Goal: Task Accomplishment & Management: Use online tool/utility

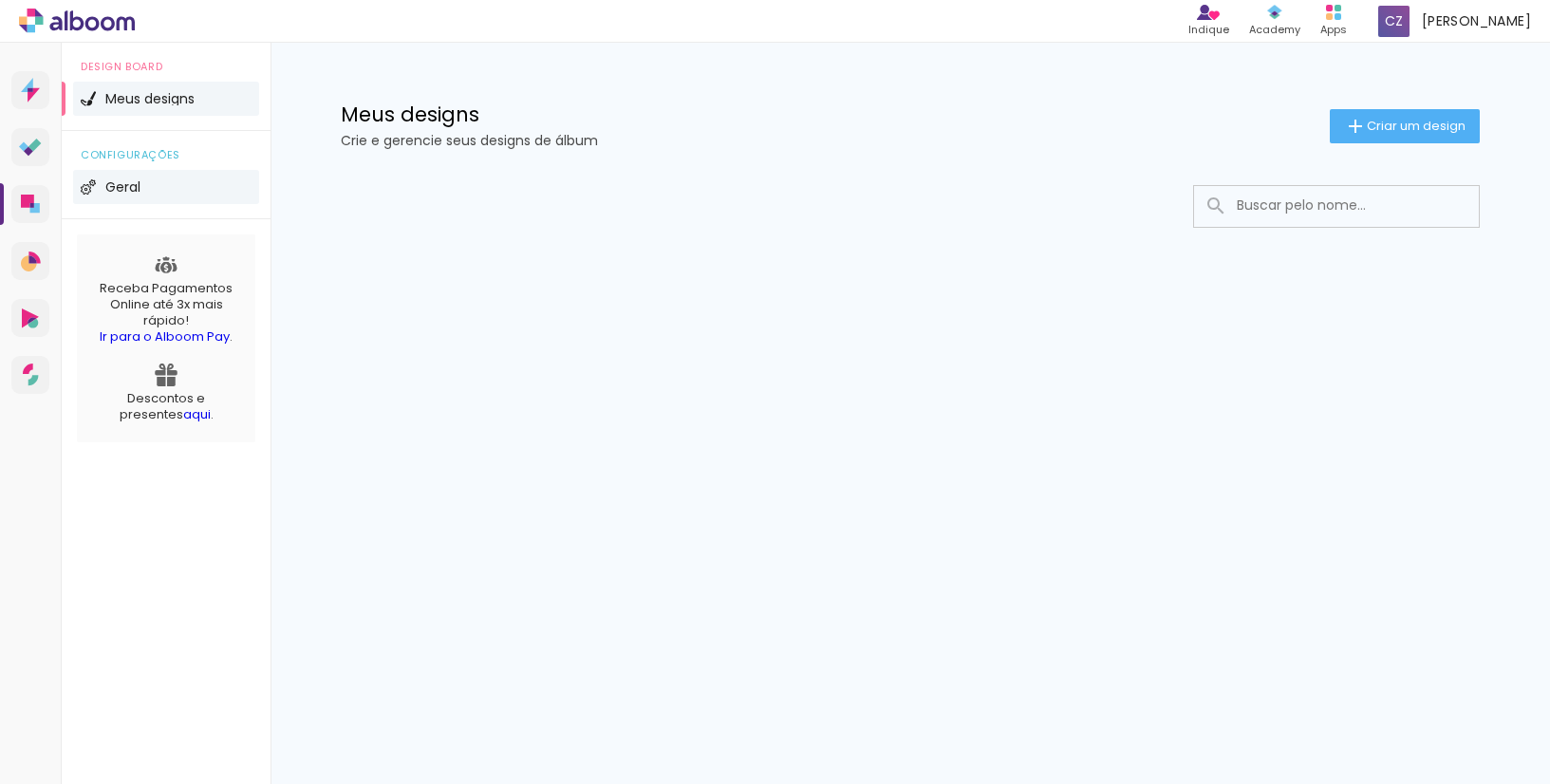
click at [131, 187] on span "Geral" at bounding box center [123, 187] width 36 height 13
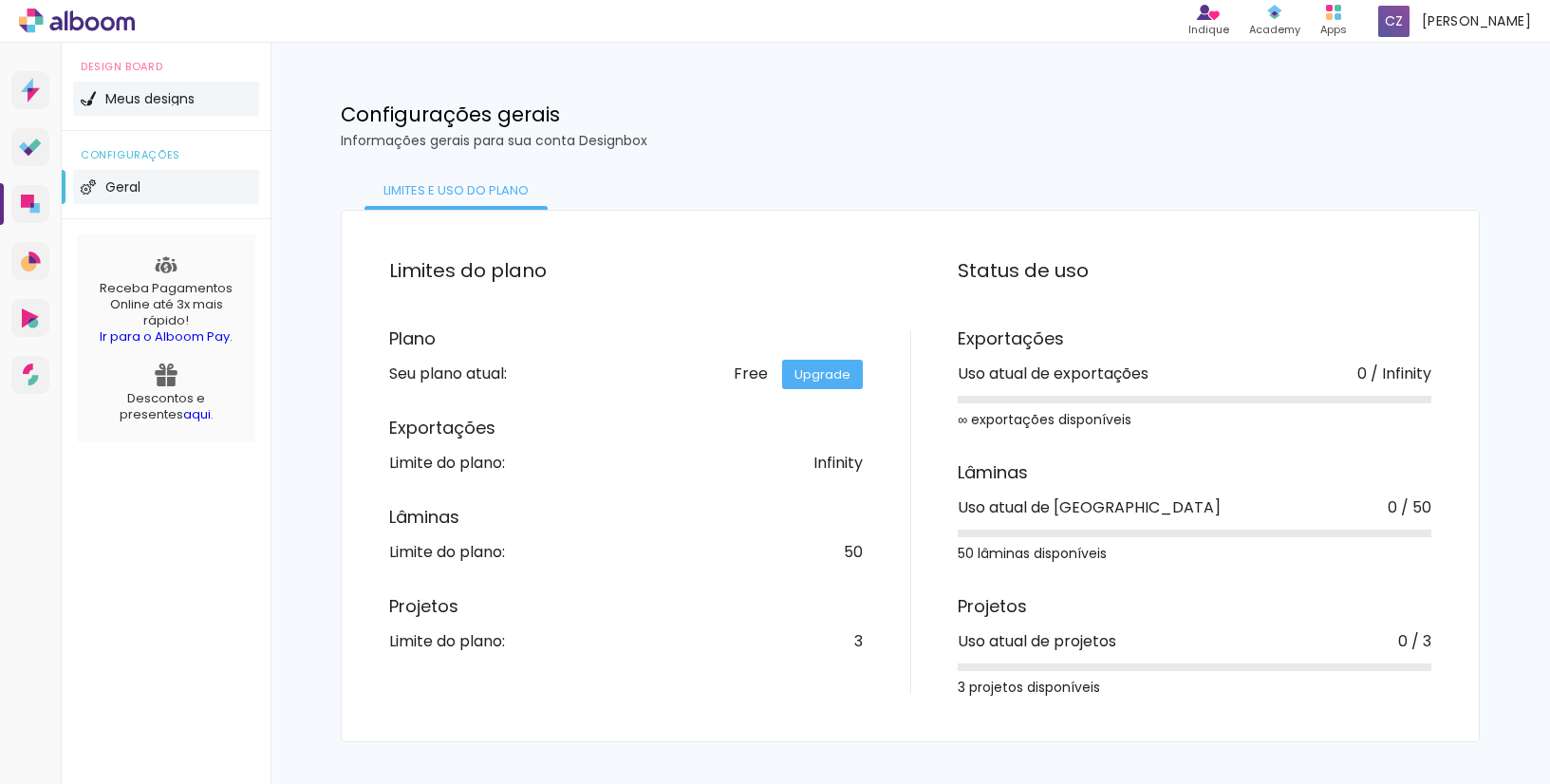
click at [118, 94] on span "Meus designs" at bounding box center [150, 99] width 89 height 13
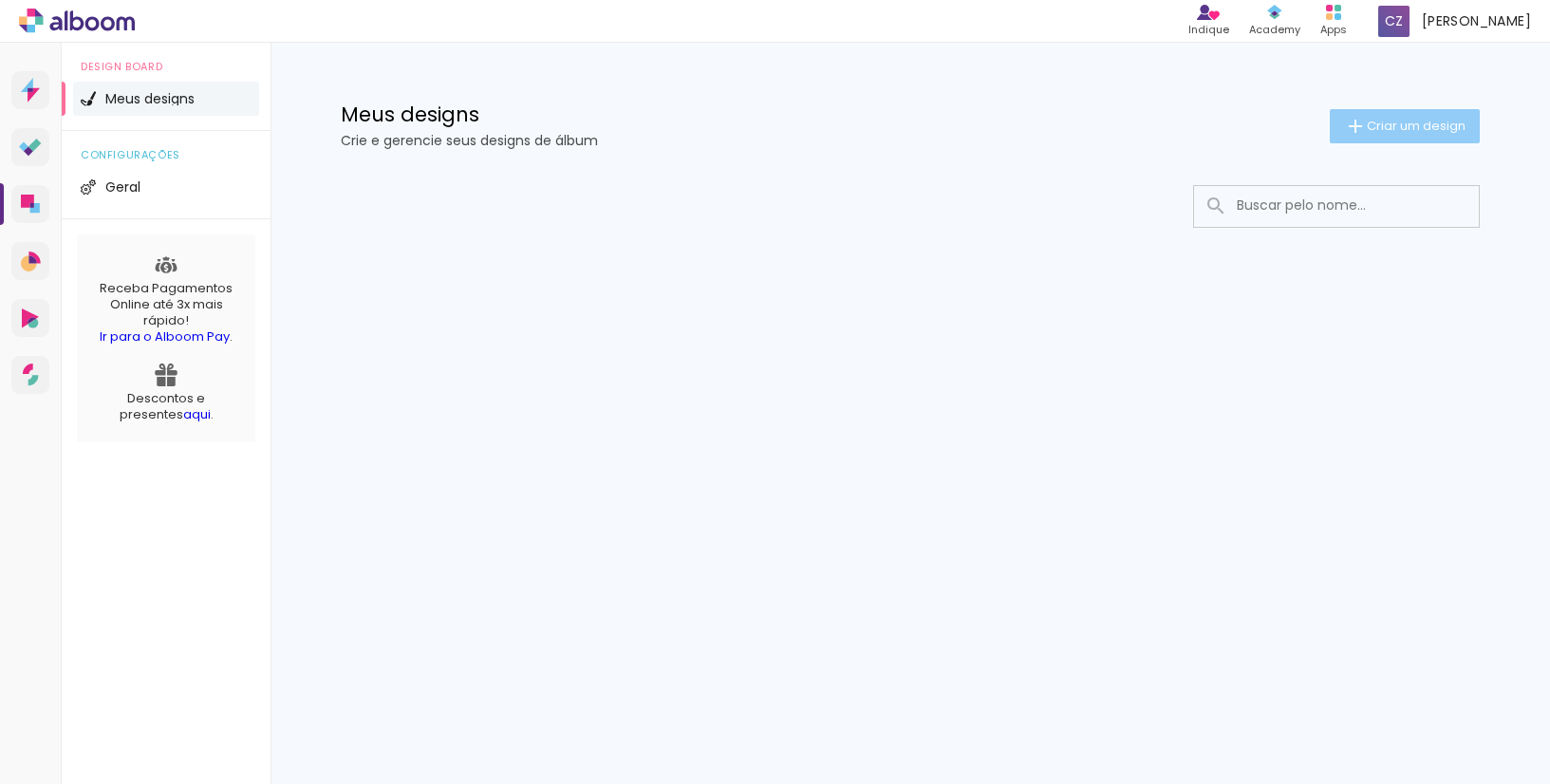
click at [1405, 125] on span "Criar um design" at bounding box center [1417, 126] width 99 height 12
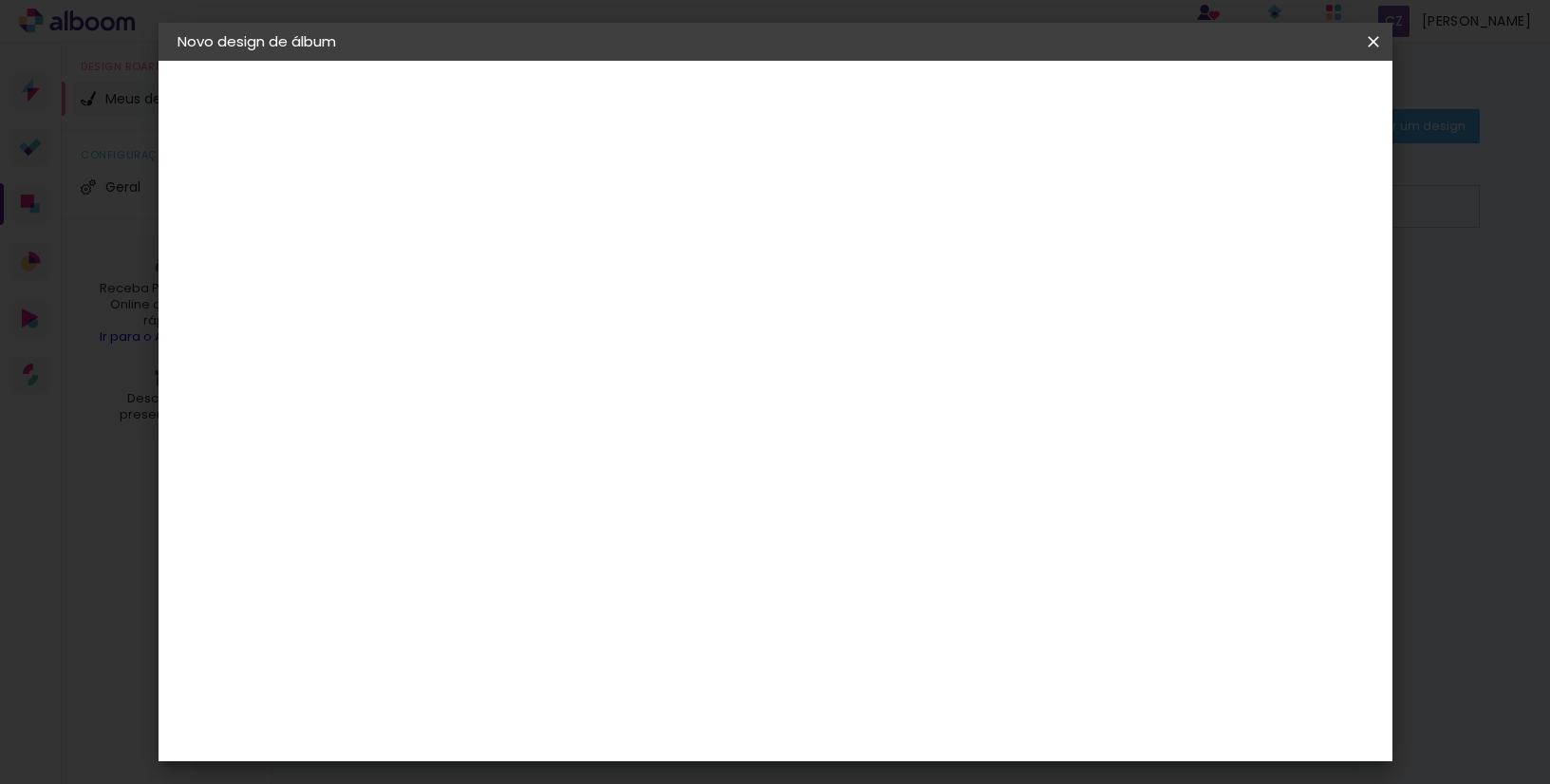
click at [1373, 44] on iron-icon at bounding box center [1374, 42] width 23 height 19
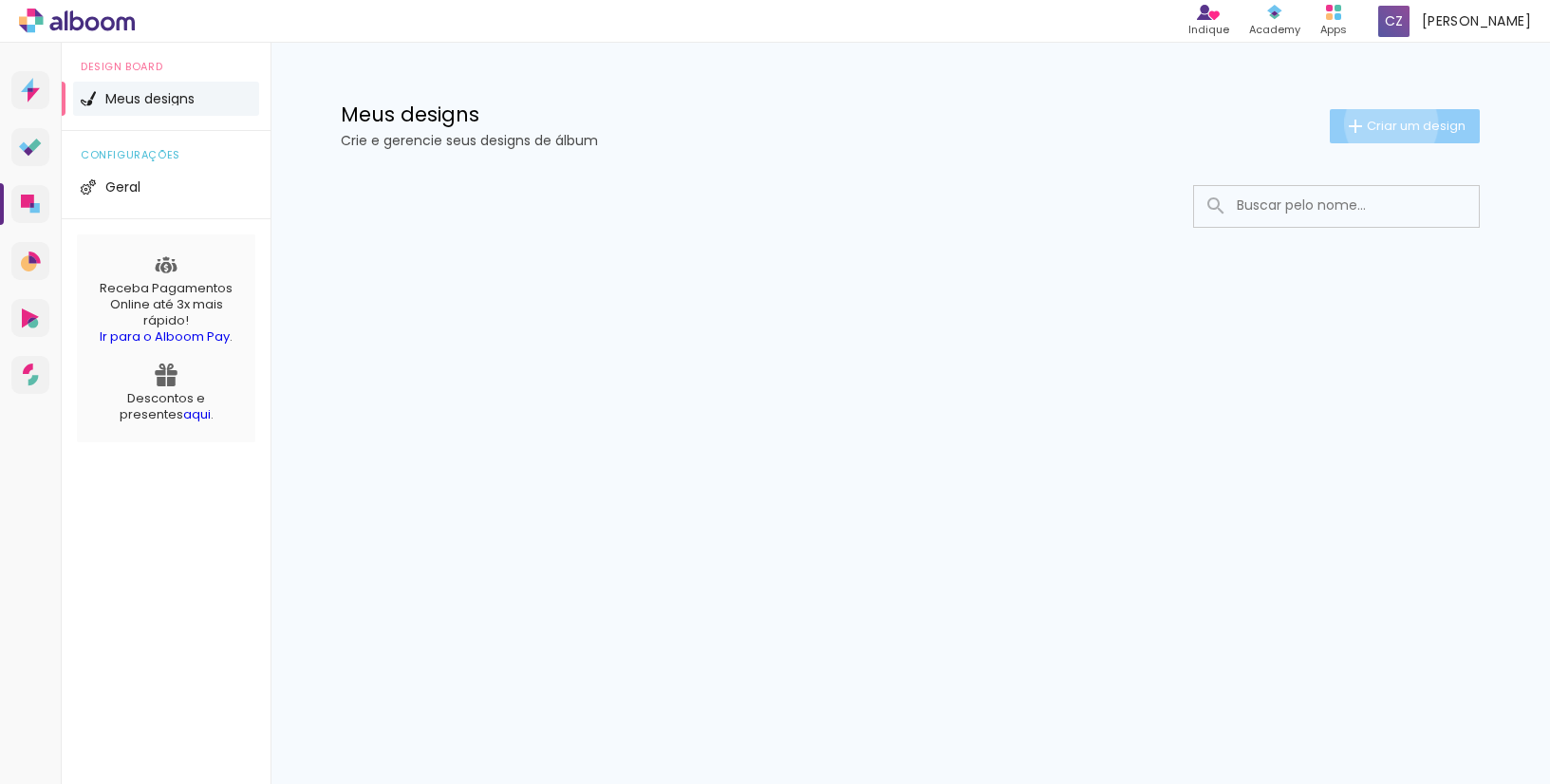
click at [1388, 124] on span "Criar um design" at bounding box center [1417, 126] width 99 height 12
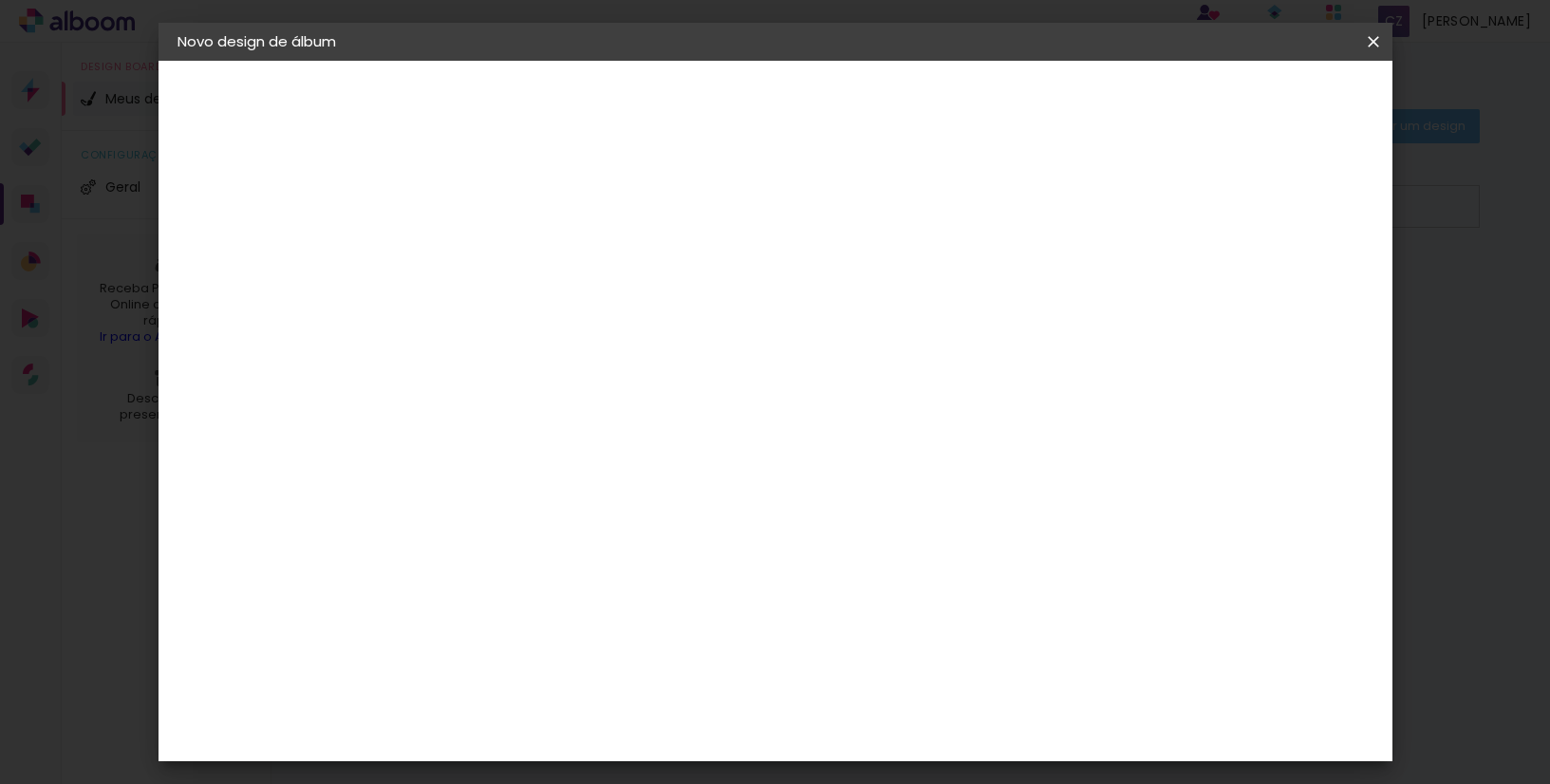
click at [488, 257] on input at bounding box center [488, 254] width 0 height 30
click at [488, 258] on input at bounding box center [488, 254] width 0 height 30
type input "[PERSON_NAME]"
type paper-input "[PERSON_NAME]"
click at [0, 0] on slot "Avançar" at bounding box center [0, 0] width 0 height 0
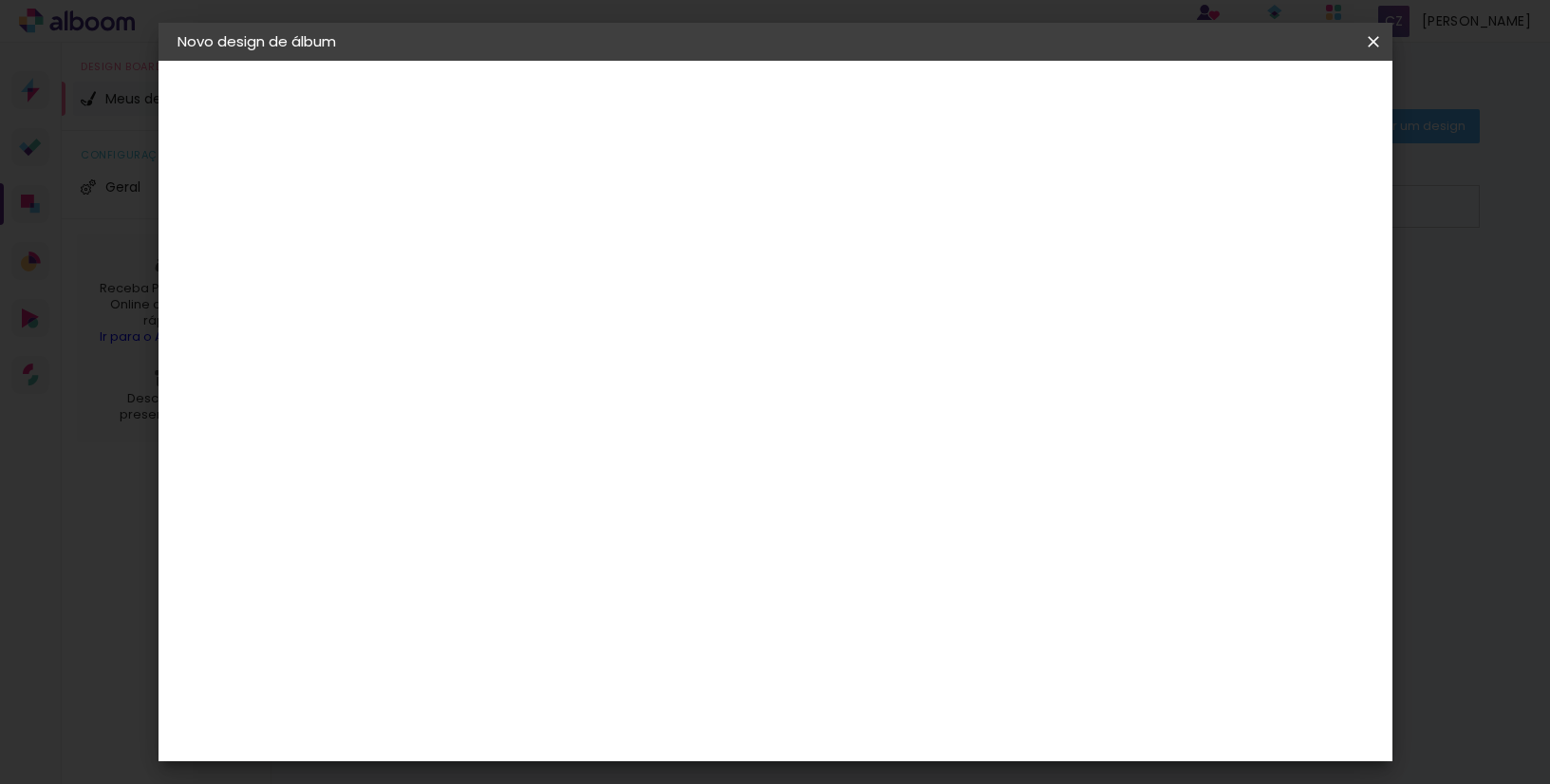
click at [617, 302] on input "[GEOGRAPHIC_DATA]" at bounding box center [529, 303] width 177 height 24
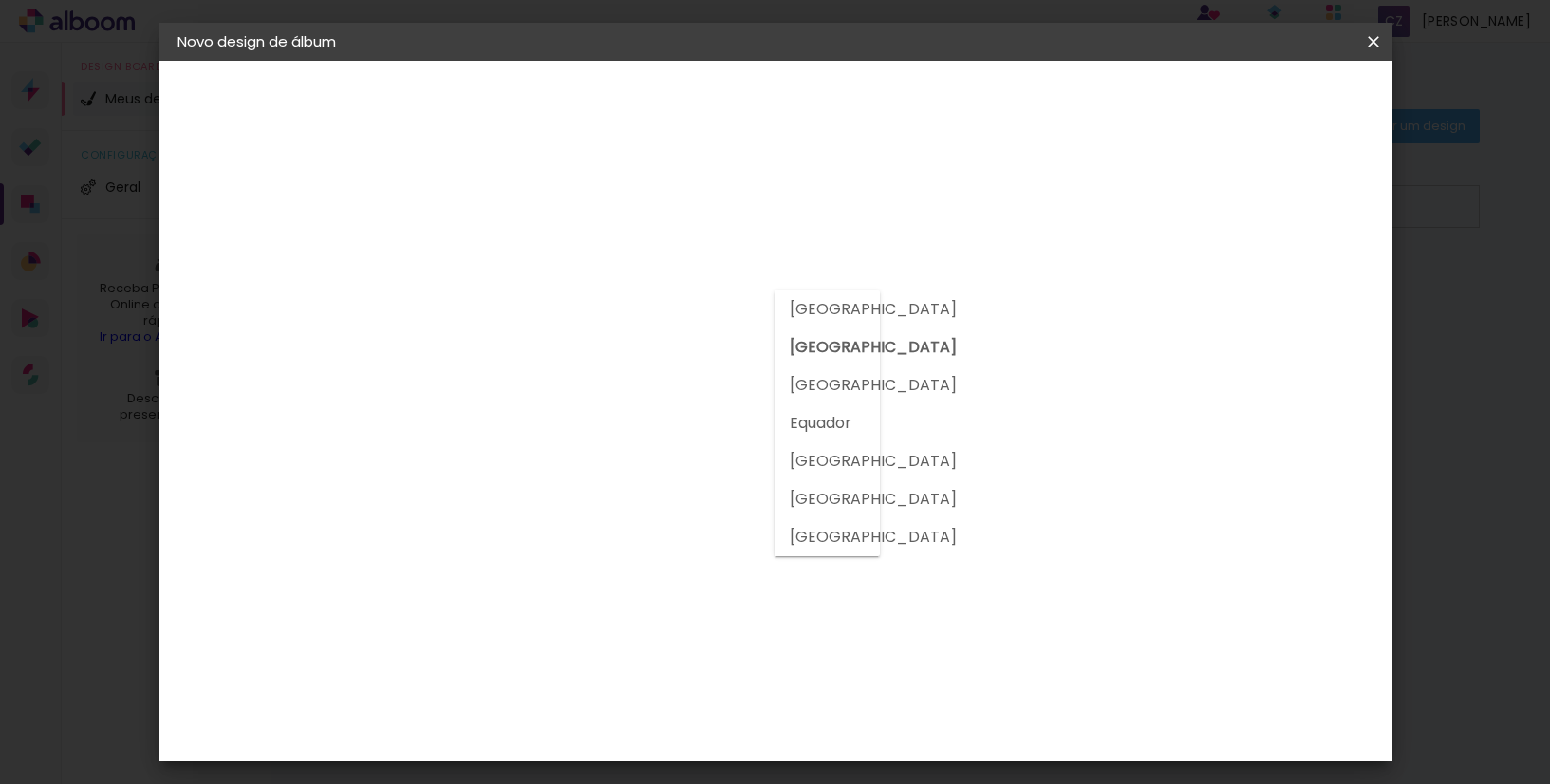
click at [0, 0] on slot "[GEOGRAPHIC_DATA]" at bounding box center [0, 0] width 0 height 0
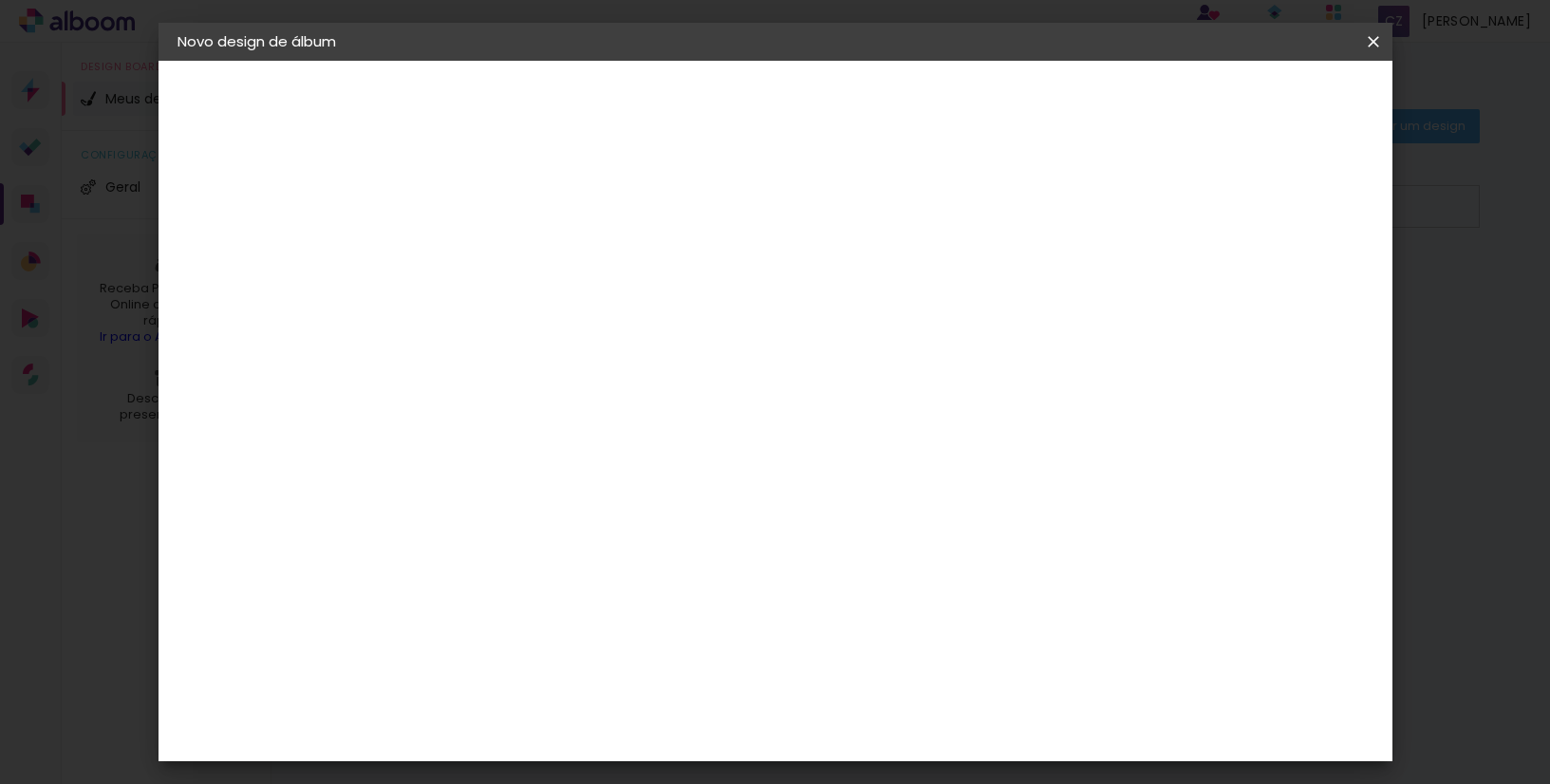
click at [537, 358] on input at bounding box center [537, 361] width 192 height 24
click at [594, 369] on input "Dou" at bounding box center [517, 361] width 154 height 24
type input "D"
click at [526, 425] on div "3ZERO5" at bounding box center [503, 429] width 57 height 15
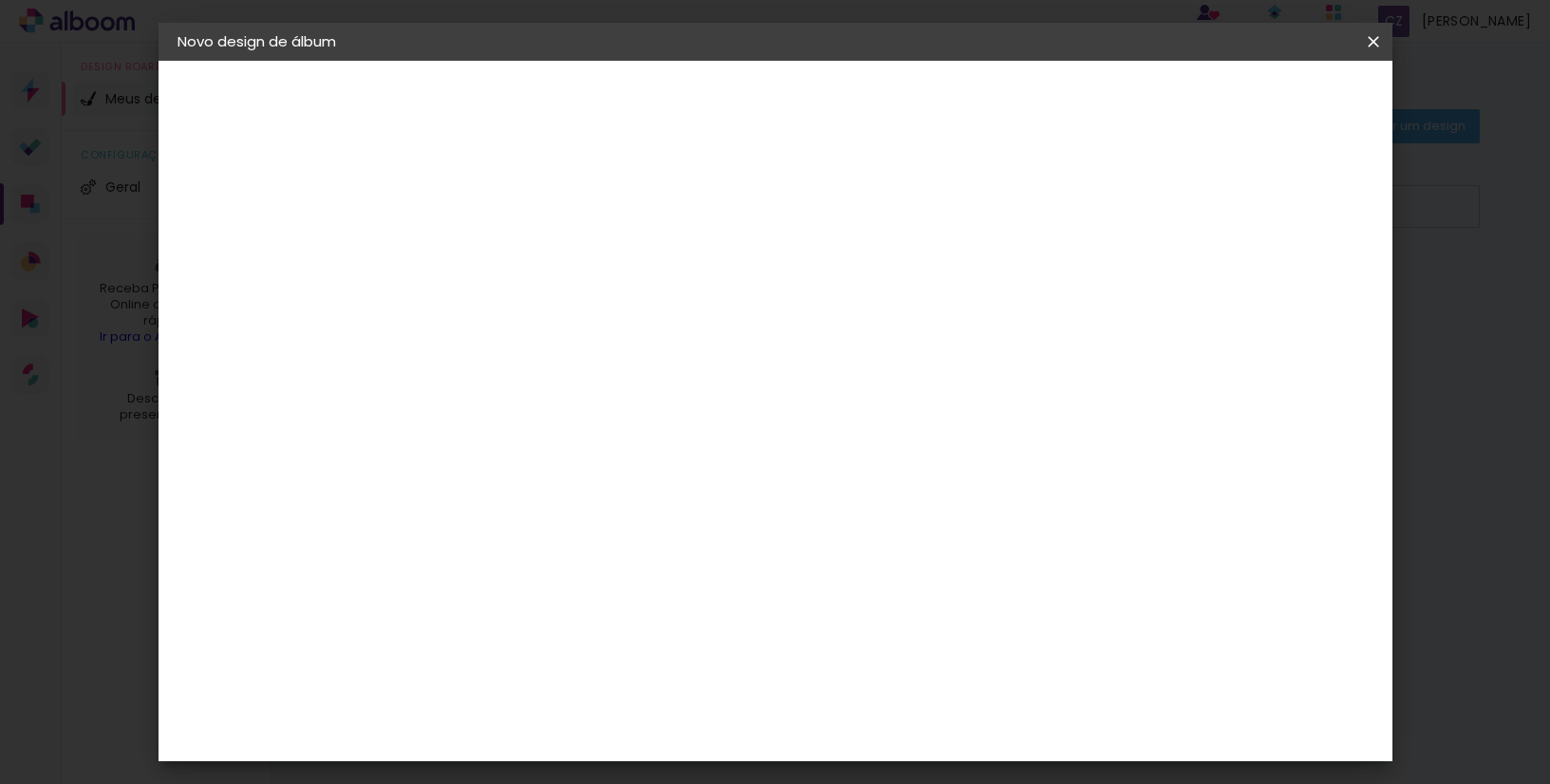
click at [615, 301] on div "Arte em [GEOGRAPHIC_DATA]" at bounding box center [559, 312] width 167 height 31
click at [843, 93] on paper-button "Avançar" at bounding box center [797, 101] width 93 height 33
click at [616, 267] on span "15 × 21" at bounding box center [572, 273] width 88 height 39
click at [0, 0] on slot "Avançar" at bounding box center [0, 0] width 0 height 0
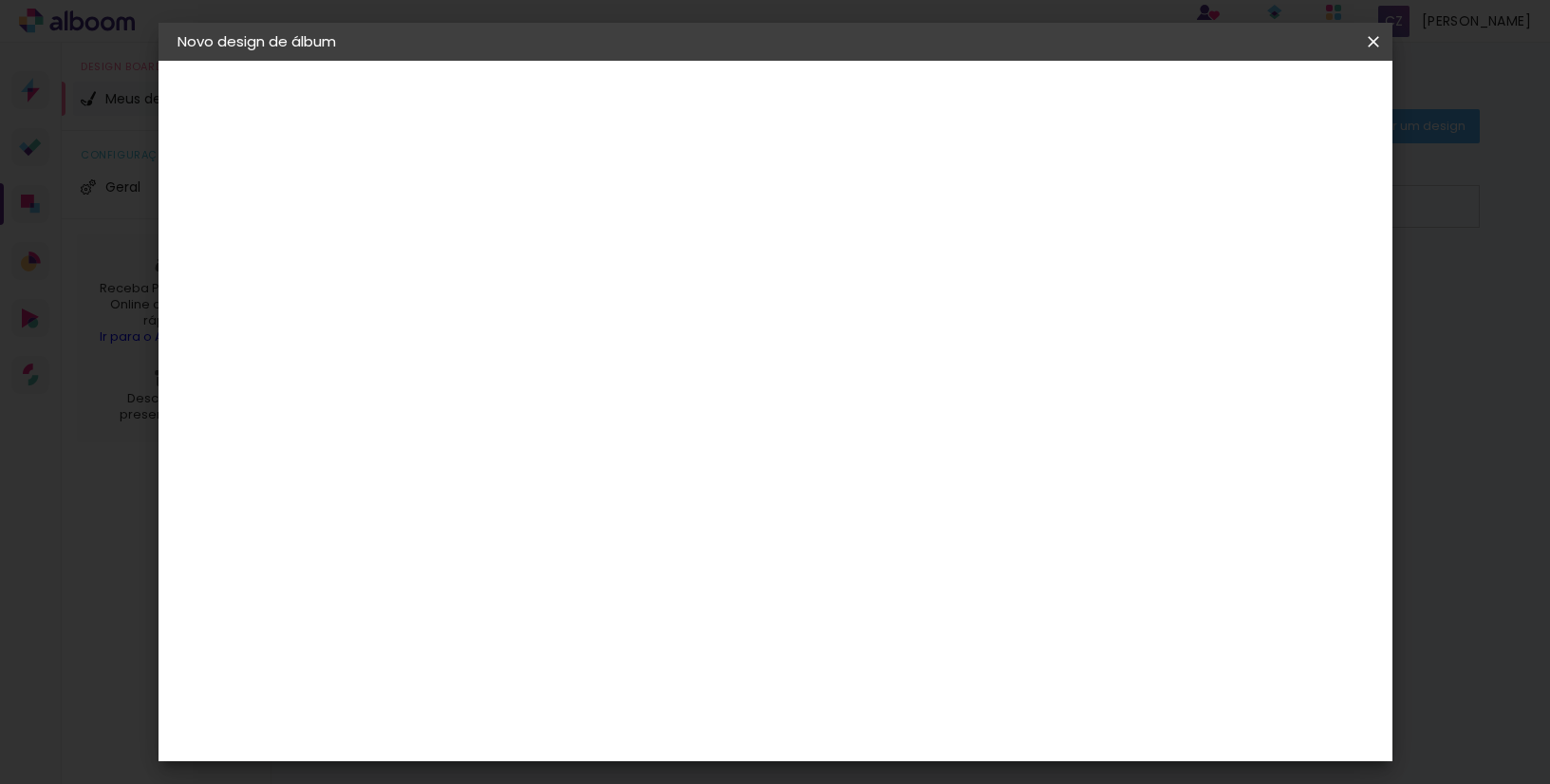
click at [1148, 197] on div at bounding box center [1139, 205] width 17 height 17
type paper-checkbox "on"
click at [1255, 97] on span "Iniciar design" at bounding box center [1212, 101] width 86 height 13
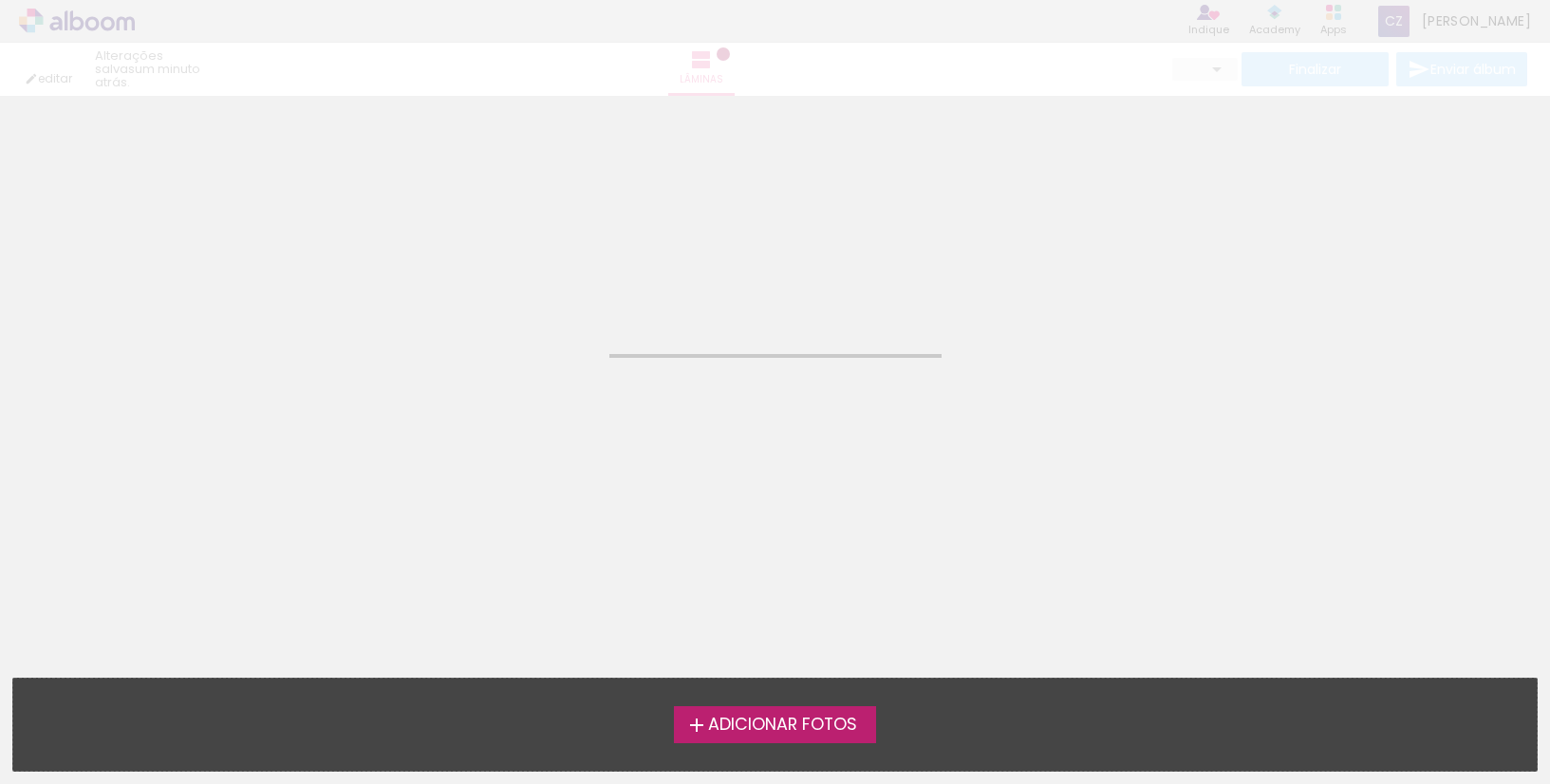
click at [769, 727] on span "Adicionar Fotos" at bounding box center [782, 725] width 149 height 17
click at [0, 0] on input "file" at bounding box center [0, 0] width 0 height 0
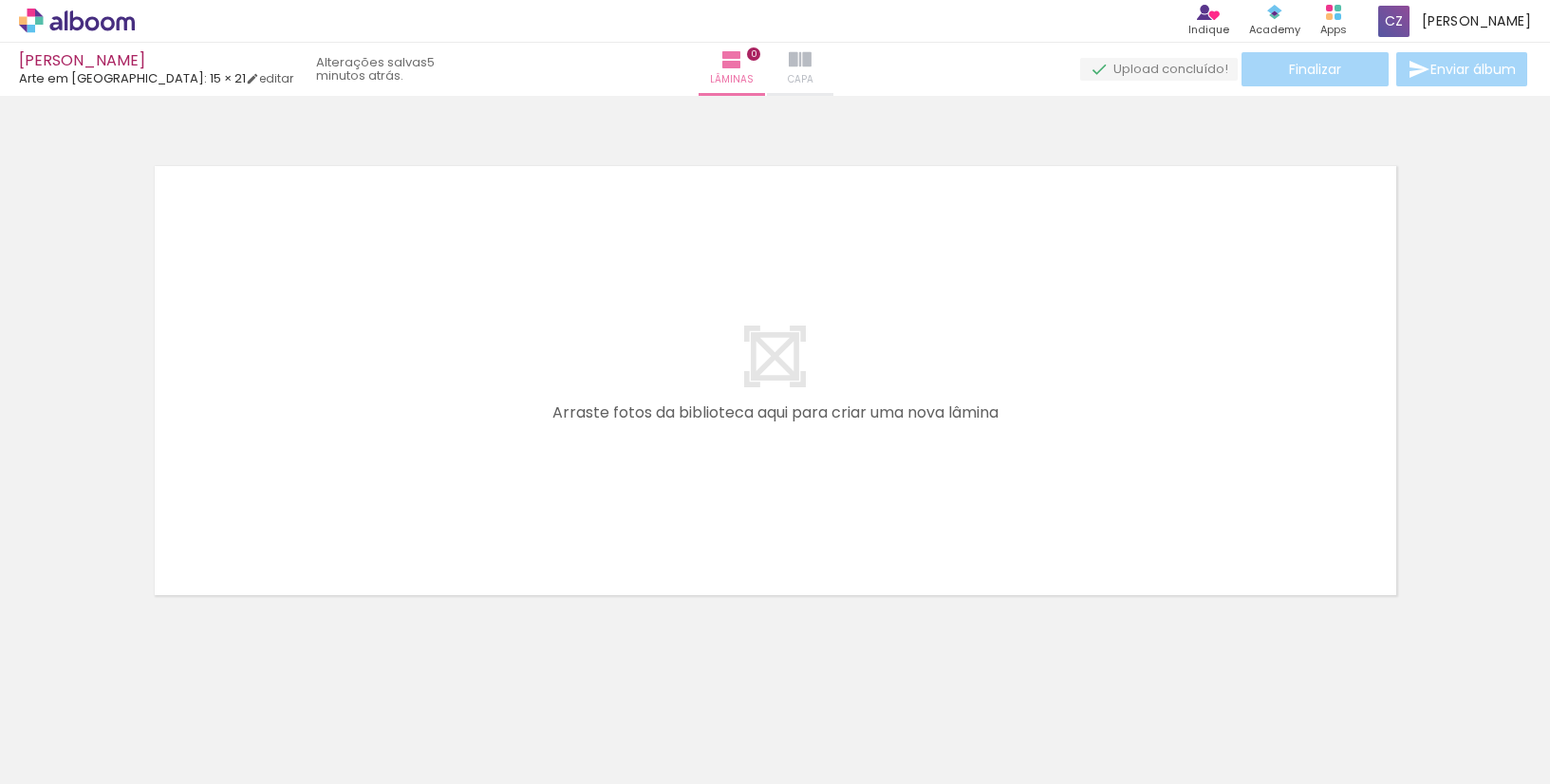
click at [812, 68] on iron-icon at bounding box center [800, 59] width 23 height 23
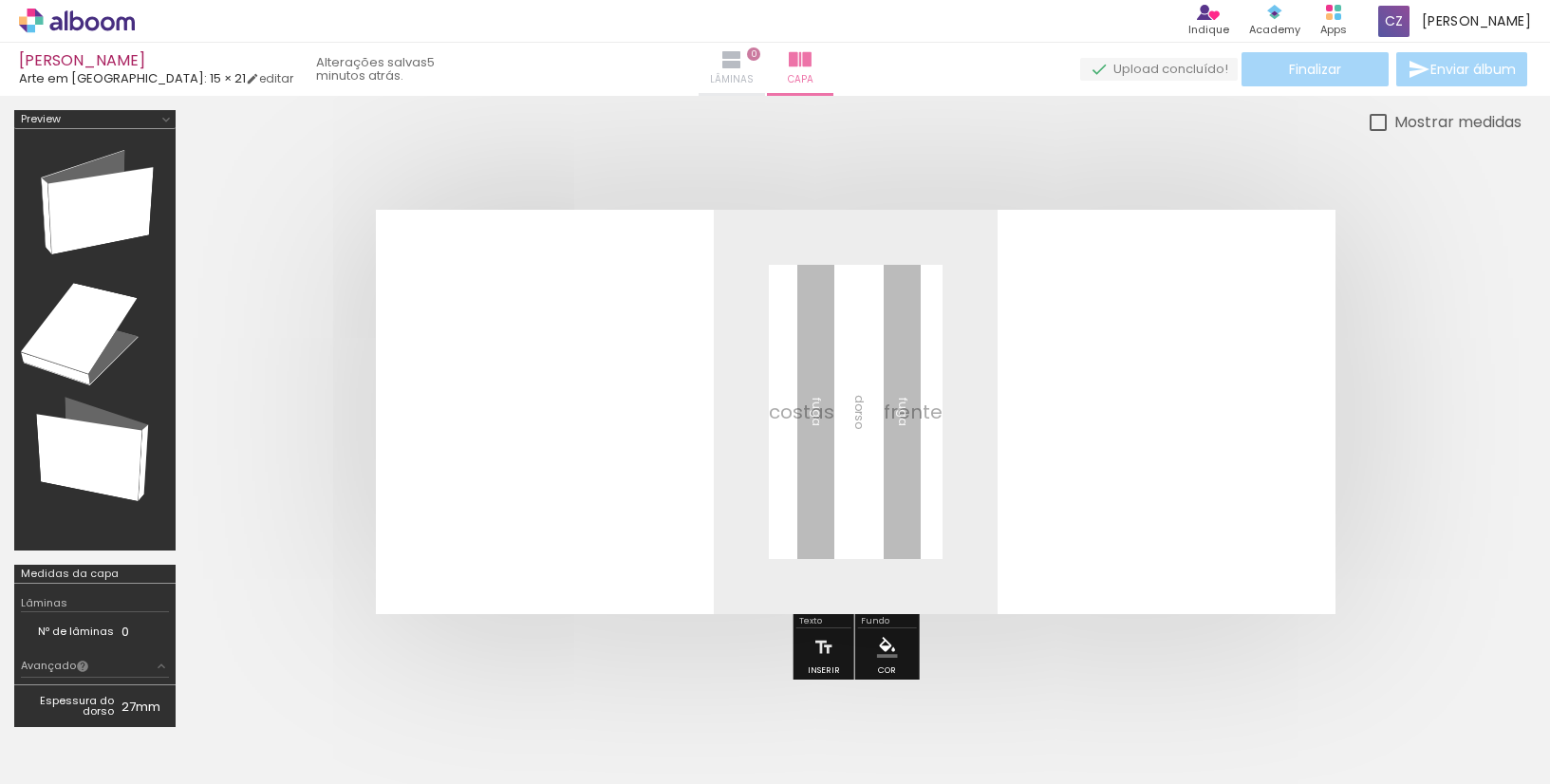
click at [725, 66] on paper-button "Lâminas 0" at bounding box center [731, 69] width 66 height 53
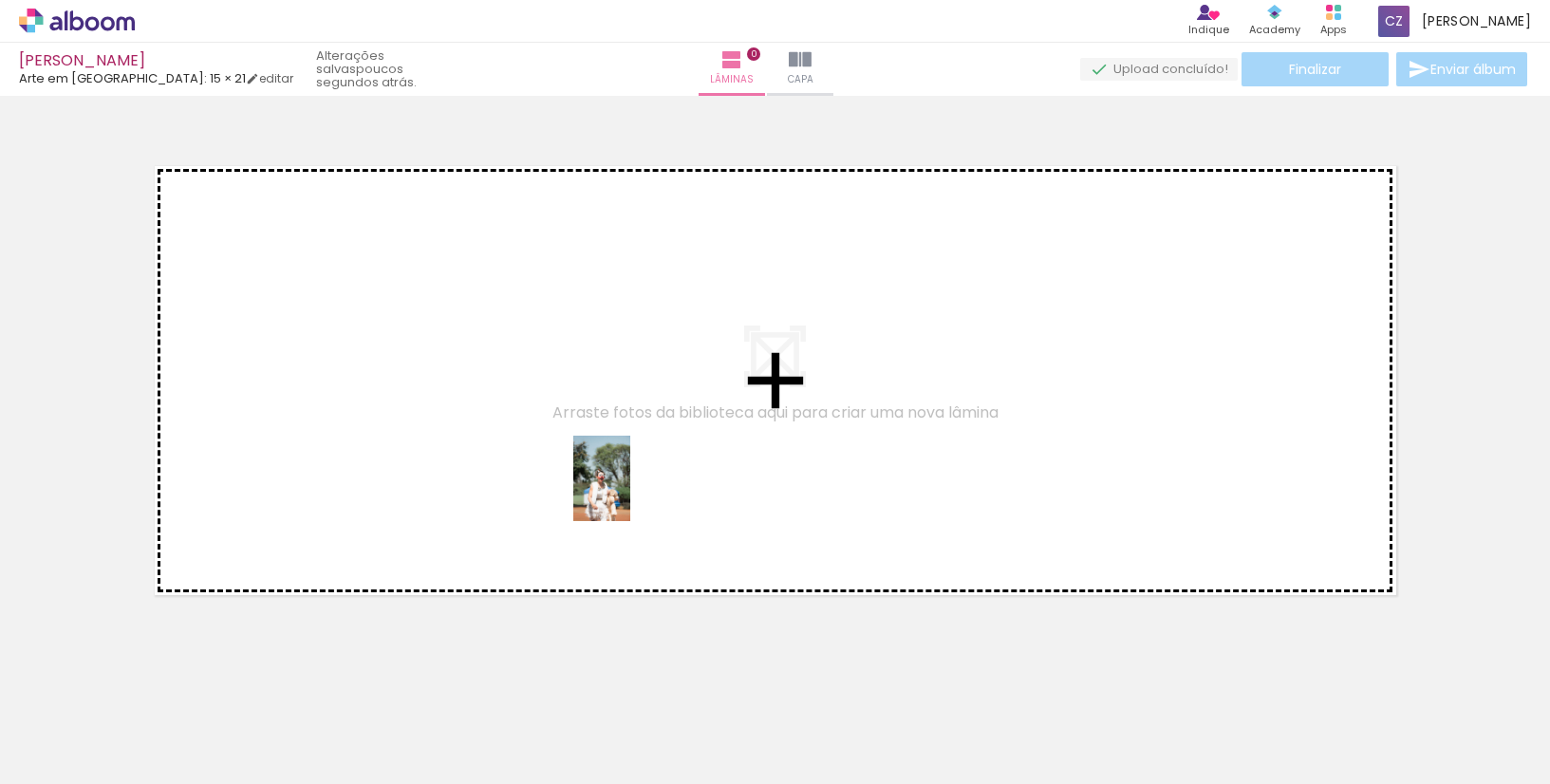
drag, startPoint x: 295, startPoint y: 733, endPoint x: 631, endPoint y: 492, distance: 413.5
click at [631, 492] on quentale-workspace at bounding box center [775, 392] width 1550 height 784
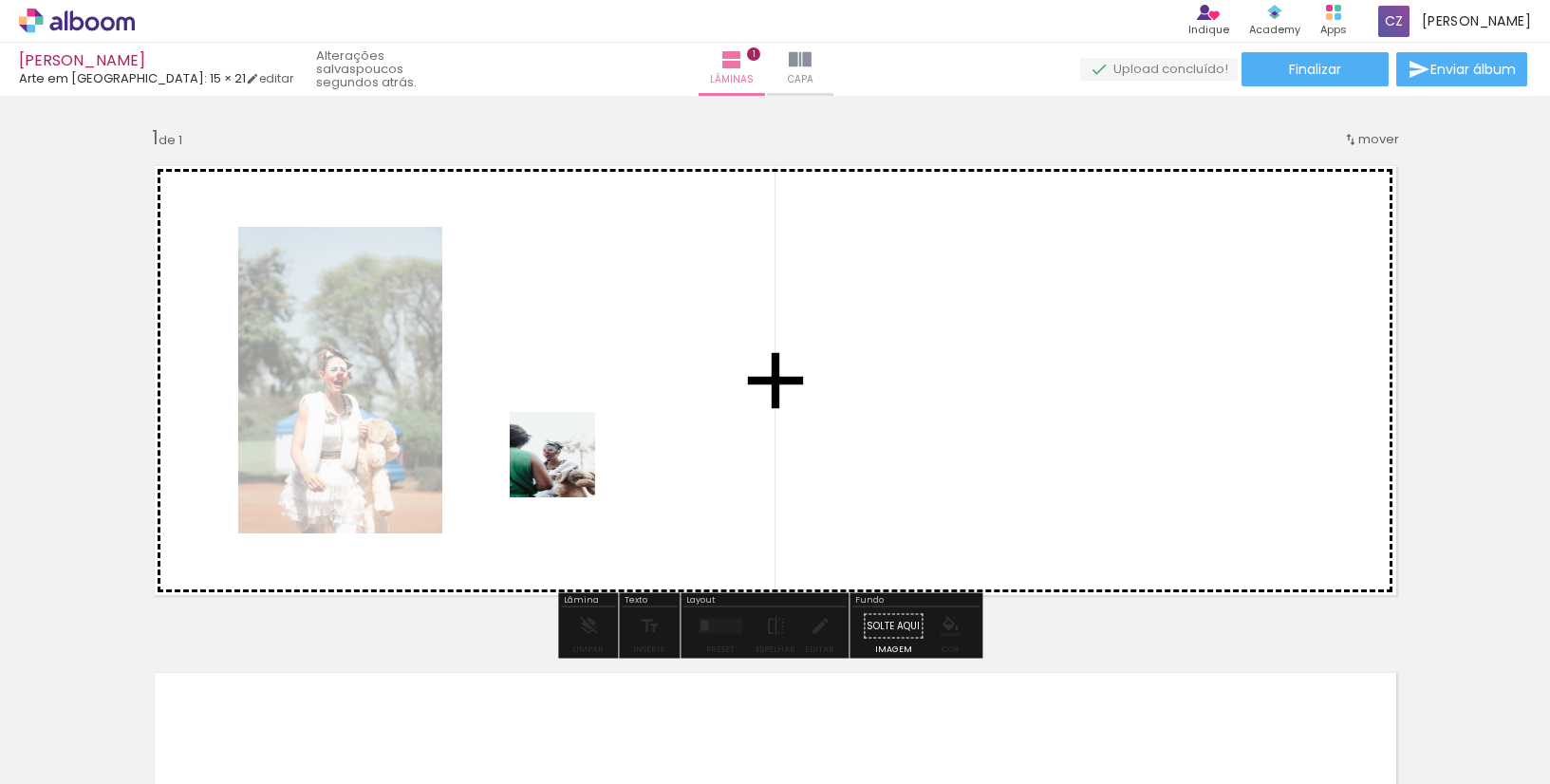
drag, startPoint x: 401, startPoint y: 738, endPoint x: 574, endPoint y: 453, distance: 333.4
click at [574, 453] on quentale-workspace at bounding box center [775, 392] width 1550 height 784
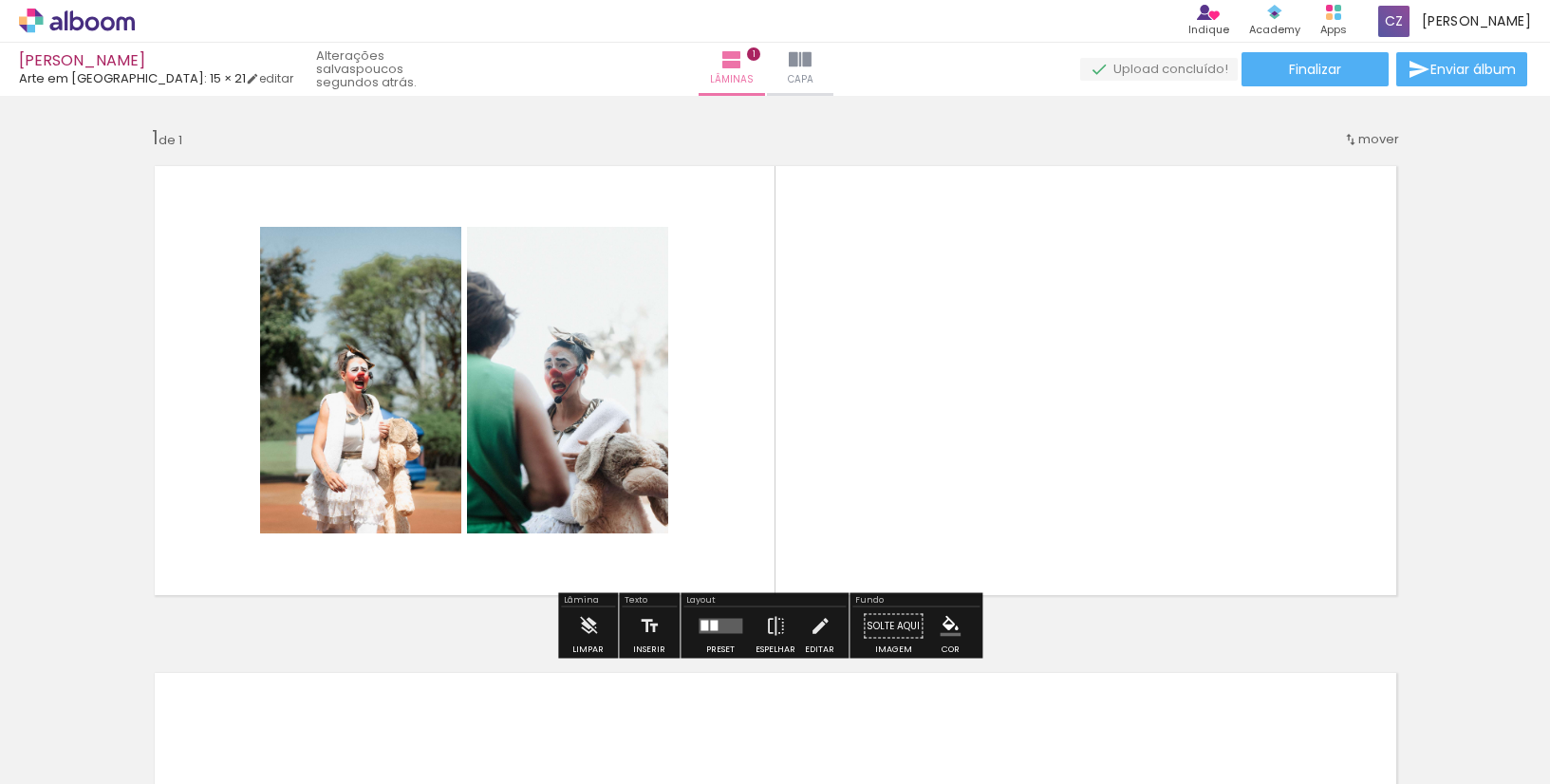
click at [580, 331] on quentale-photo at bounding box center [568, 380] width 202 height 307
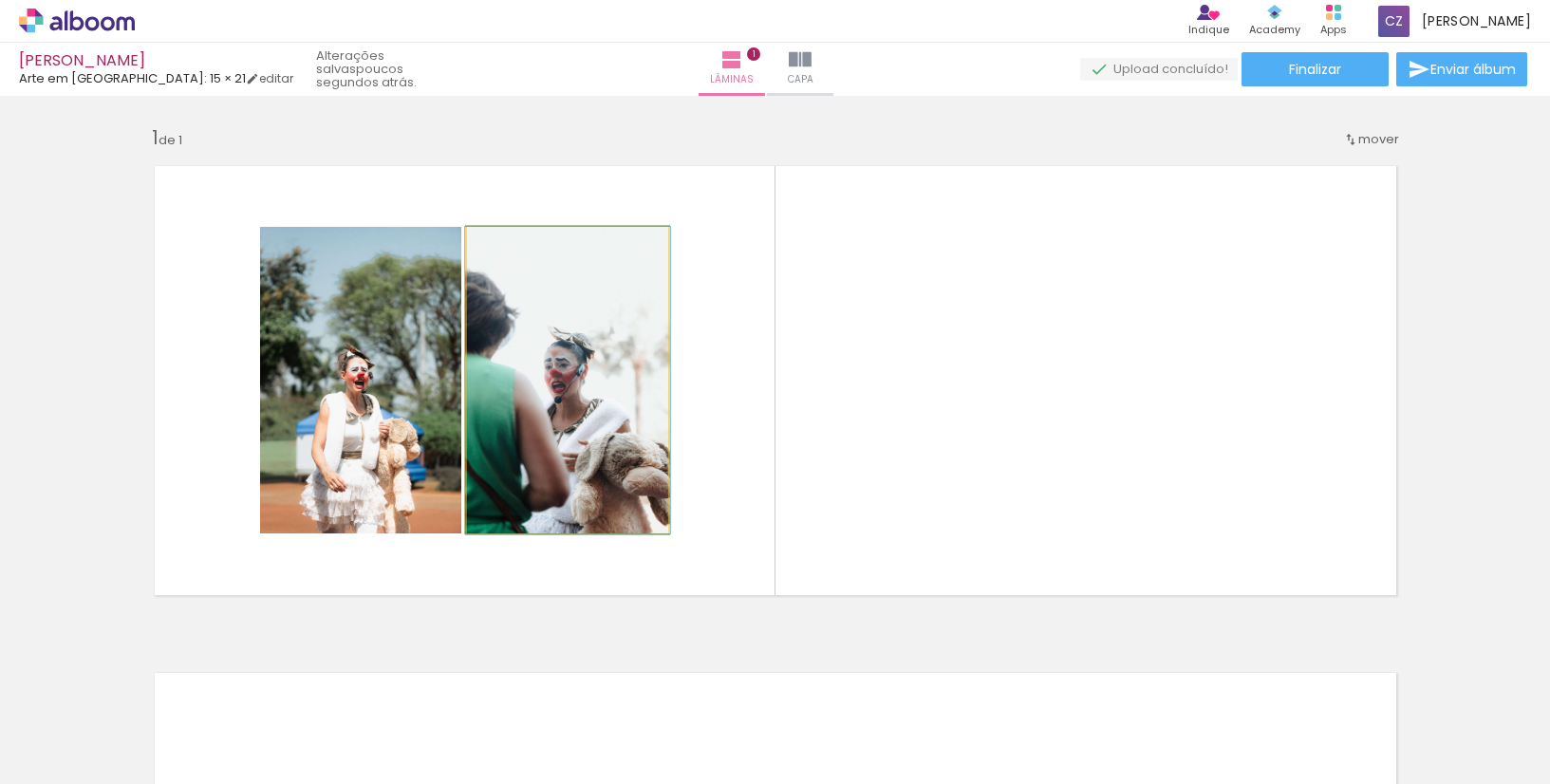
click at [596, 346] on quentale-photo at bounding box center [568, 380] width 202 height 307
drag, startPoint x: 596, startPoint y: 346, endPoint x: 575, endPoint y: 376, distance: 36.6
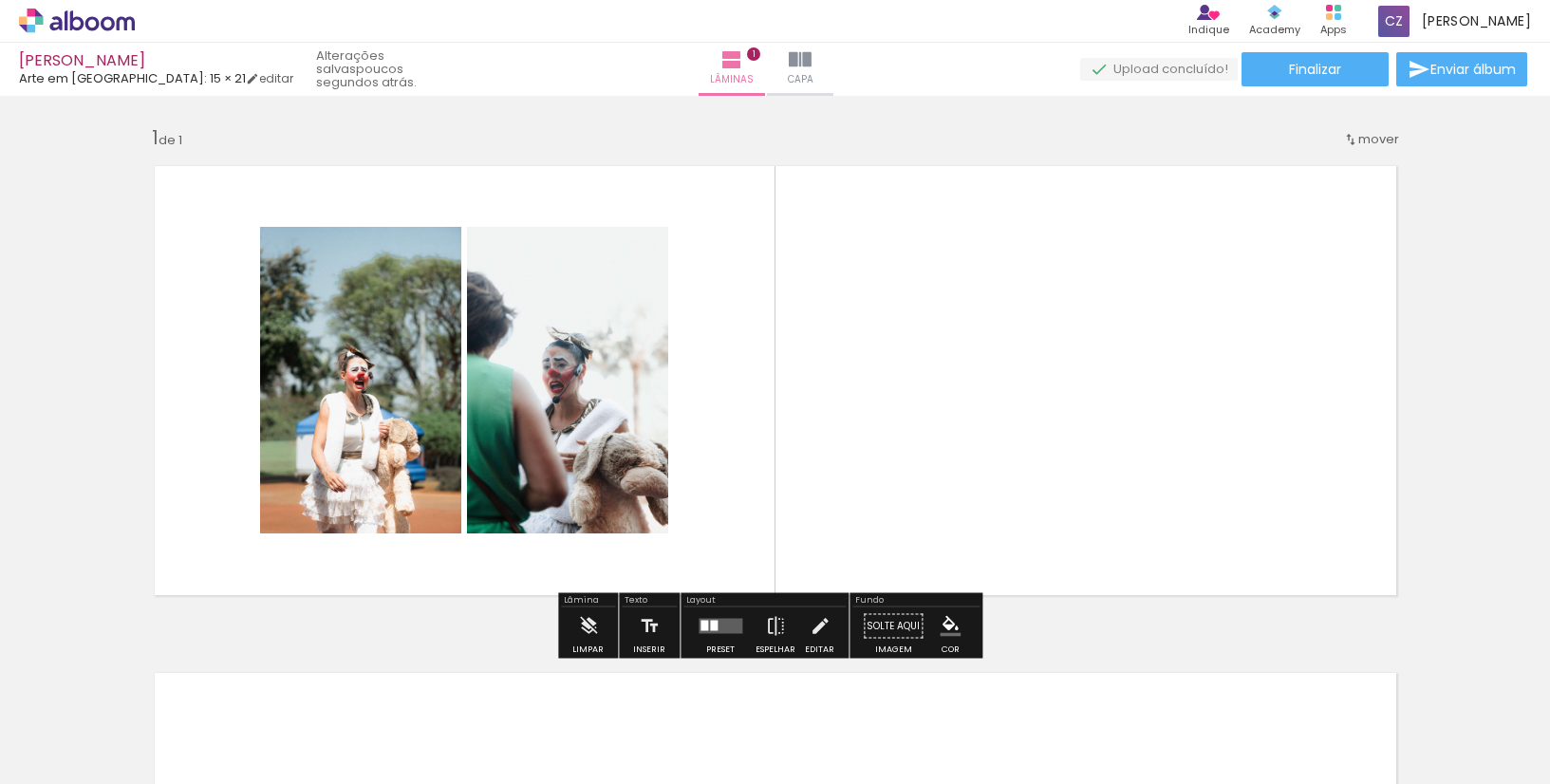
click at [556, 383] on quentale-photo at bounding box center [568, 380] width 202 height 307
click at [811, 633] on iron-icon at bounding box center [821, 627] width 21 height 38
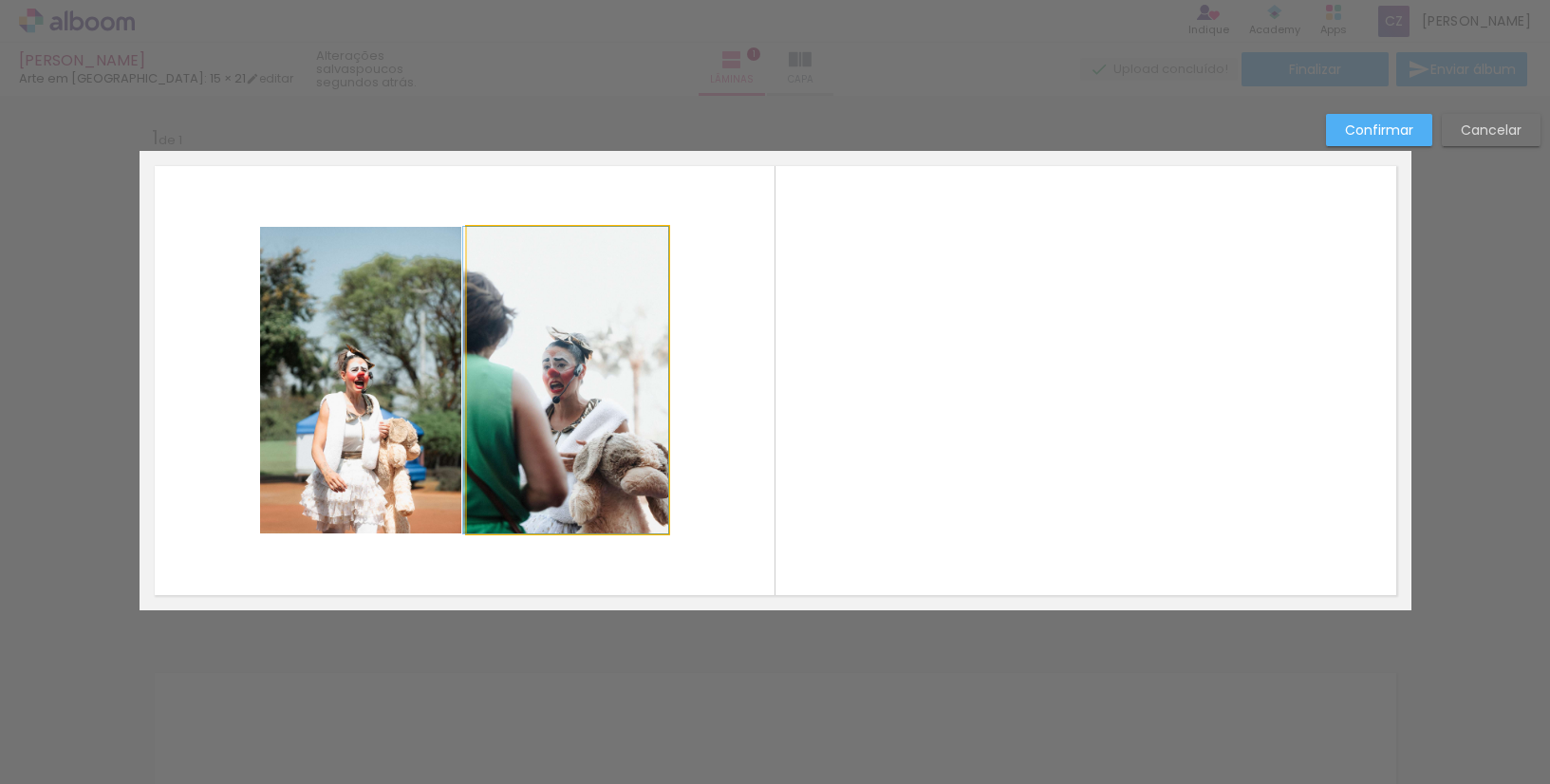
click at [596, 385] on quentale-photo at bounding box center [568, 380] width 202 height 307
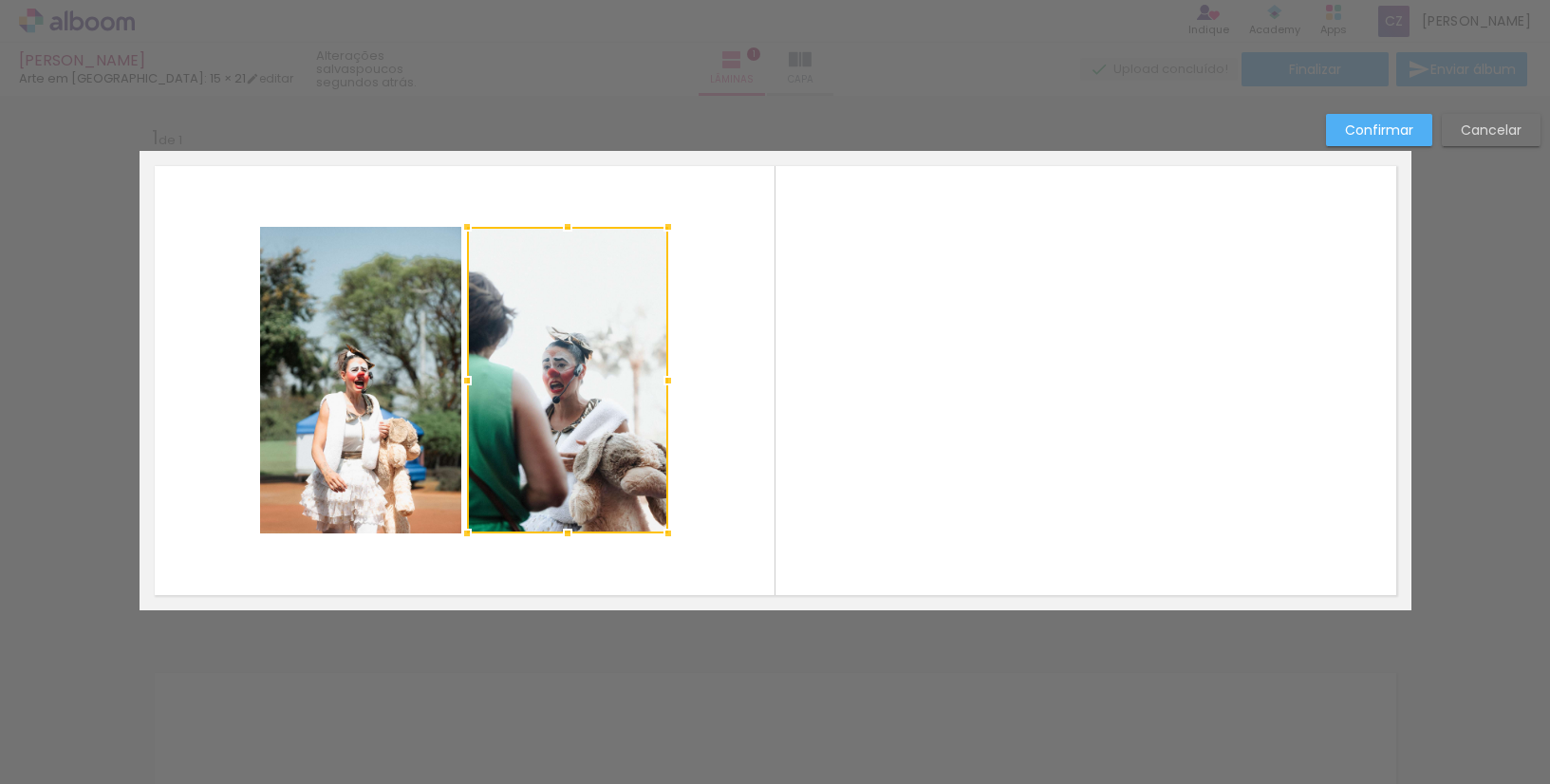
click at [0, 0] on slot "Cancelar" at bounding box center [0, 0] width 0 height 0
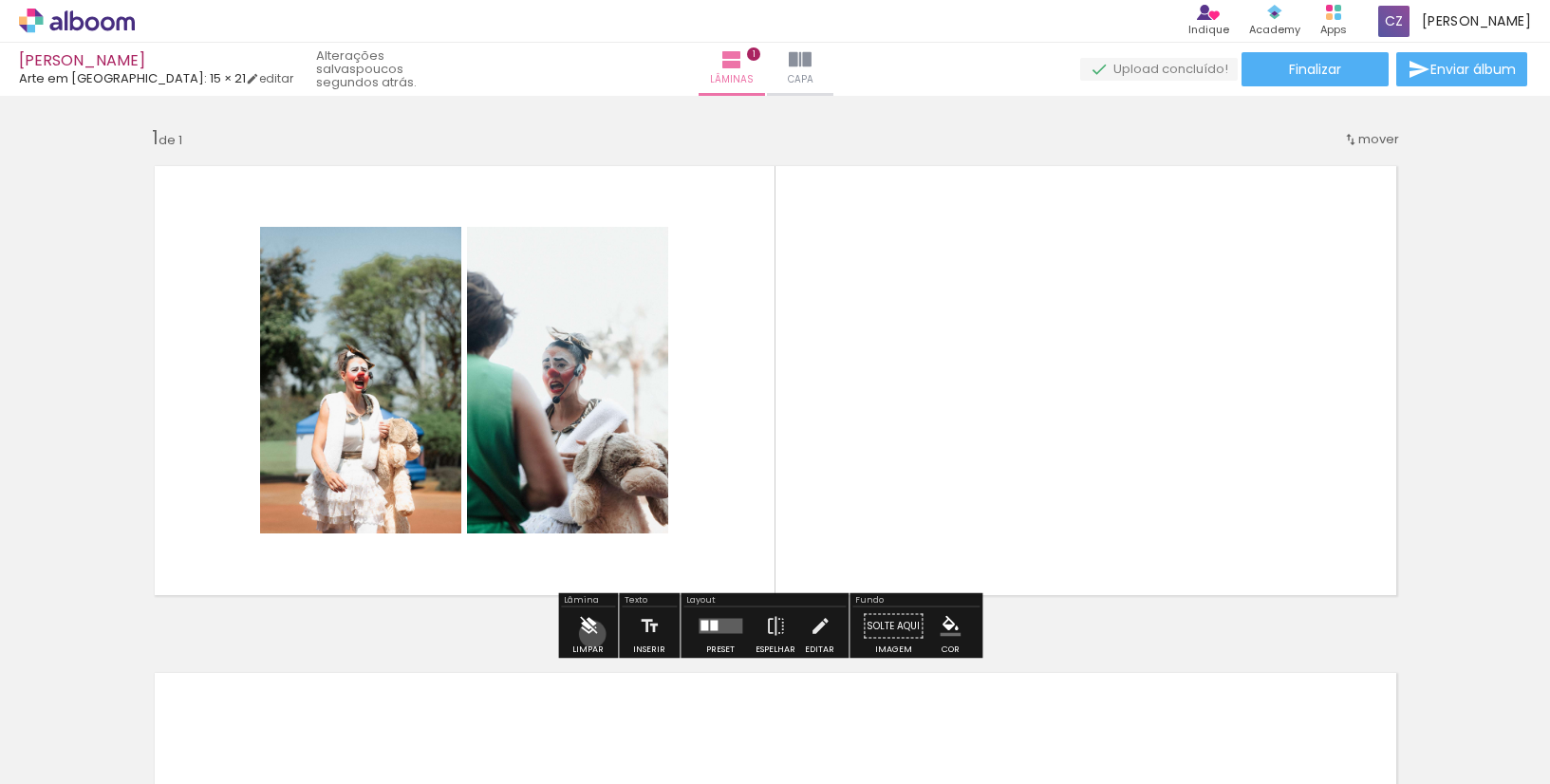
click at [592, 634] on iron-icon at bounding box center [588, 627] width 21 height 38
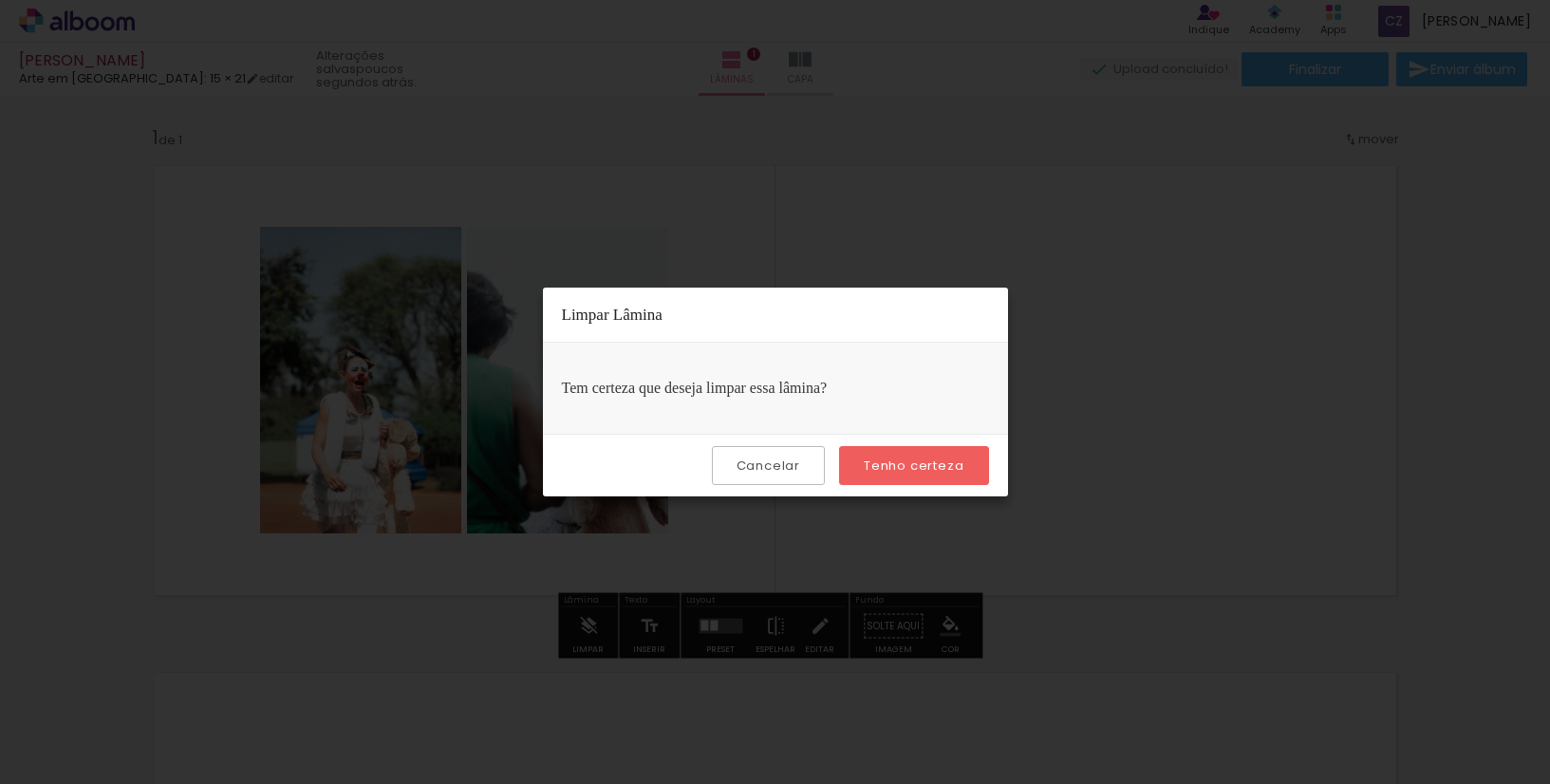
click at [885, 455] on paper-button "Tenho certeza" at bounding box center [914, 465] width 149 height 39
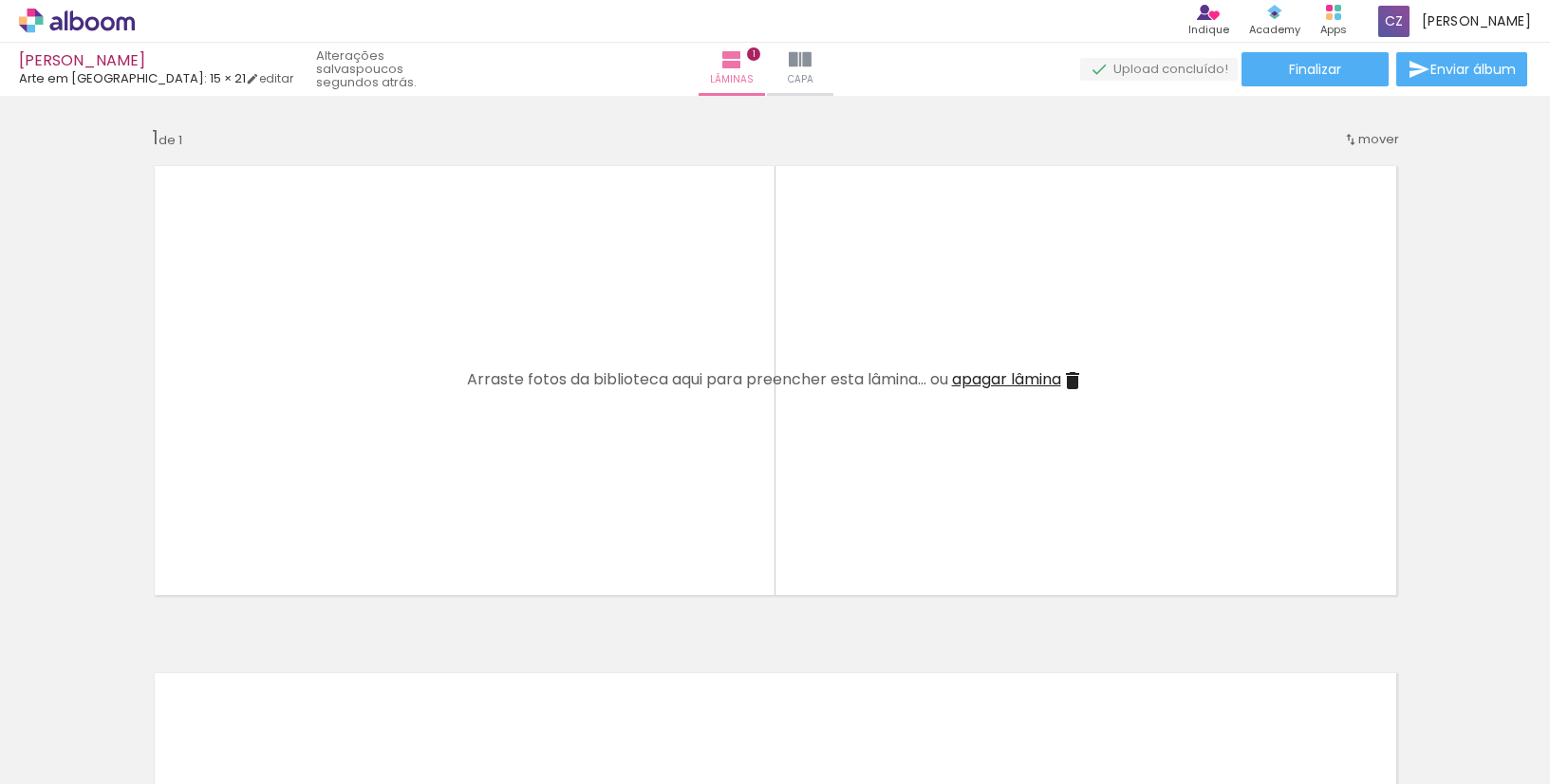
click at [636, 739] on div at bounding box center [616, 719] width 94 height 62
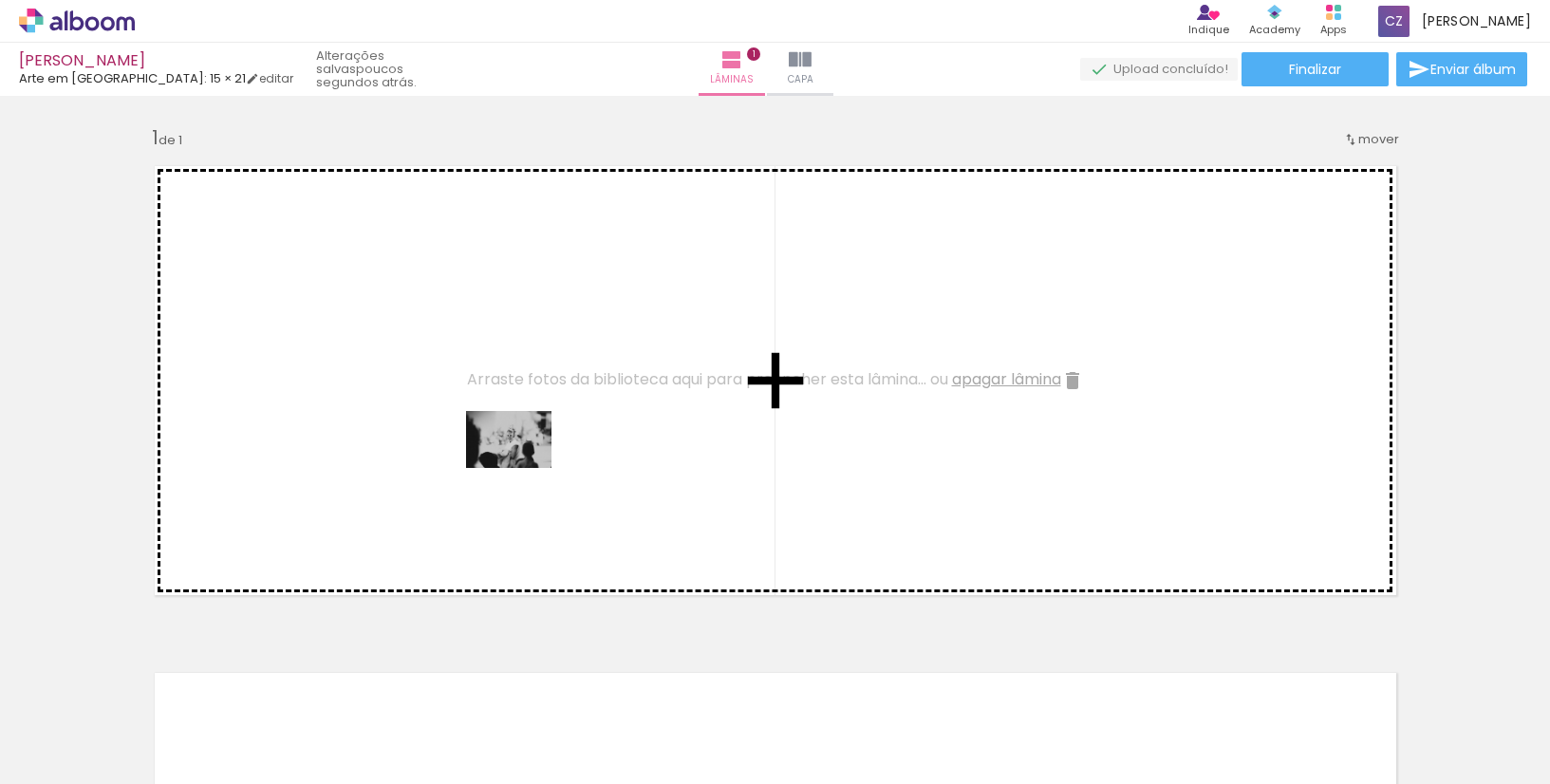
drag, startPoint x: 633, startPoint y: 726, endPoint x: 523, endPoint y: 468, distance: 280.5
click at [523, 468] on quentale-workspace at bounding box center [775, 392] width 1550 height 784
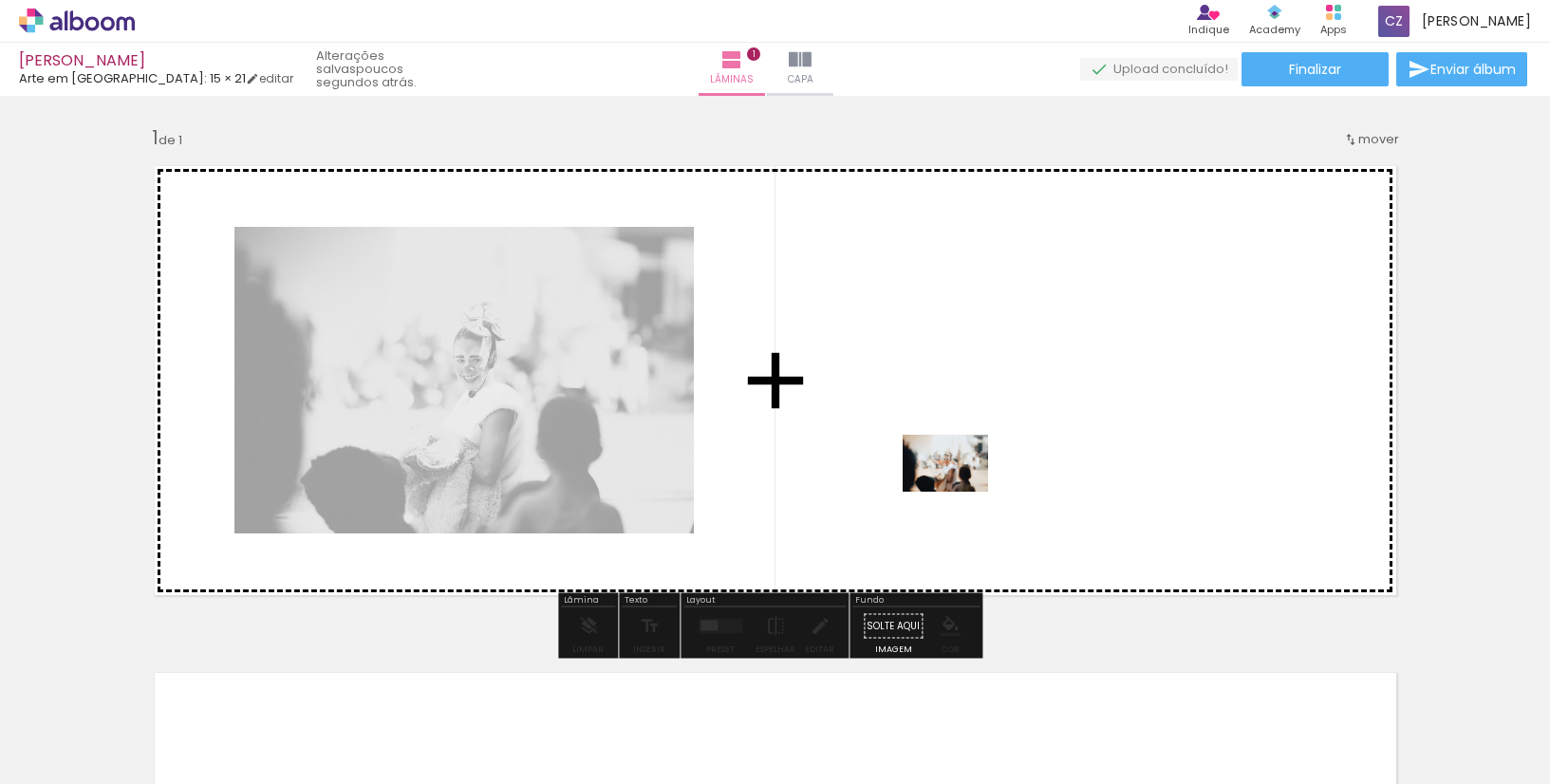
drag, startPoint x: 728, startPoint y: 742, endPoint x: 966, endPoint y: 486, distance: 349.5
click at [966, 486] on quentale-workspace at bounding box center [775, 392] width 1550 height 784
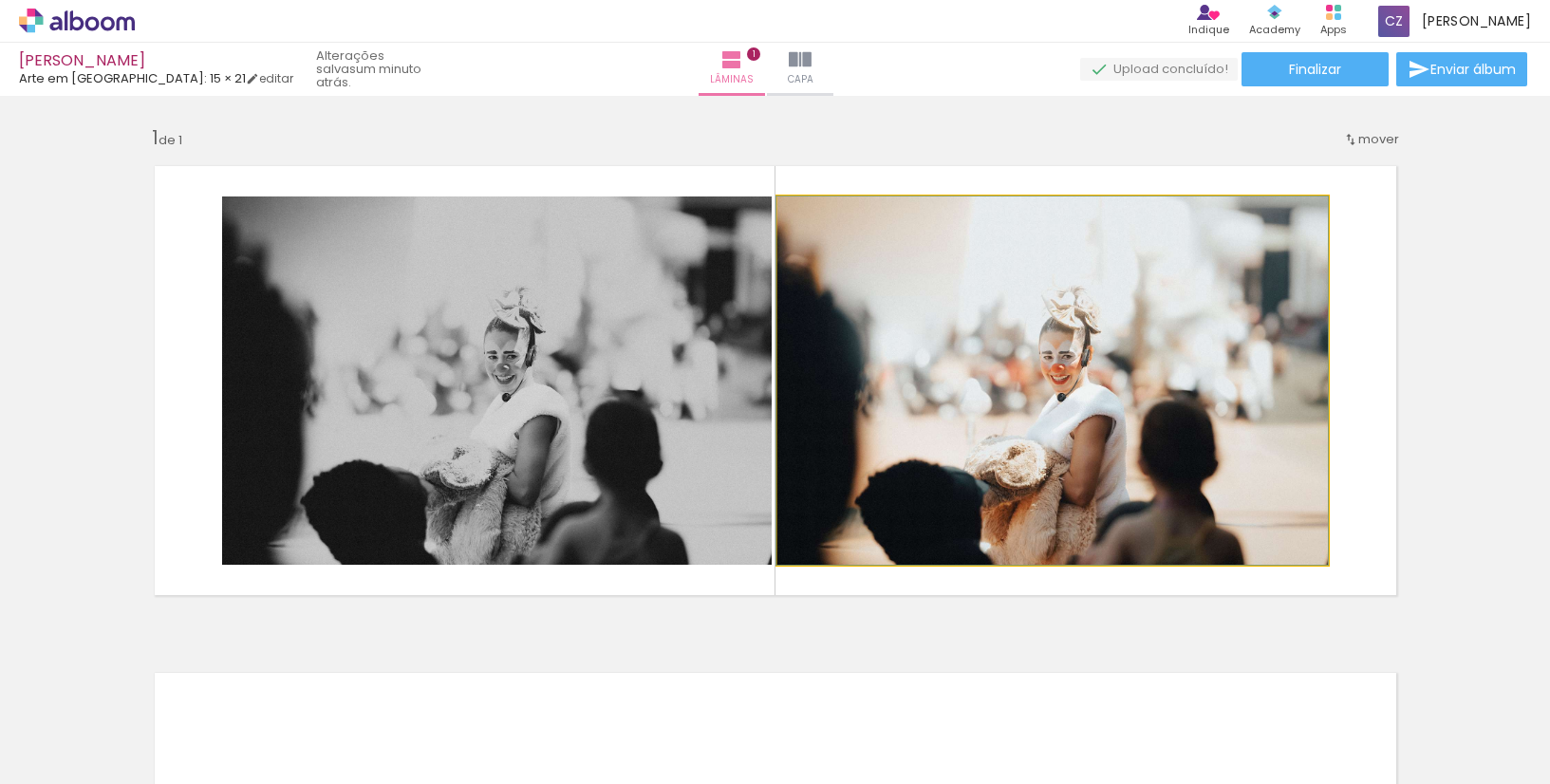
click at [791, 220] on iron-icon at bounding box center [798, 217] width 19 height 19
type paper-slider "100"
click at [814, 219] on div at bounding box center [823, 217] width 17 height 17
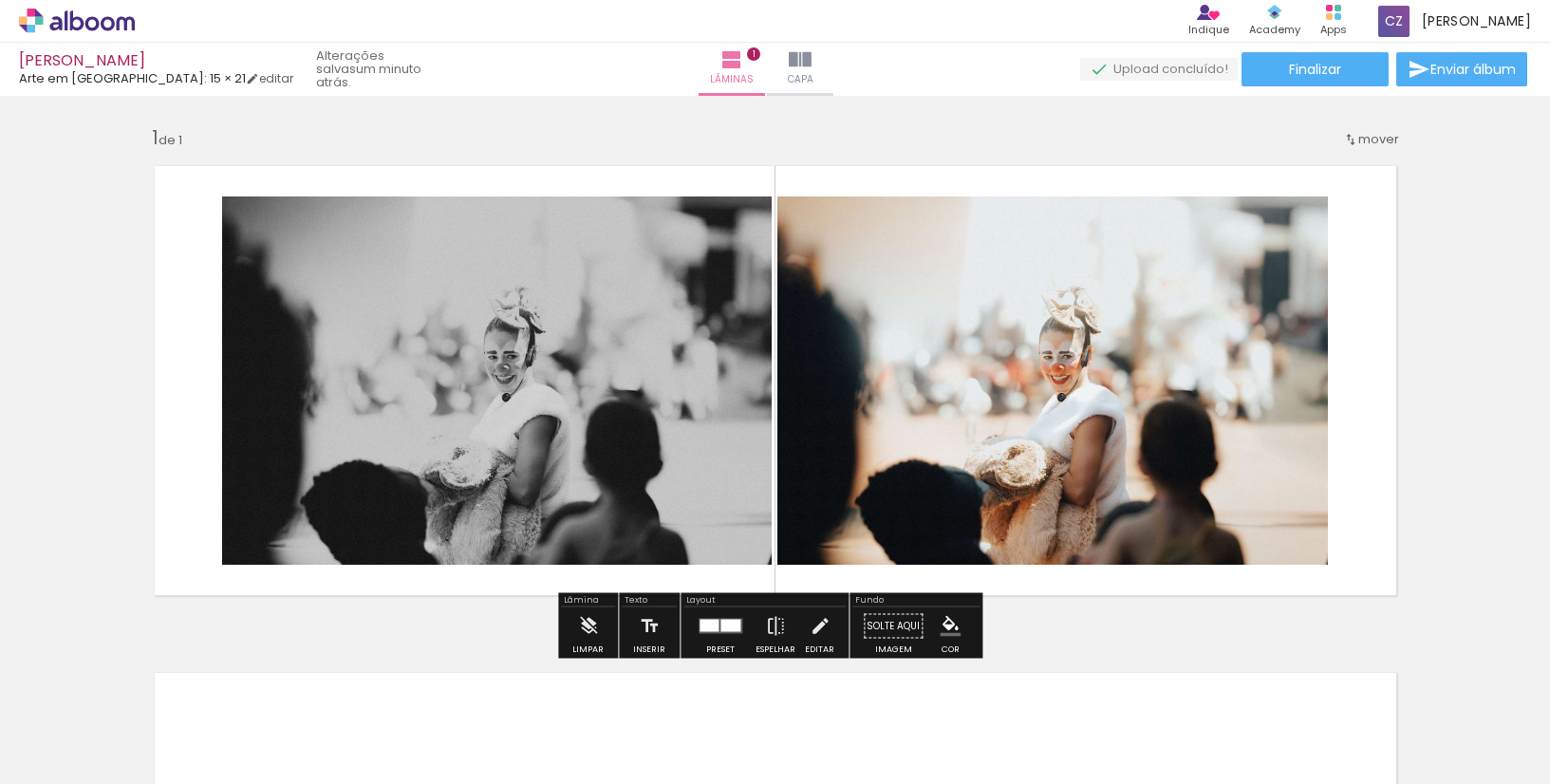
click at [966, 313] on paper-item at bounding box center [970, 315] width 35 height 13
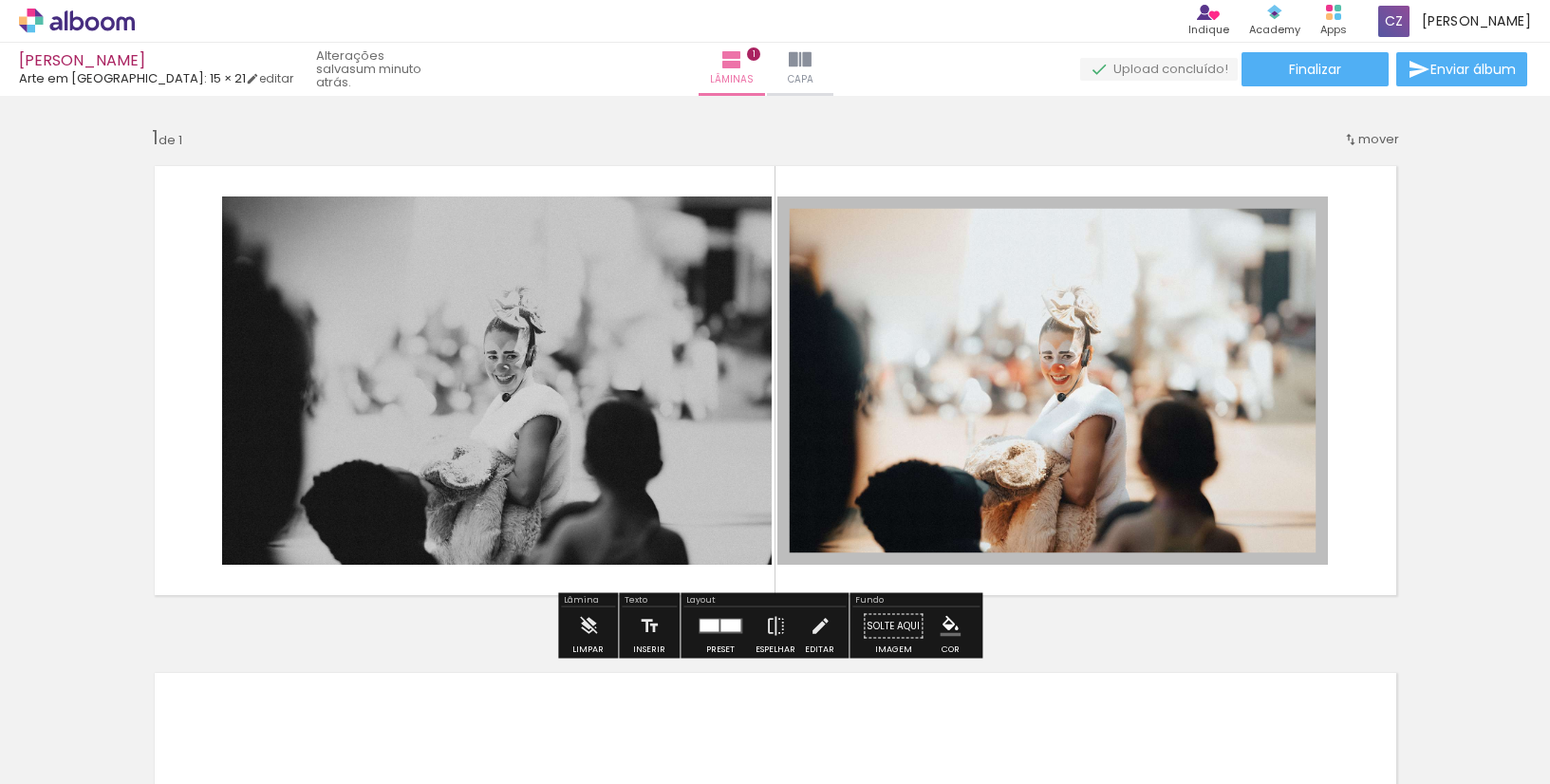
click at [967, 297] on paper-item at bounding box center [970, 301] width 35 height 13
click at [961, 248] on span at bounding box center [970, 248] width 19 height 4
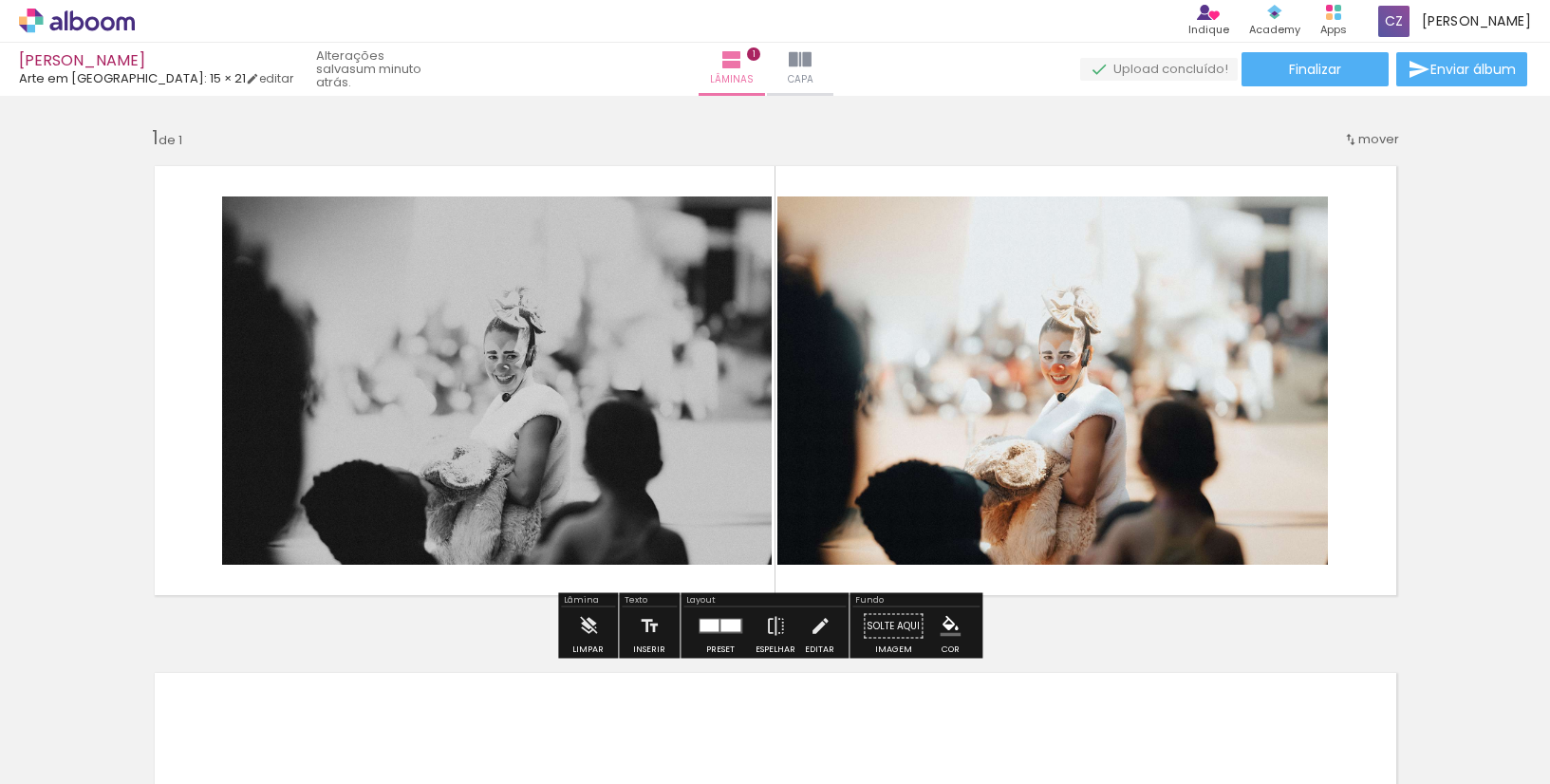
click at [1361, 138] on span "mover" at bounding box center [1379, 139] width 41 height 18
click at [1443, 154] on div "Inserir lâmina 1 de 1" at bounding box center [775, 610] width 1550 height 1015
click at [1085, 629] on div "Inserir lâmina 1 de 1" at bounding box center [775, 610] width 1550 height 1015
click at [870, 626] on paper-button "Solte aqui Imagem" at bounding box center [893, 631] width 68 height 48
click at [944, 631] on iron-icon "color picker" at bounding box center [950, 627] width 21 height 21
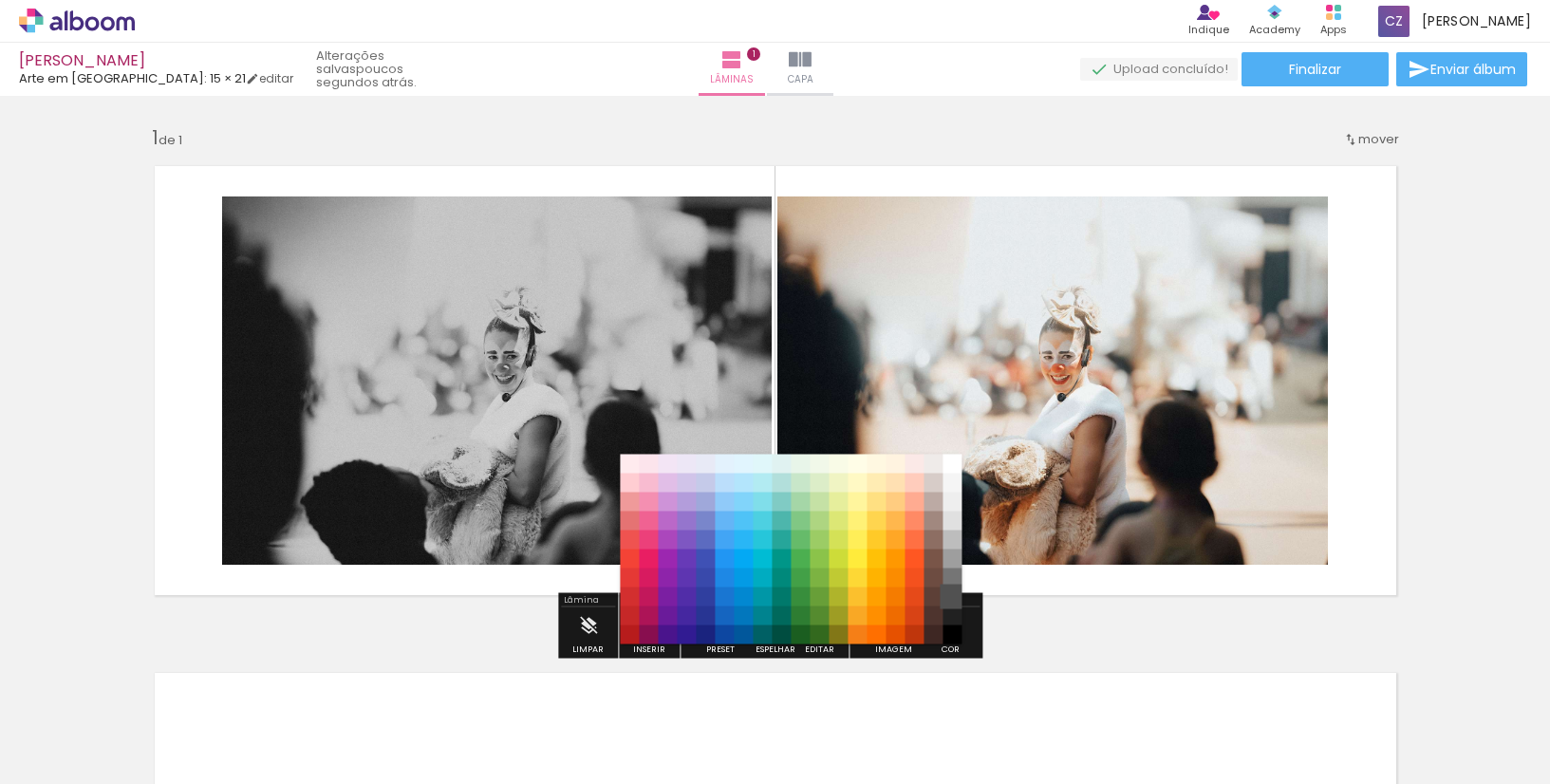
click at [956, 599] on paper-item "#515151" at bounding box center [953, 597] width 19 height 19
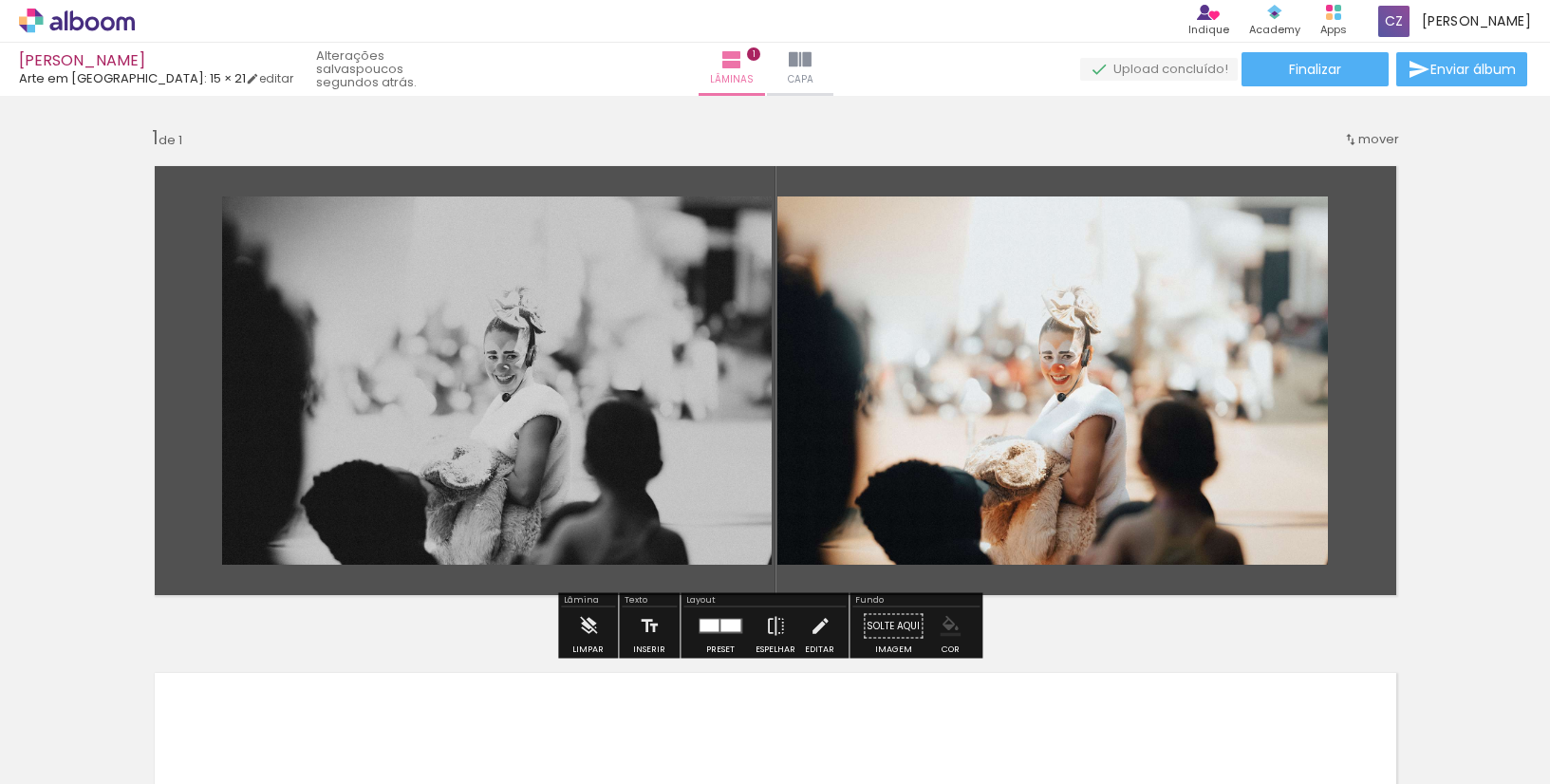
click at [949, 629] on iron-icon "color picker" at bounding box center [950, 627] width 21 height 21
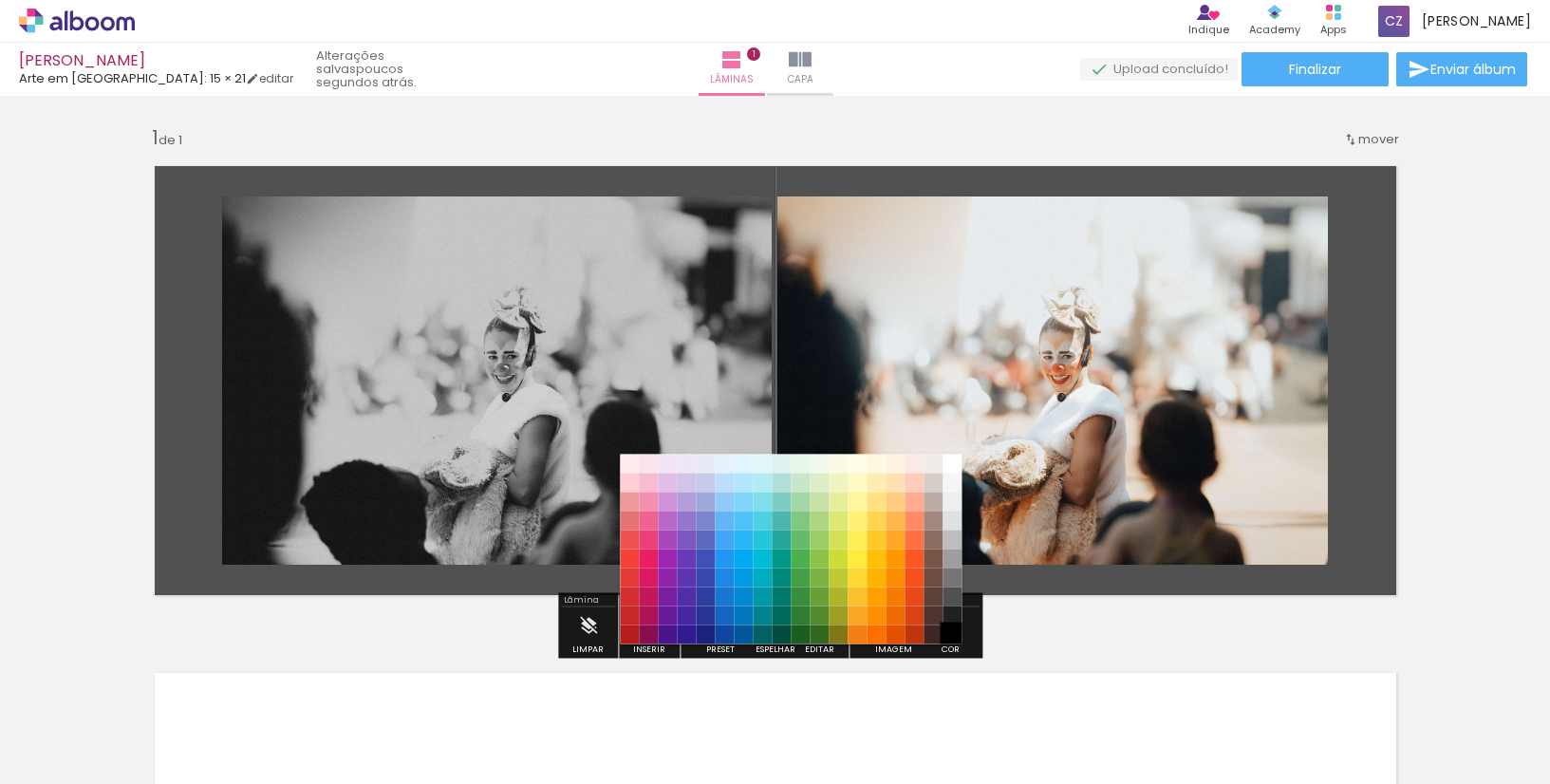
click at [955, 633] on paper-item "#000000" at bounding box center [953, 635] width 19 height 19
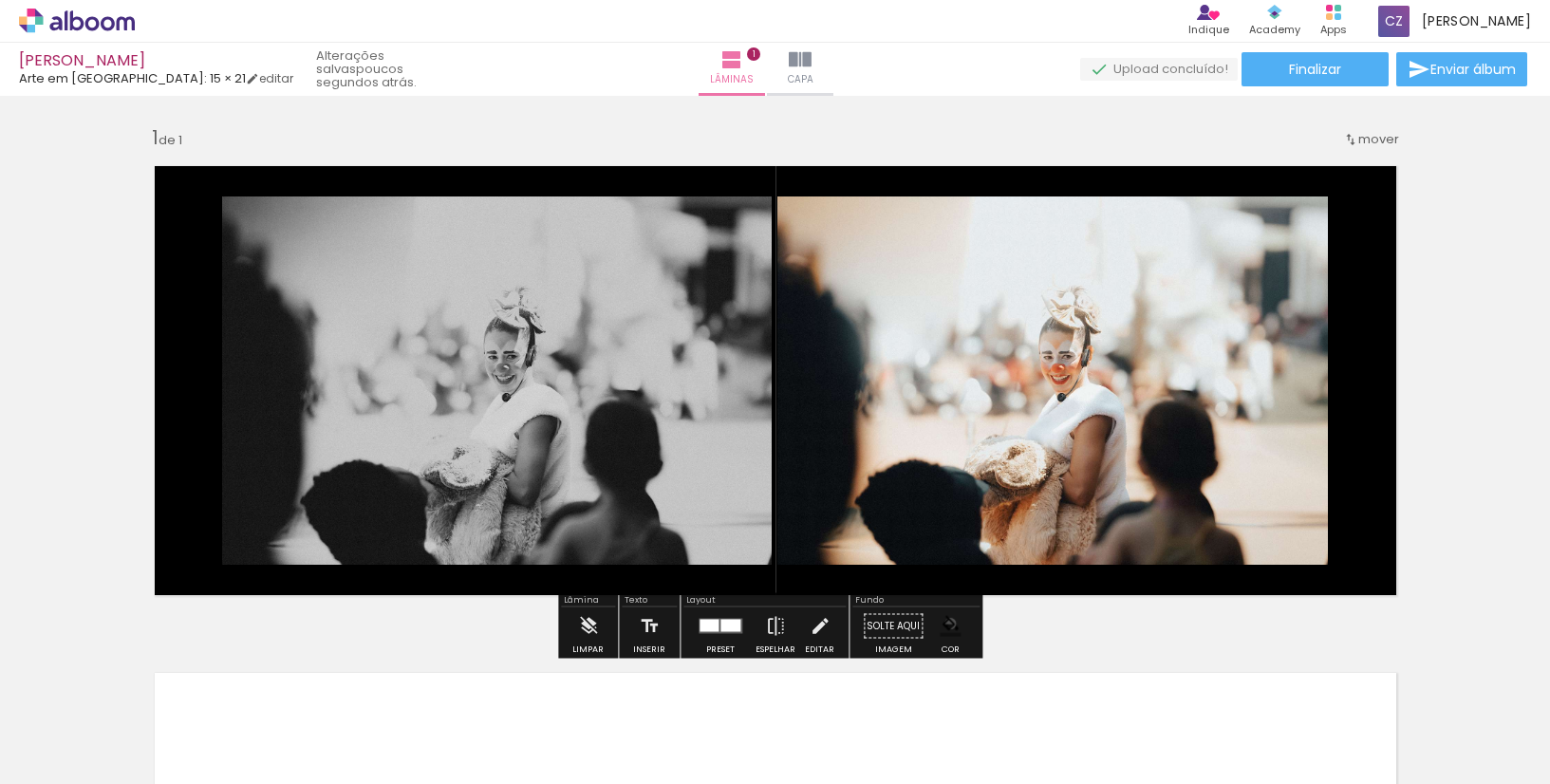
click at [943, 624] on iron-icon "color picker" at bounding box center [950, 627] width 21 height 21
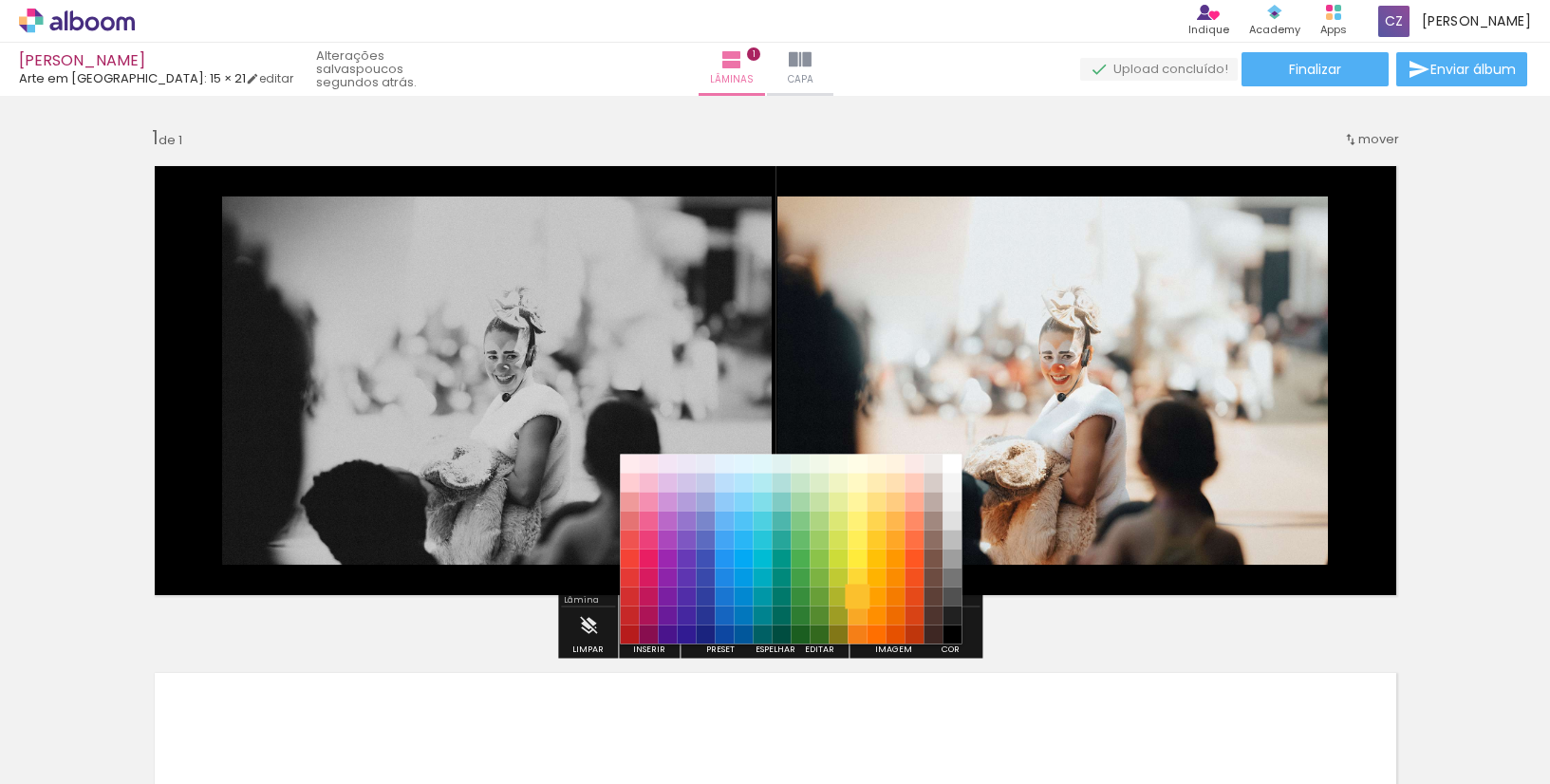
click at [854, 601] on paper-item "#fbc02d" at bounding box center [858, 597] width 19 height 19
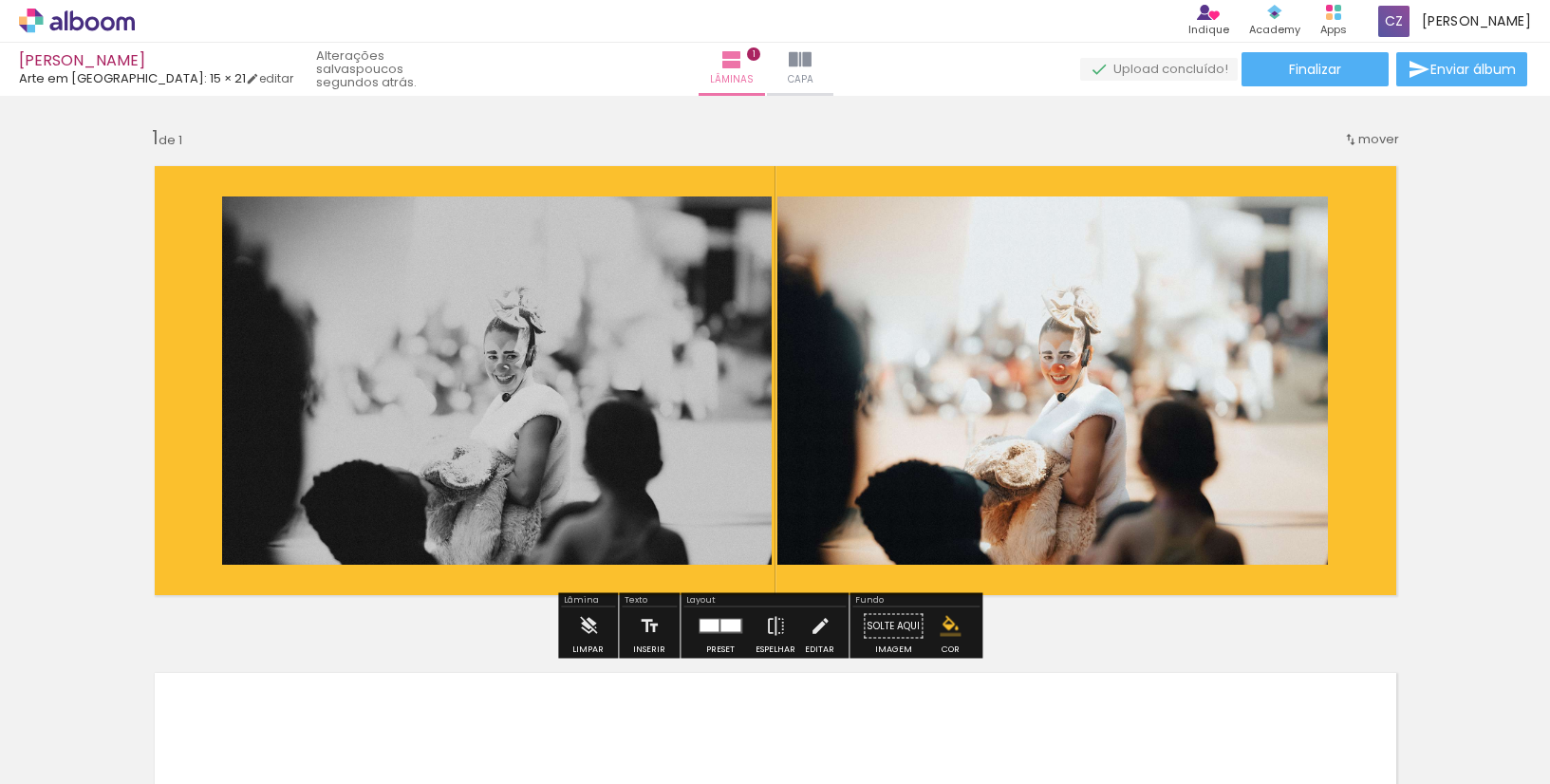
click at [952, 630] on iron-icon "color picker" at bounding box center [950, 627] width 21 height 21
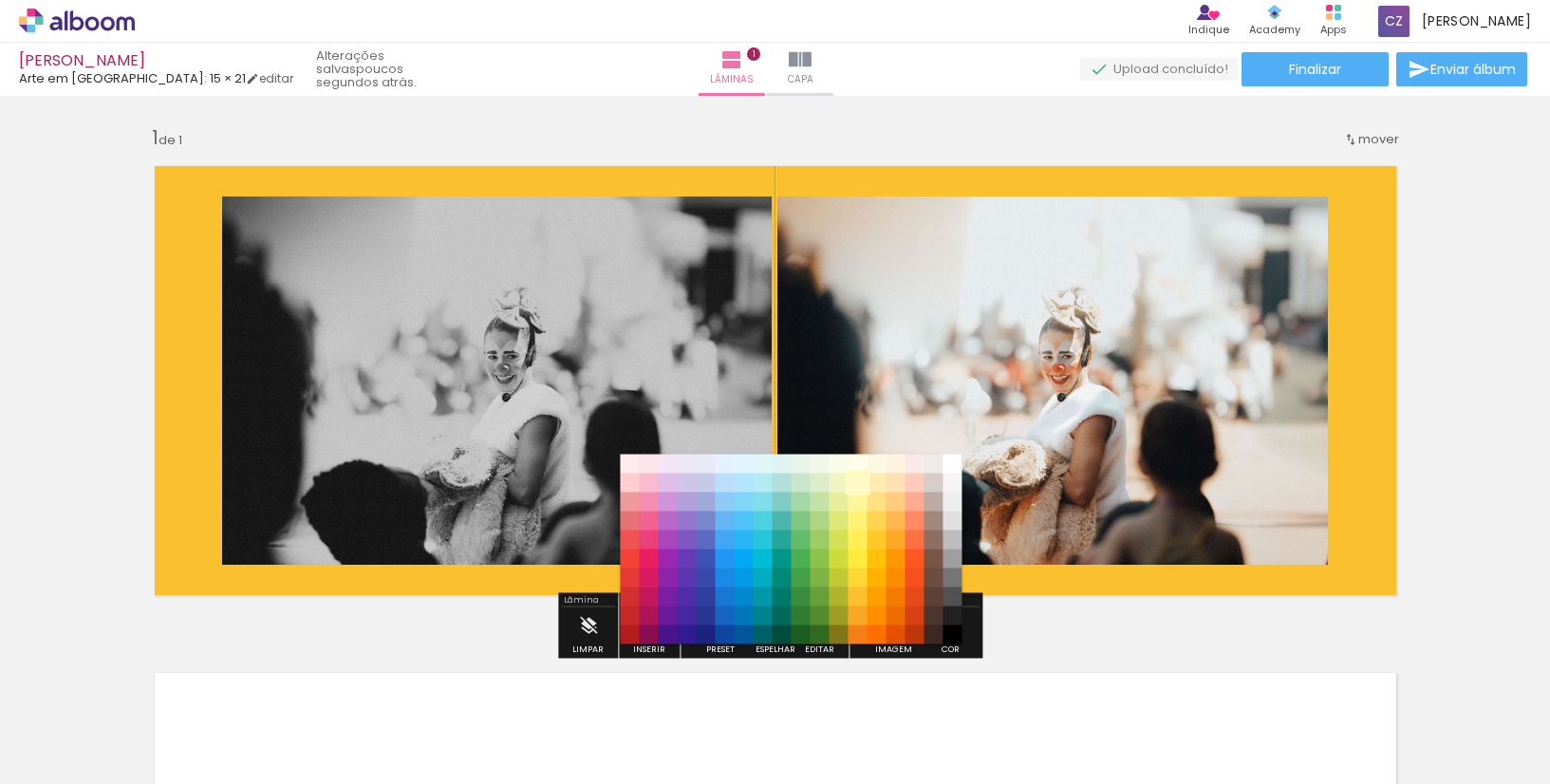
click at [860, 481] on paper-item "#fff9c4" at bounding box center [858, 484] width 19 height 19
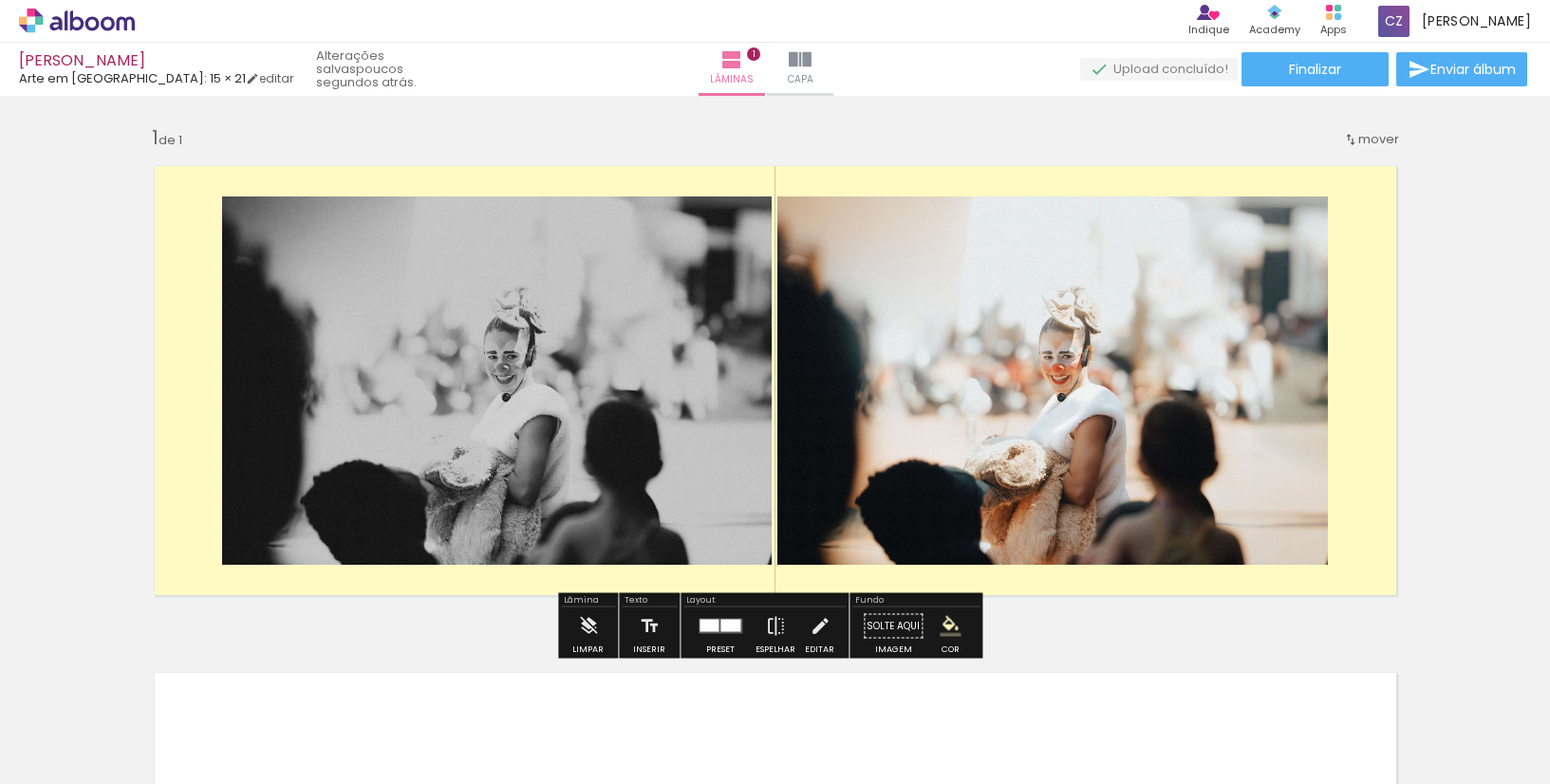
click at [943, 620] on iron-icon "color picker" at bounding box center [950, 627] width 21 height 21
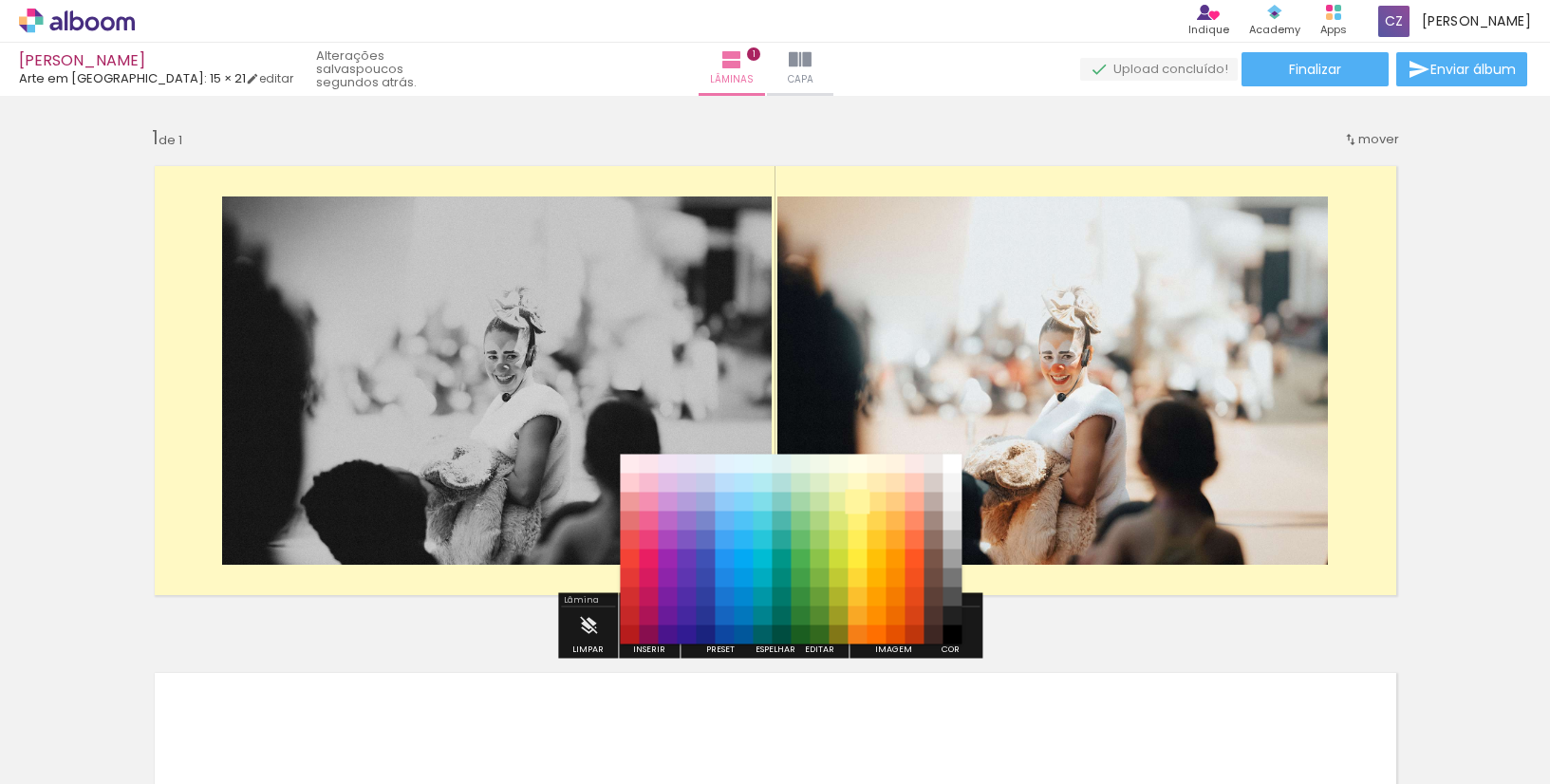
click at [858, 503] on paper-item "#fff59d" at bounding box center [858, 502] width 19 height 19
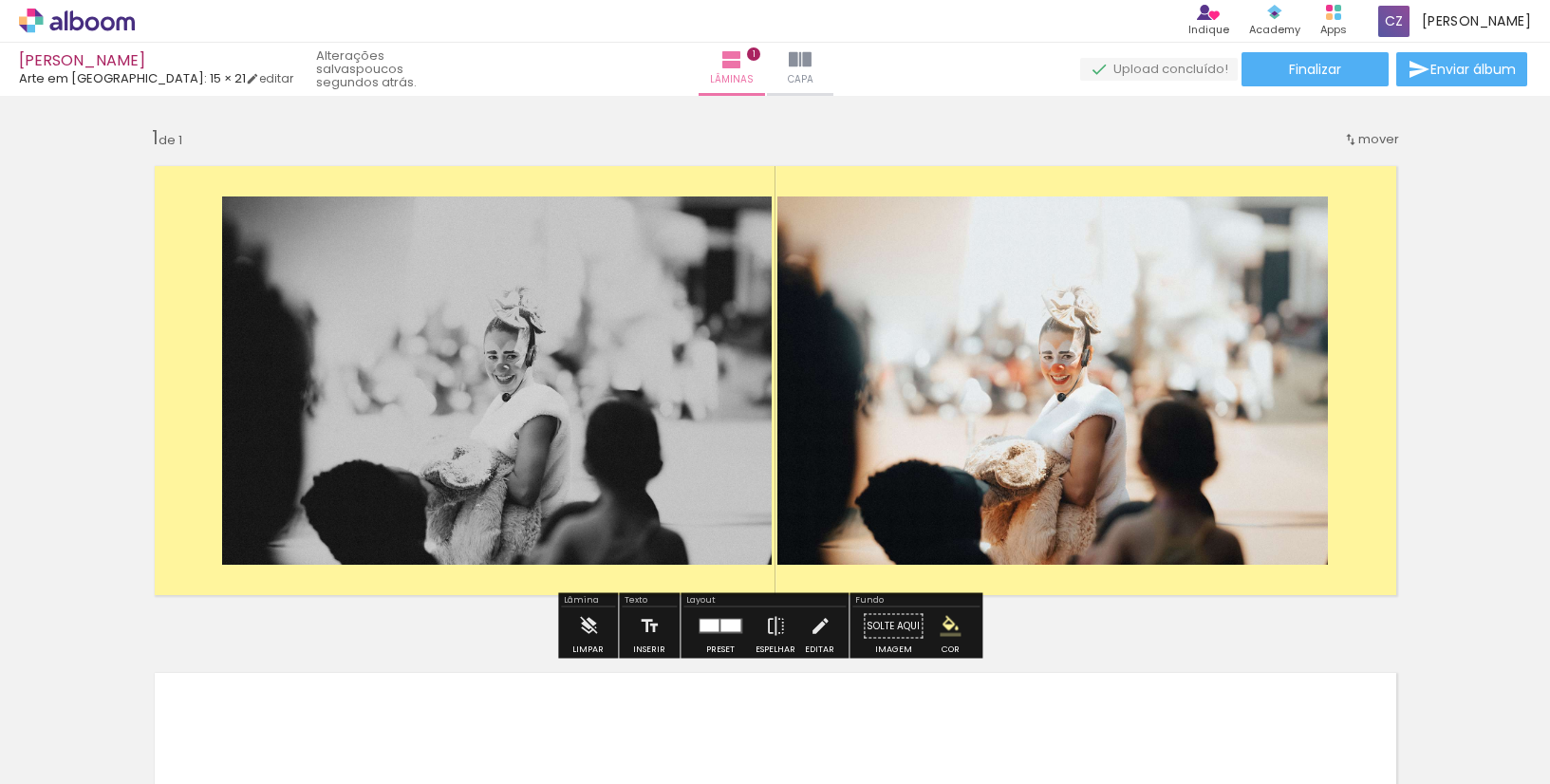
click at [940, 628] on iron-icon "color picker" at bounding box center [950, 627] width 21 height 21
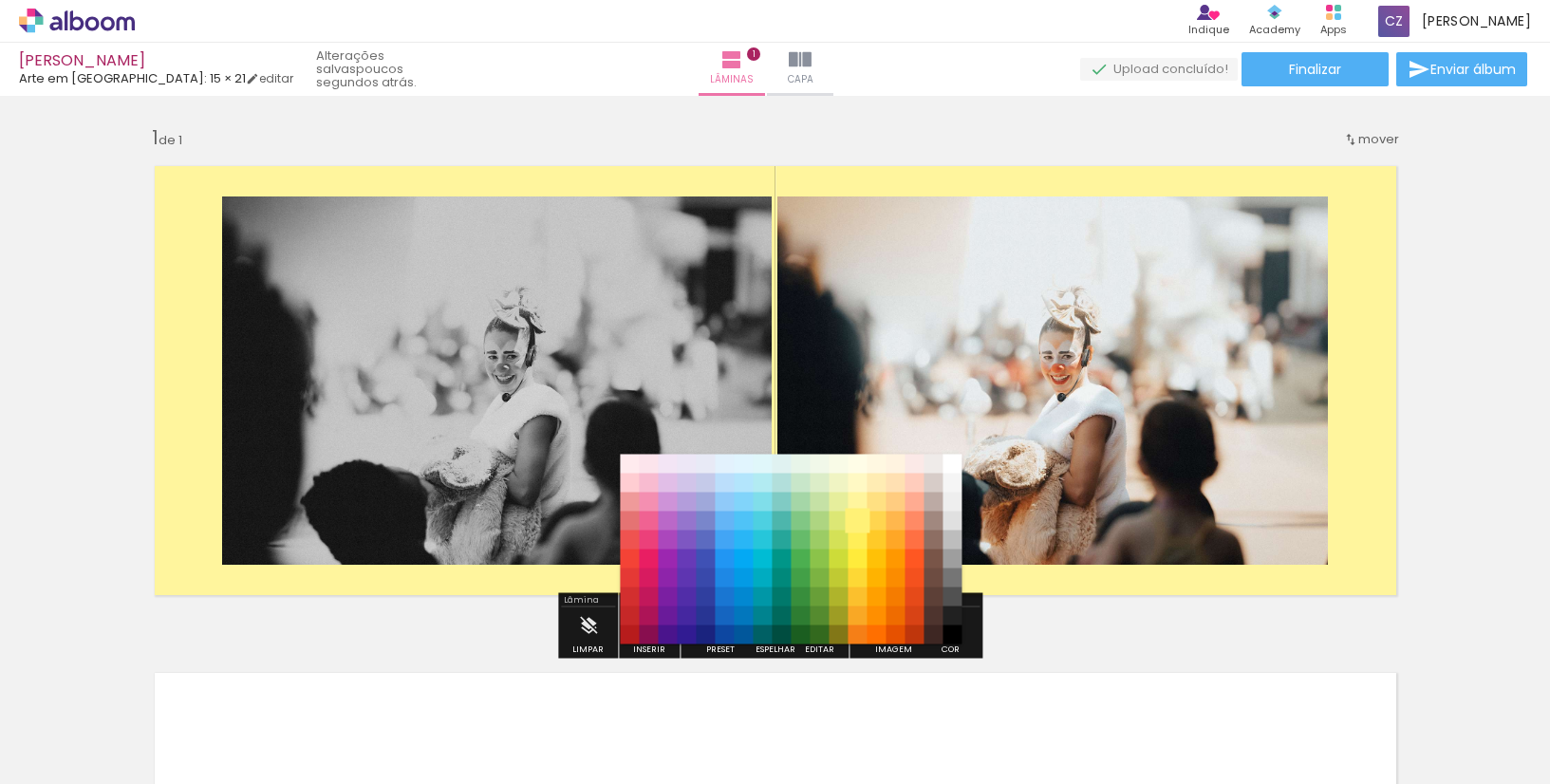
click at [858, 520] on paper-item "#fff176" at bounding box center [858, 521] width 19 height 19
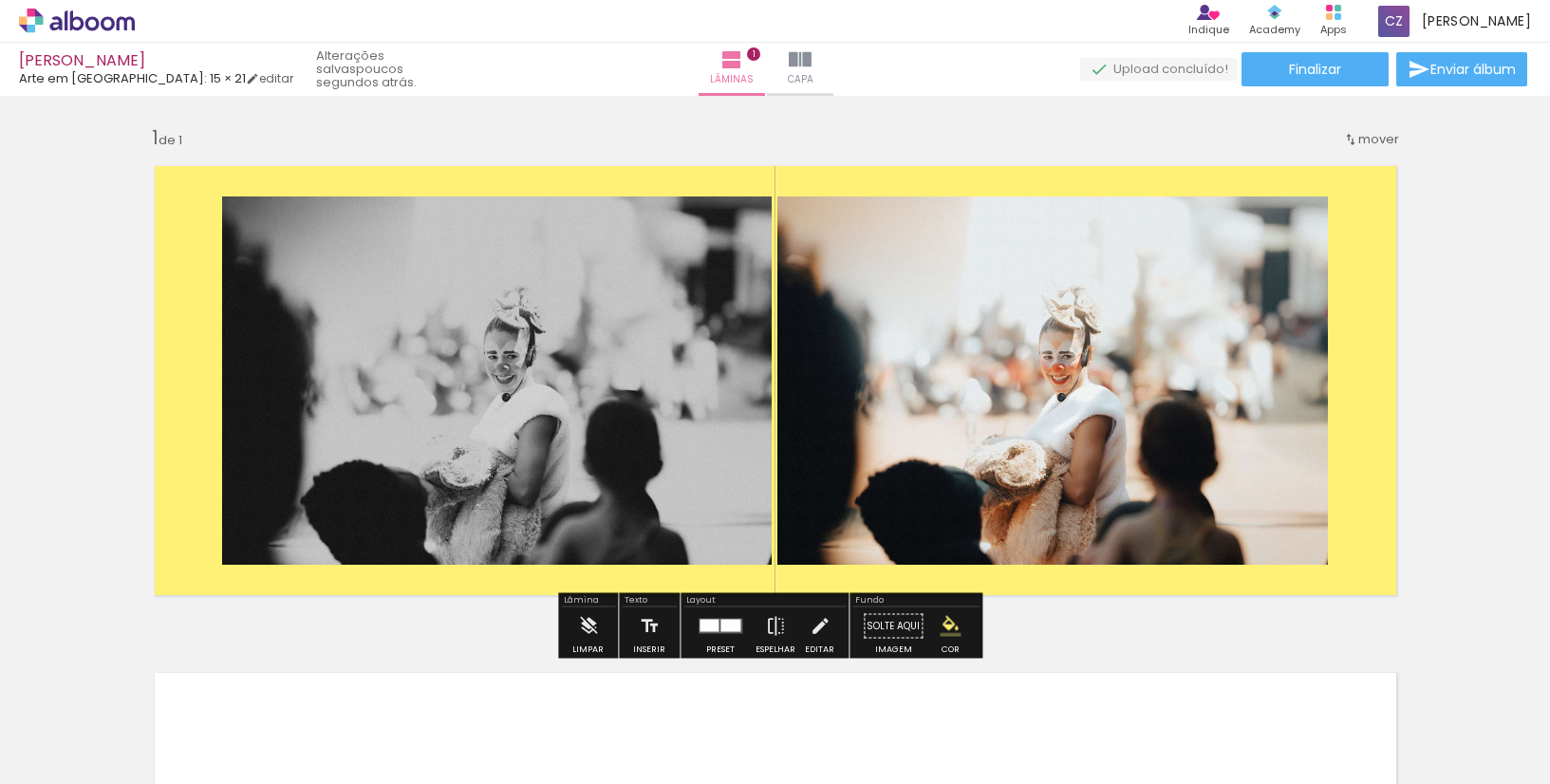
click at [948, 630] on iron-icon "color picker" at bounding box center [950, 627] width 21 height 21
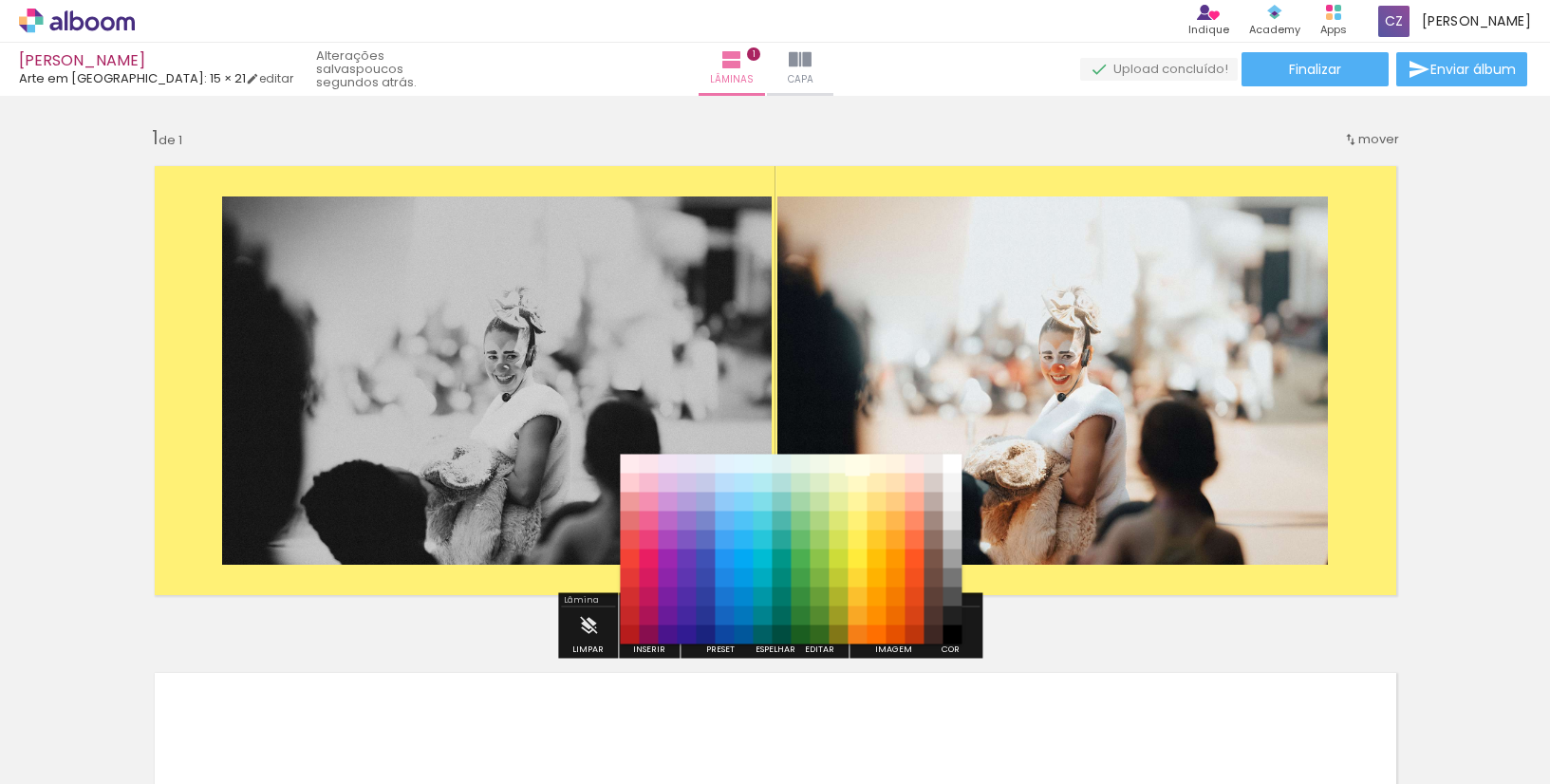
click at [862, 458] on paper-item "#fffde7" at bounding box center [858, 464] width 19 height 19
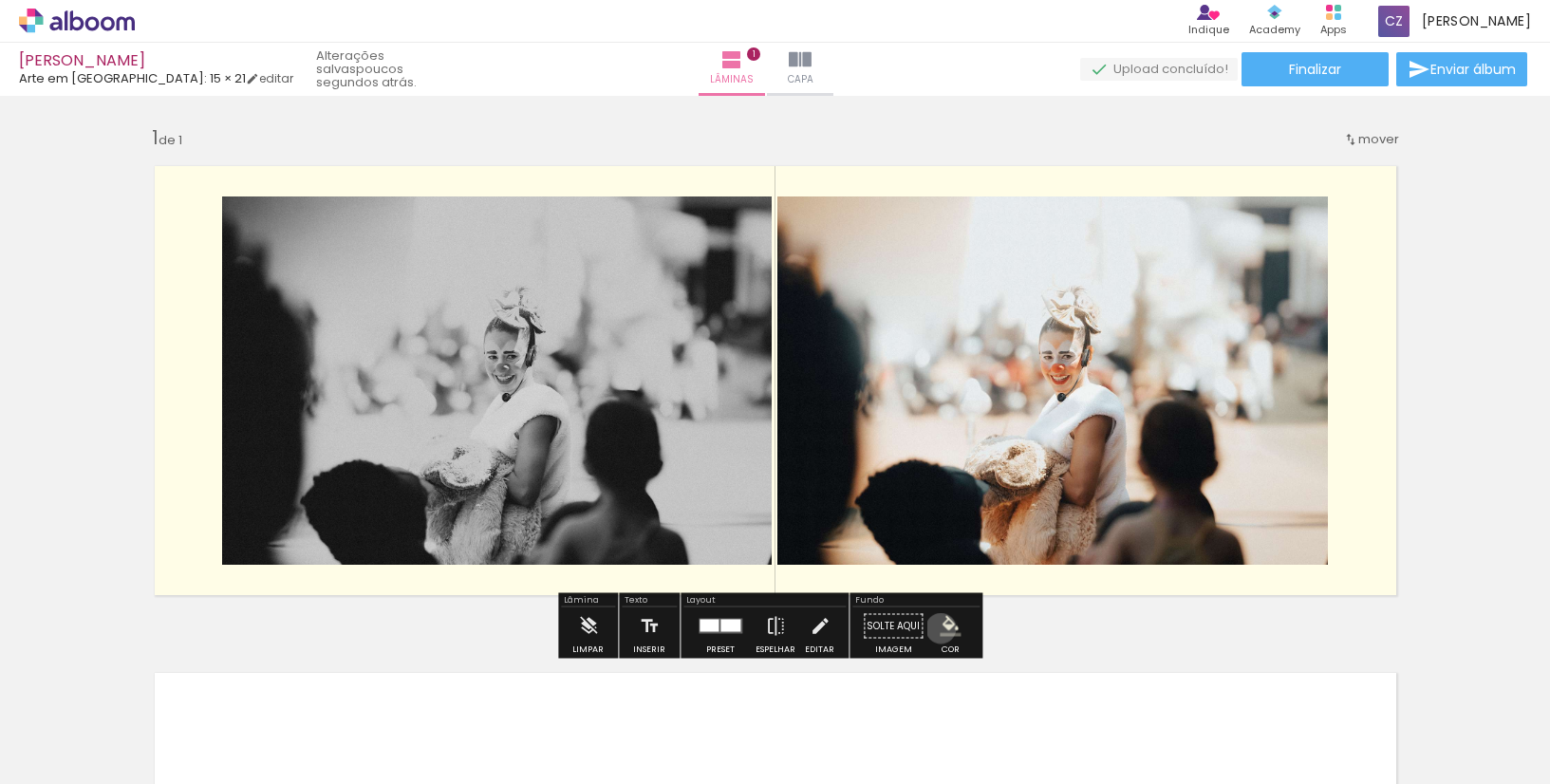
click at [940, 629] on iron-icon "color picker" at bounding box center [950, 627] width 21 height 21
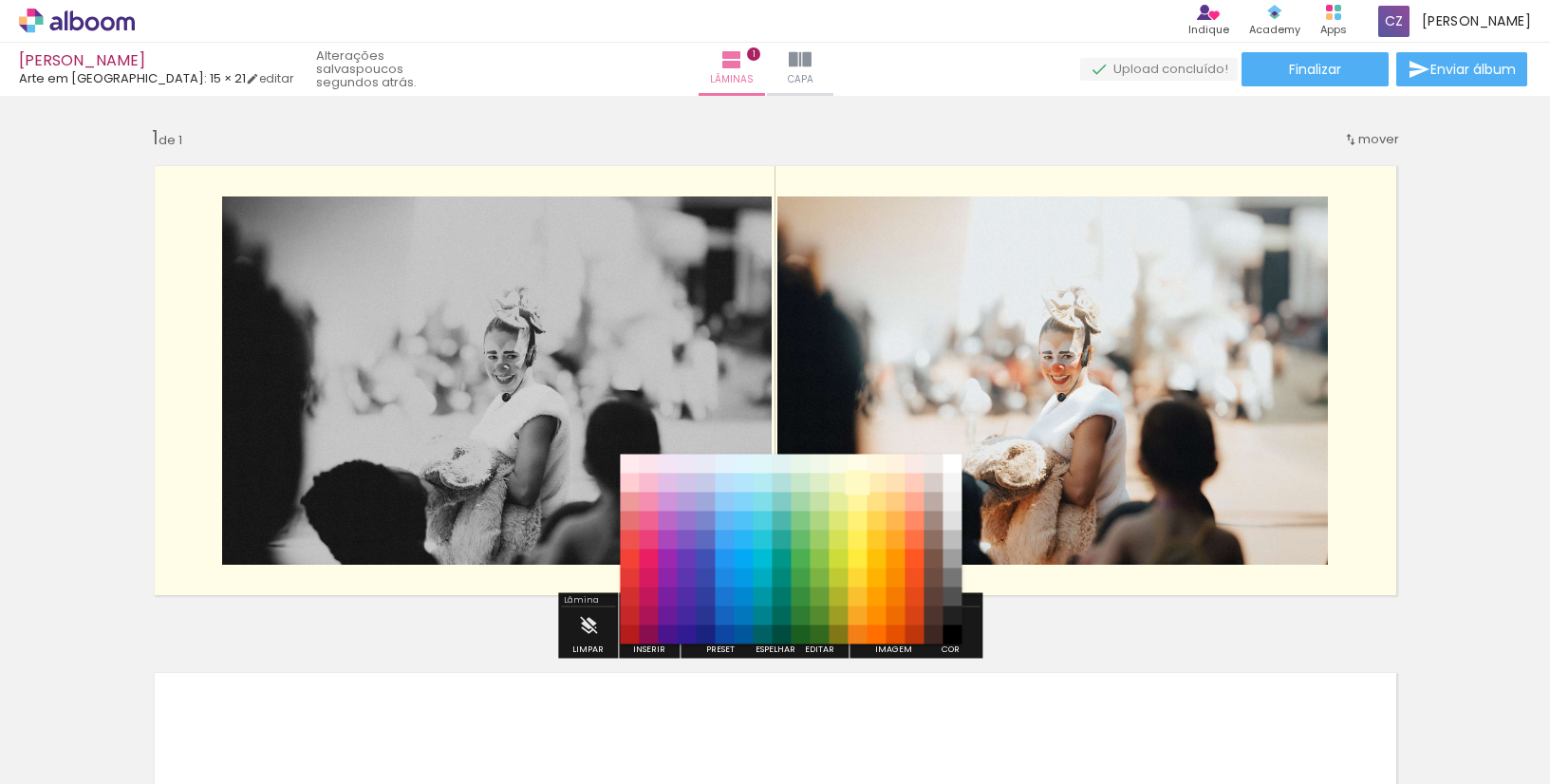
click at [855, 483] on paper-item "#fff9c4" at bounding box center [858, 484] width 19 height 19
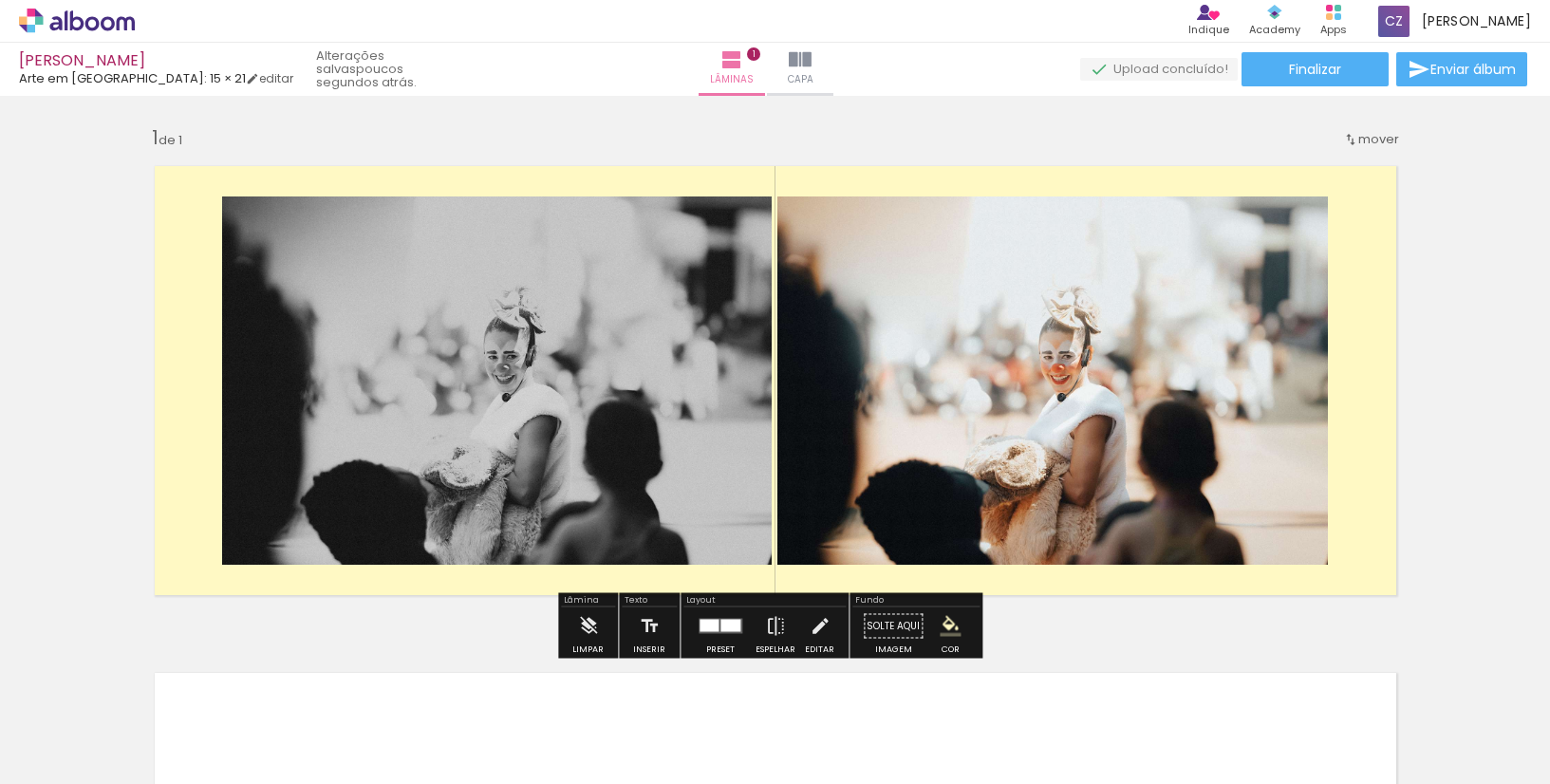
click at [1107, 628] on div "Inserir lâmina 1 de 1" at bounding box center [775, 610] width 1550 height 1015
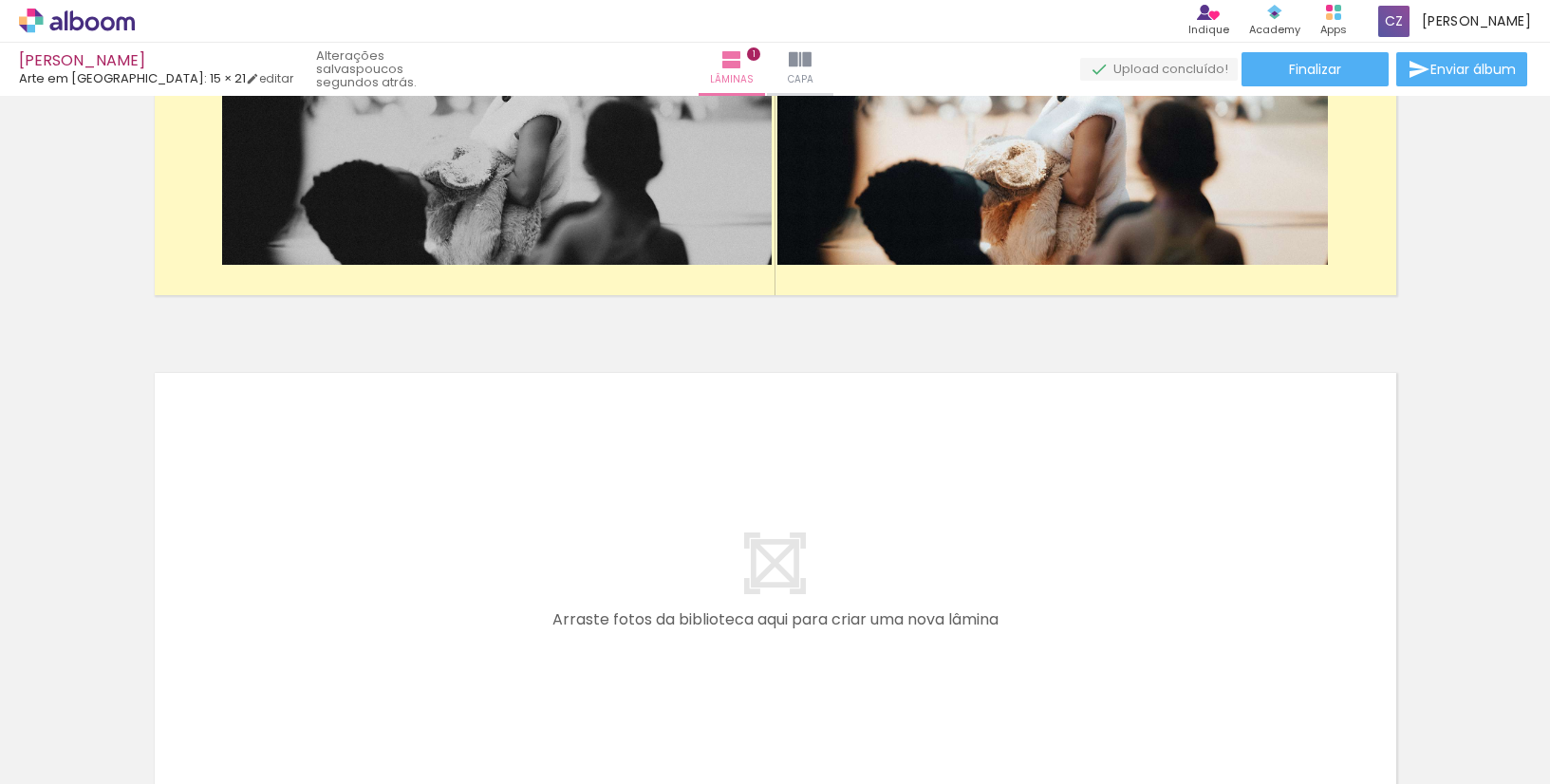
scroll to position [518, 0]
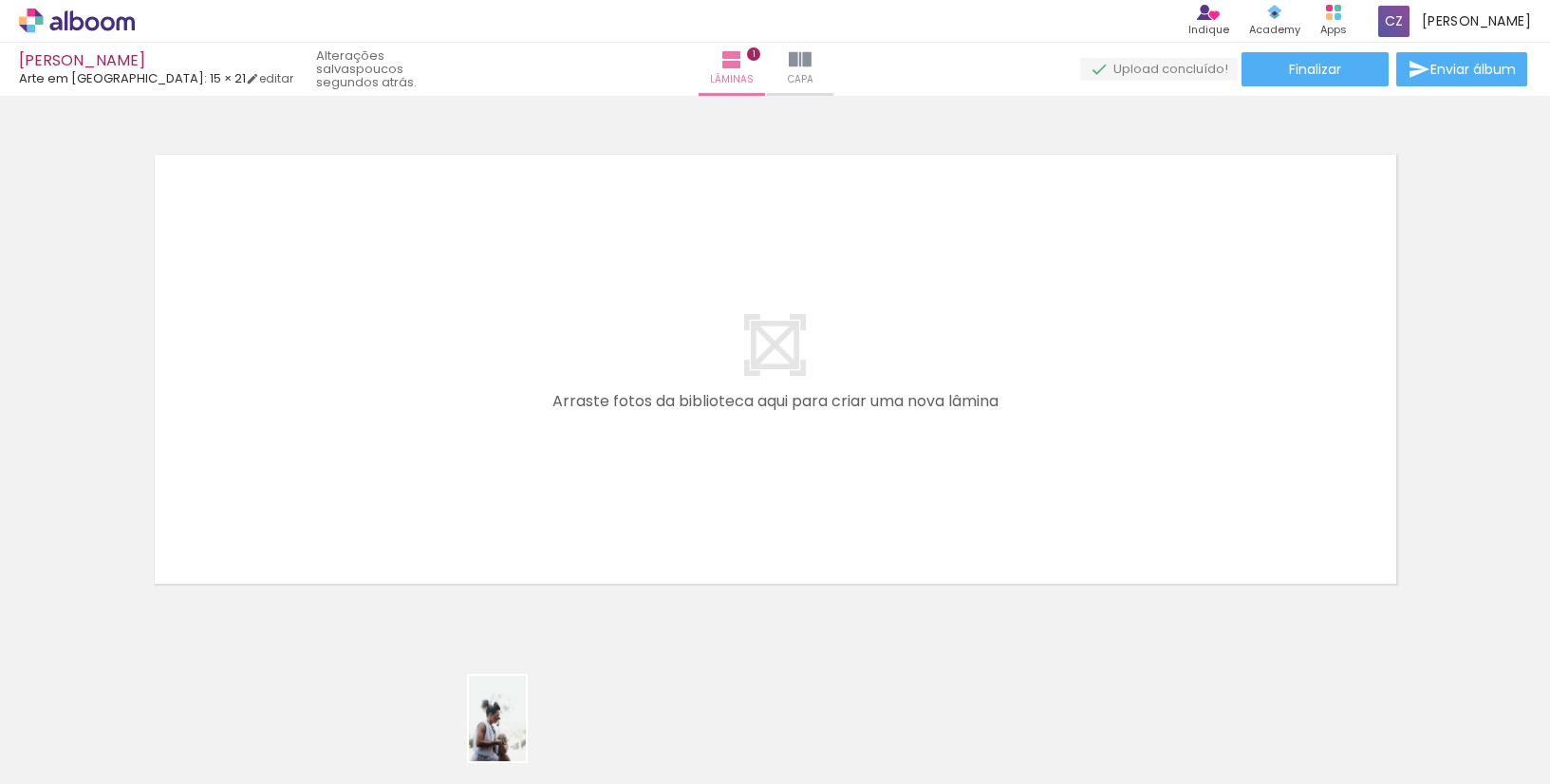
drag, startPoint x: 525, startPoint y: 743, endPoint x: 508, endPoint y: 736, distance: 18.4
click at [526, 733] on div at bounding box center [509, 720] width 62 height 94
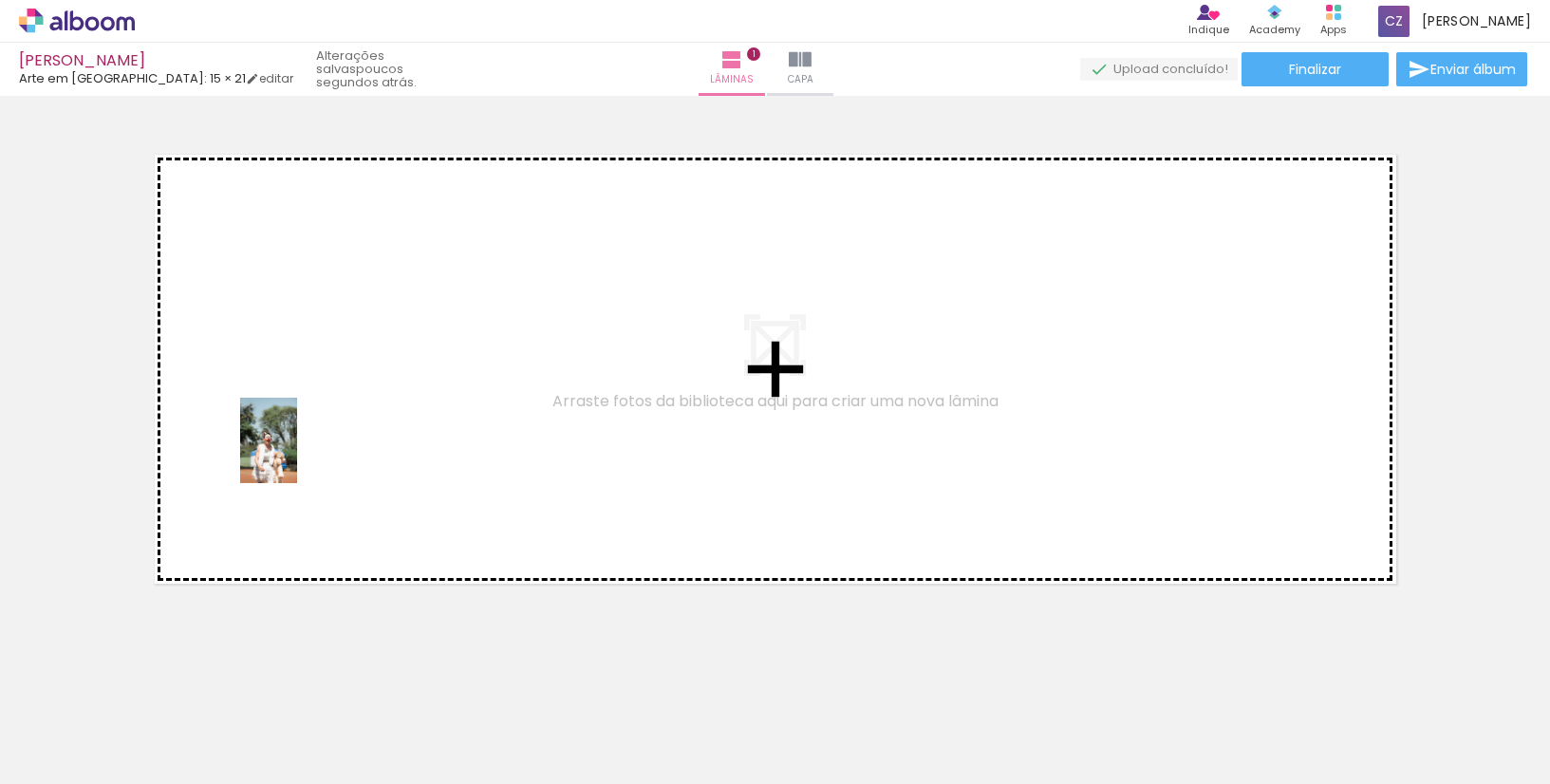
drag, startPoint x: 301, startPoint y: 739, endPoint x: 298, endPoint y: 455, distance: 284.0
click at [298, 455] on quentale-workspace at bounding box center [775, 392] width 1550 height 784
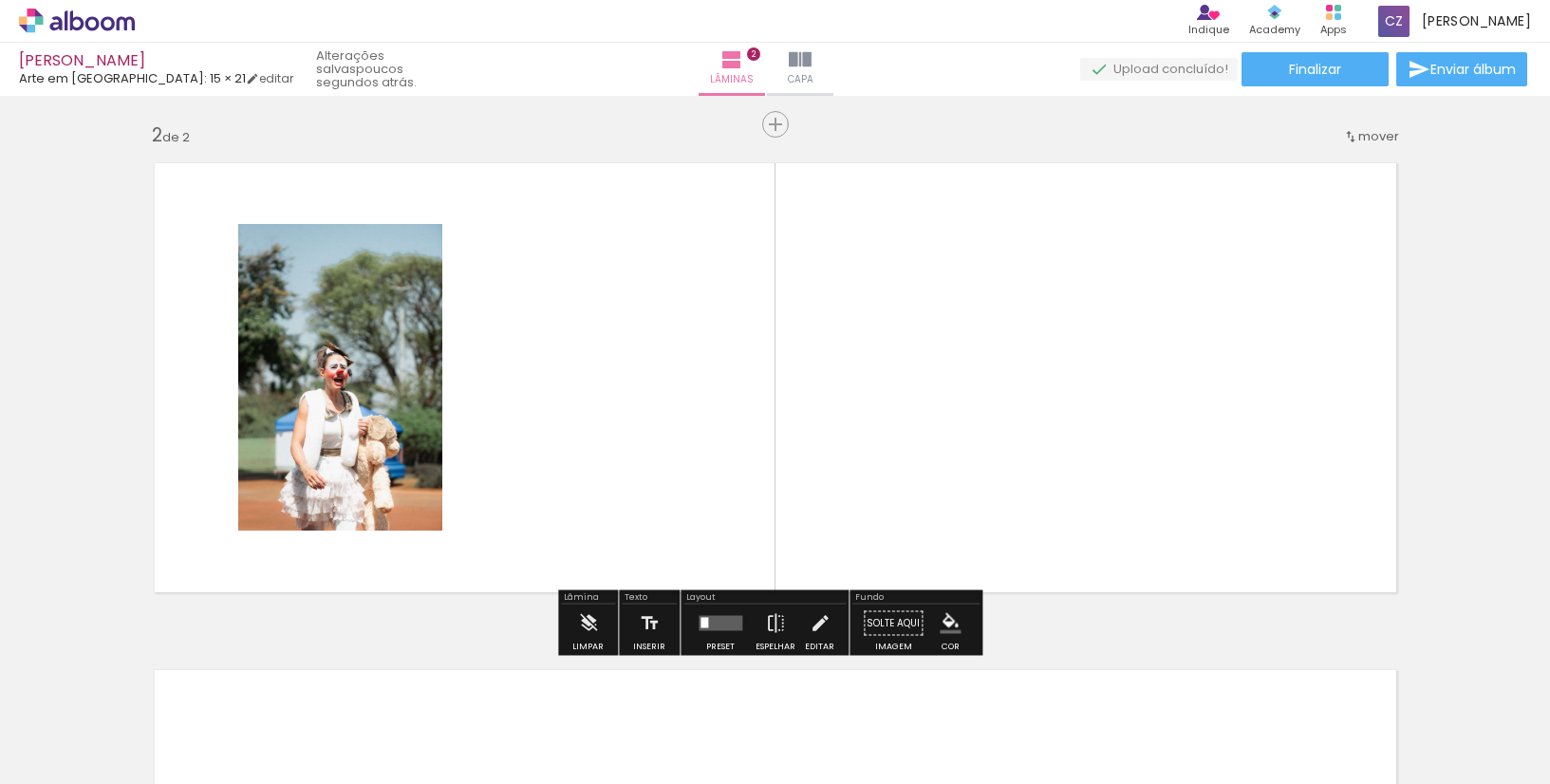
scroll to position [507, 0]
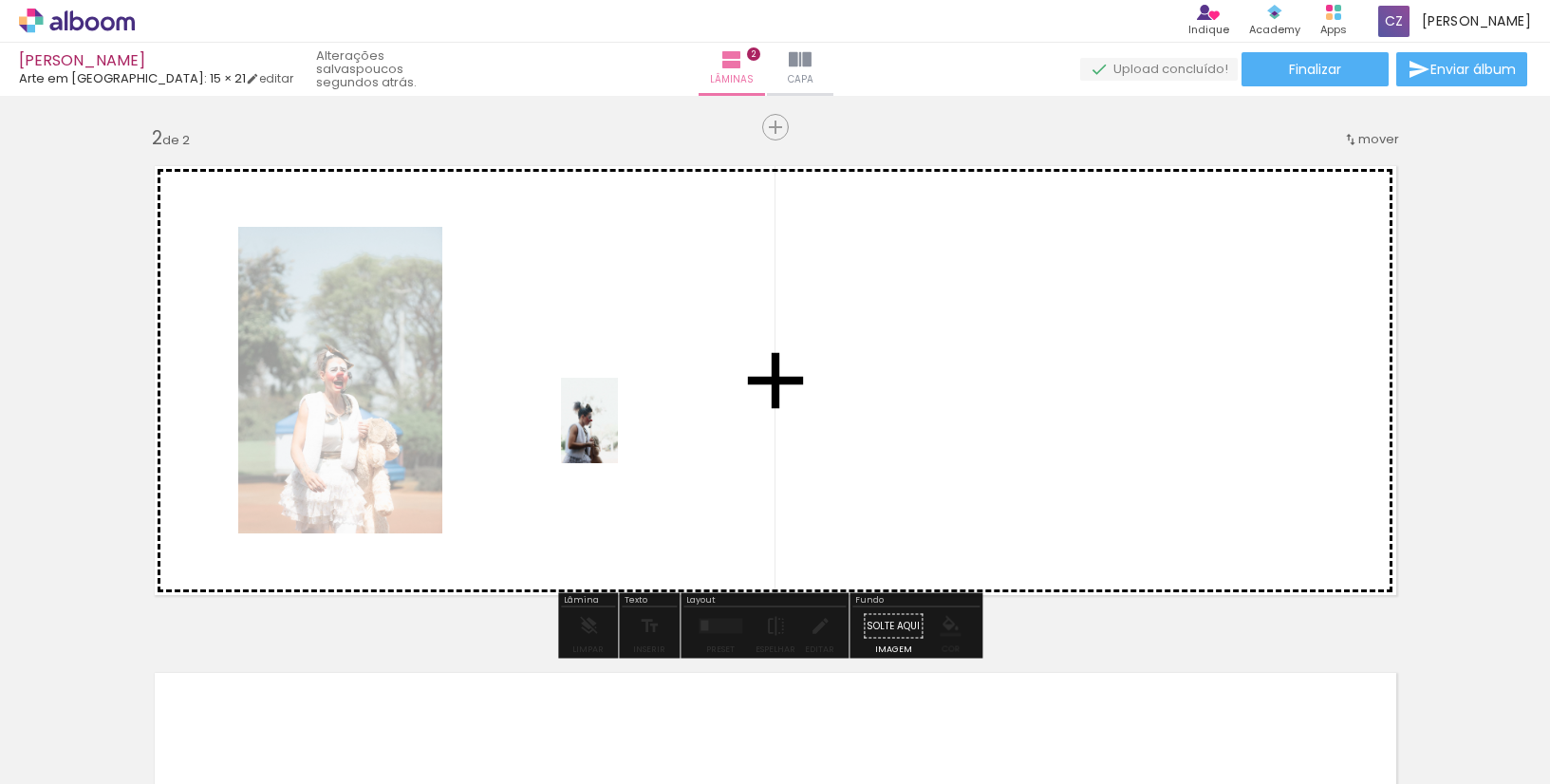
drag, startPoint x: 533, startPoint y: 754, endPoint x: 618, endPoint y: 435, distance: 330.1
click at [618, 435] on quentale-workspace at bounding box center [775, 392] width 1550 height 784
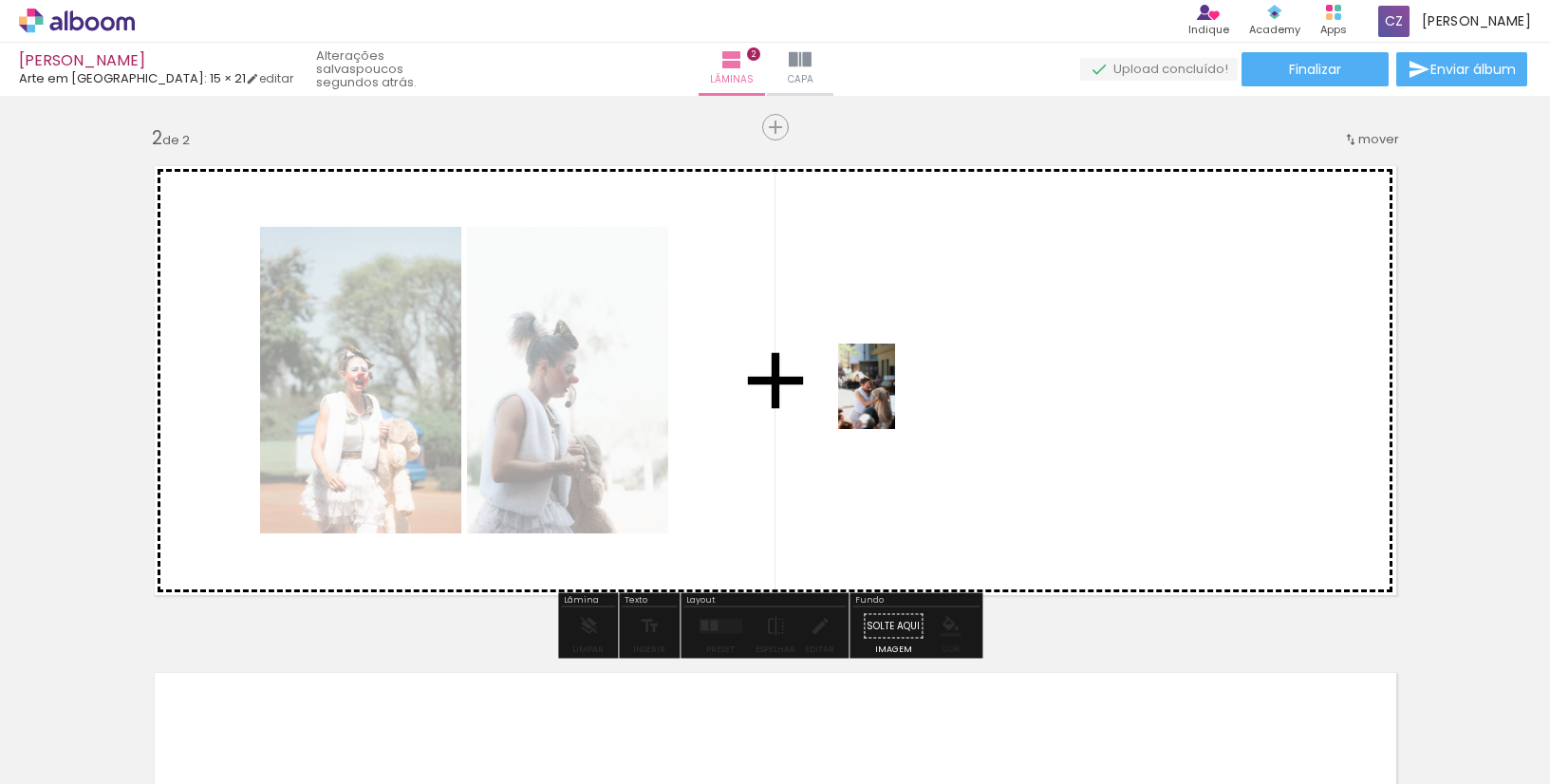
drag, startPoint x: 1157, startPoint y: 741, endPoint x: 895, endPoint y: 400, distance: 430.0
click at [895, 400] on quentale-workspace at bounding box center [775, 392] width 1550 height 784
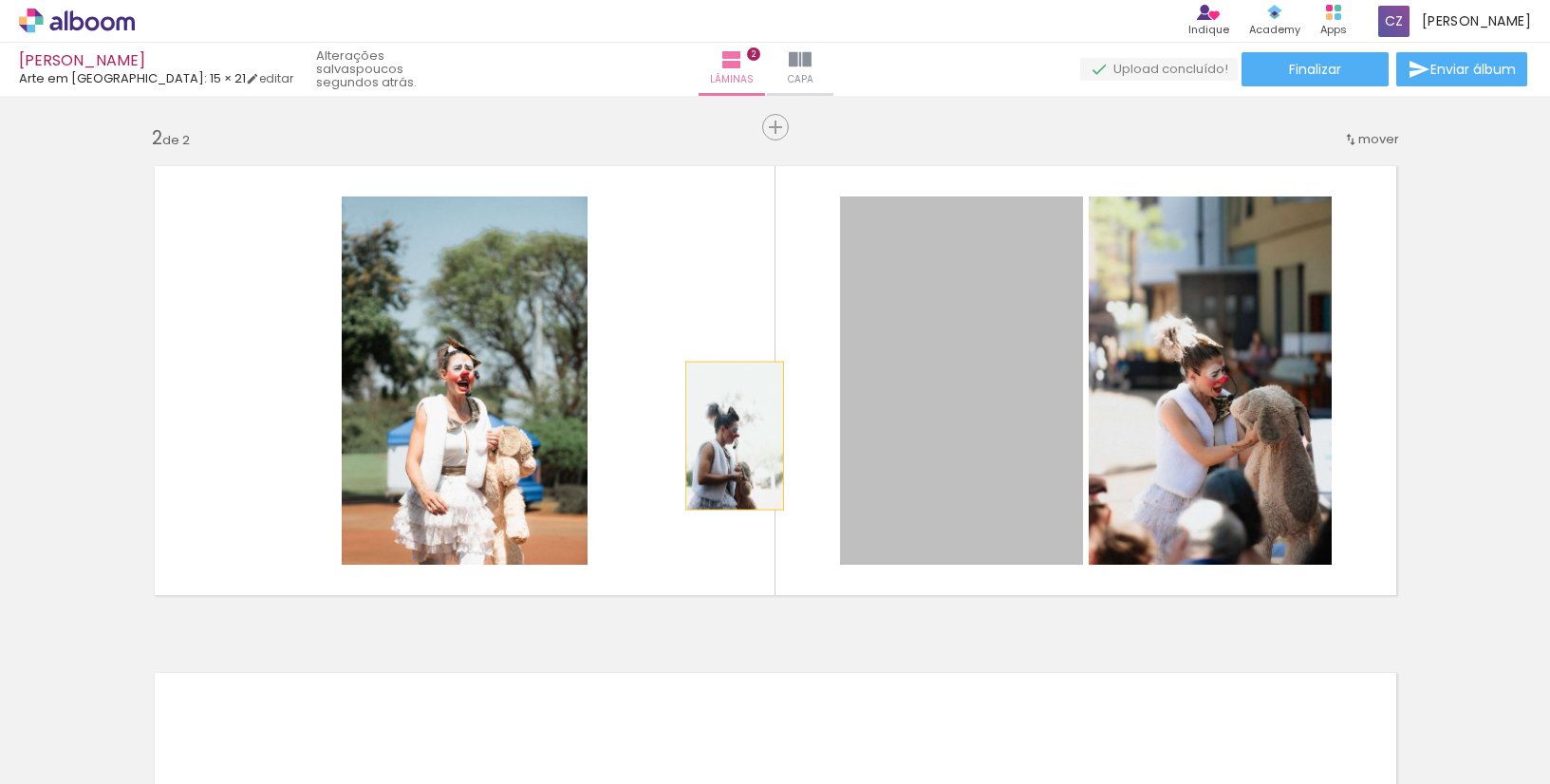
drag, startPoint x: 951, startPoint y: 440, endPoint x: 727, endPoint y: 436, distance: 224.0
click at [727, 436] on quentale-layouter at bounding box center [775, 380] width 1273 height 460
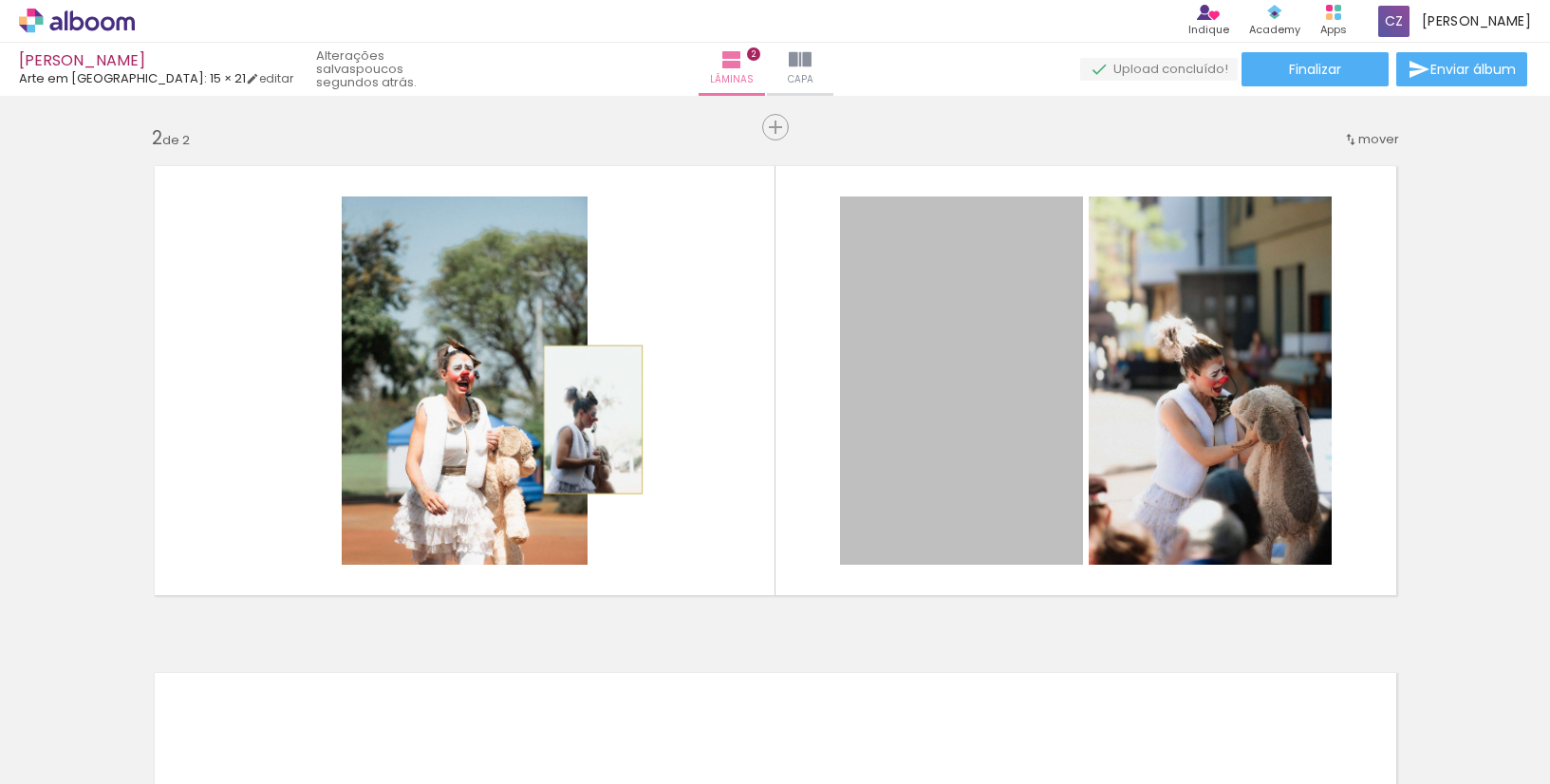
drag, startPoint x: 883, startPoint y: 421, endPoint x: 585, endPoint y: 419, distance: 298.0
click at [585, 419] on quentale-layouter at bounding box center [775, 380] width 1273 height 460
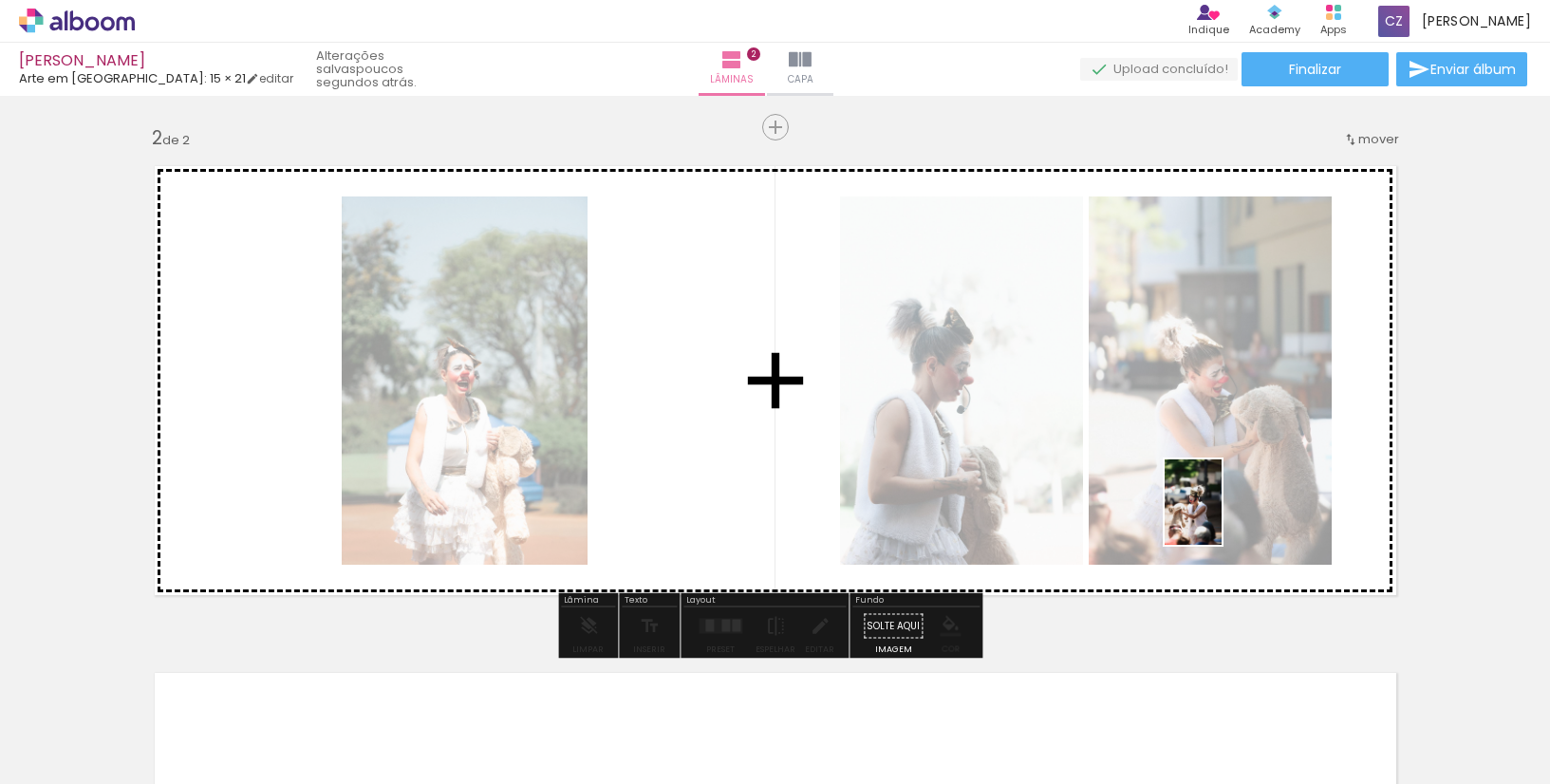
drag, startPoint x: 1047, startPoint y: 736, endPoint x: 1222, endPoint y: 516, distance: 281.1
click at [1222, 516] on quentale-workspace at bounding box center [775, 392] width 1550 height 784
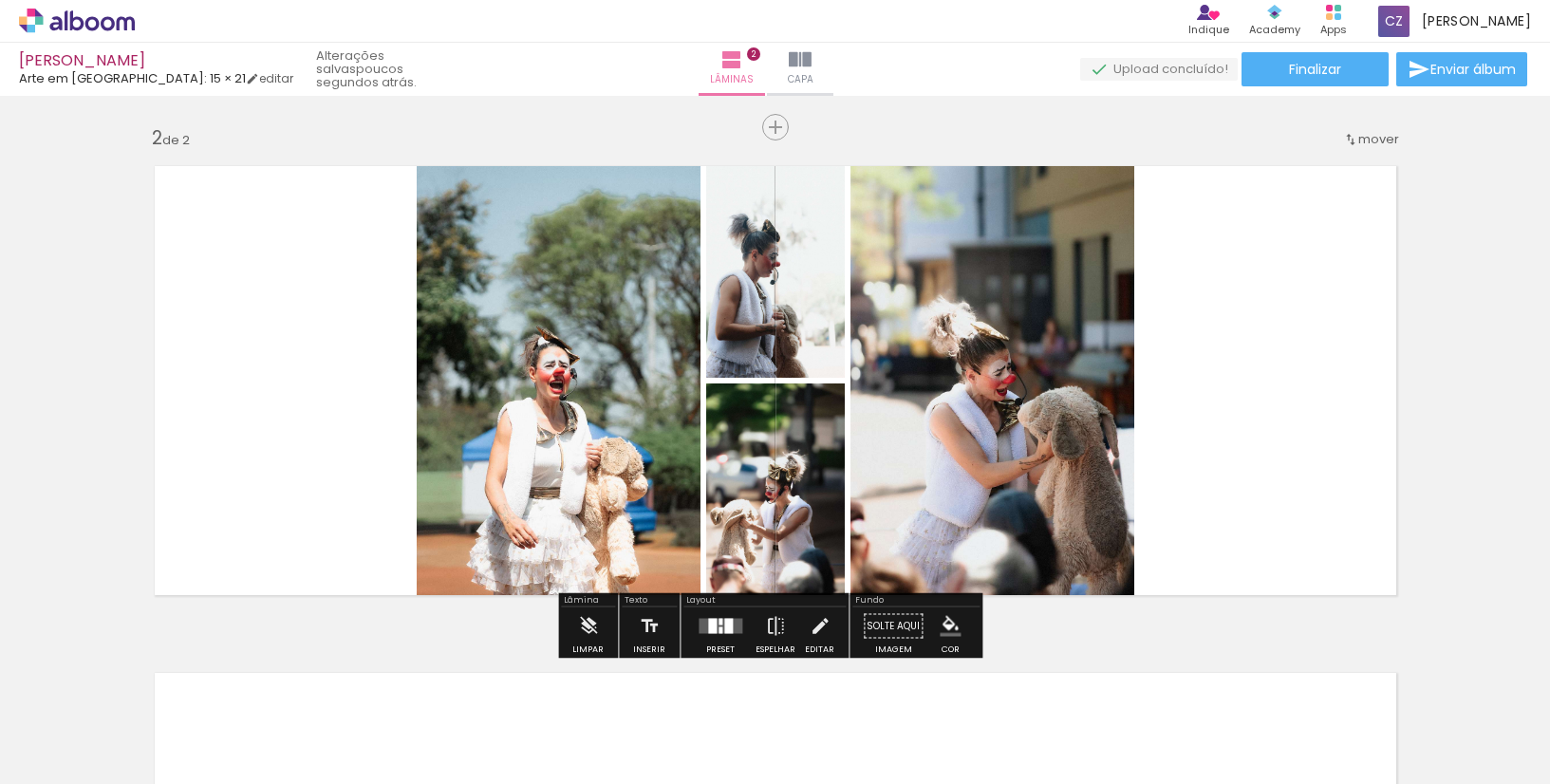
click at [773, 331] on quentale-photo at bounding box center [775, 264] width 138 height 226
click at [584, 624] on iron-icon at bounding box center [588, 627] width 21 height 38
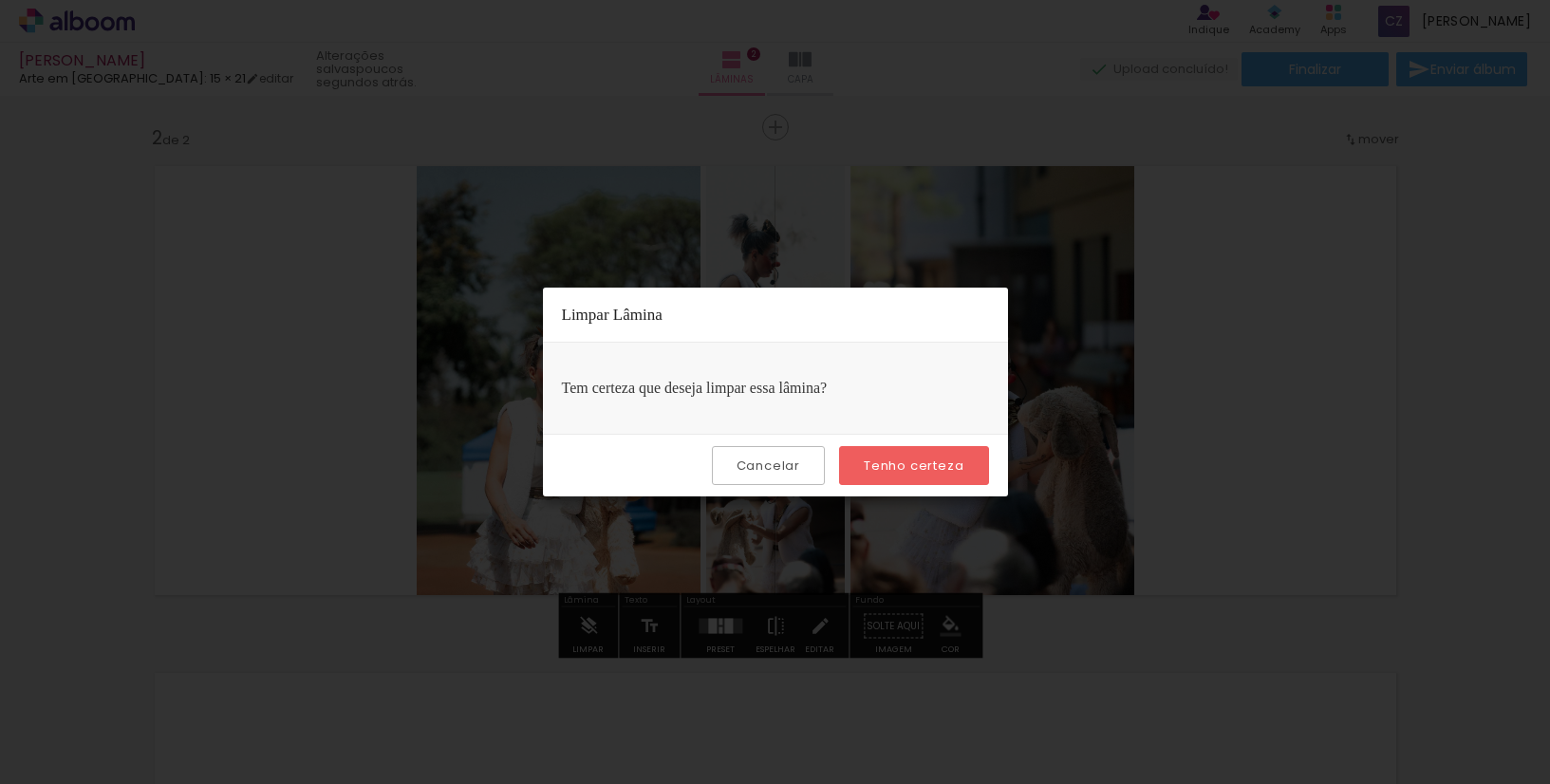
click at [902, 482] on div "Cancelar Tenho certeza" at bounding box center [775, 464] width 465 height 62
click at [905, 478] on paper-button "Tenho certeza" at bounding box center [914, 465] width 149 height 39
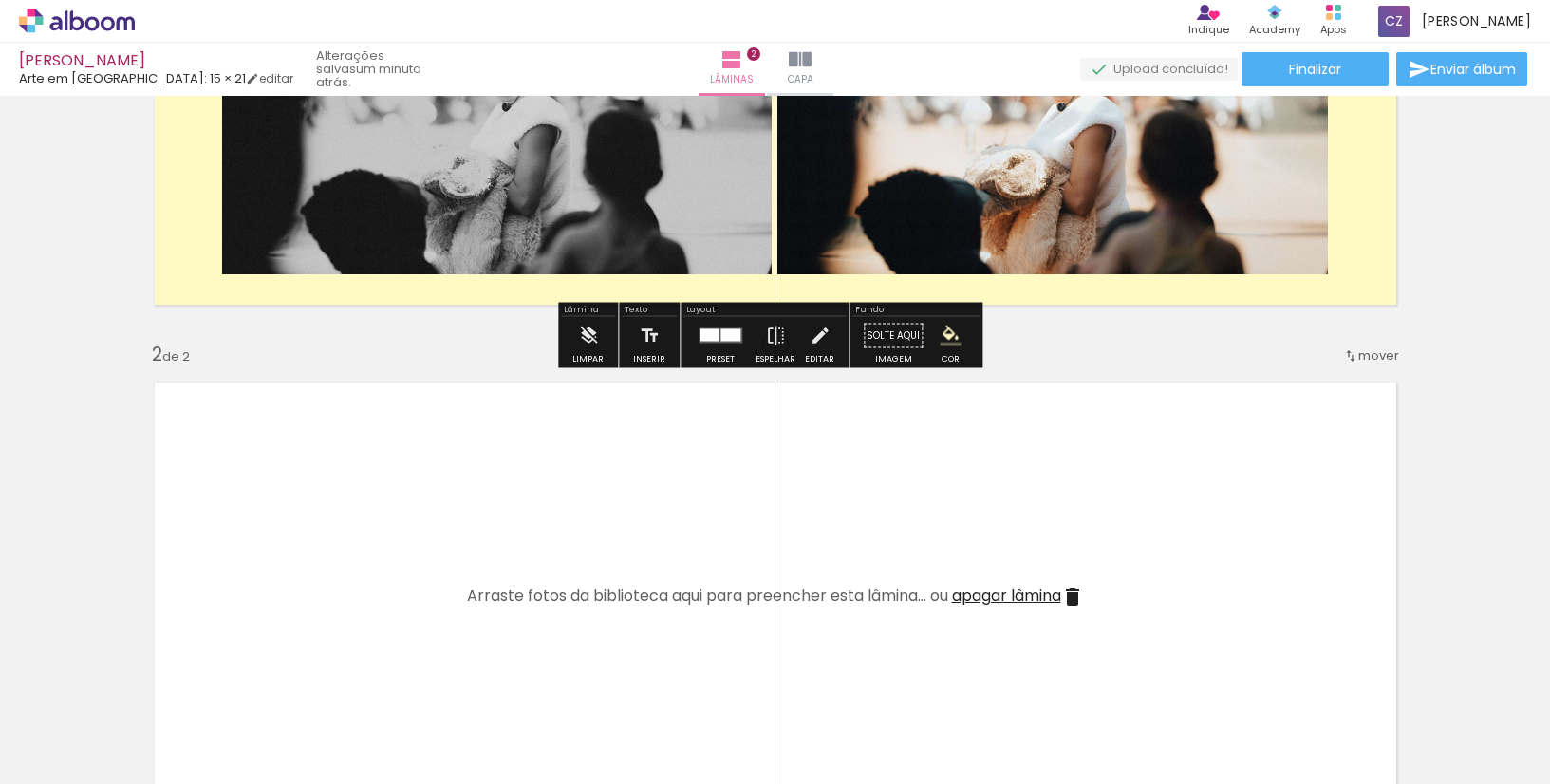
scroll to position [461, 0]
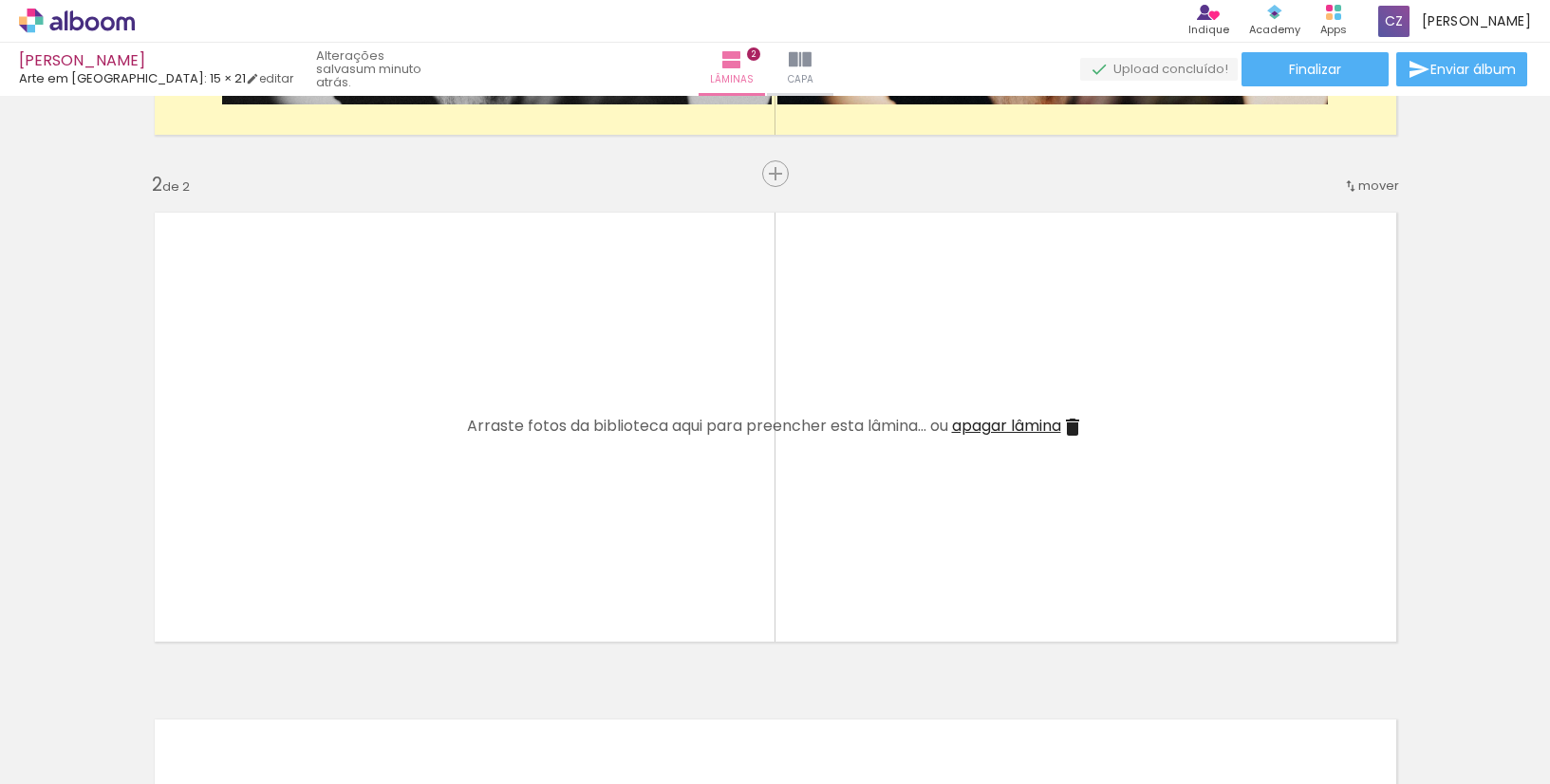
click at [902, 492] on quentale-layouter at bounding box center [775, 427] width 1273 height 460
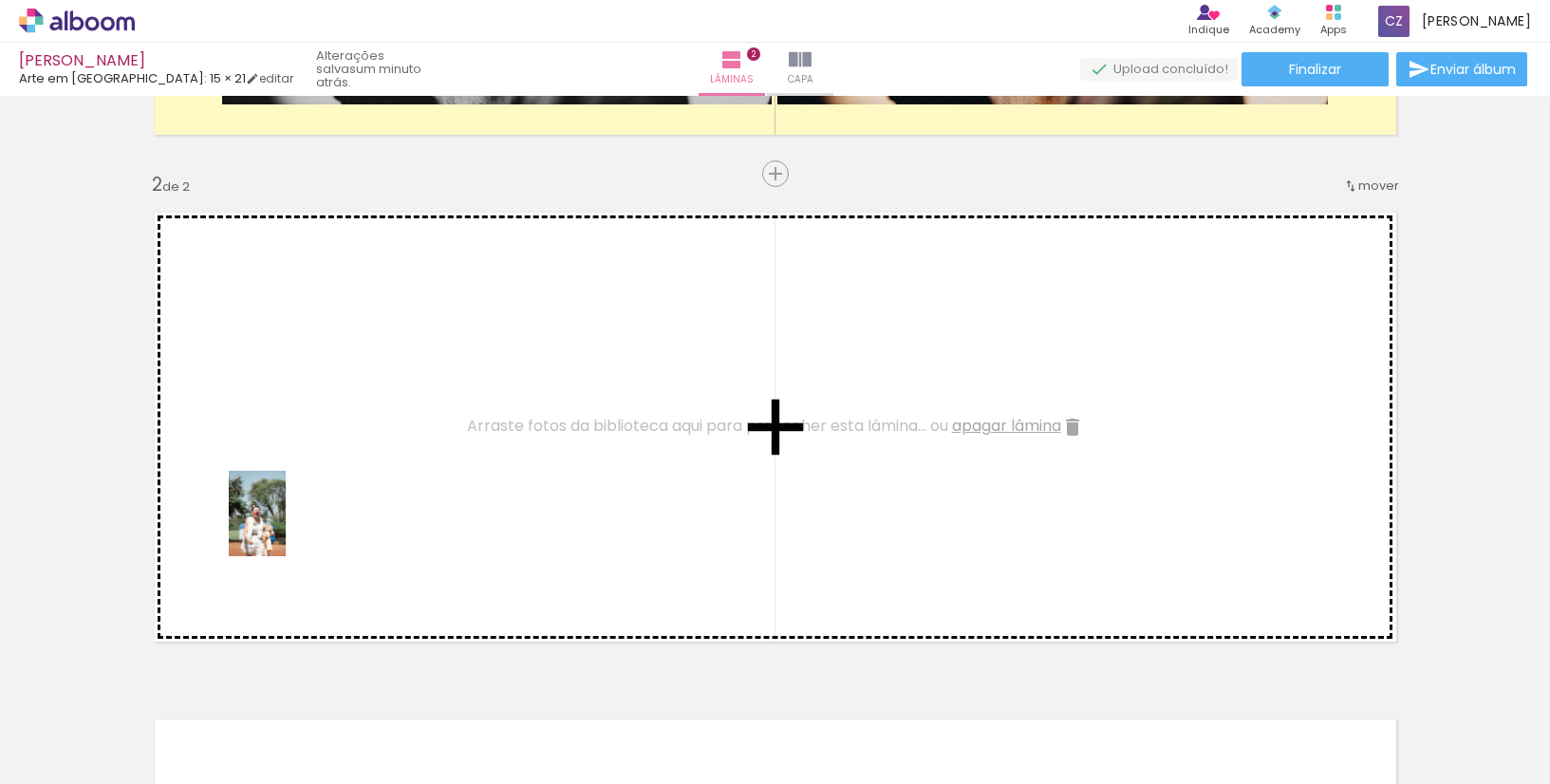
drag, startPoint x: 296, startPoint y: 740, endPoint x: 286, endPoint y: 528, distance: 212.2
click at [286, 528] on quentale-workspace at bounding box center [775, 392] width 1550 height 784
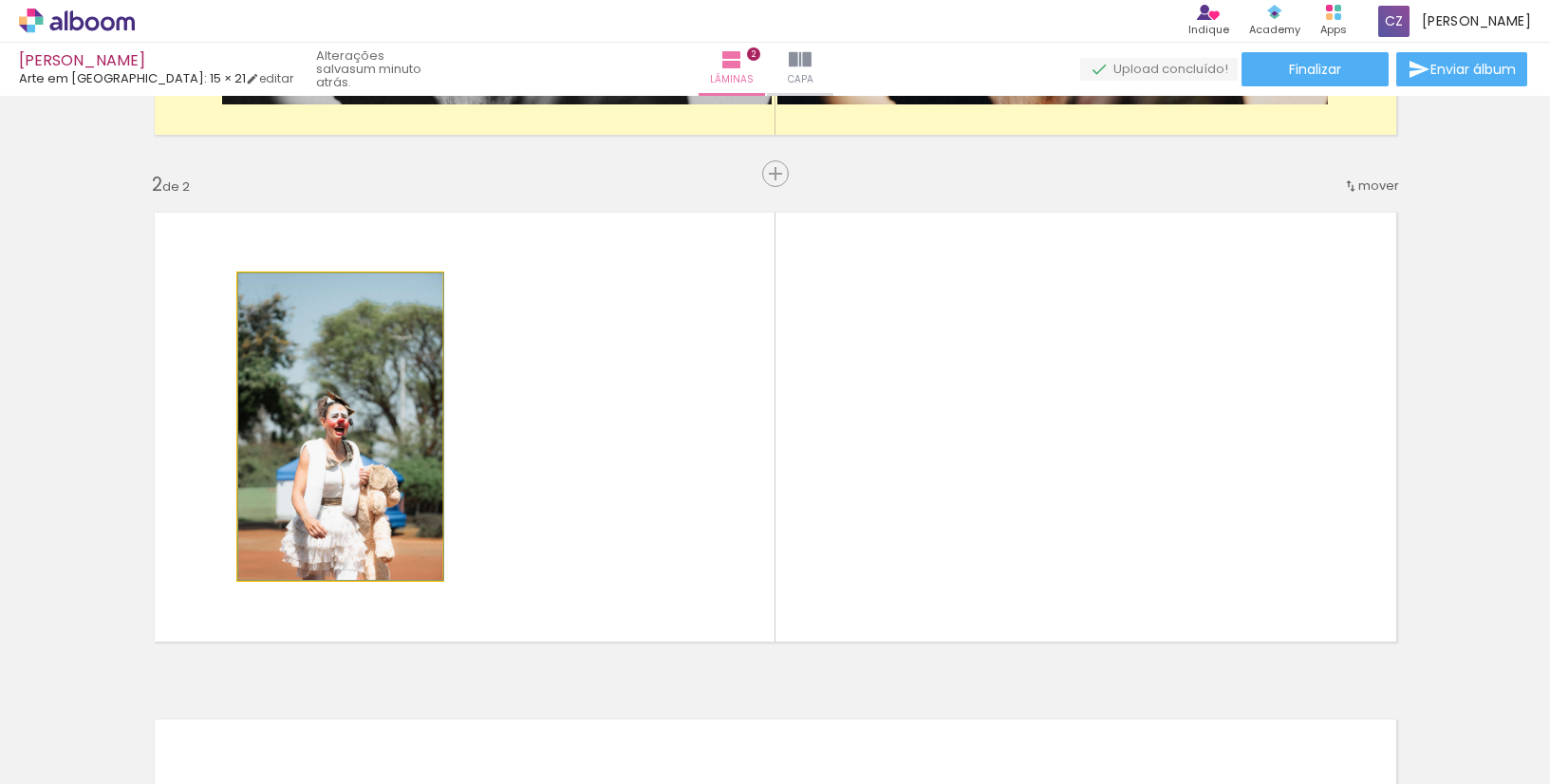
drag, startPoint x: 305, startPoint y: 464, endPoint x: 391, endPoint y: 466, distance: 86.0
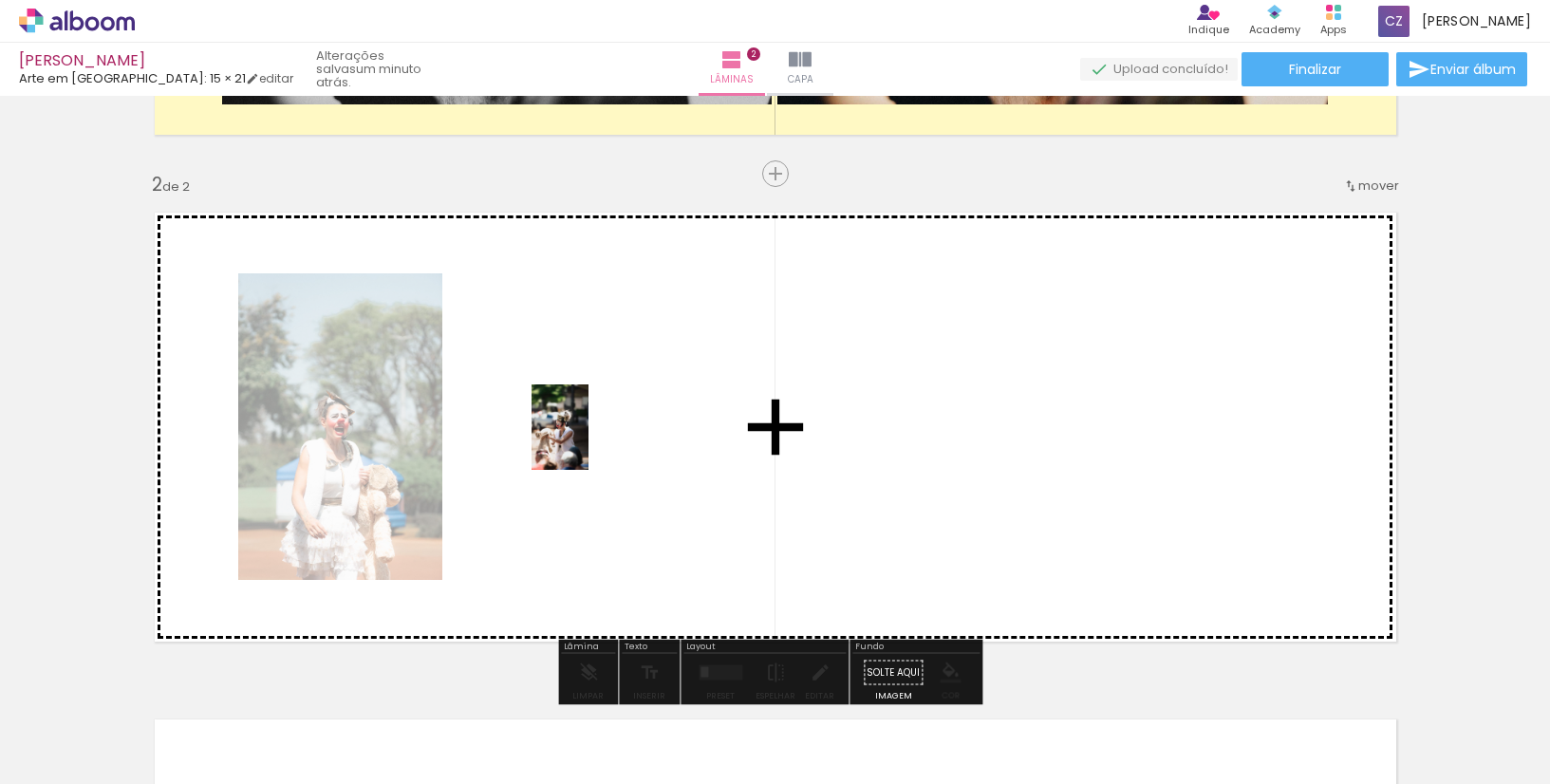
drag, startPoint x: 1053, startPoint y: 738, endPoint x: 592, endPoint y: 445, distance: 546.2
click at [592, 445] on quentale-workspace at bounding box center [775, 392] width 1550 height 784
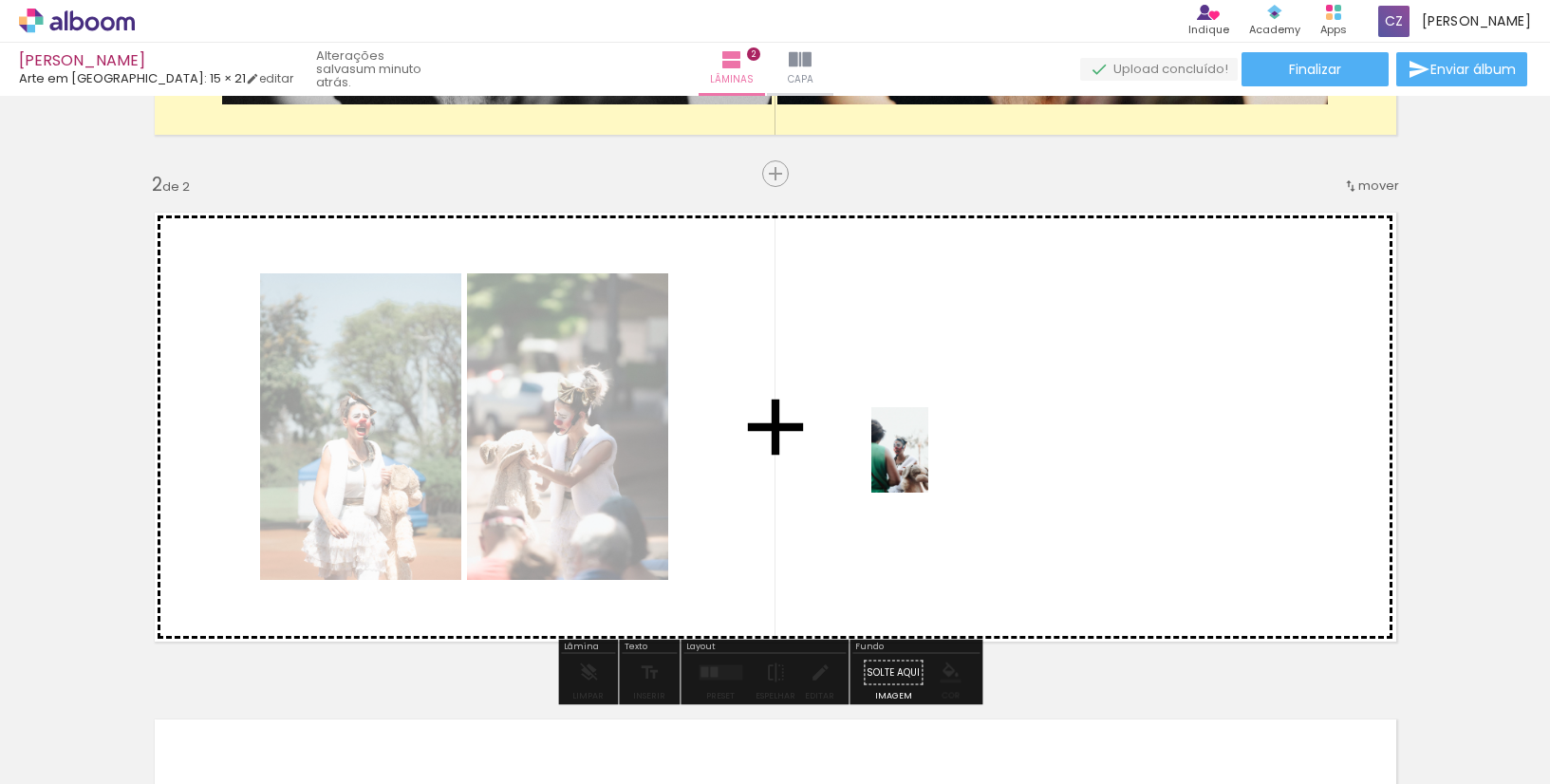
drag, startPoint x: 407, startPoint y: 743, endPoint x: 929, endPoint y: 464, distance: 591.9
click at [929, 464] on quentale-workspace at bounding box center [775, 392] width 1550 height 784
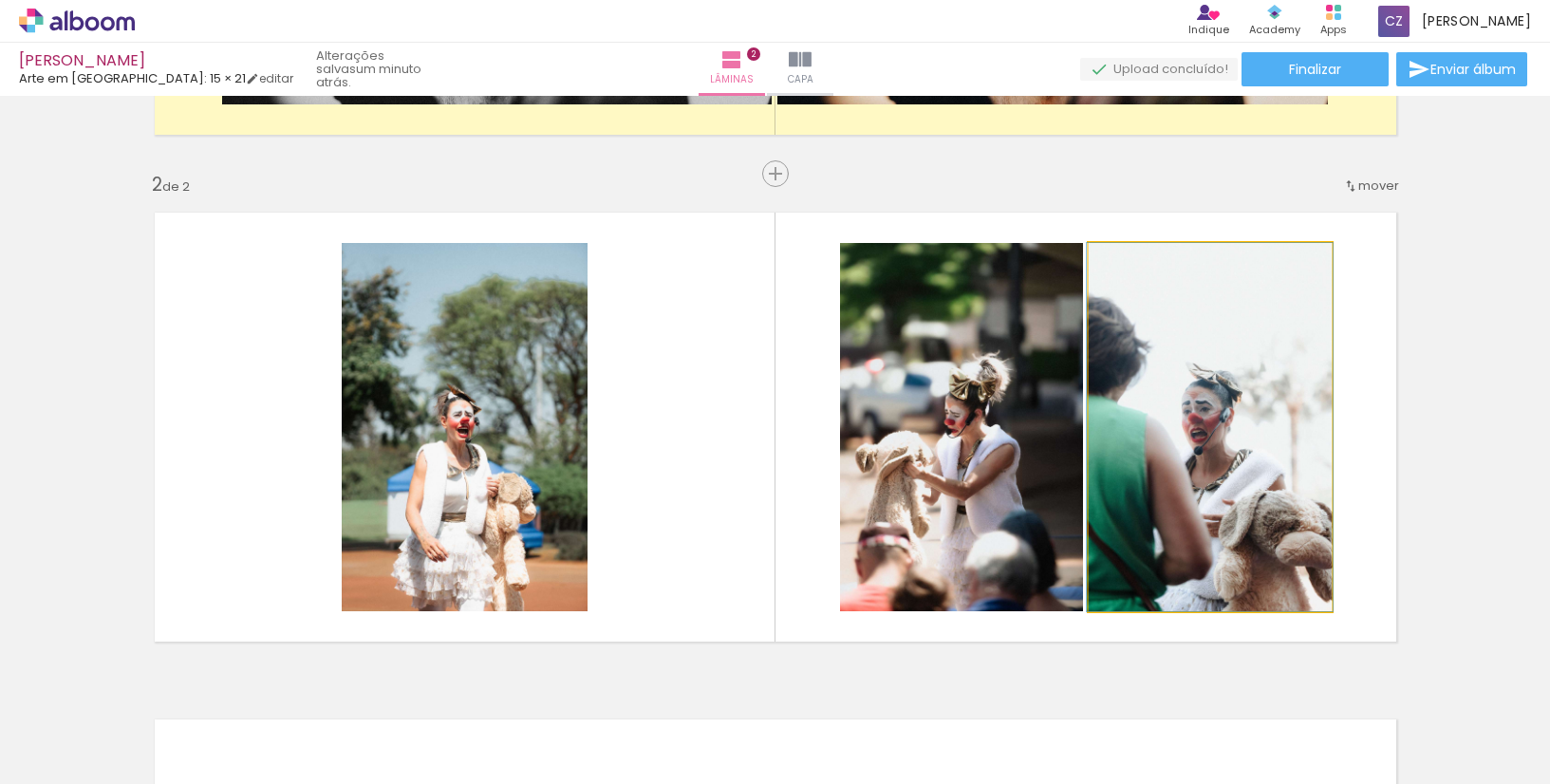
click at [1204, 411] on quentale-photo at bounding box center [1210, 427] width 243 height 368
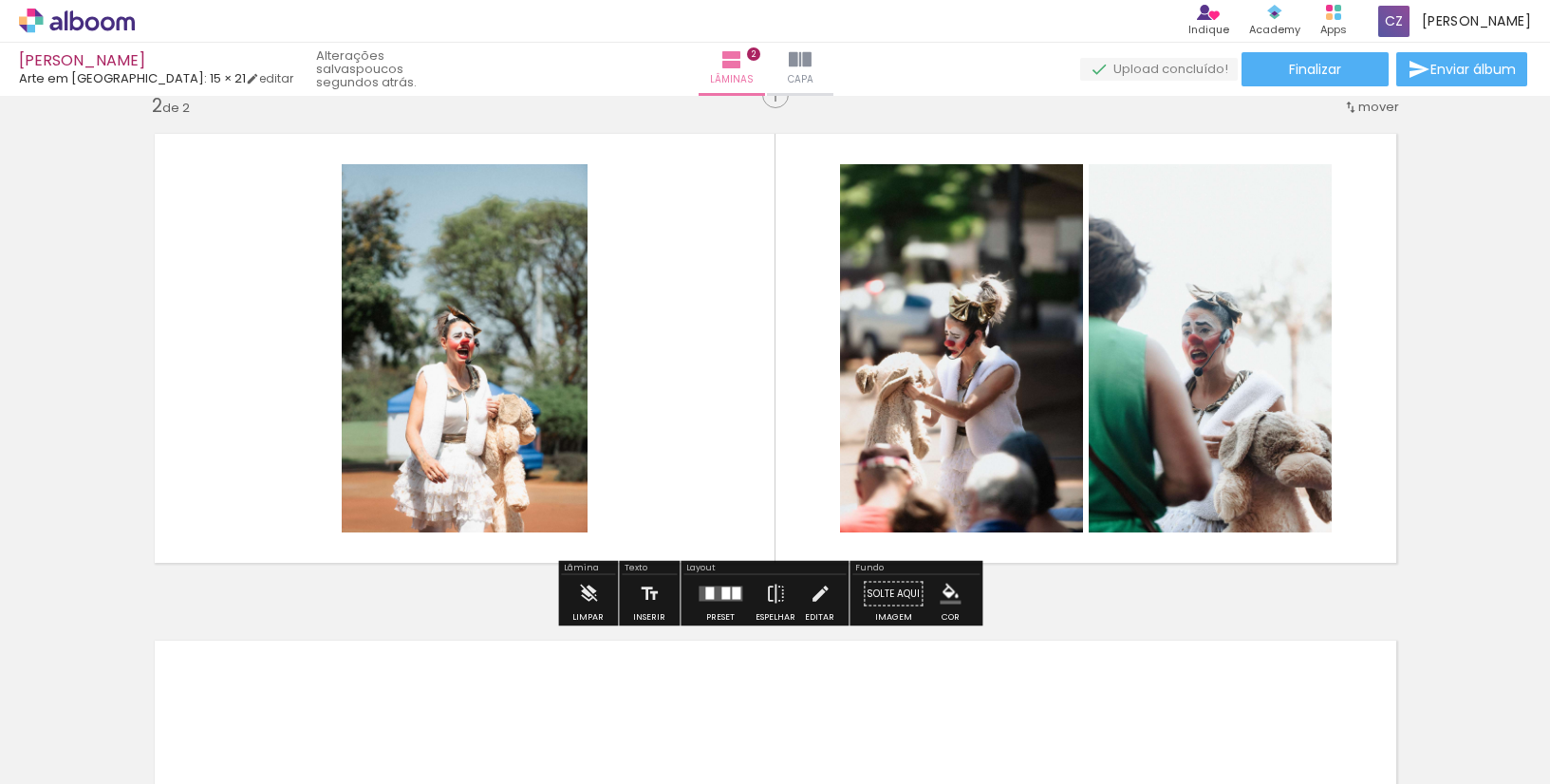
scroll to position [553, 0]
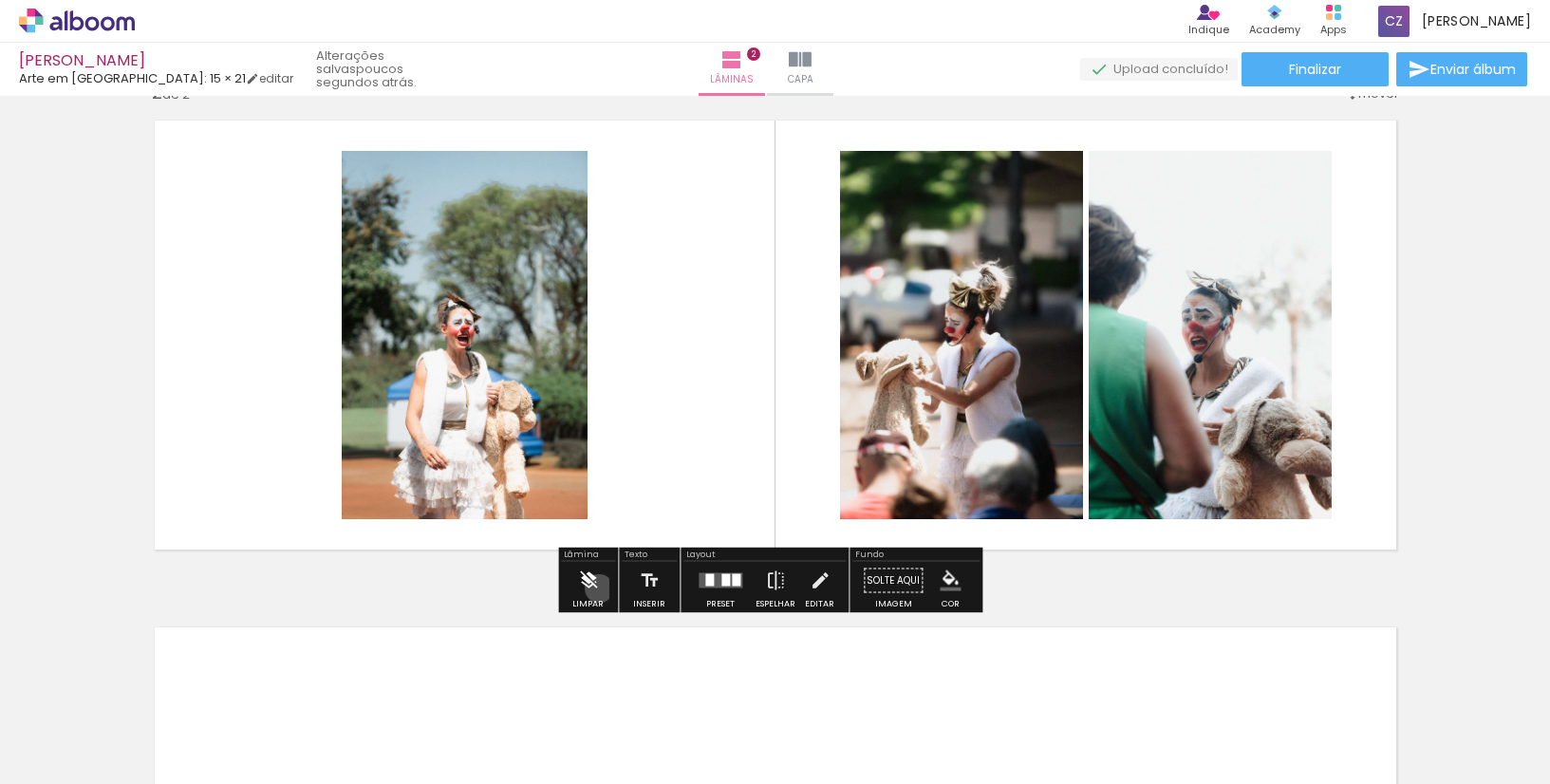
click at [599, 588] on paper-button "Limpar" at bounding box center [588, 586] width 41 height 48
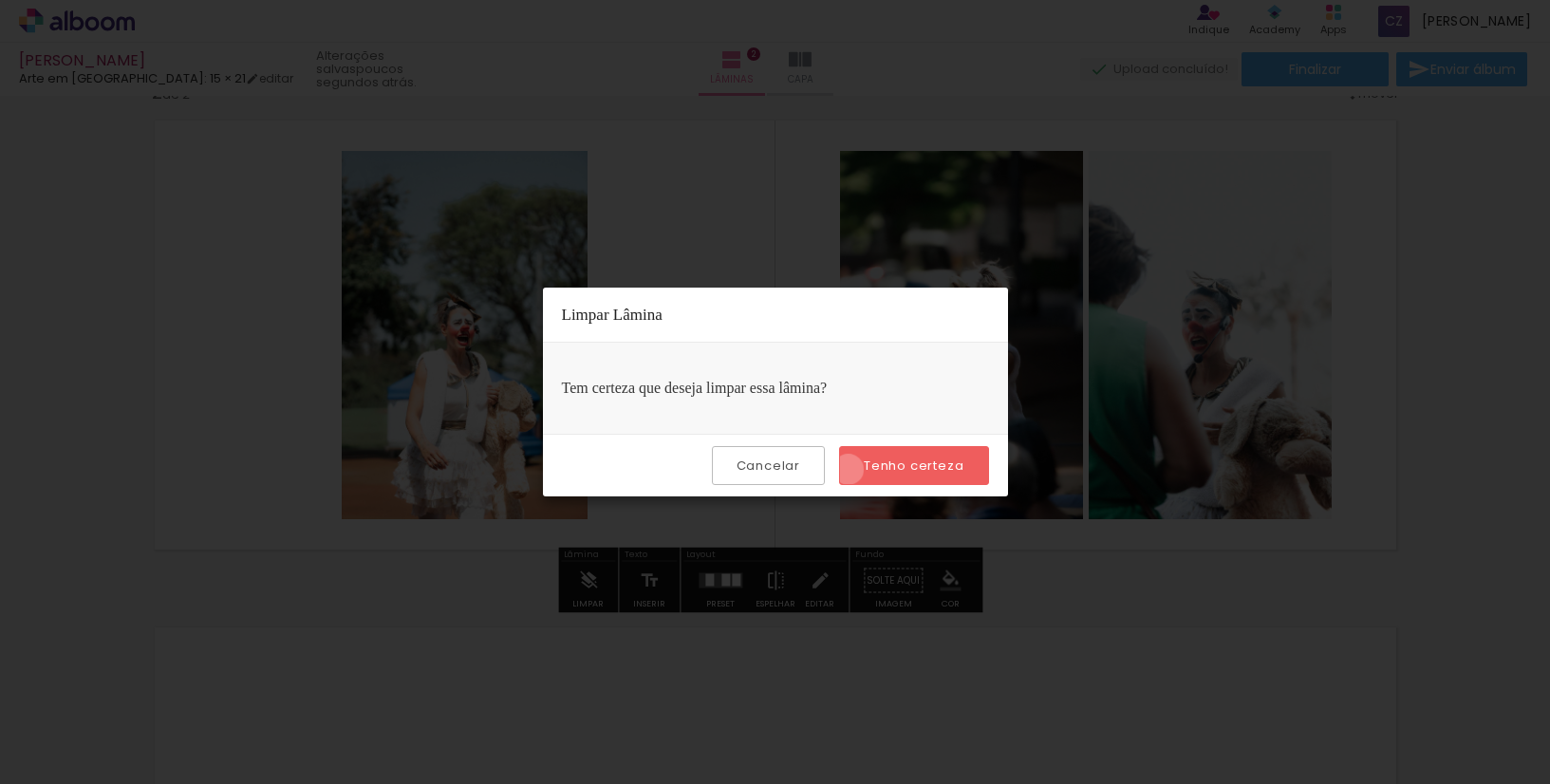
drag, startPoint x: 851, startPoint y: 470, endPoint x: 876, endPoint y: 463, distance: 26.0
click at [852, 469] on paper-button "Tenho certeza" at bounding box center [914, 465] width 149 height 39
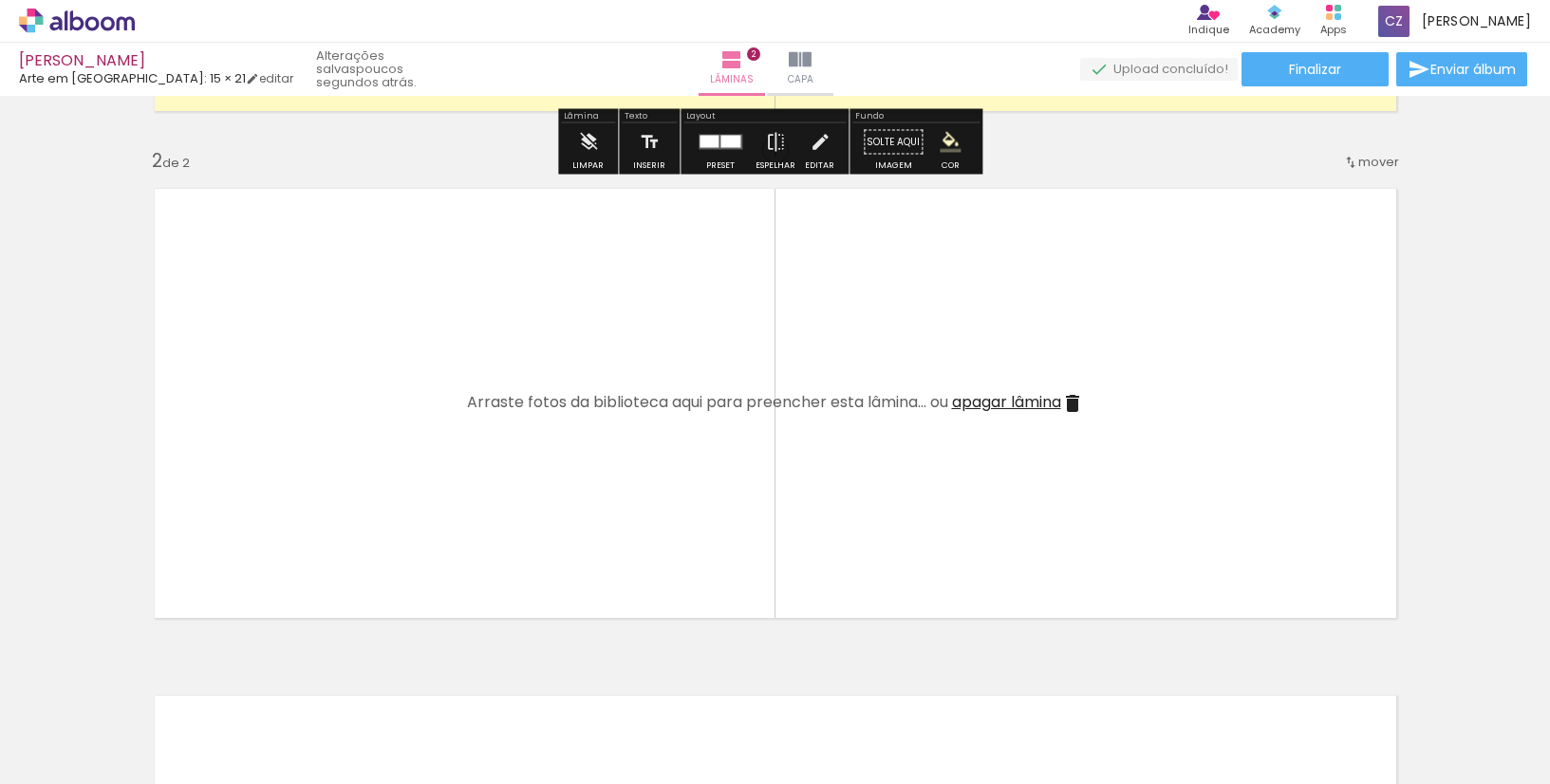
scroll to position [655, 0]
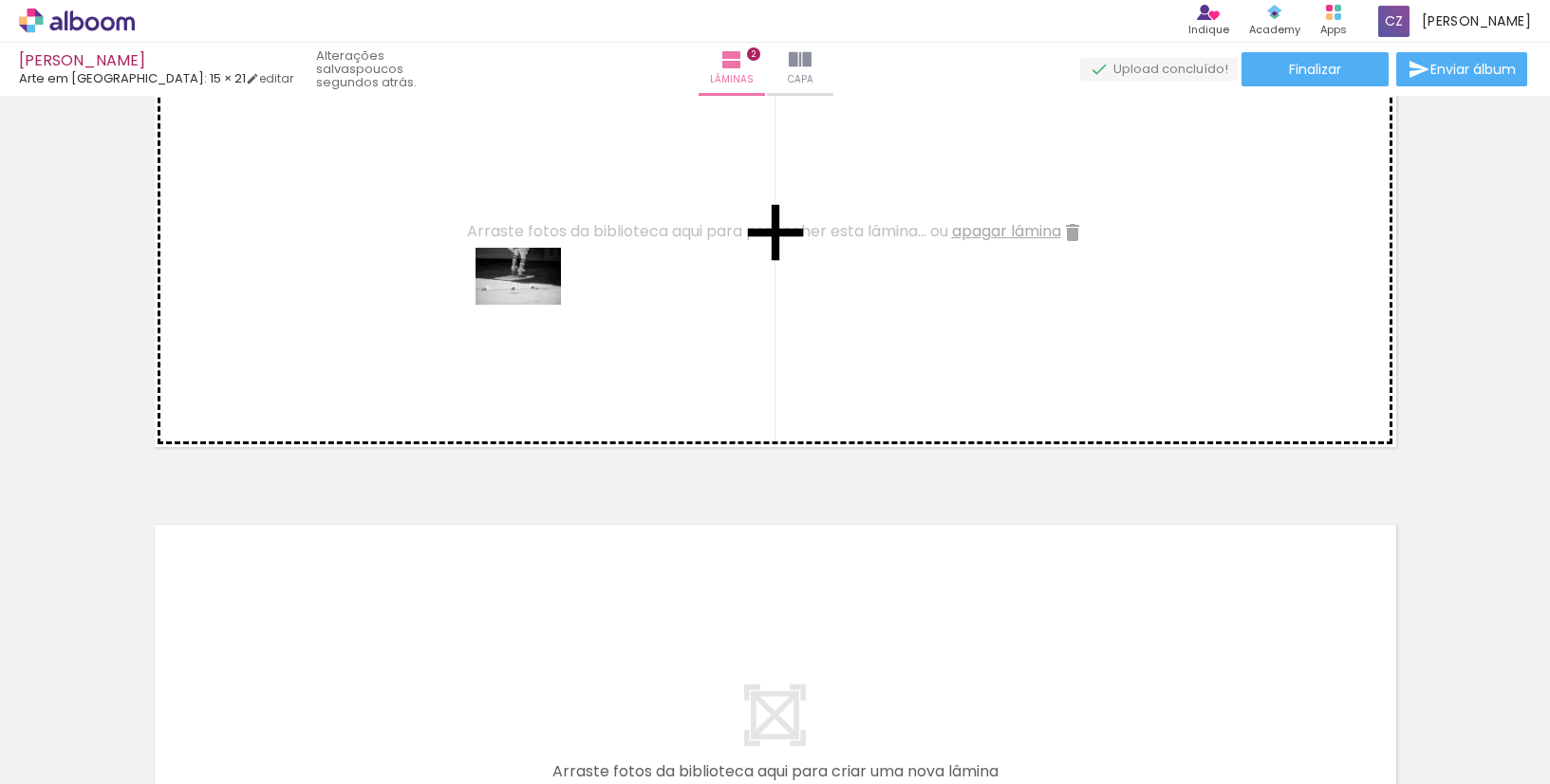
drag, startPoint x: 1475, startPoint y: 740, endPoint x: 675, endPoint y: 389, distance: 873.6
click at [534, 305] on quentale-workspace at bounding box center [775, 392] width 1550 height 784
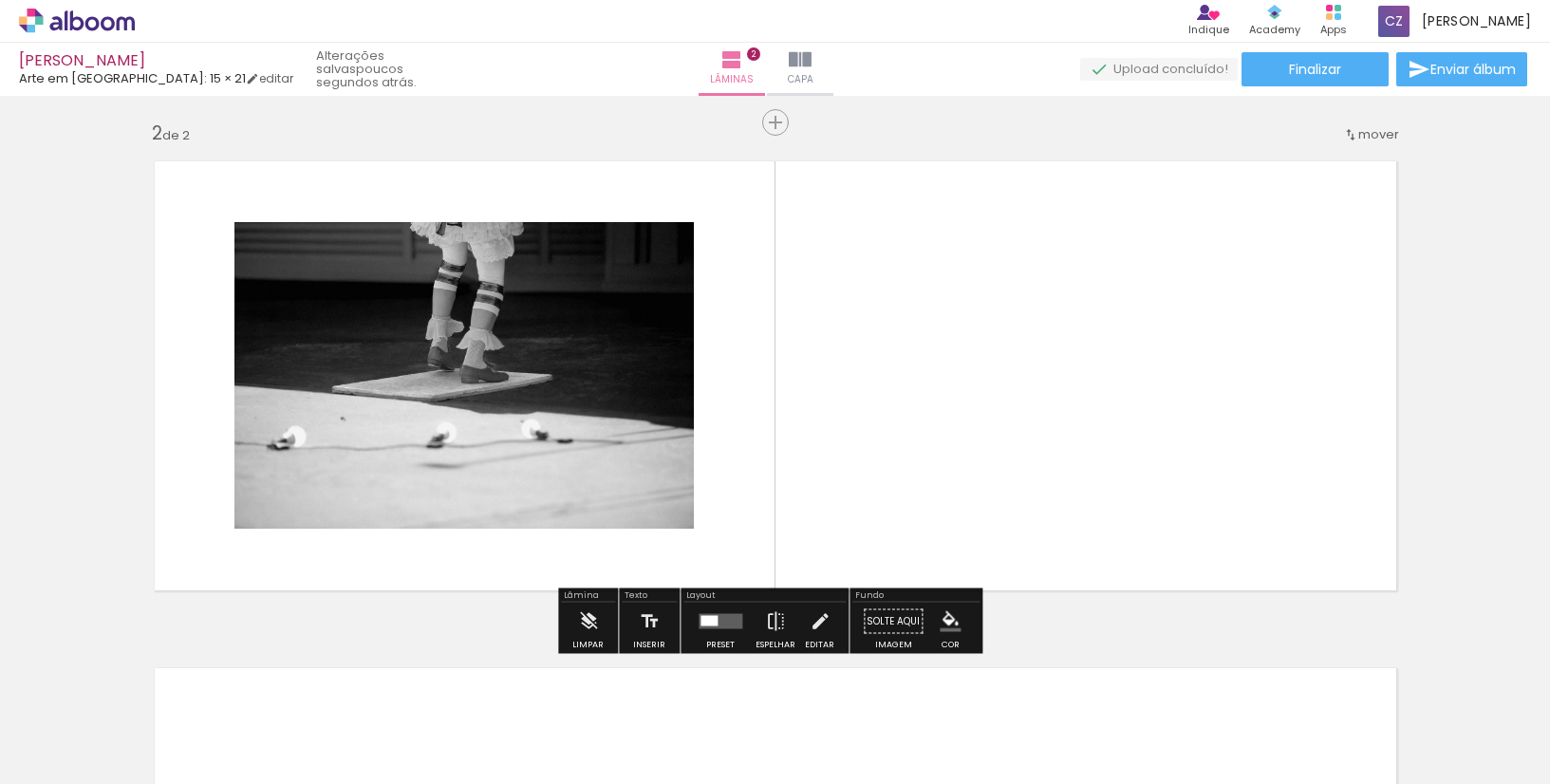
scroll to position [363, 0]
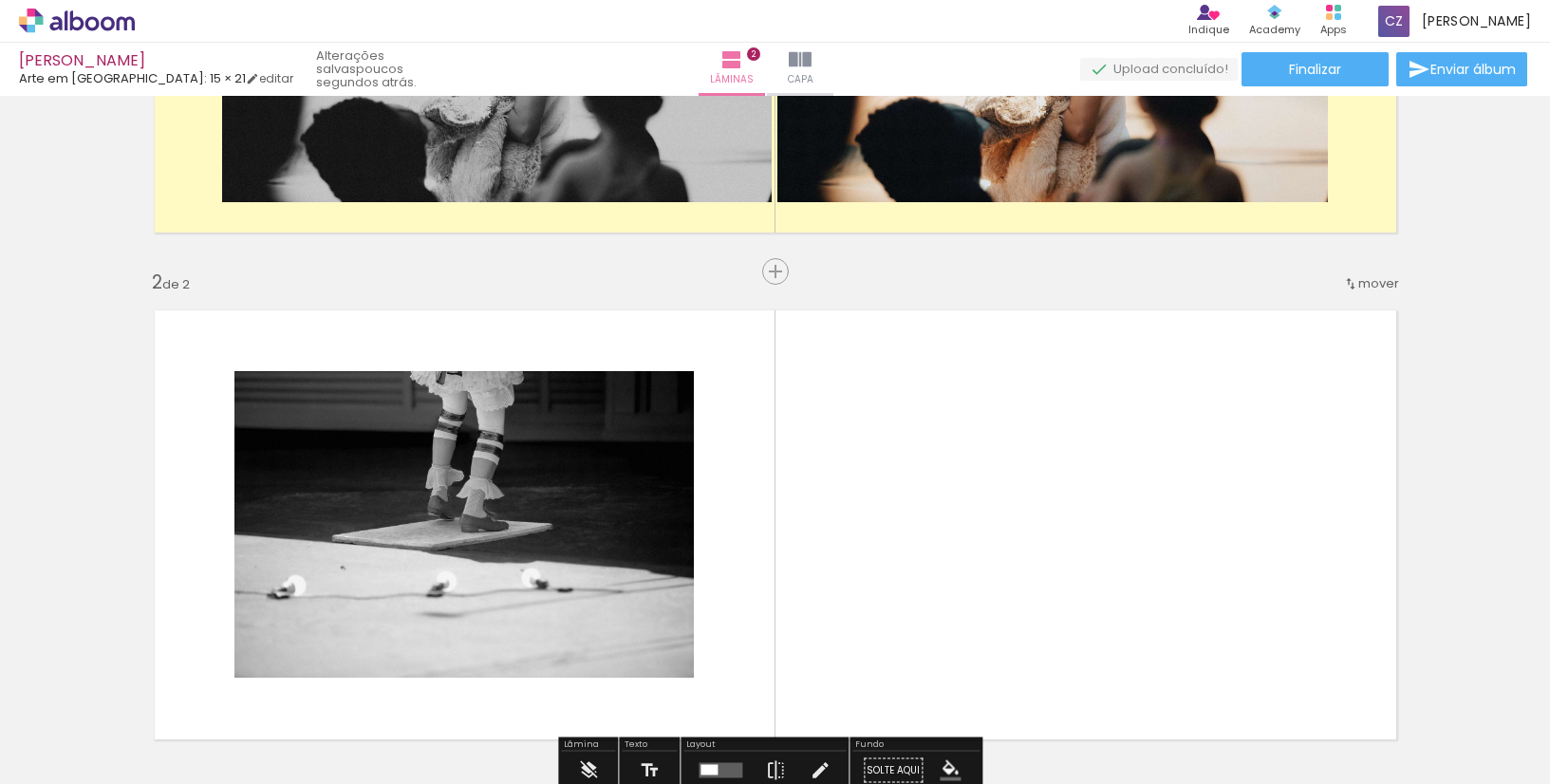
click at [1346, 285] on iron-icon at bounding box center [1351, 284] width 15 height 15
click at [1311, 285] on span "antes da" at bounding box center [1293, 280] width 55 height 32
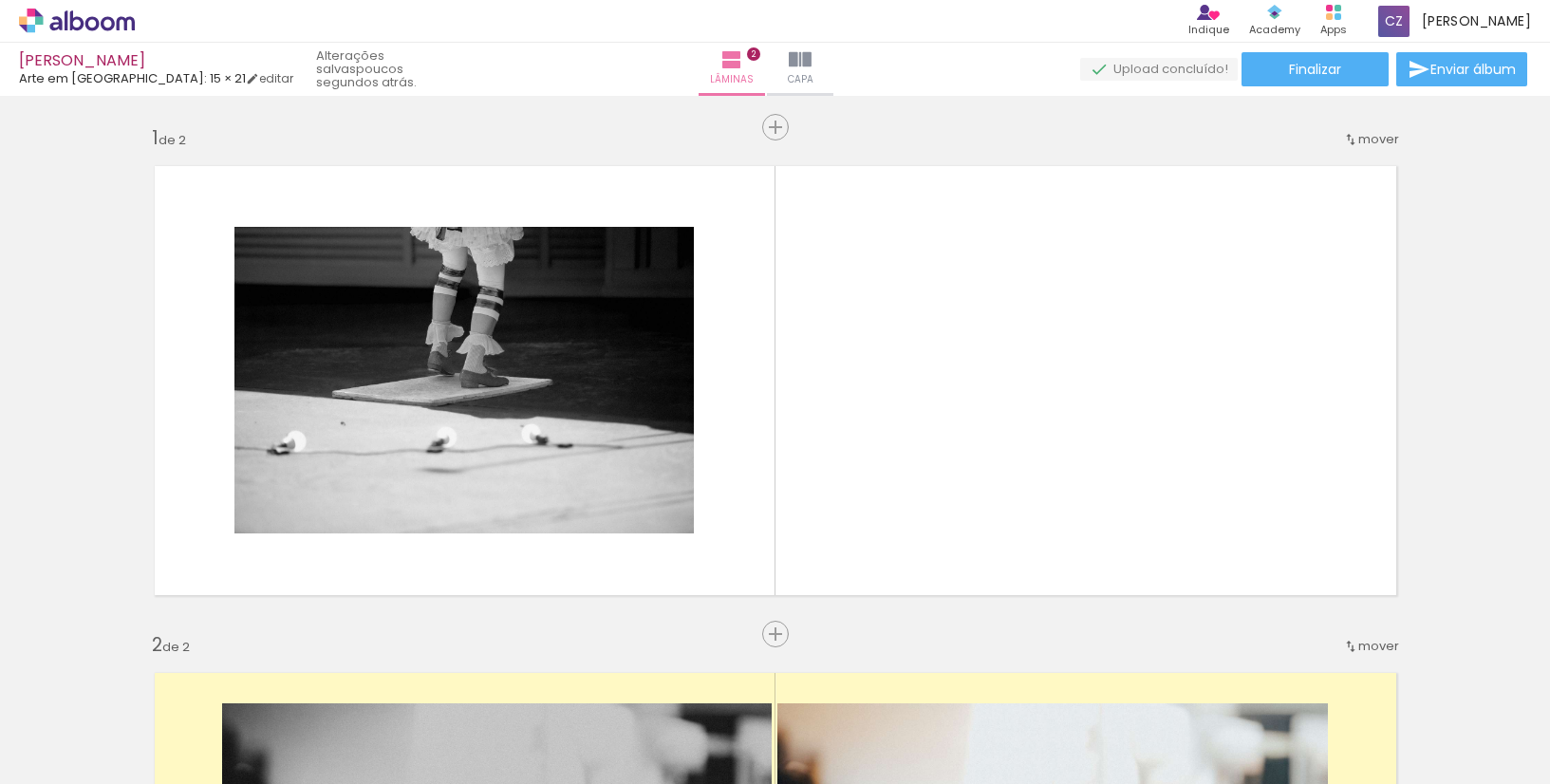
scroll to position [0, 6267]
click at [1287, 730] on div at bounding box center [1259, 720] width 62 height 94
click at [1158, 732] on div at bounding box center [1140, 719] width 94 height 62
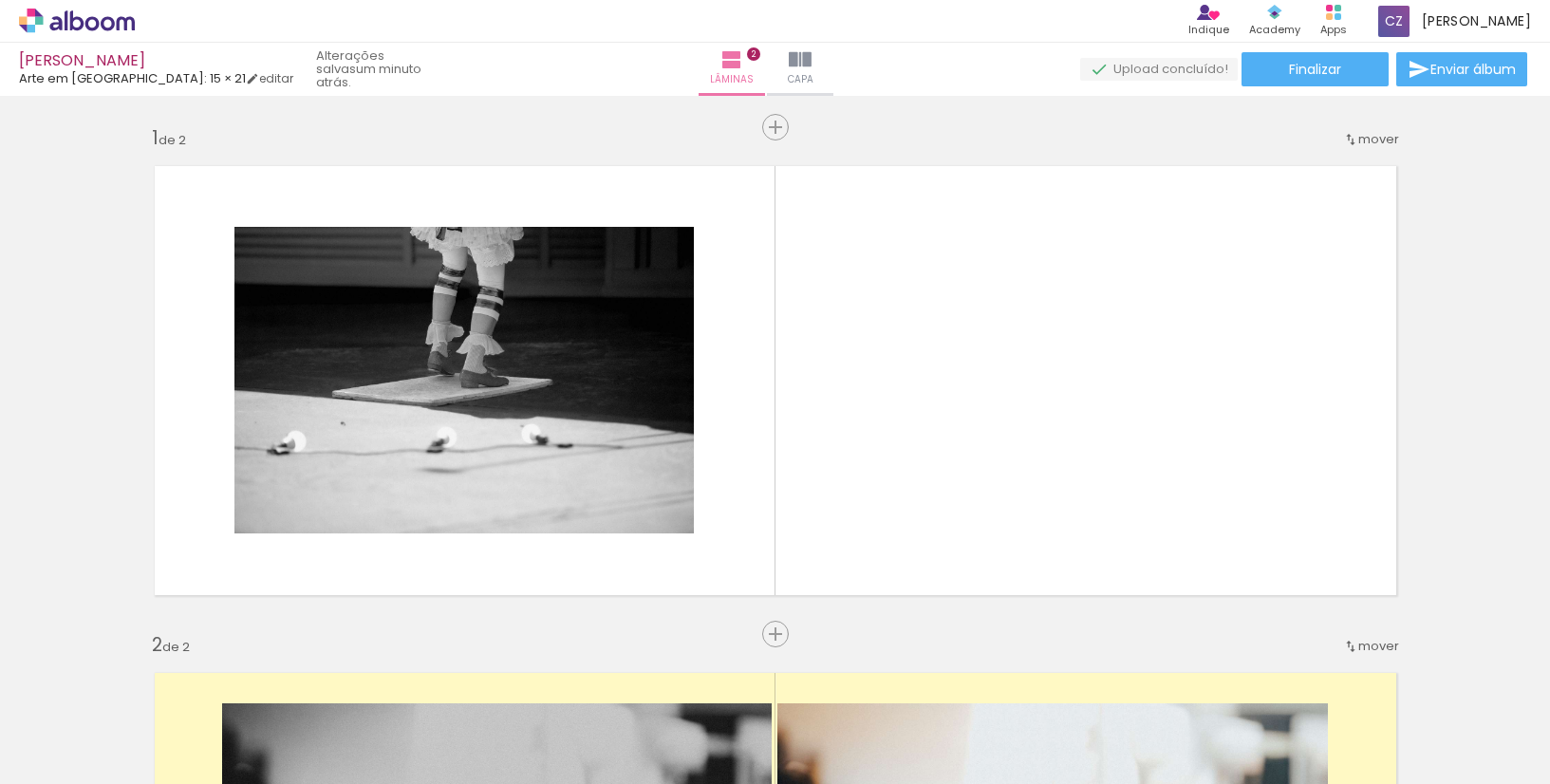
click at [1354, 736] on div at bounding box center [1352, 719] width 94 height 62
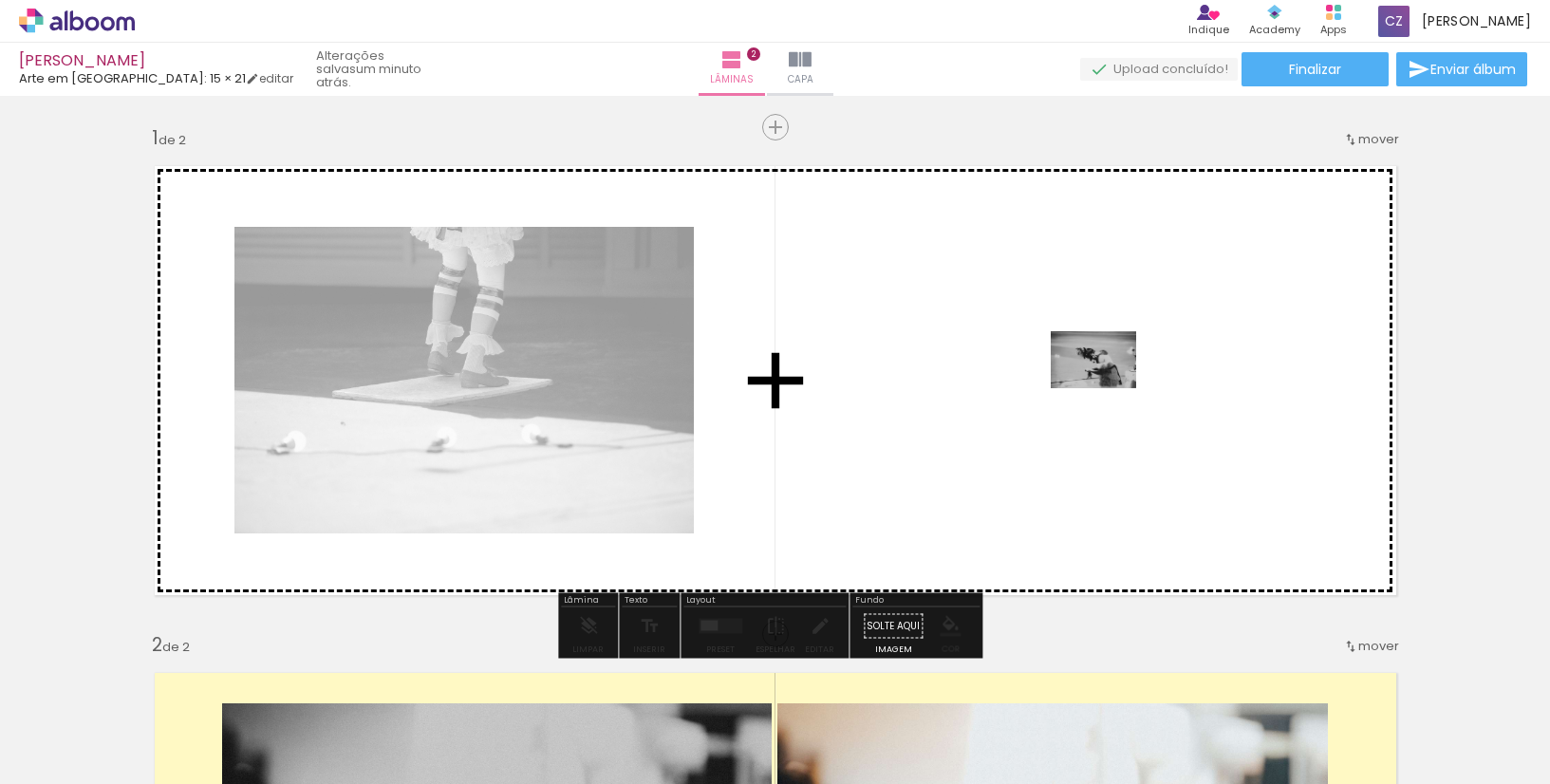
drag, startPoint x: 1153, startPoint y: 736, endPoint x: 1108, endPoint y: 389, distance: 349.9
click at [1108, 389] on quentale-workspace at bounding box center [775, 392] width 1550 height 784
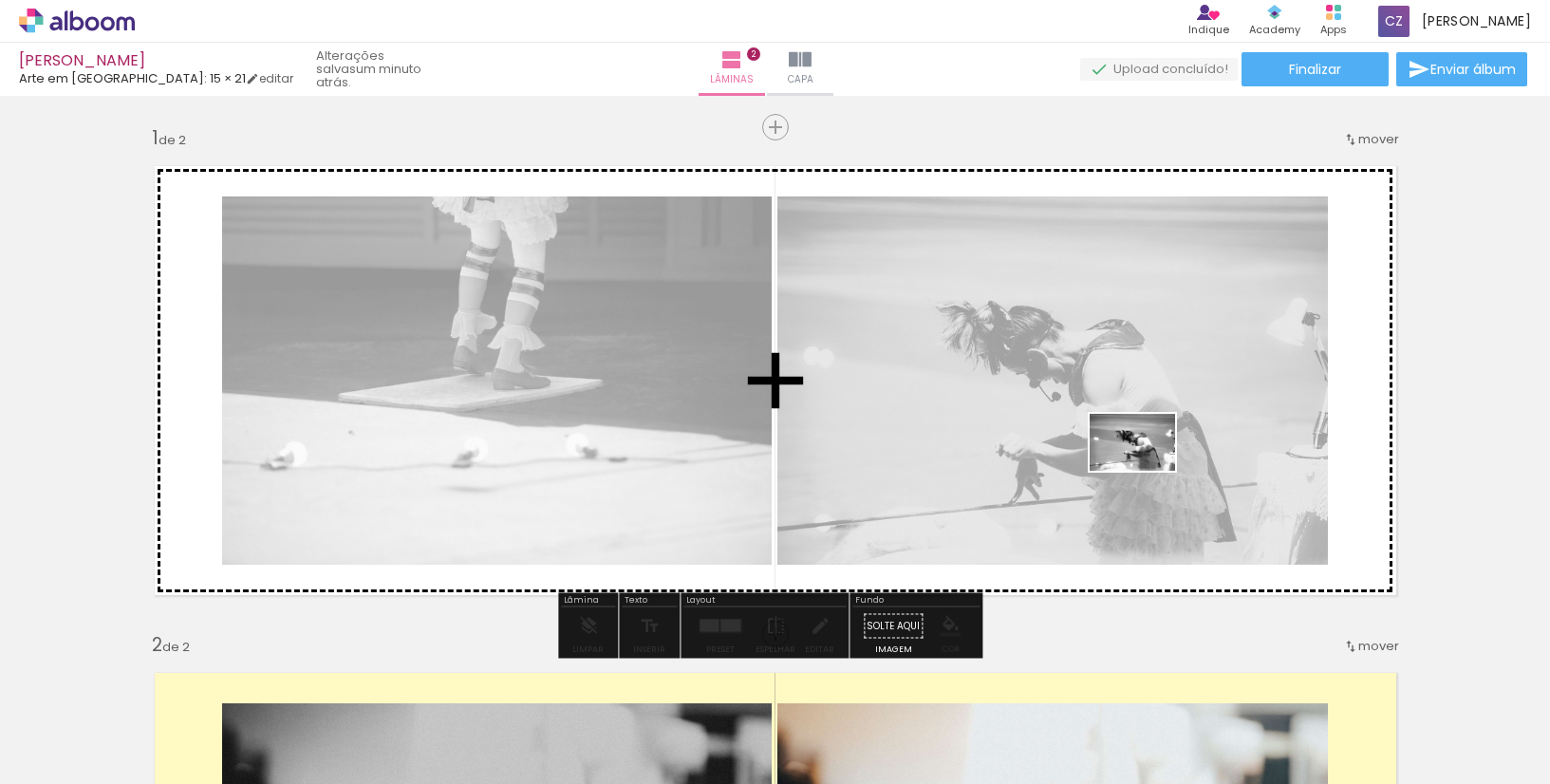
drag, startPoint x: 1352, startPoint y: 728, endPoint x: 1147, endPoint y: 471, distance: 328.7
click at [1147, 471] on quentale-workspace at bounding box center [775, 392] width 1550 height 784
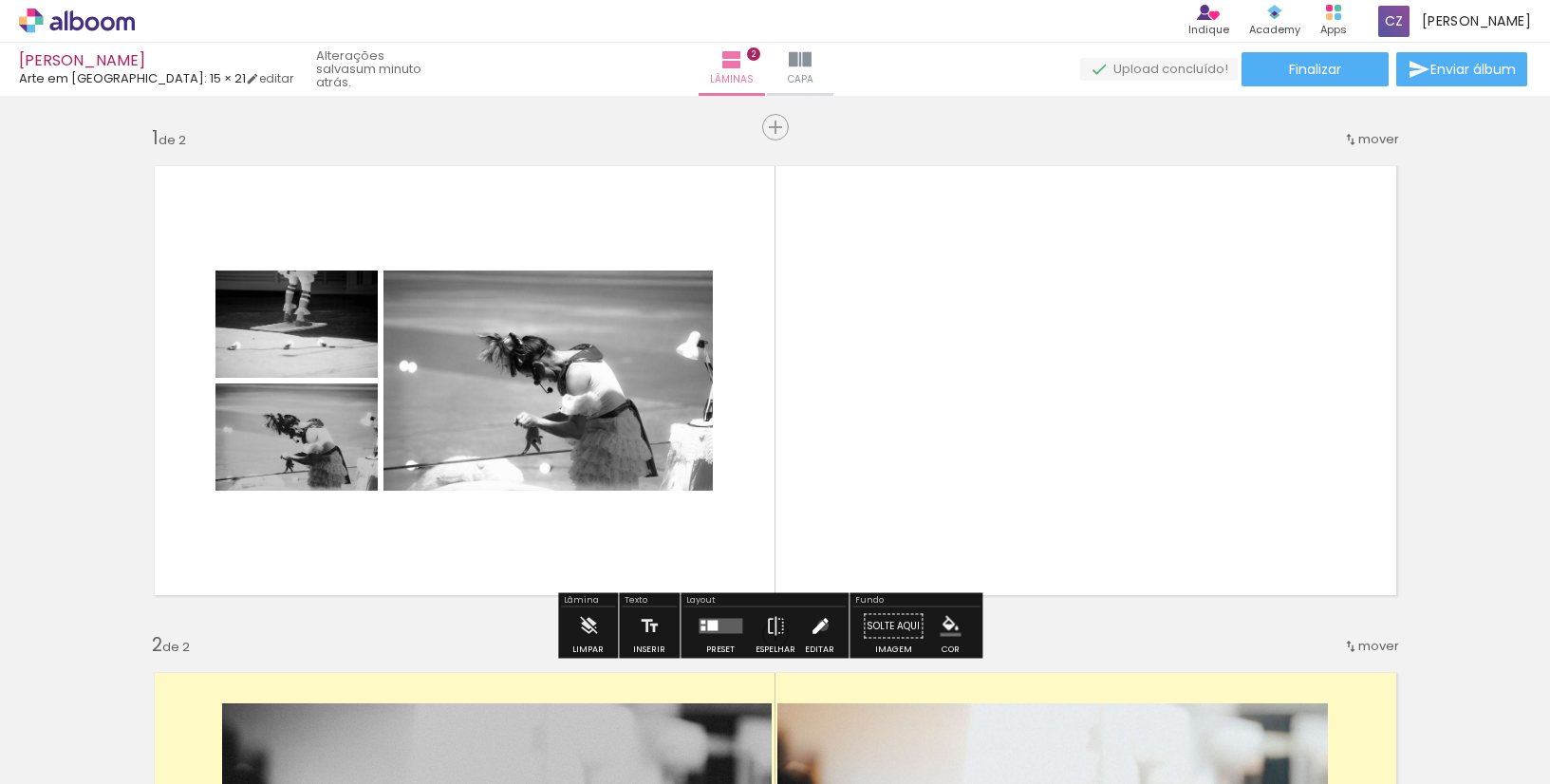
click at [819, 626] on iron-icon at bounding box center [821, 627] width 21 height 38
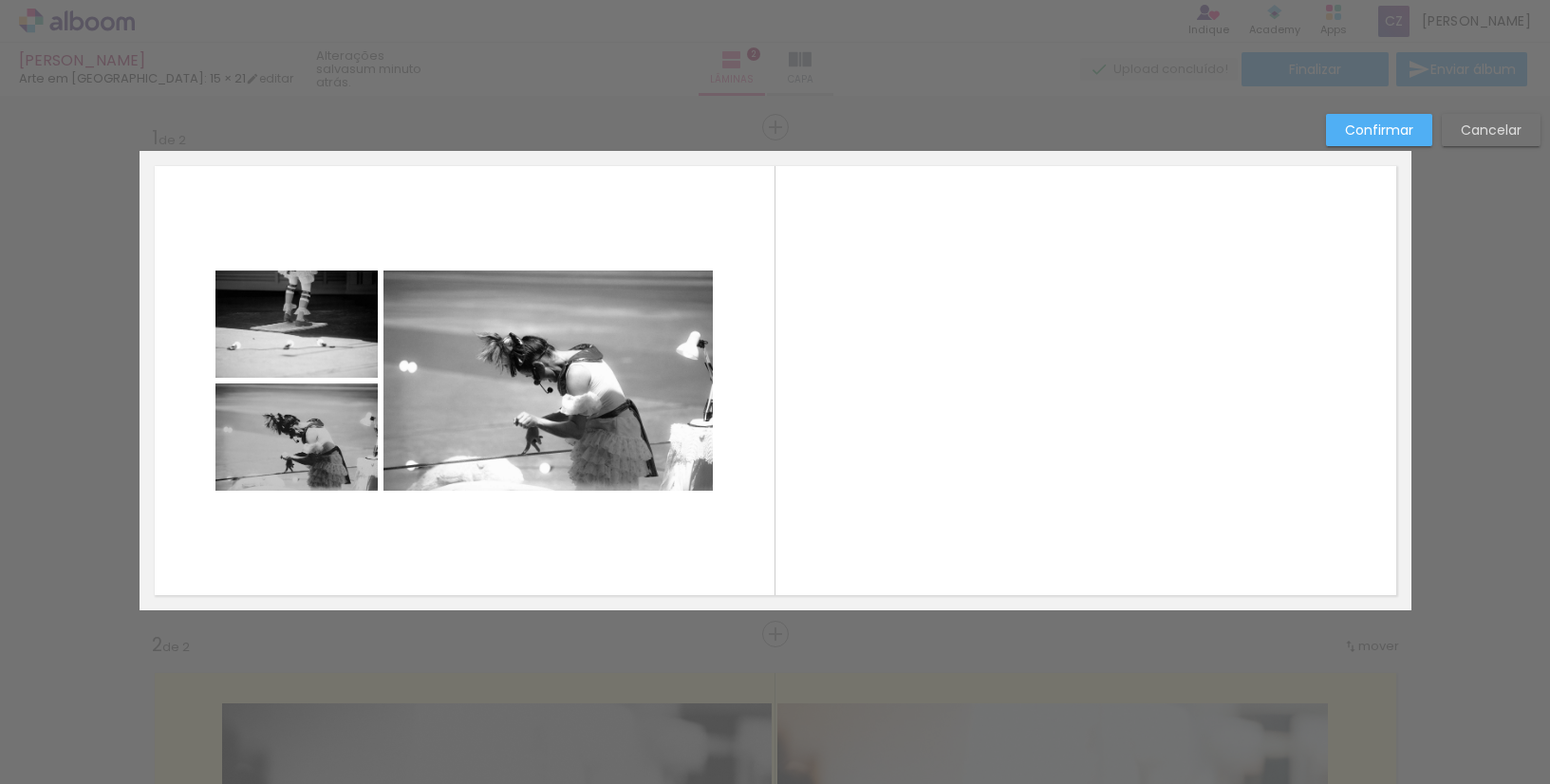
click at [626, 355] on quentale-photo at bounding box center [548, 381] width 329 height 221
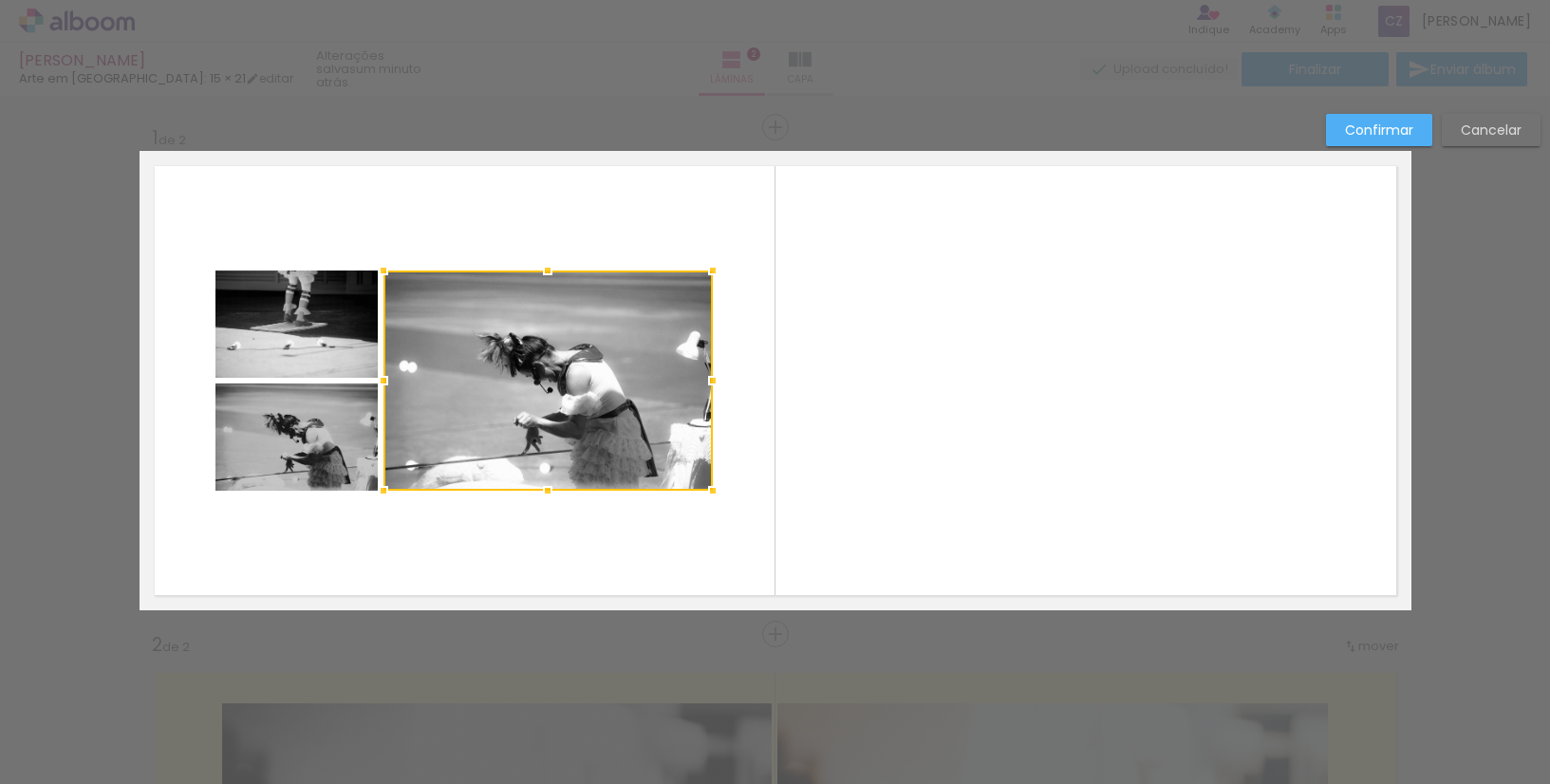
click at [0, 0] on slot "Confirmar" at bounding box center [0, 0] width 0 height 0
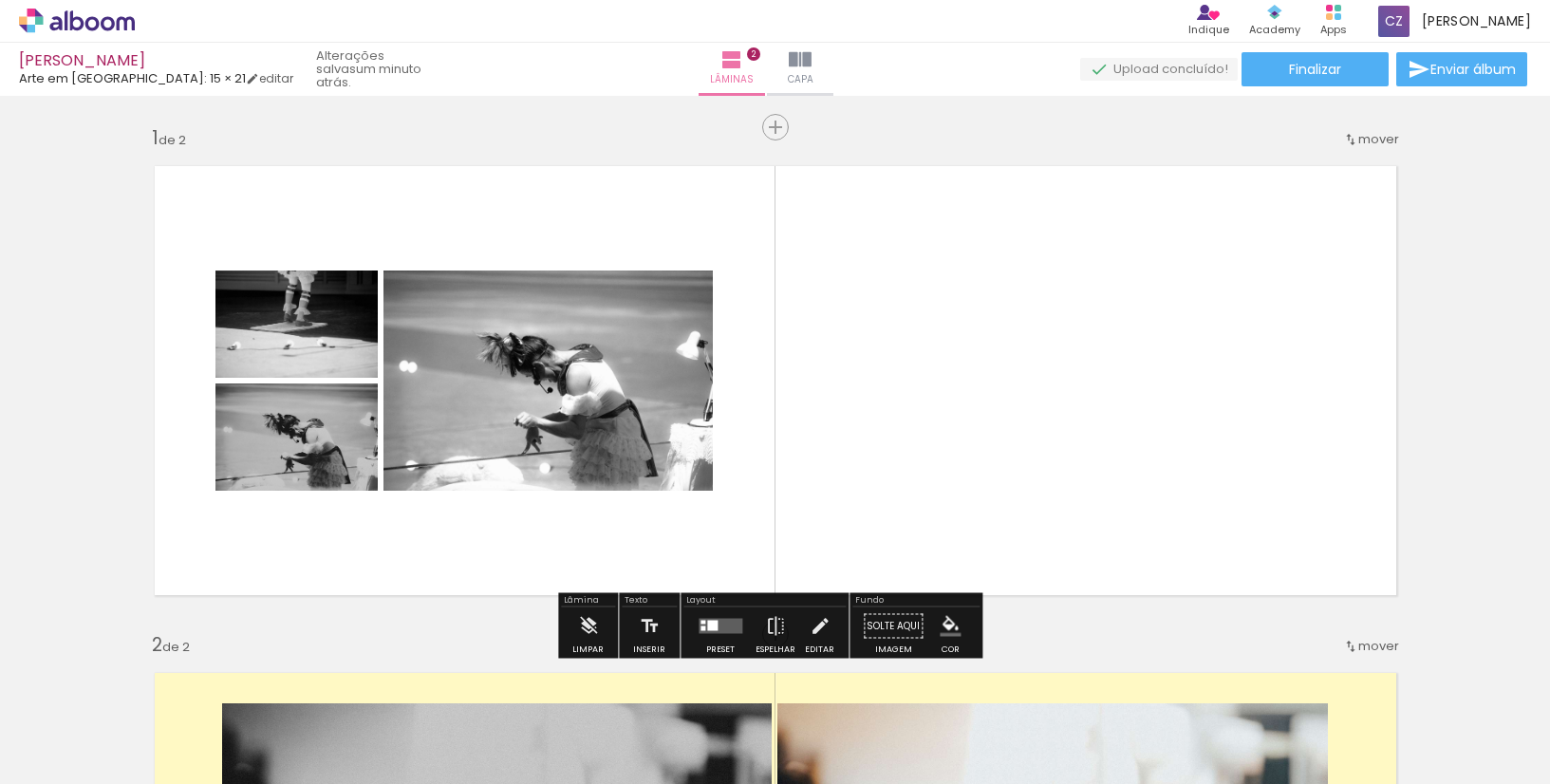
click at [632, 405] on quentale-photo at bounding box center [548, 381] width 329 height 221
click at [652, 455] on quentale-photo at bounding box center [548, 381] width 329 height 221
click at [646, 443] on quentale-photo at bounding box center [548, 381] width 329 height 221
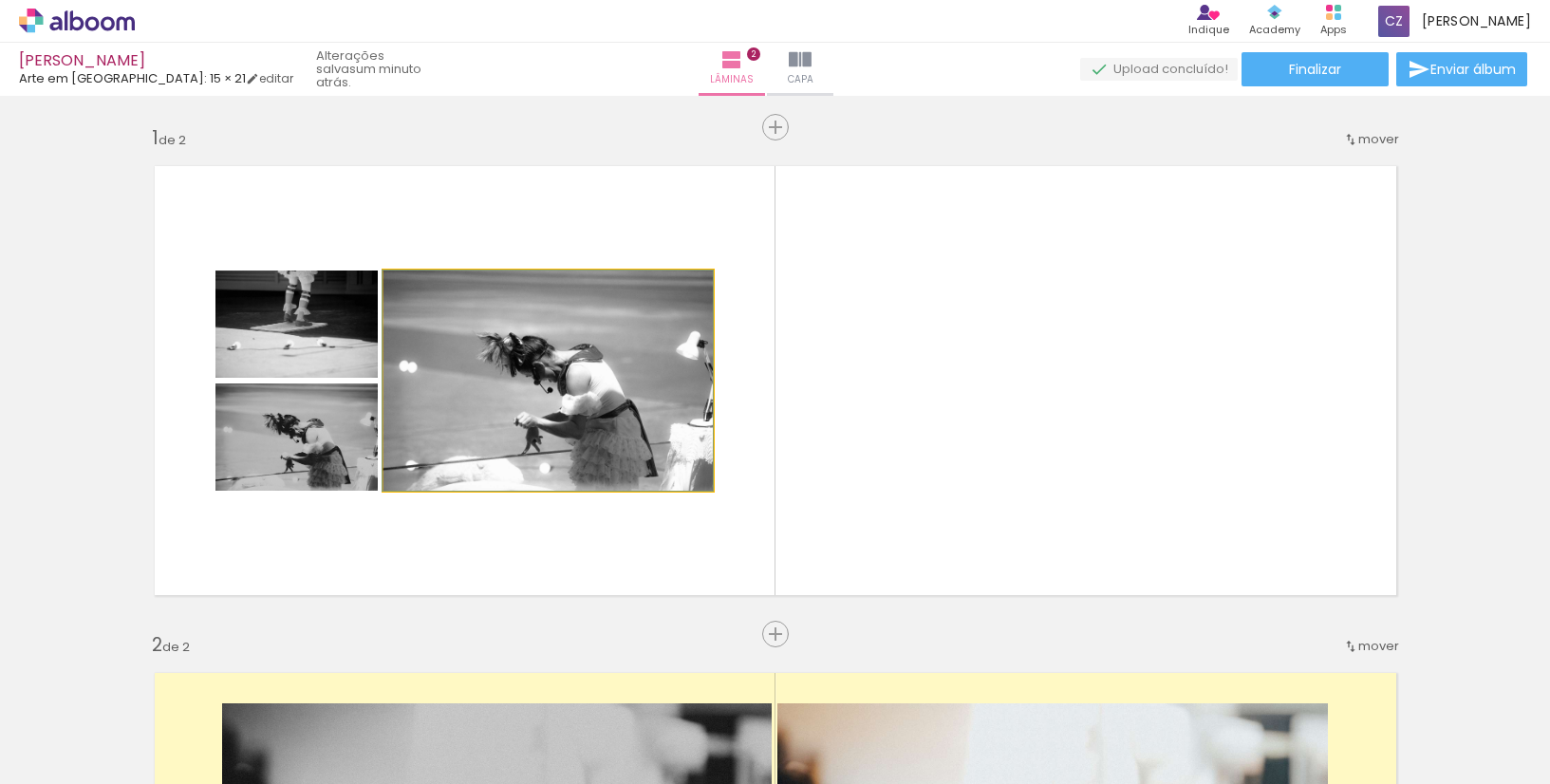
click at [584, 419] on quentale-photo at bounding box center [548, 381] width 329 height 221
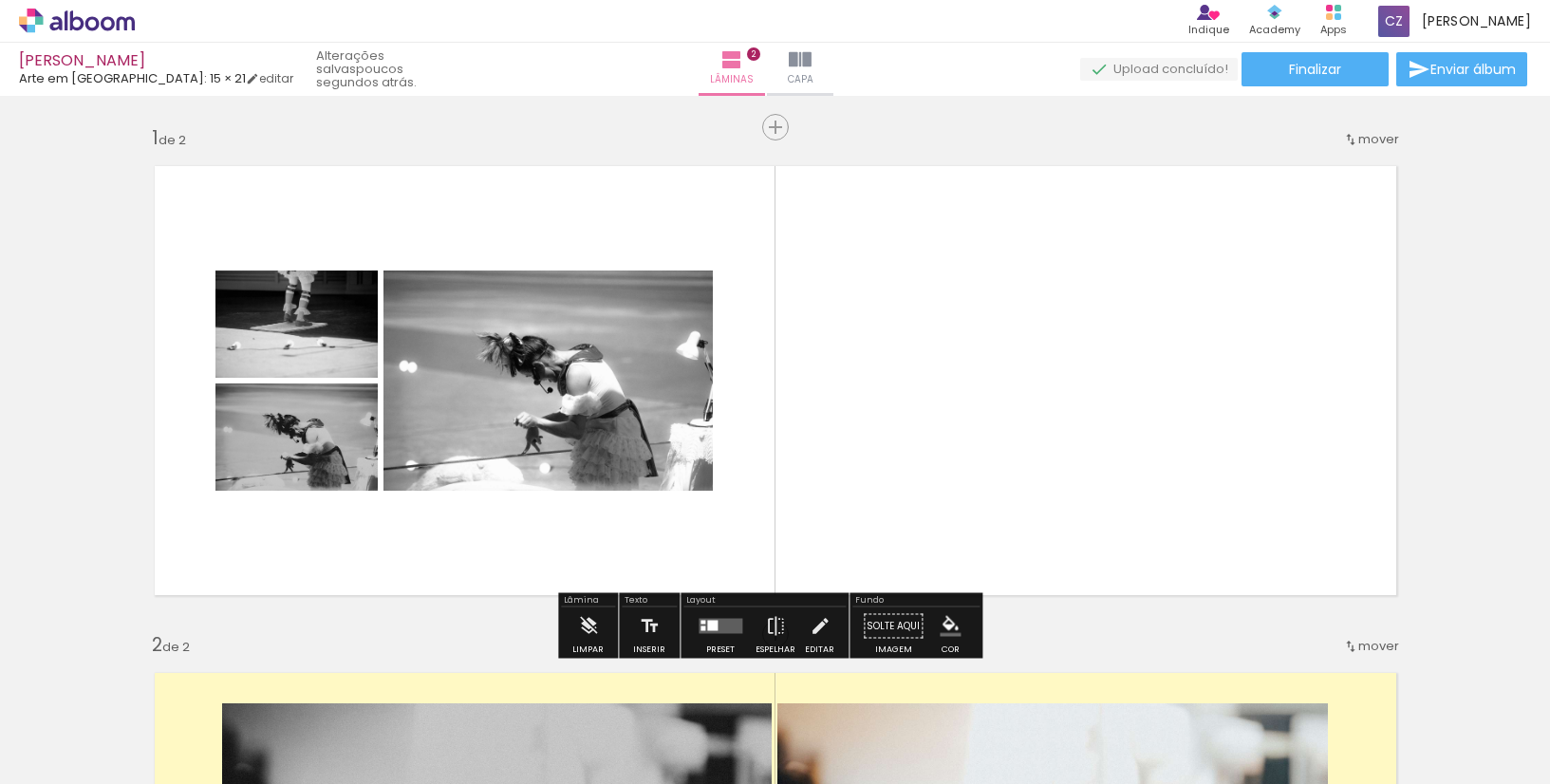
click at [818, 630] on iron-icon at bounding box center [821, 627] width 21 height 38
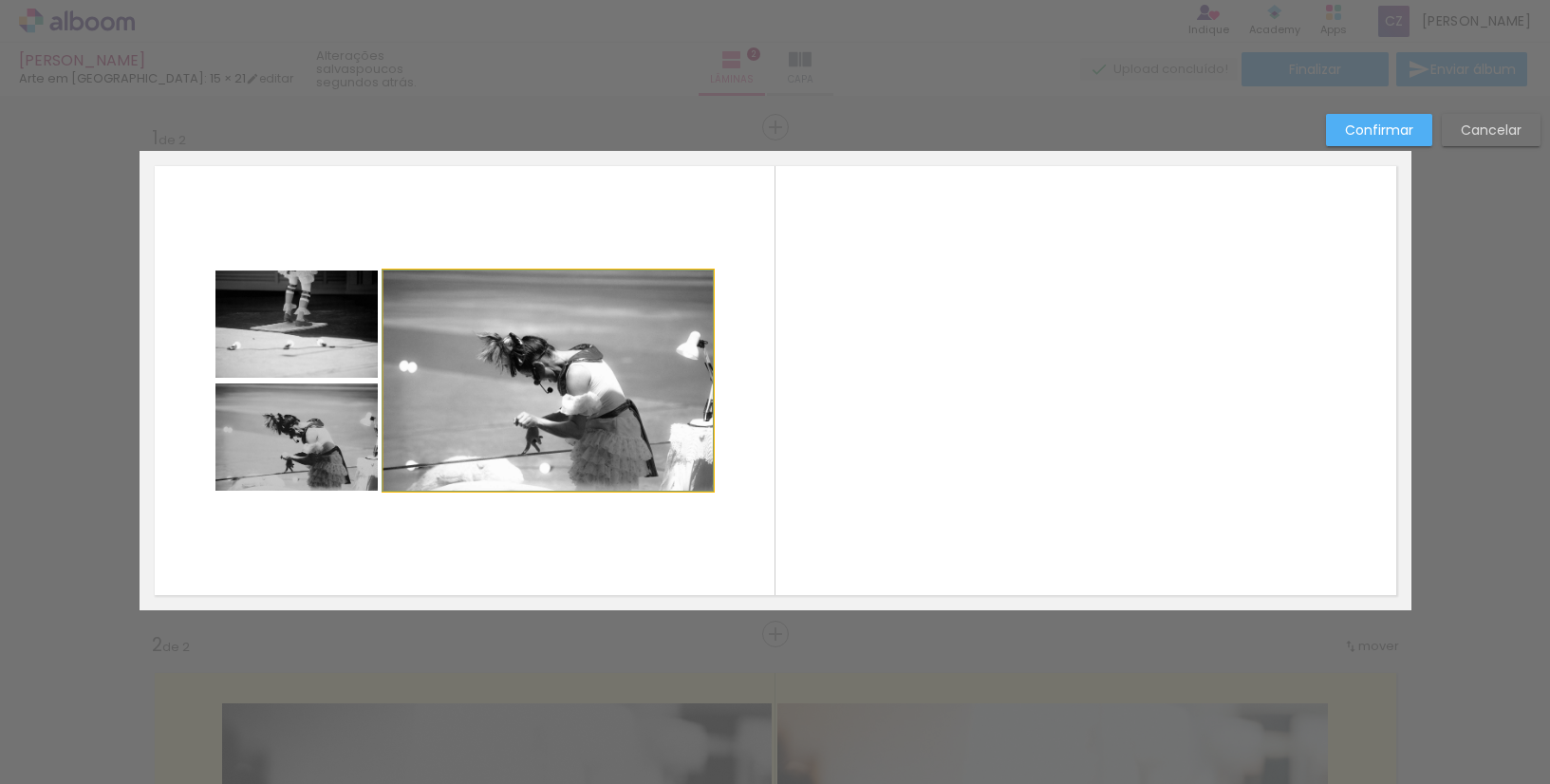
click at [615, 429] on quentale-photo at bounding box center [548, 381] width 329 height 221
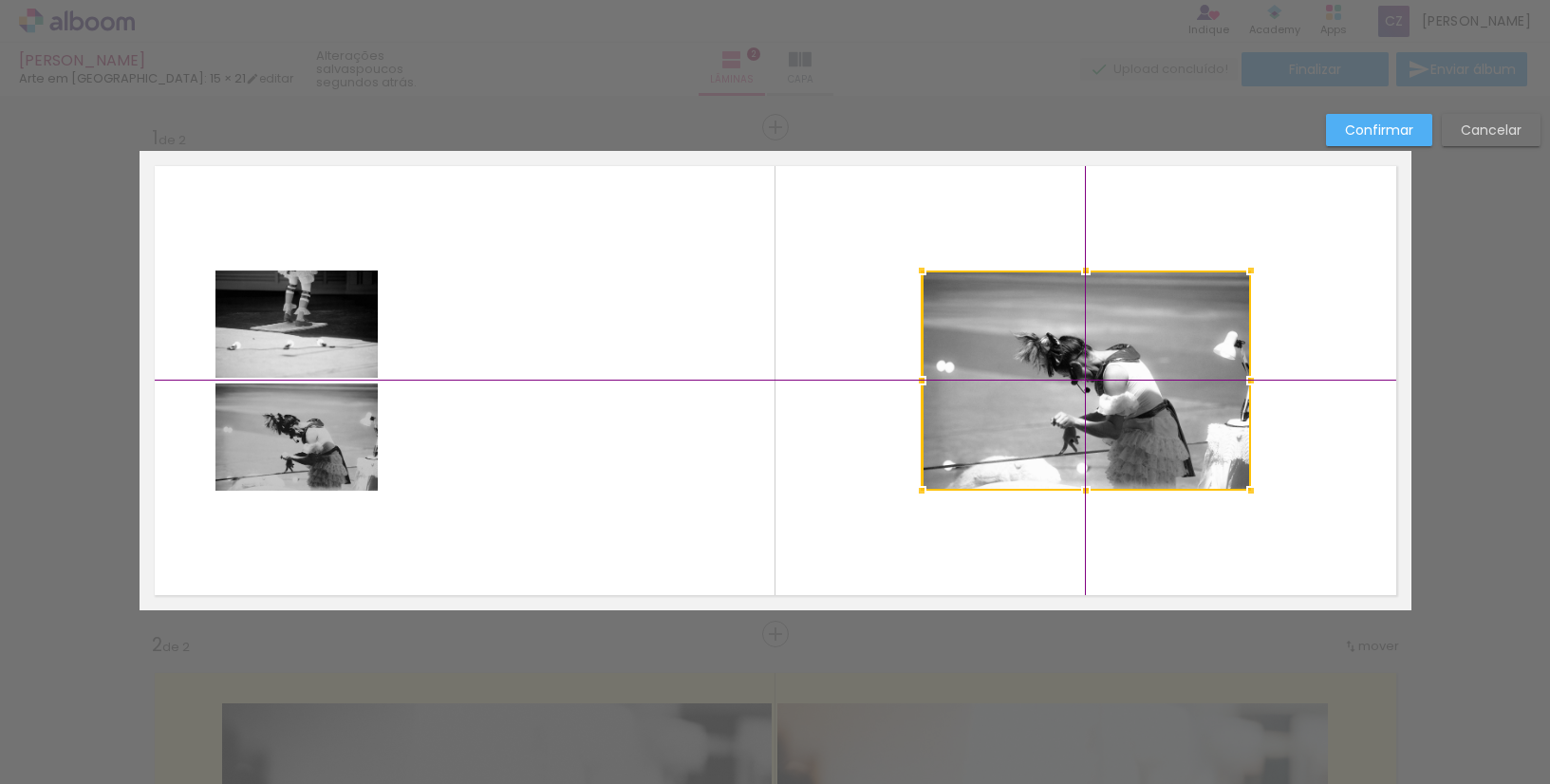
drag, startPoint x: 603, startPoint y: 416, endPoint x: 1132, endPoint y: 400, distance: 529.2
click at [1132, 400] on div at bounding box center [1086, 381] width 329 height 221
click at [0, 0] on slot "Confirmar" at bounding box center [0, 0] width 0 height 0
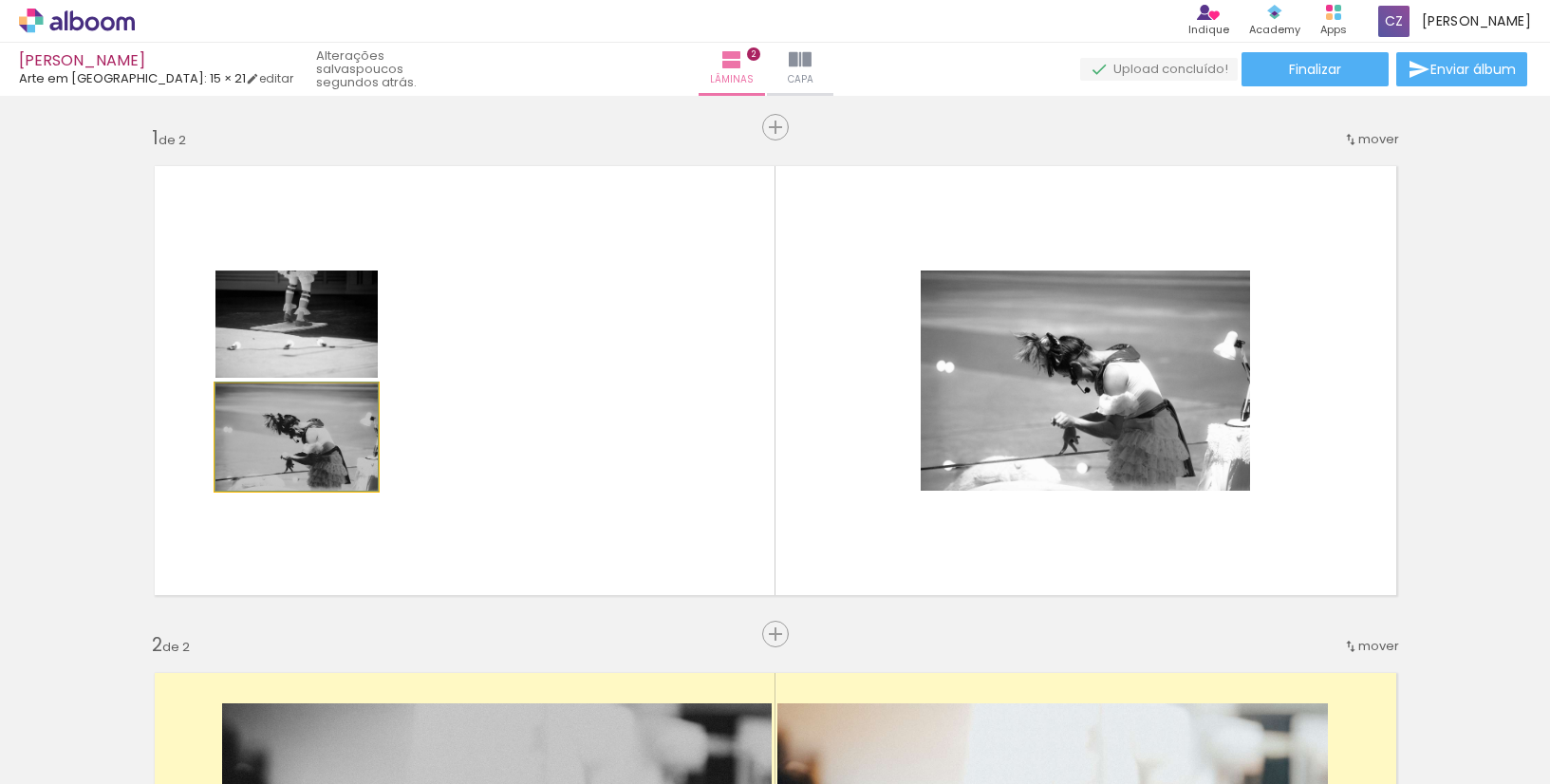
click at [287, 454] on quentale-photo at bounding box center [297, 438] width 162 height 107
click at [314, 463] on quentale-photo at bounding box center [297, 438] width 162 height 107
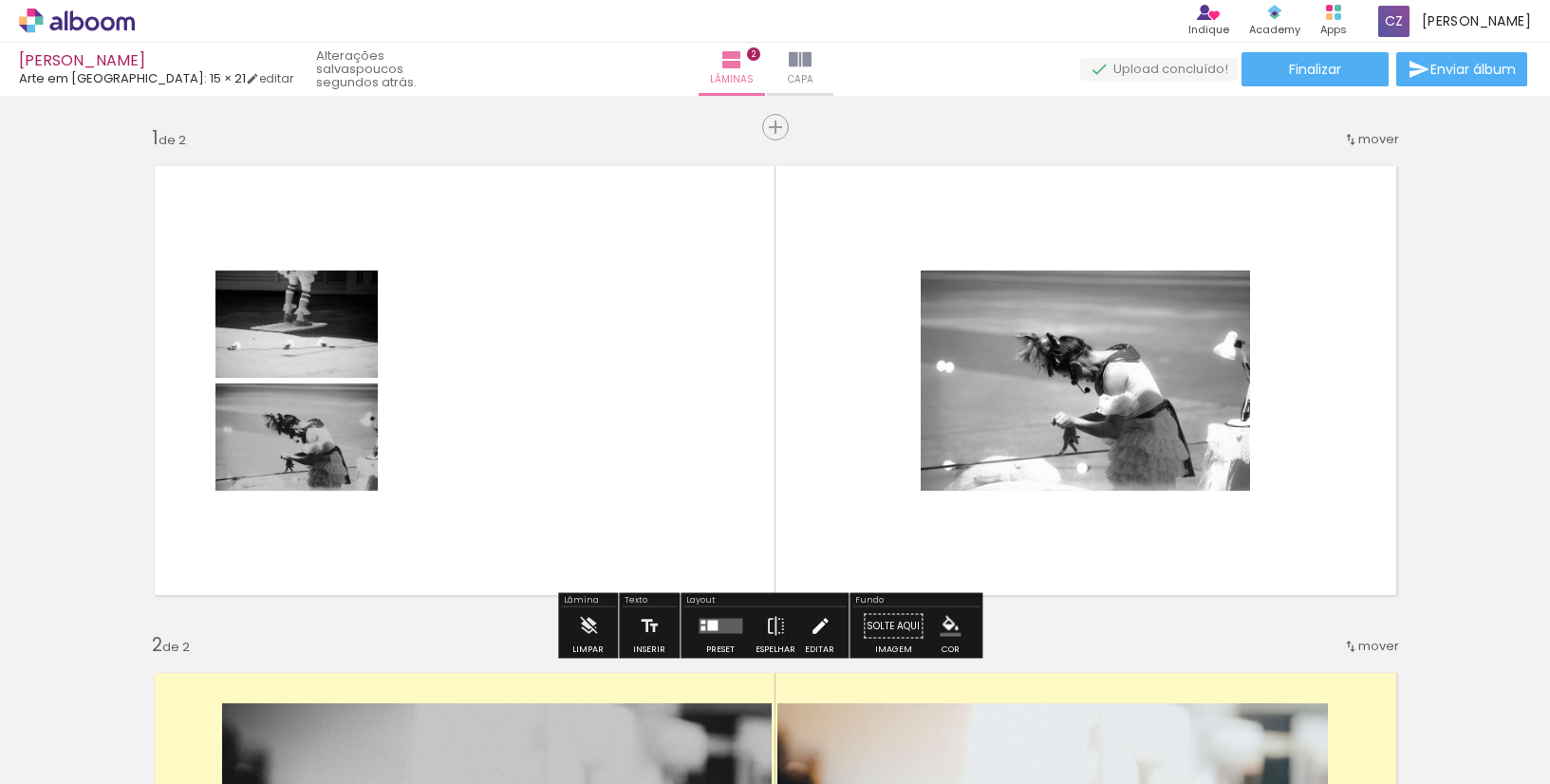
click at [811, 633] on iron-icon at bounding box center [821, 627] width 21 height 38
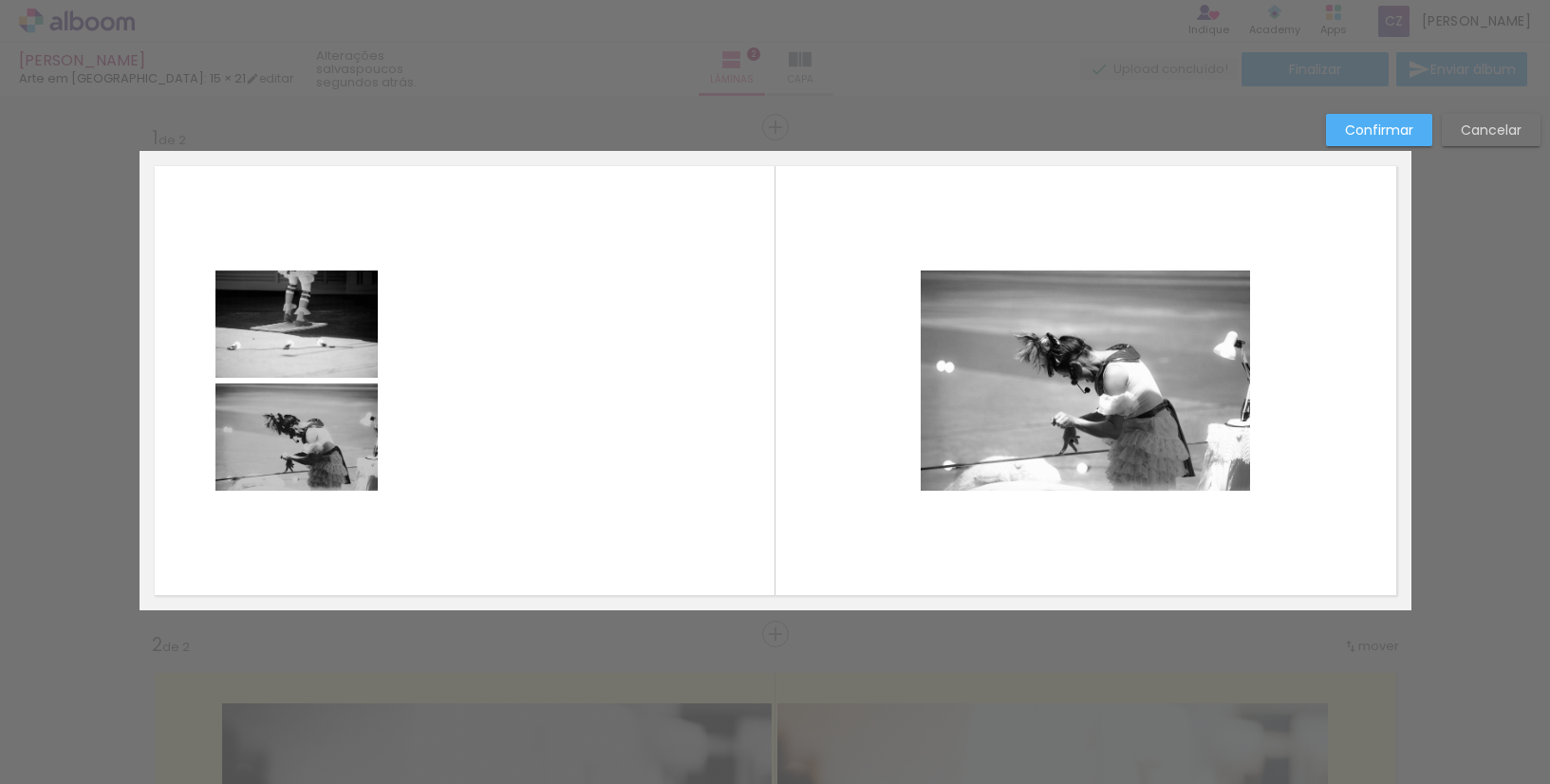
drag, startPoint x: 340, startPoint y: 467, endPoint x: 327, endPoint y: 467, distance: 13.0
click at [341, 467] on album-spread "1 de 2" at bounding box center [775, 380] width 1273 height 460
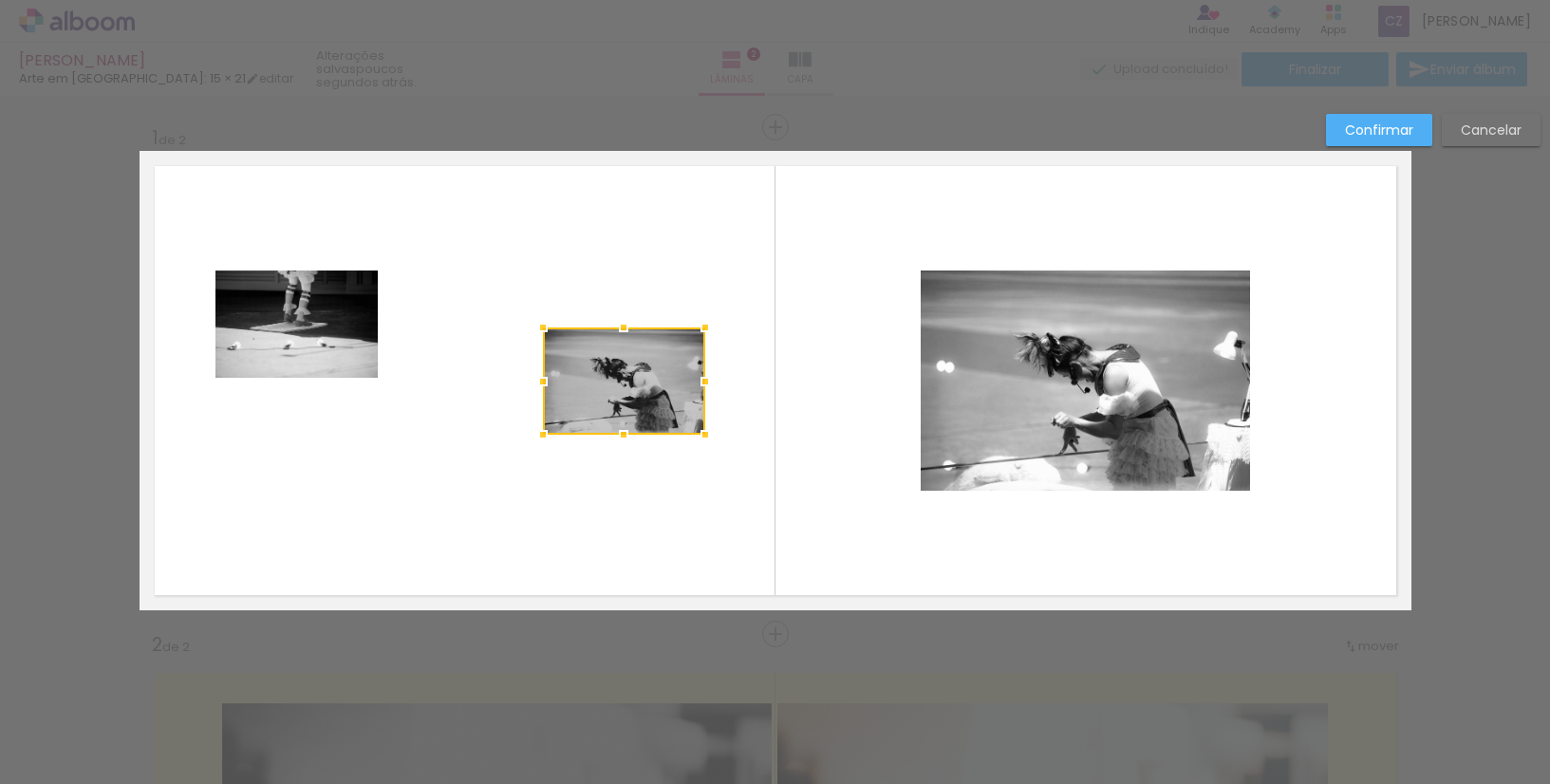
scroll to position [0, 3410]
click at [641, 406] on div at bounding box center [624, 381] width 162 height 107
click at [607, 408] on div at bounding box center [624, 381] width 162 height 107
click at [0, 0] on slot "Confirmar" at bounding box center [0, 0] width 0 height 0
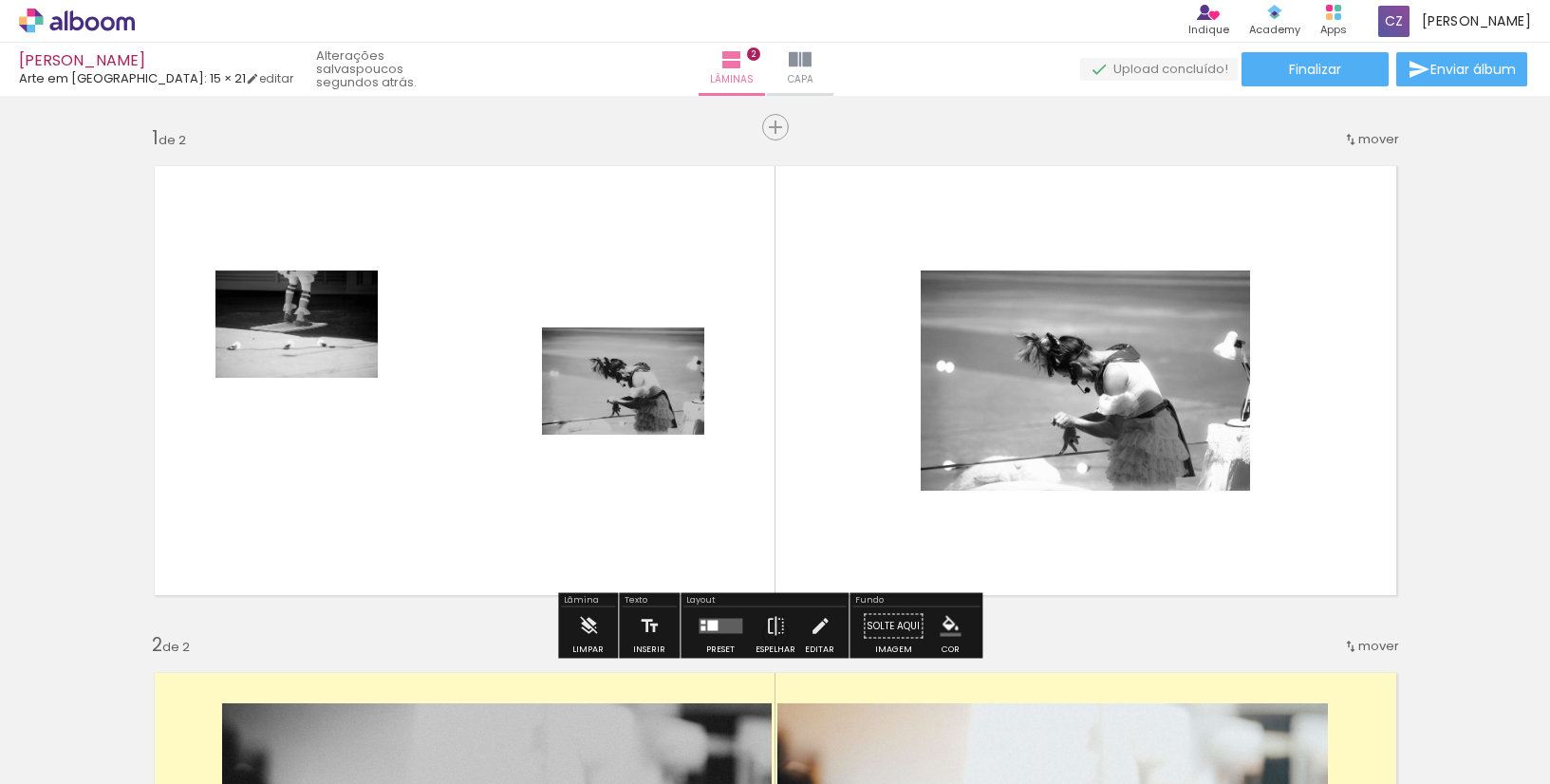
click at [1133, 353] on quentale-photo at bounding box center [1085, 381] width 329 height 221
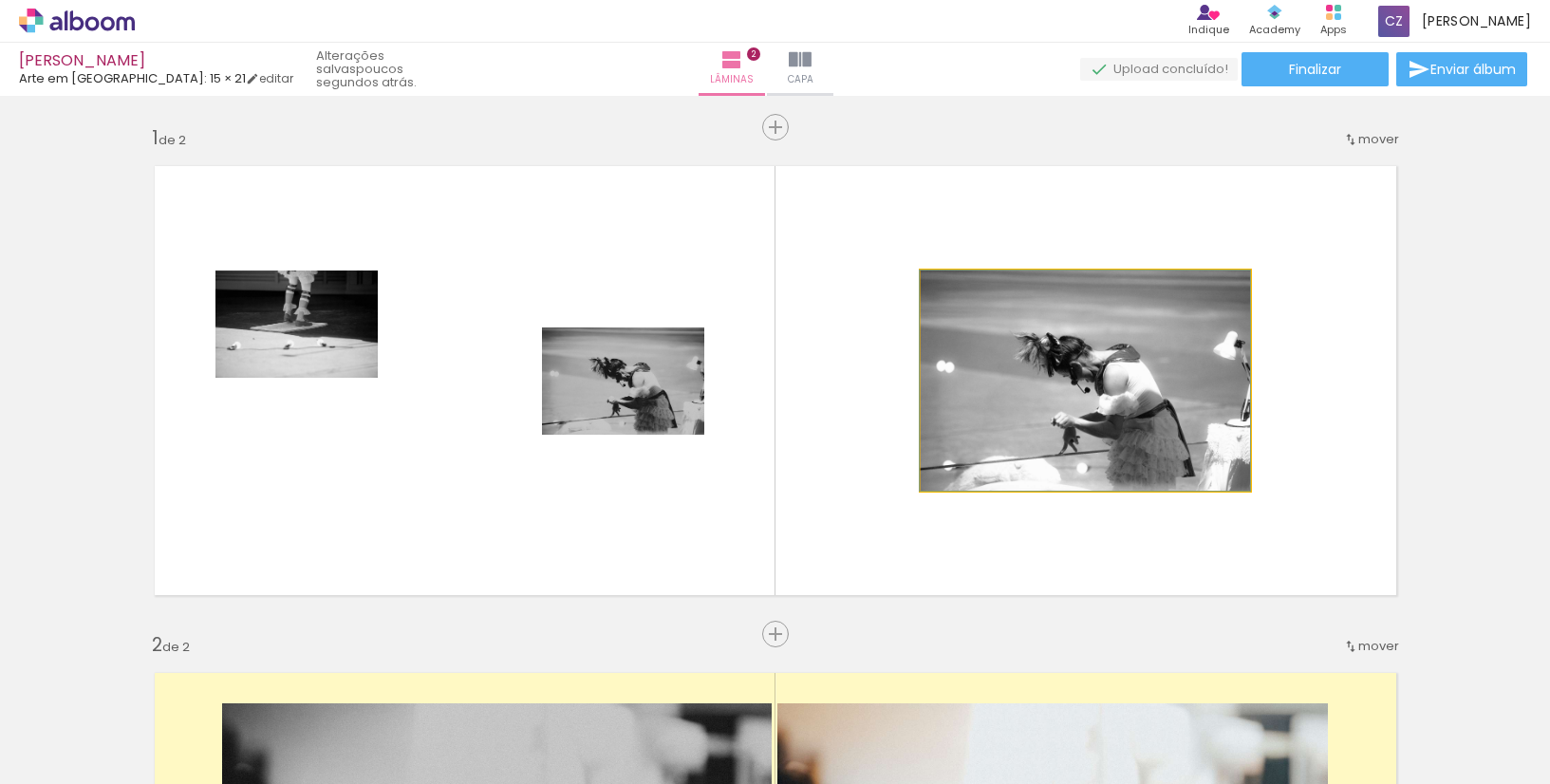
type paper-slider "100"
drag, startPoint x: 1002, startPoint y: 294, endPoint x: 882, endPoint y: 281, distance: 120.7
click at [882, 281] on quentale-layouter at bounding box center [775, 380] width 1273 height 460
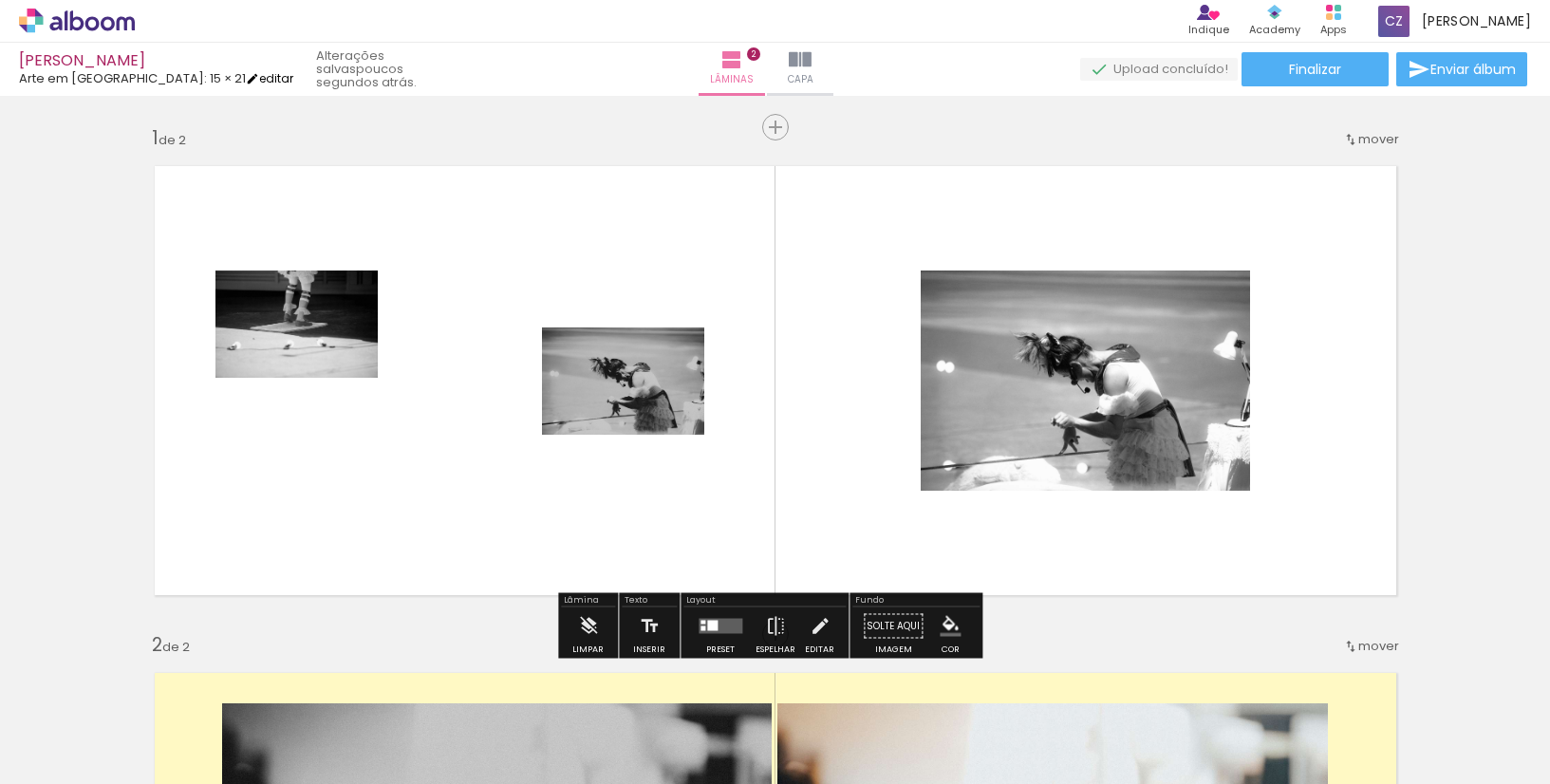
click at [246, 79] on link "editar" at bounding box center [269, 78] width 47 height 16
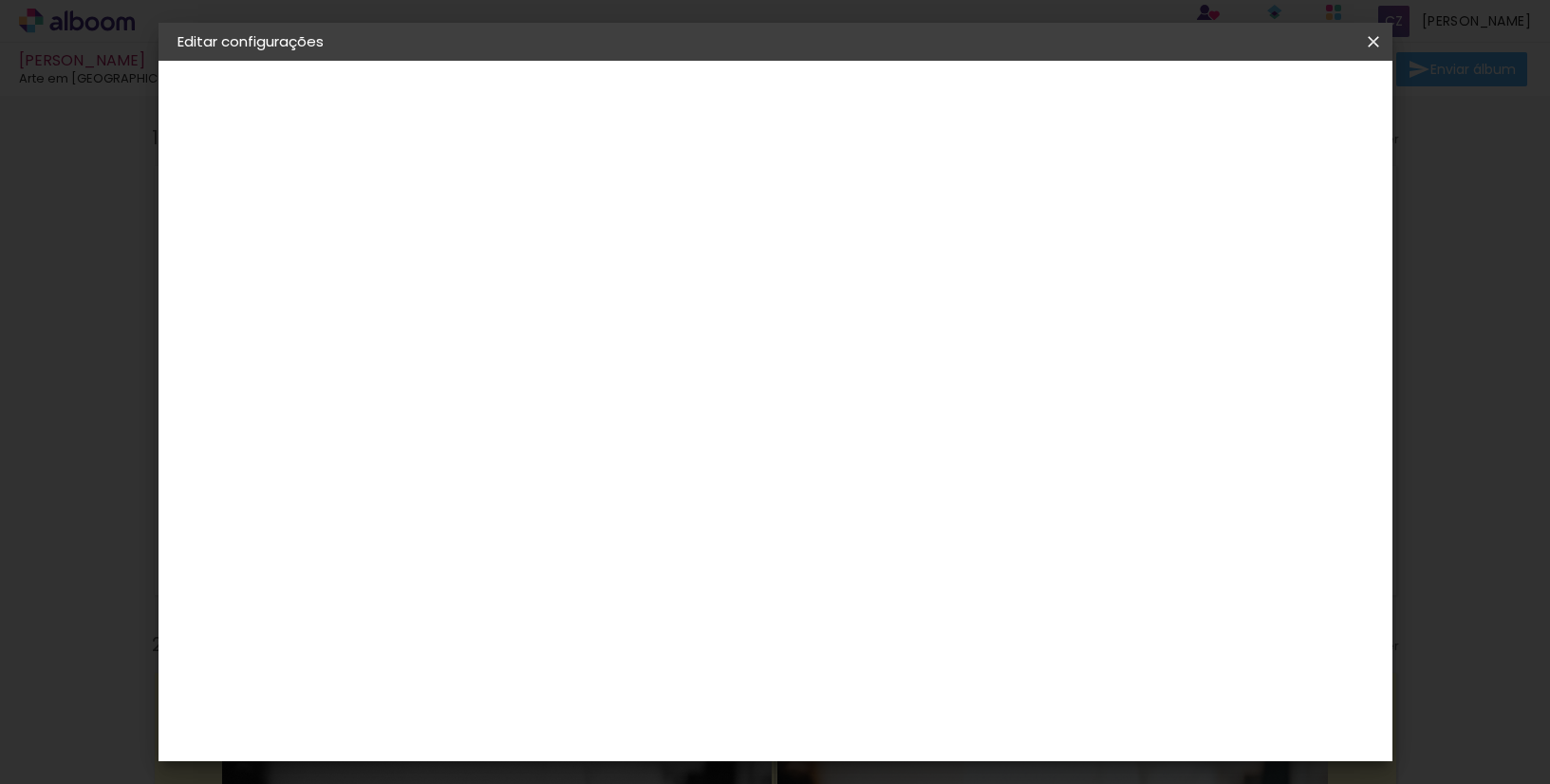
click at [1372, 37] on iron-icon at bounding box center [1374, 42] width 23 height 19
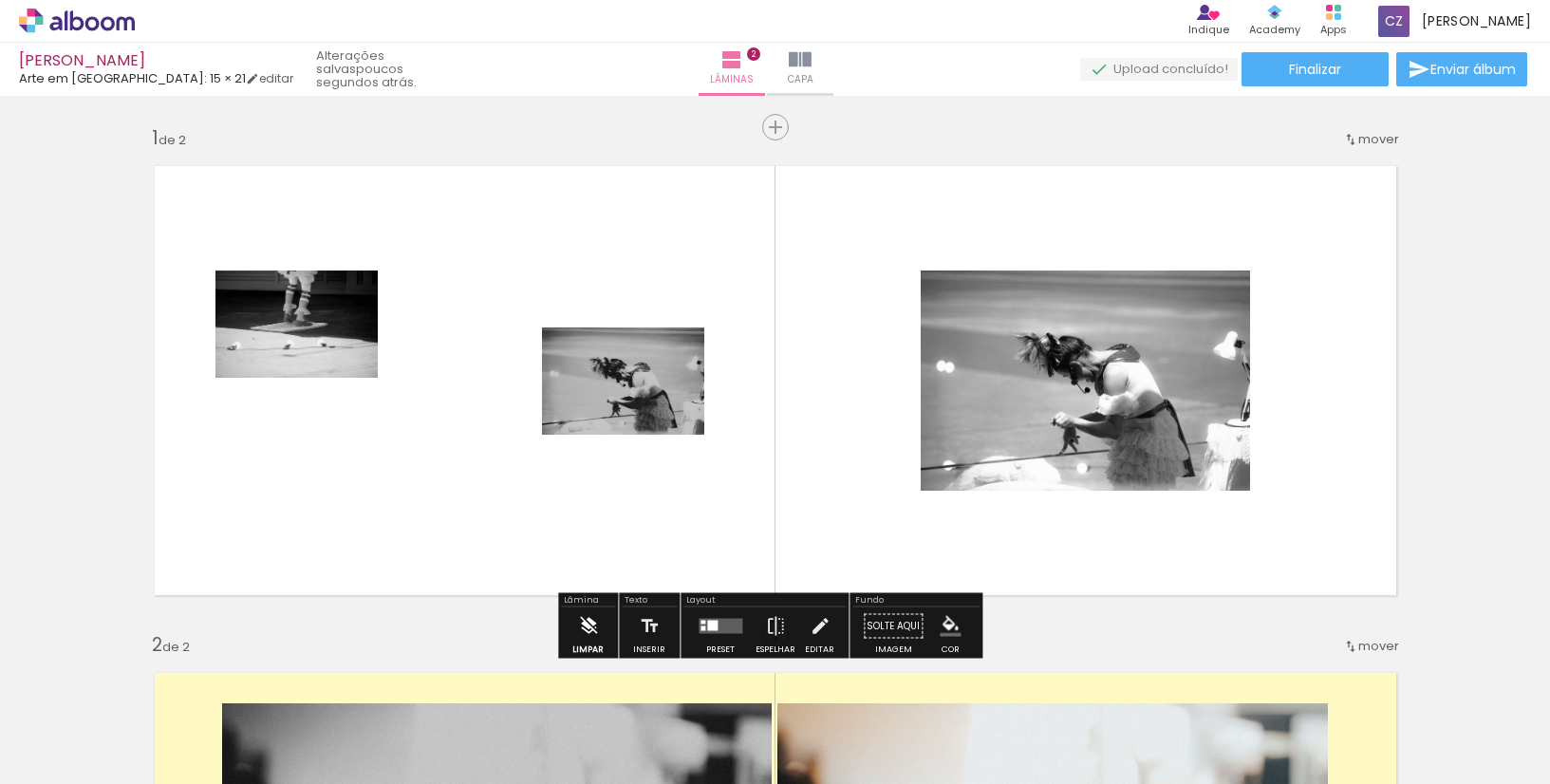
click at [583, 619] on iron-icon at bounding box center [588, 627] width 21 height 38
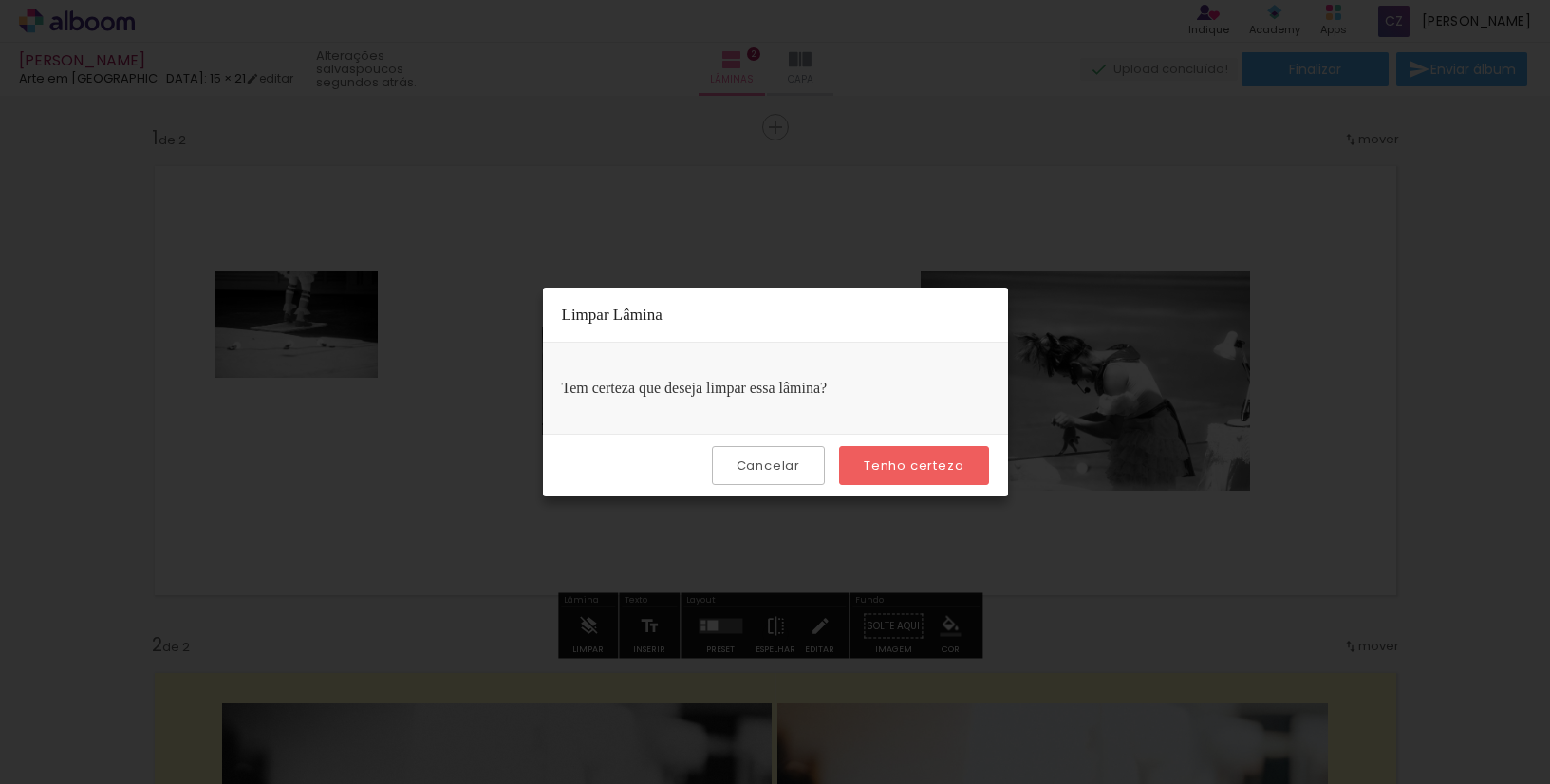
click at [0, 0] on slot "Tenho certeza" at bounding box center [0, 0] width 0 height 0
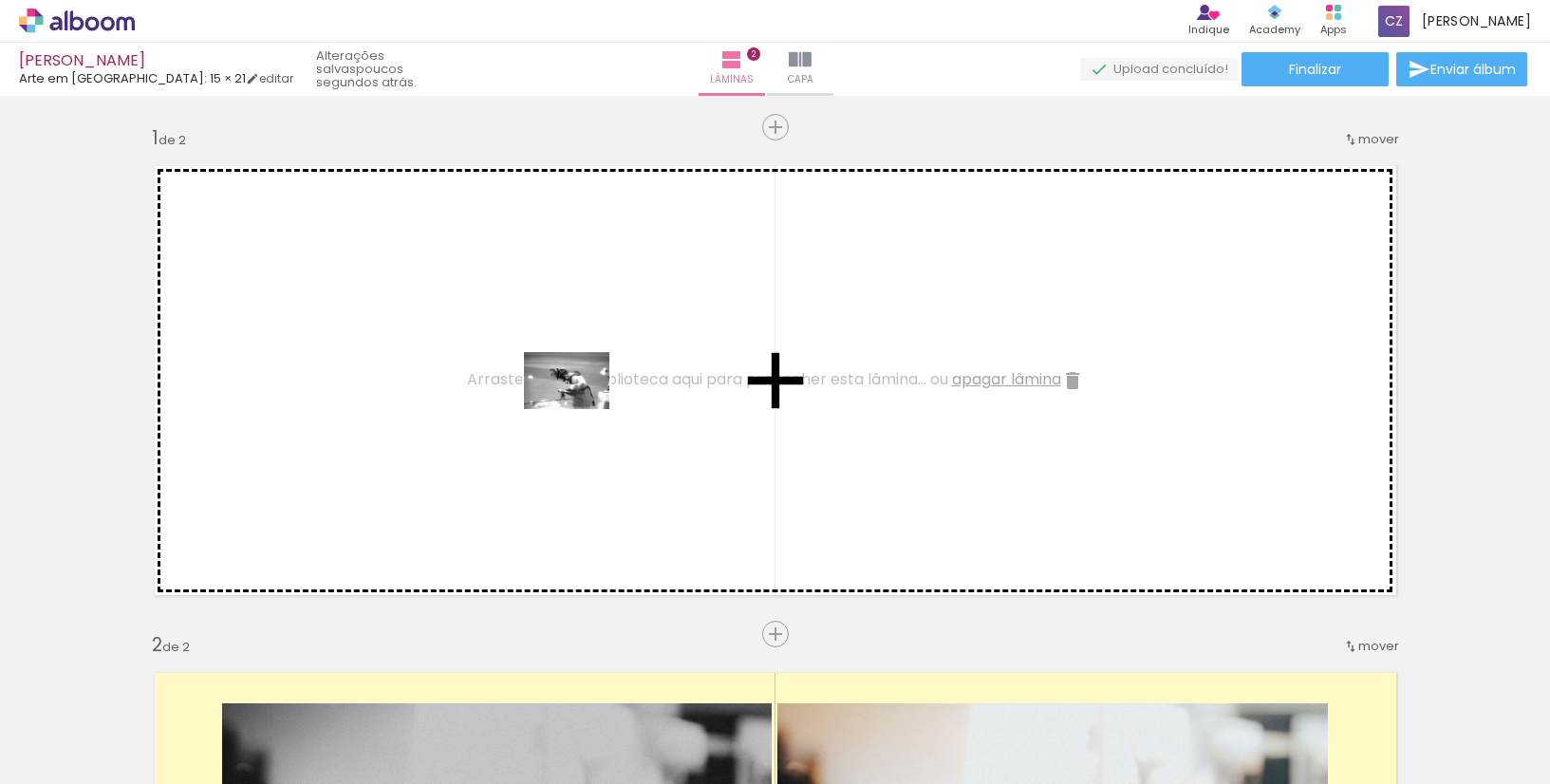
drag, startPoint x: 1370, startPoint y: 729, endPoint x: 580, endPoint y: 408, distance: 852.7
click at [580, 408] on quentale-workspace at bounding box center [775, 392] width 1550 height 784
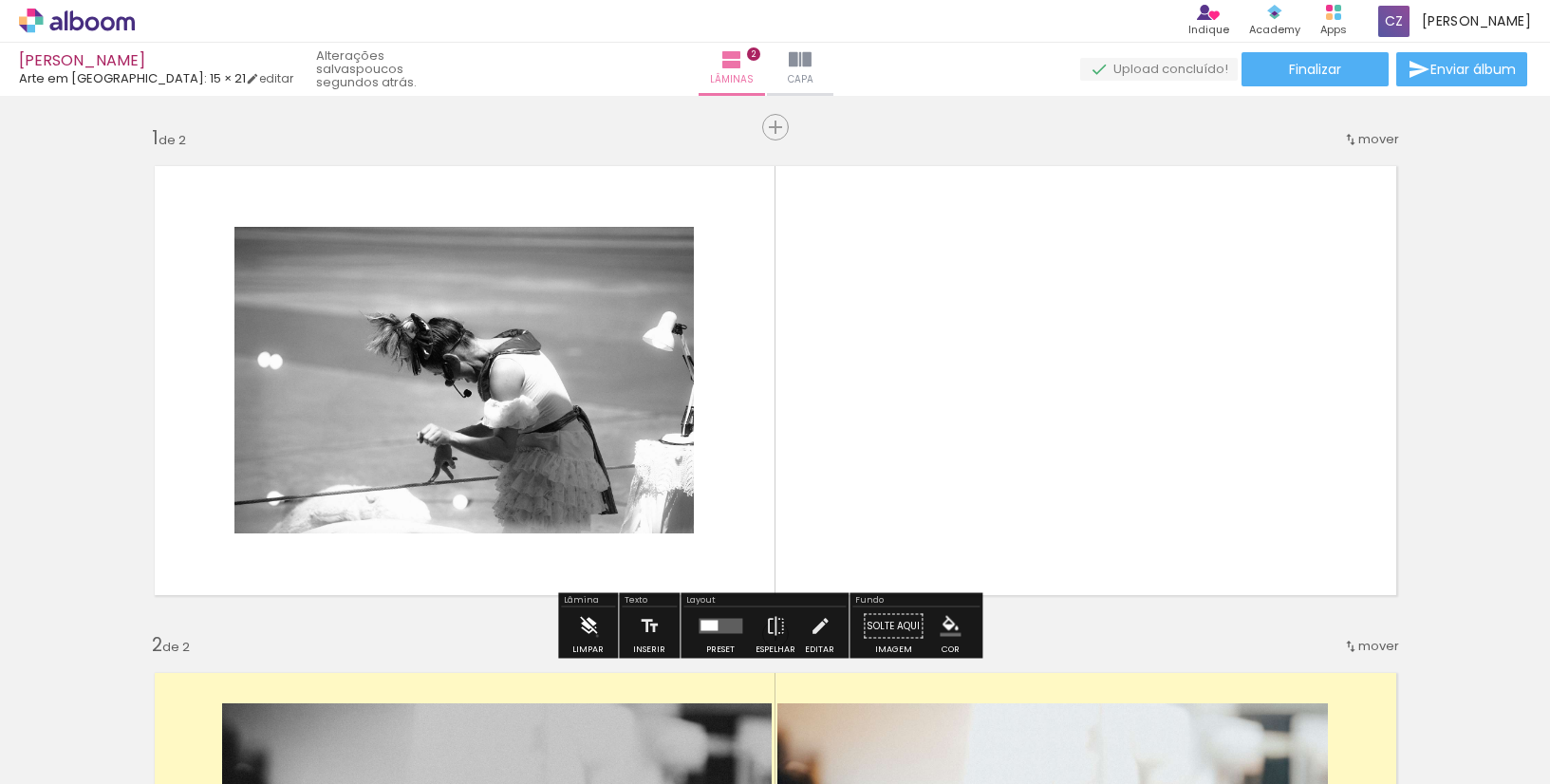
click at [597, 636] on iron-icon at bounding box center [588, 627] width 21 height 38
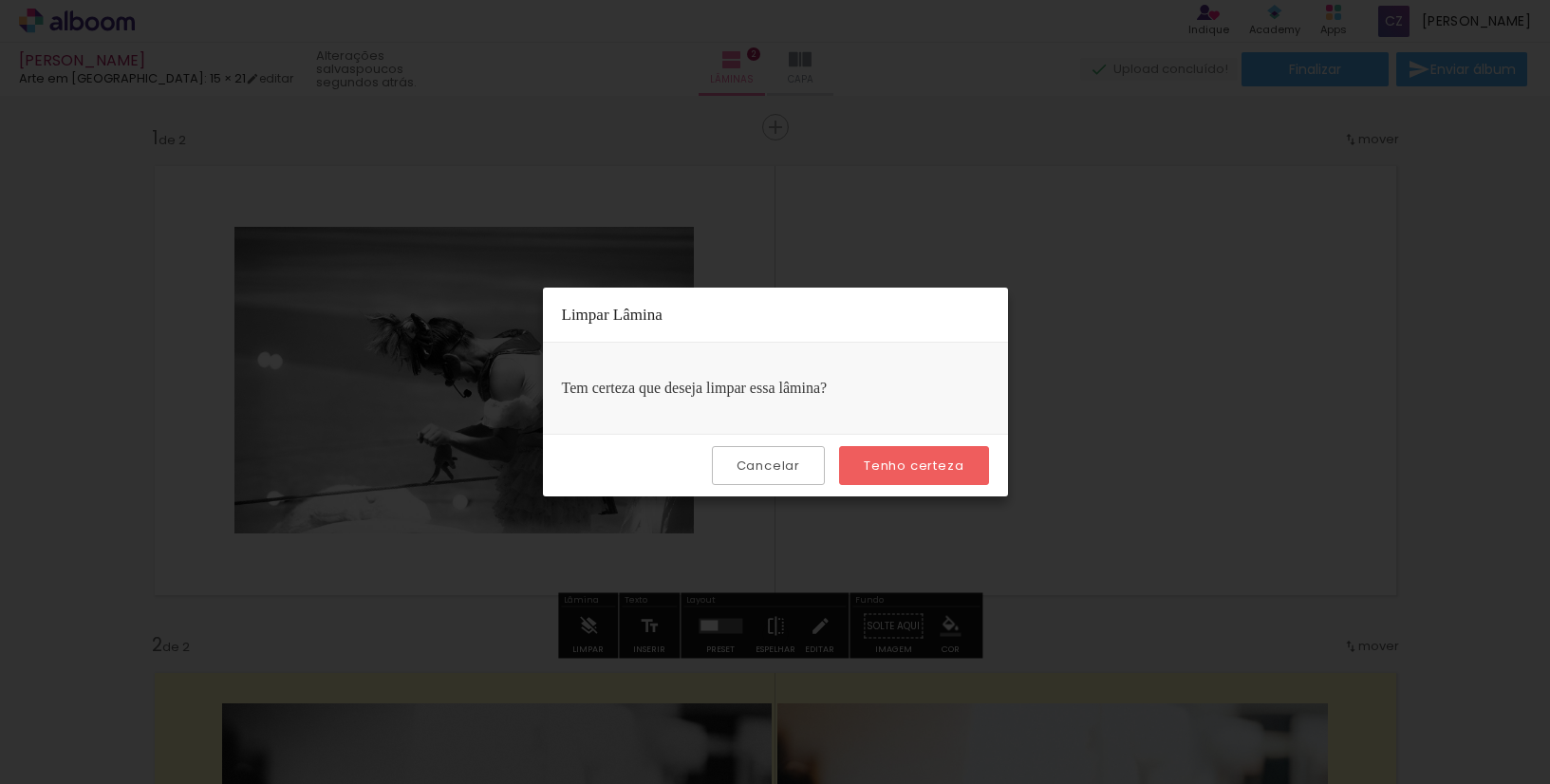
click at [915, 479] on paper-button "Tenho certeza" at bounding box center [914, 465] width 149 height 39
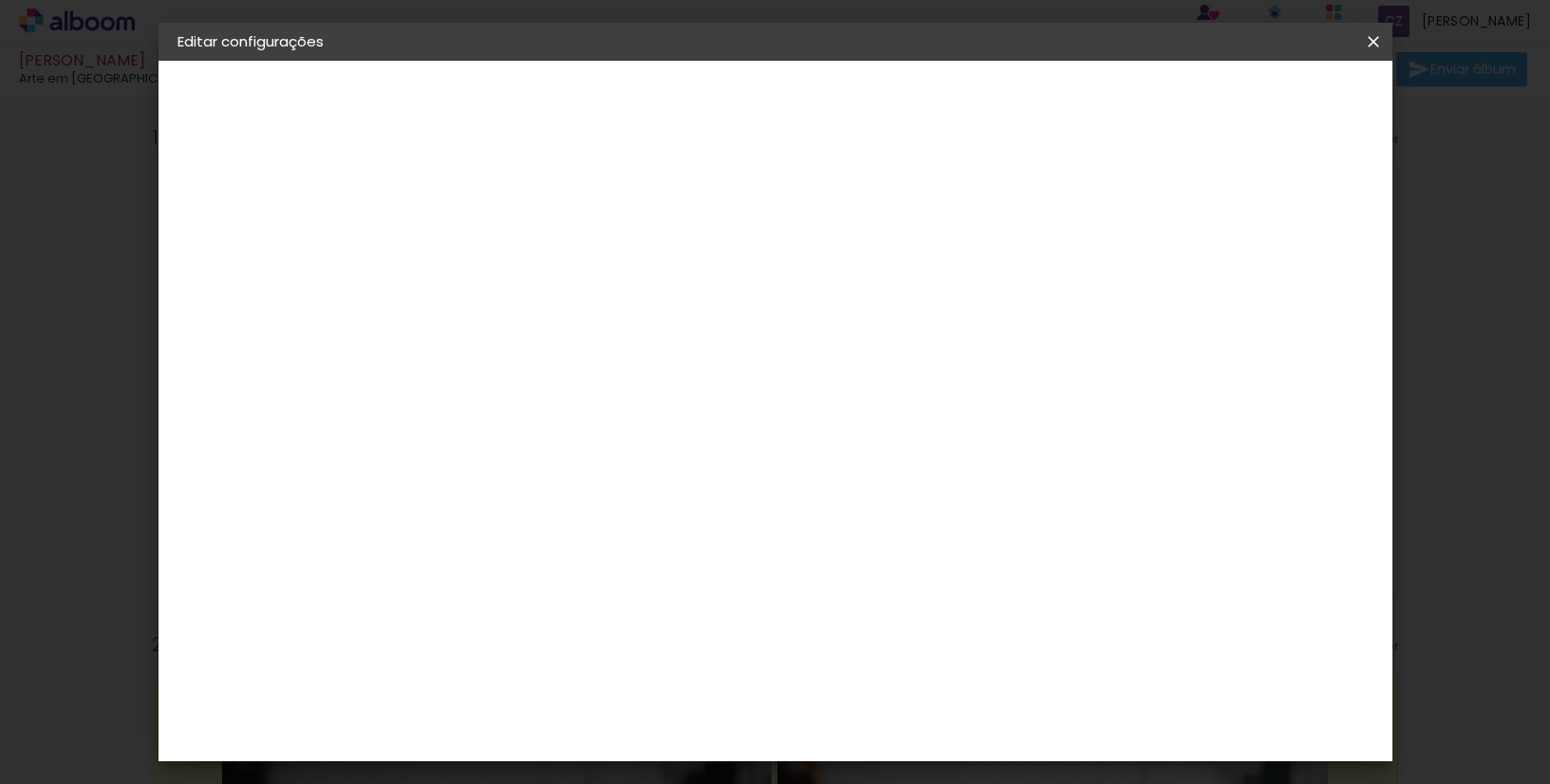
click at [1380, 42] on iron-icon at bounding box center [1374, 42] width 23 height 19
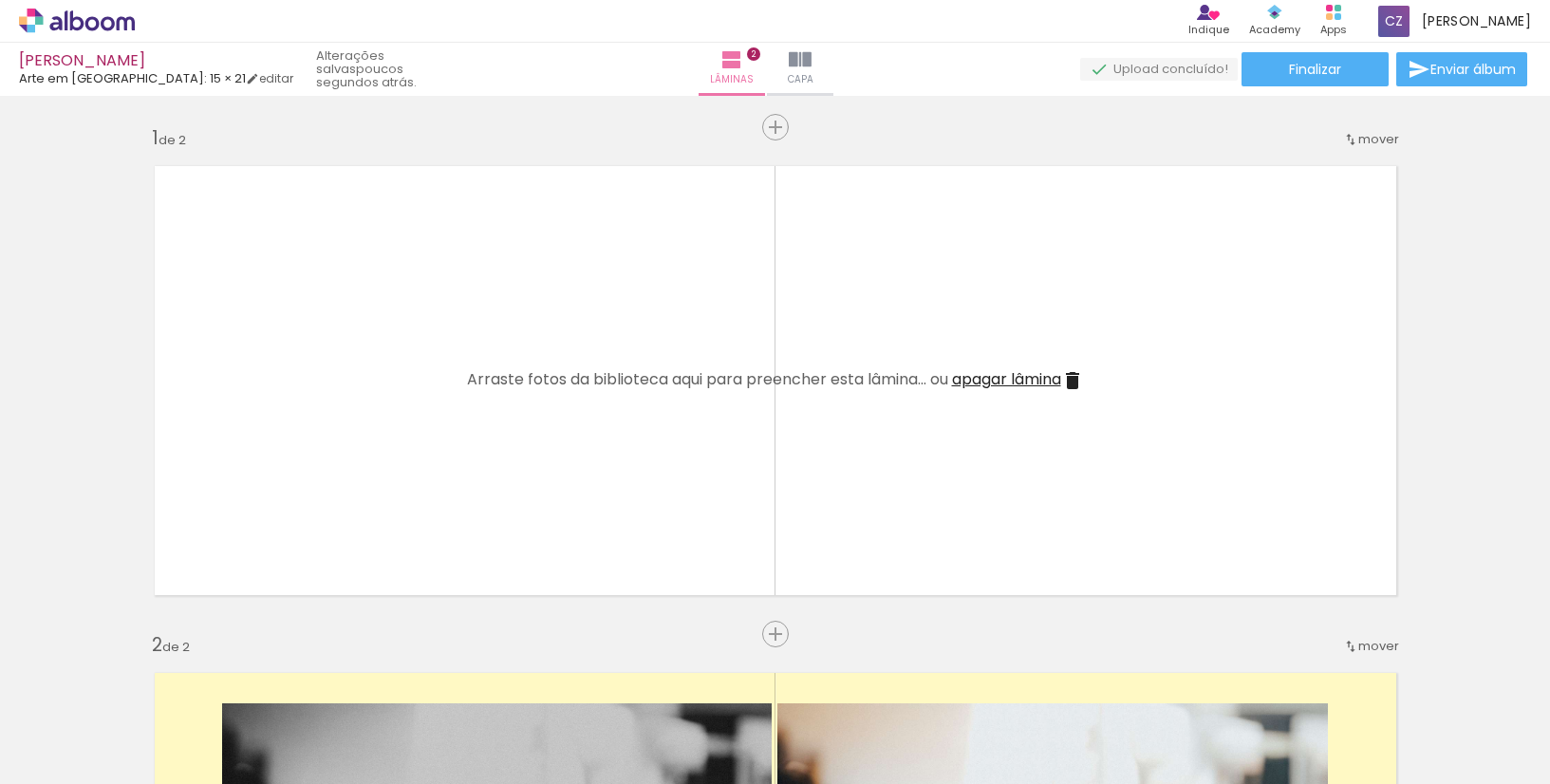
scroll to position [0, 477]
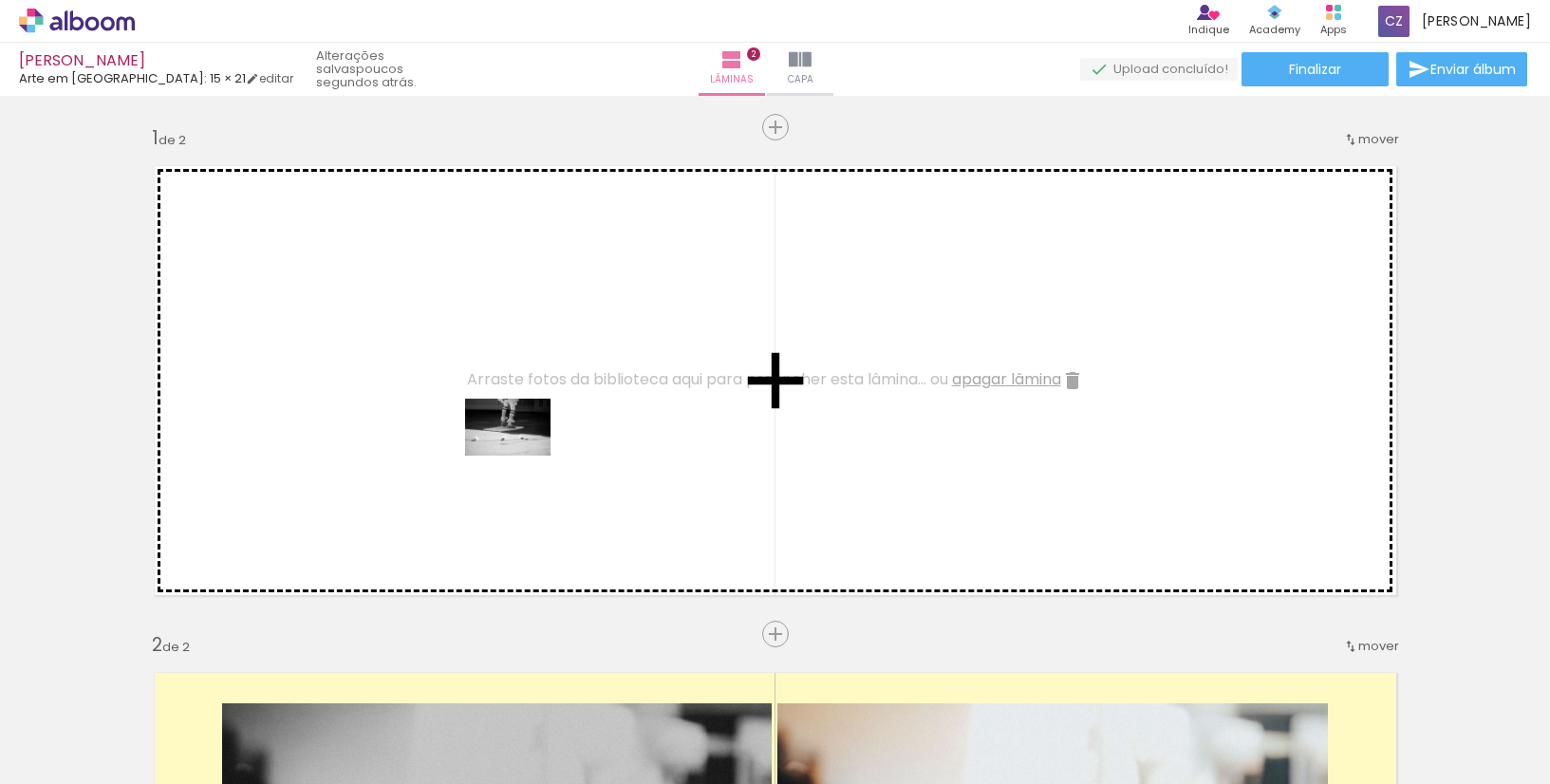
drag, startPoint x: 991, startPoint y: 726, endPoint x: 522, endPoint y: 456, distance: 541.2
click at [522, 456] on quentale-workspace at bounding box center [775, 392] width 1550 height 784
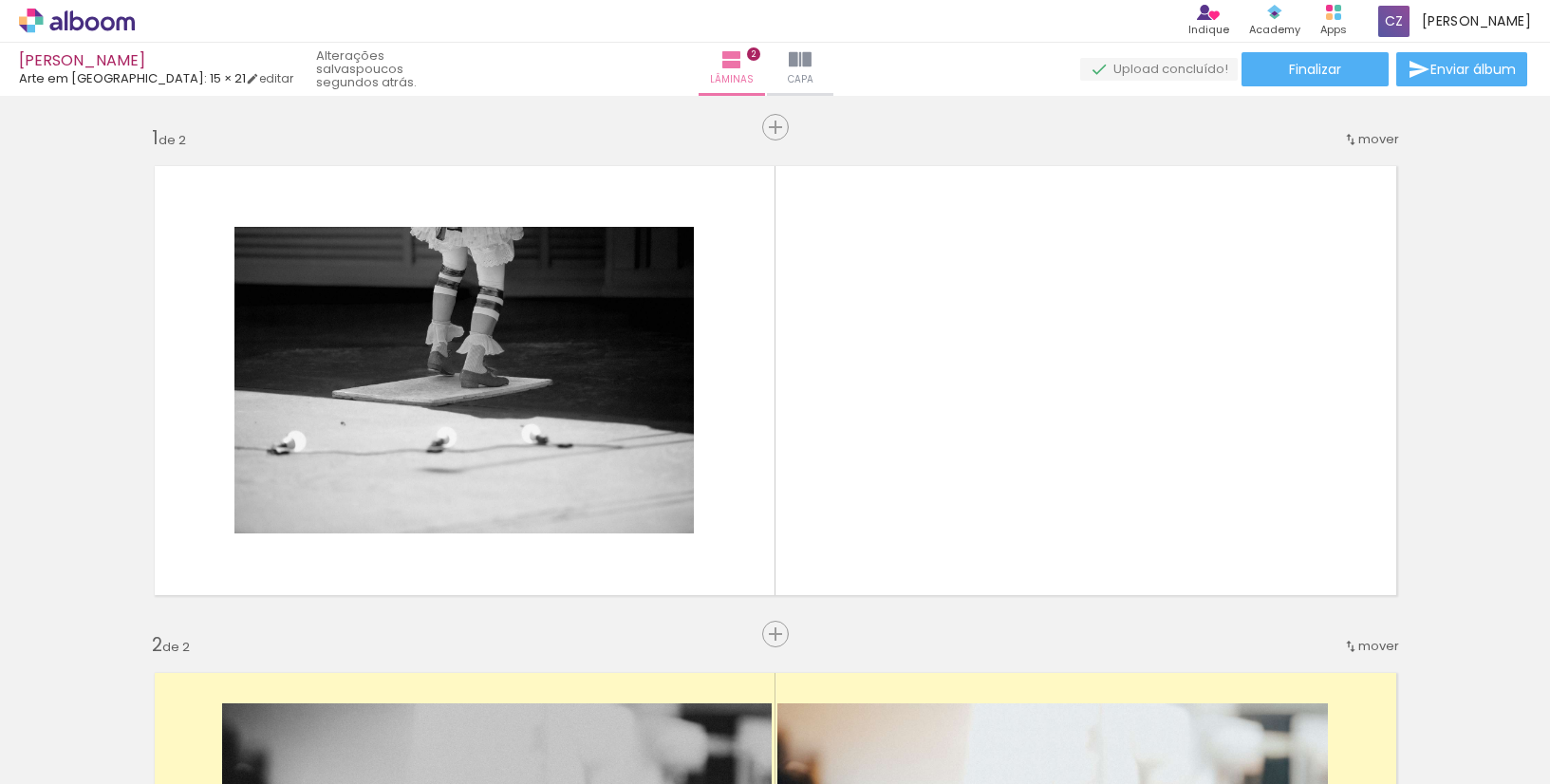
scroll to position [0, 3790]
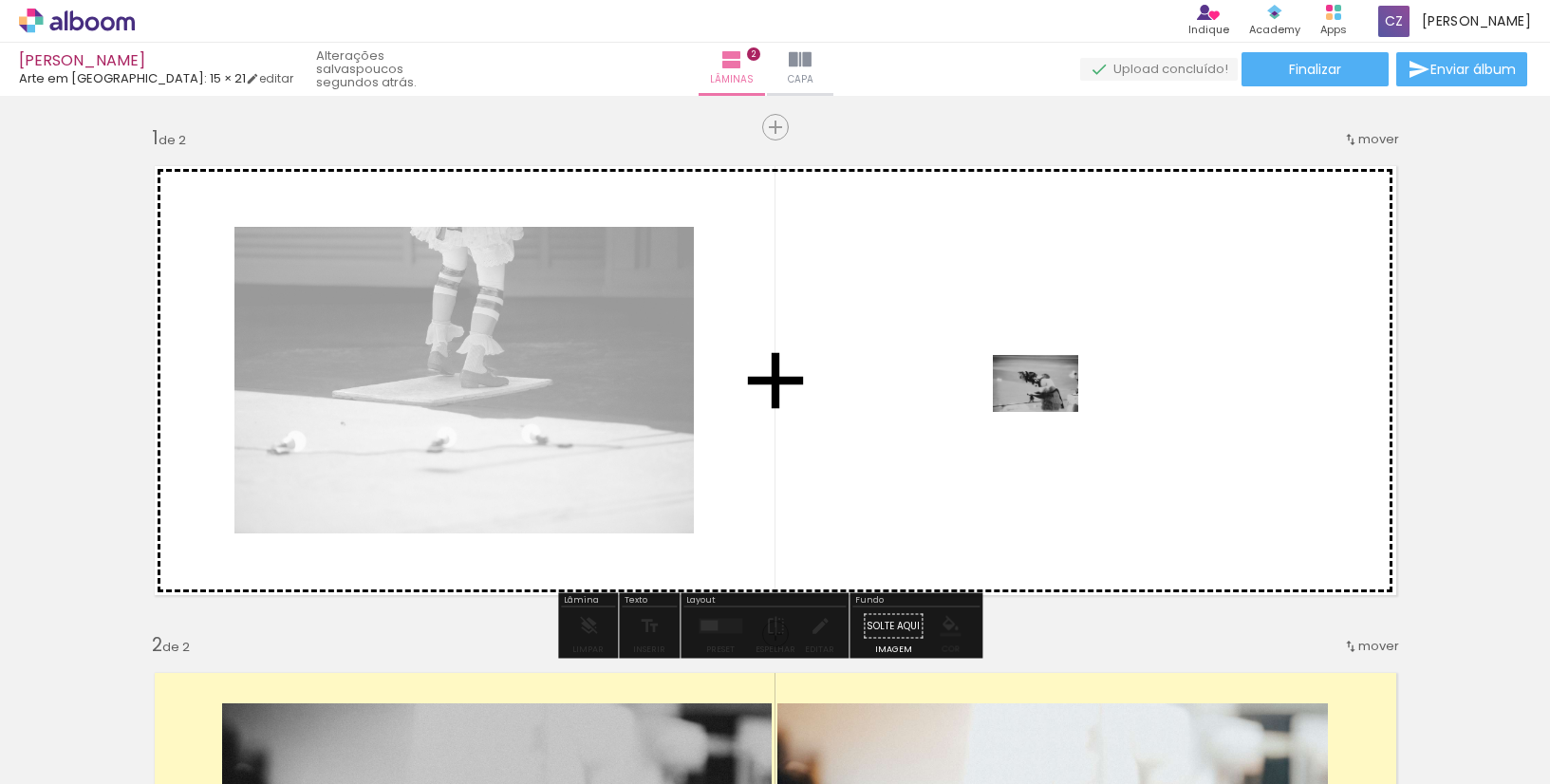
drag, startPoint x: 770, startPoint y: 737, endPoint x: 1050, endPoint y: 412, distance: 429.0
click at [1050, 412] on quentale-workspace at bounding box center [775, 392] width 1550 height 784
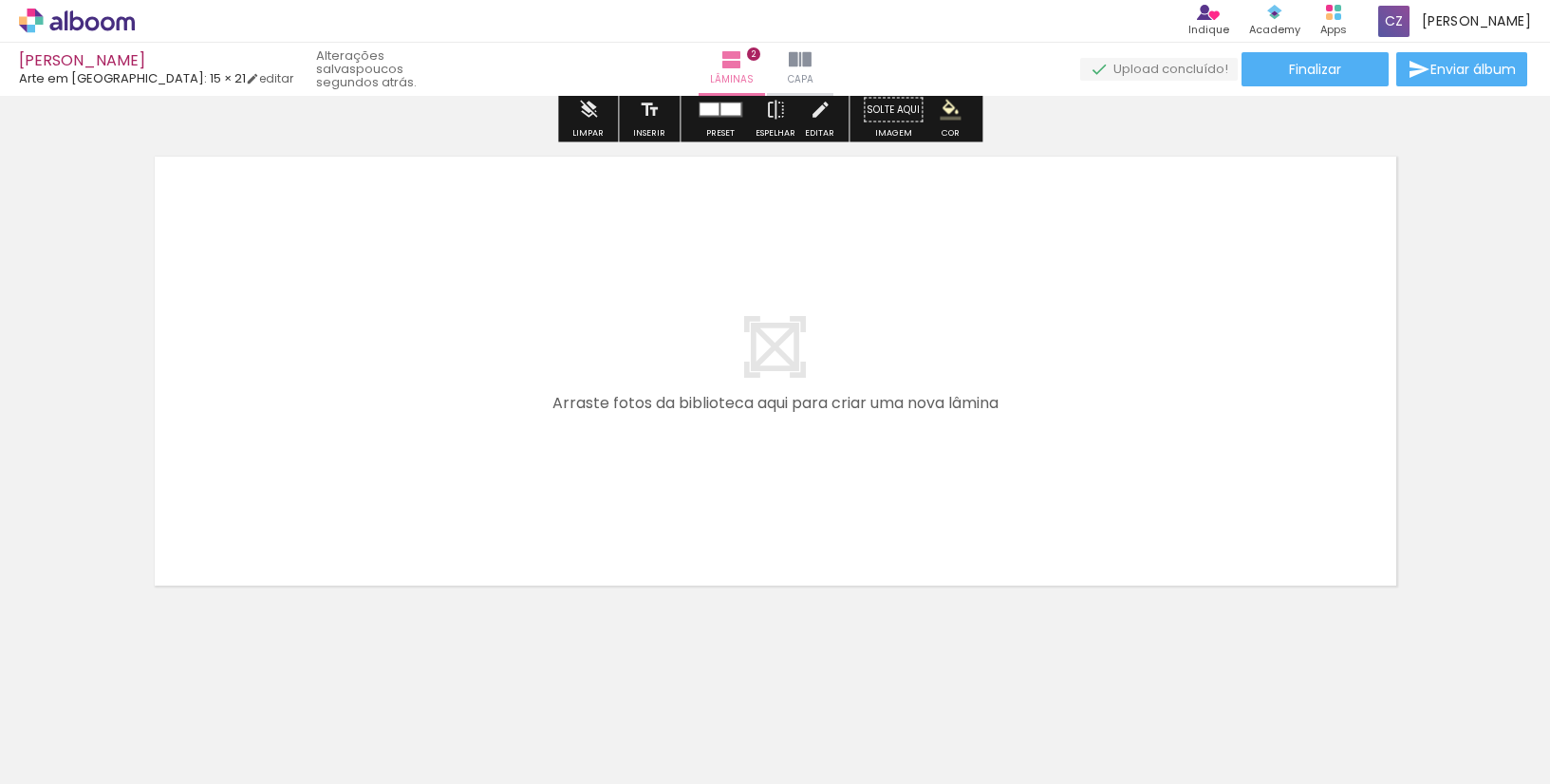
scroll to position [1025, 0]
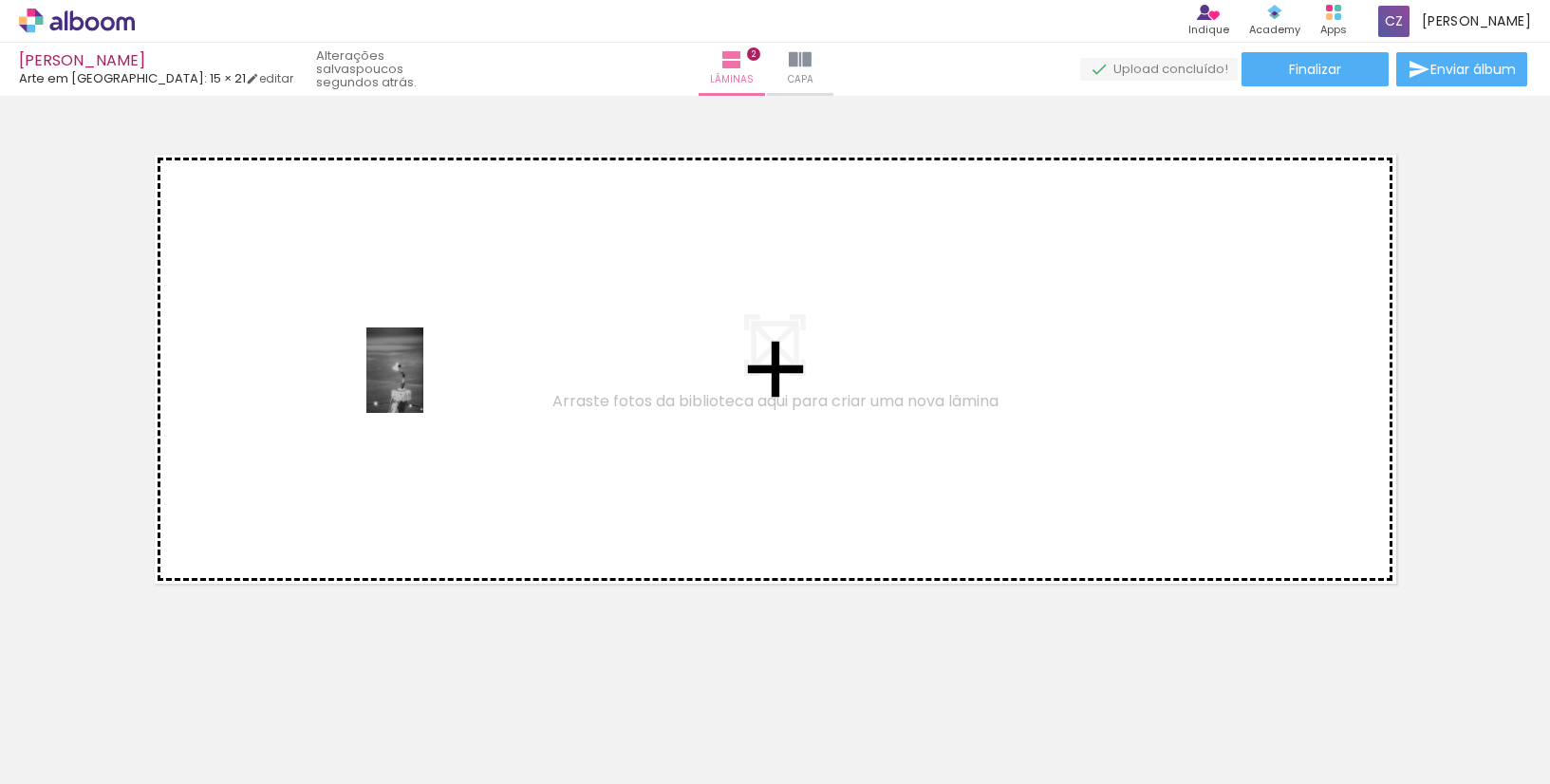
drag, startPoint x: 1088, startPoint y: 729, endPoint x: 427, endPoint y: 385, distance: 745.2
click at [423, 385] on quentale-workspace at bounding box center [775, 392] width 1550 height 784
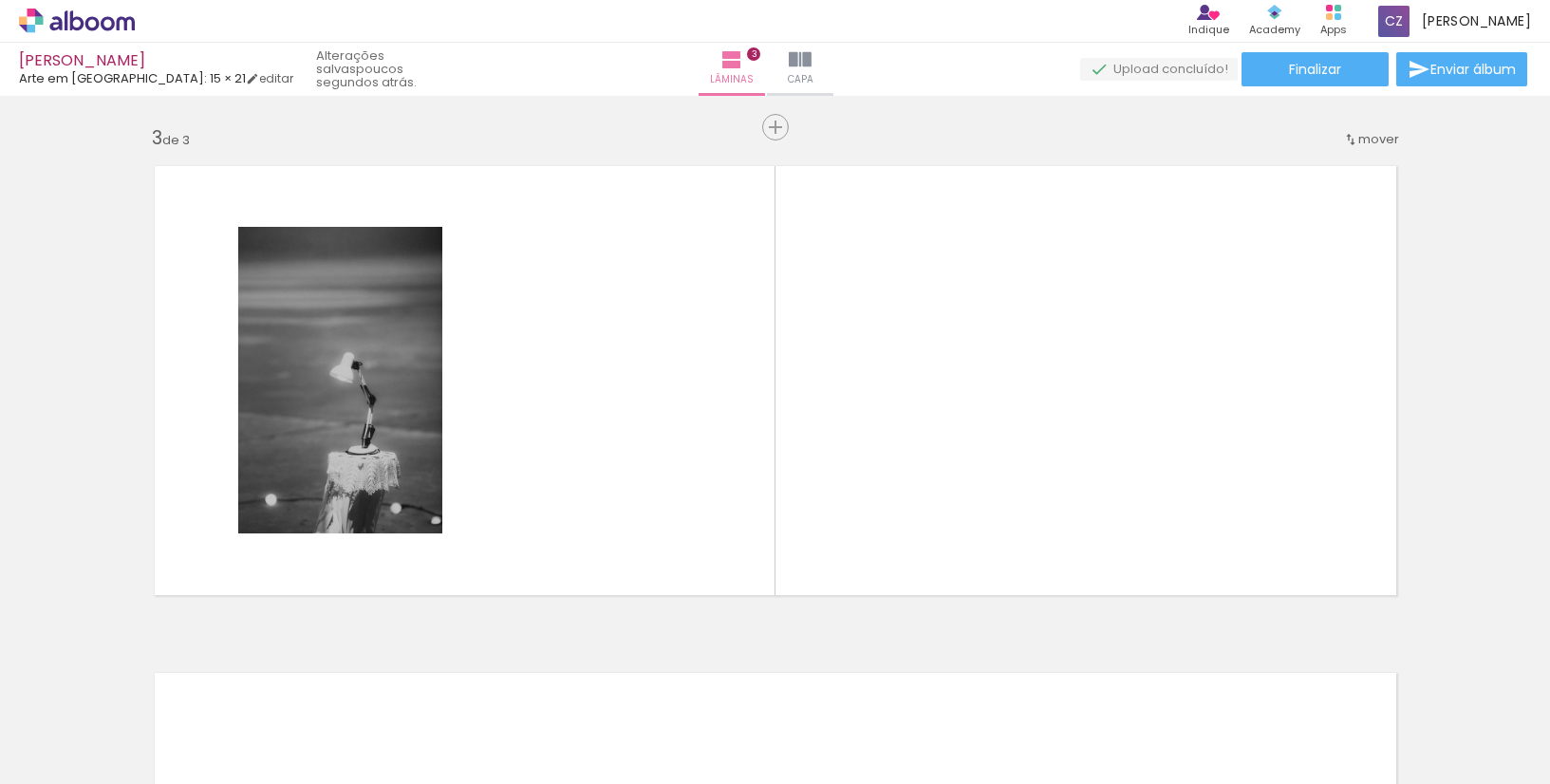
scroll to position [0, 873]
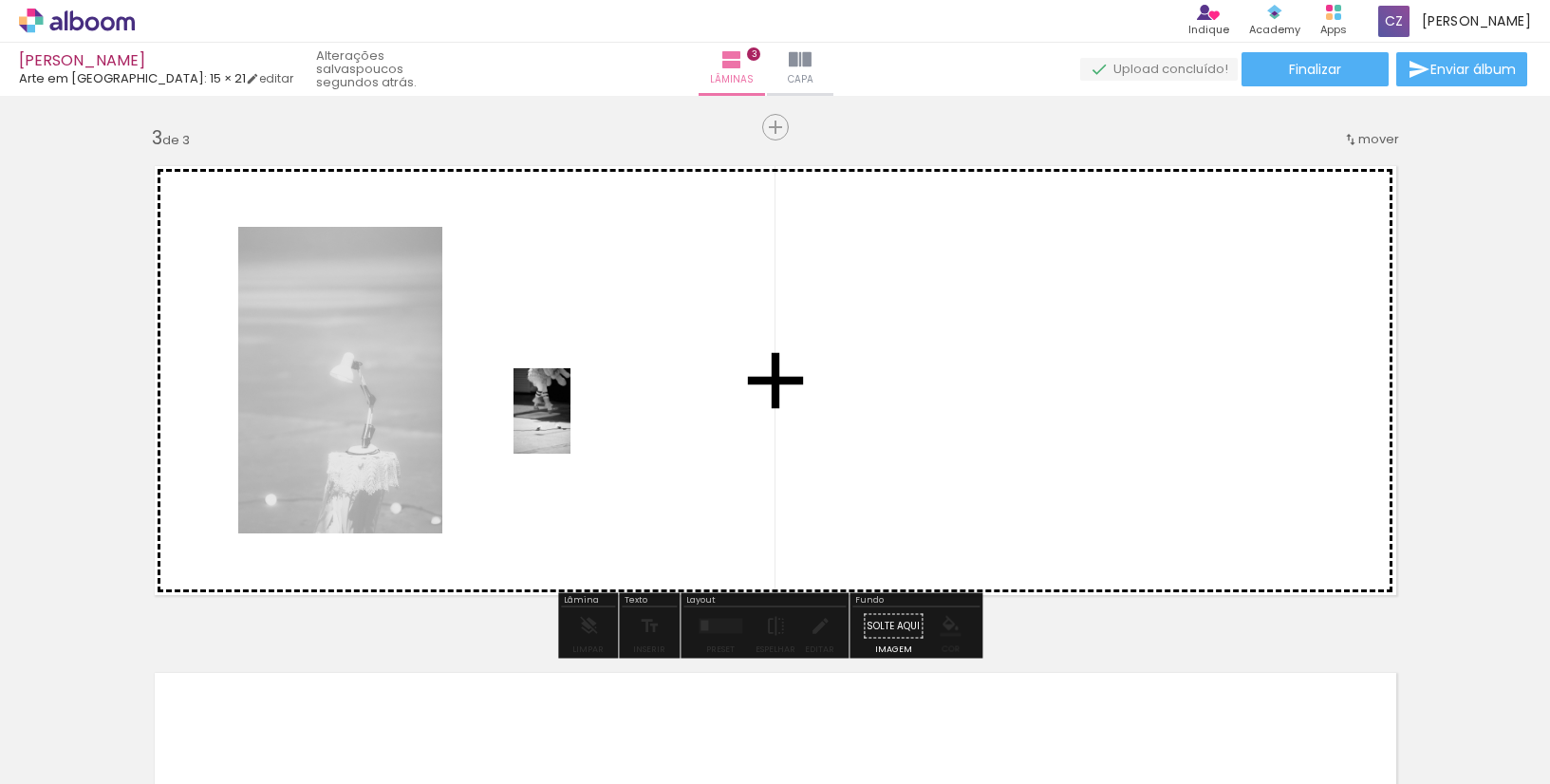
drag, startPoint x: 483, startPoint y: 736, endPoint x: 571, endPoint y: 425, distance: 323.2
click at [571, 425] on quentale-workspace at bounding box center [775, 392] width 1550 height 784
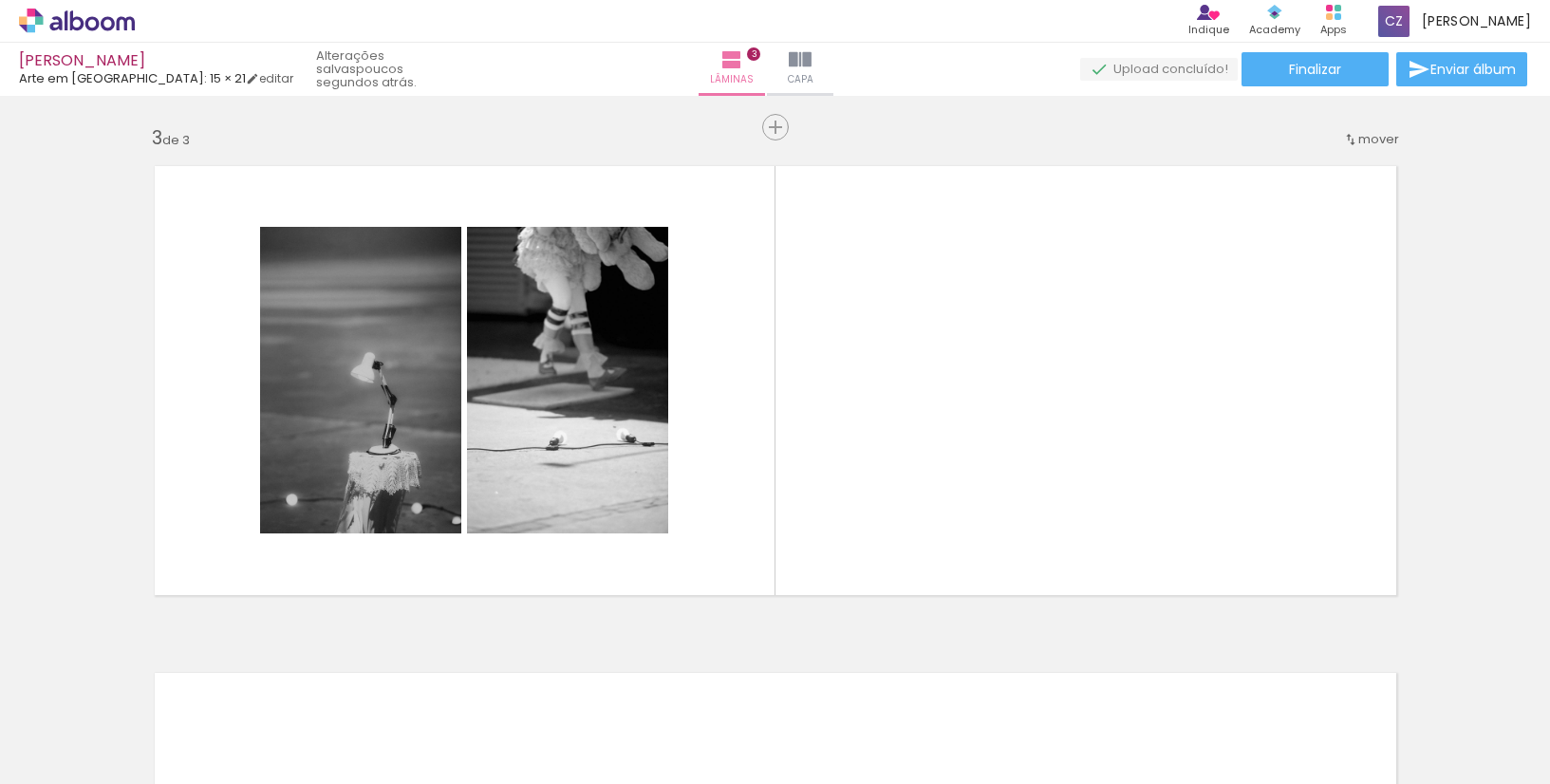
scroll to position [0, 4515]
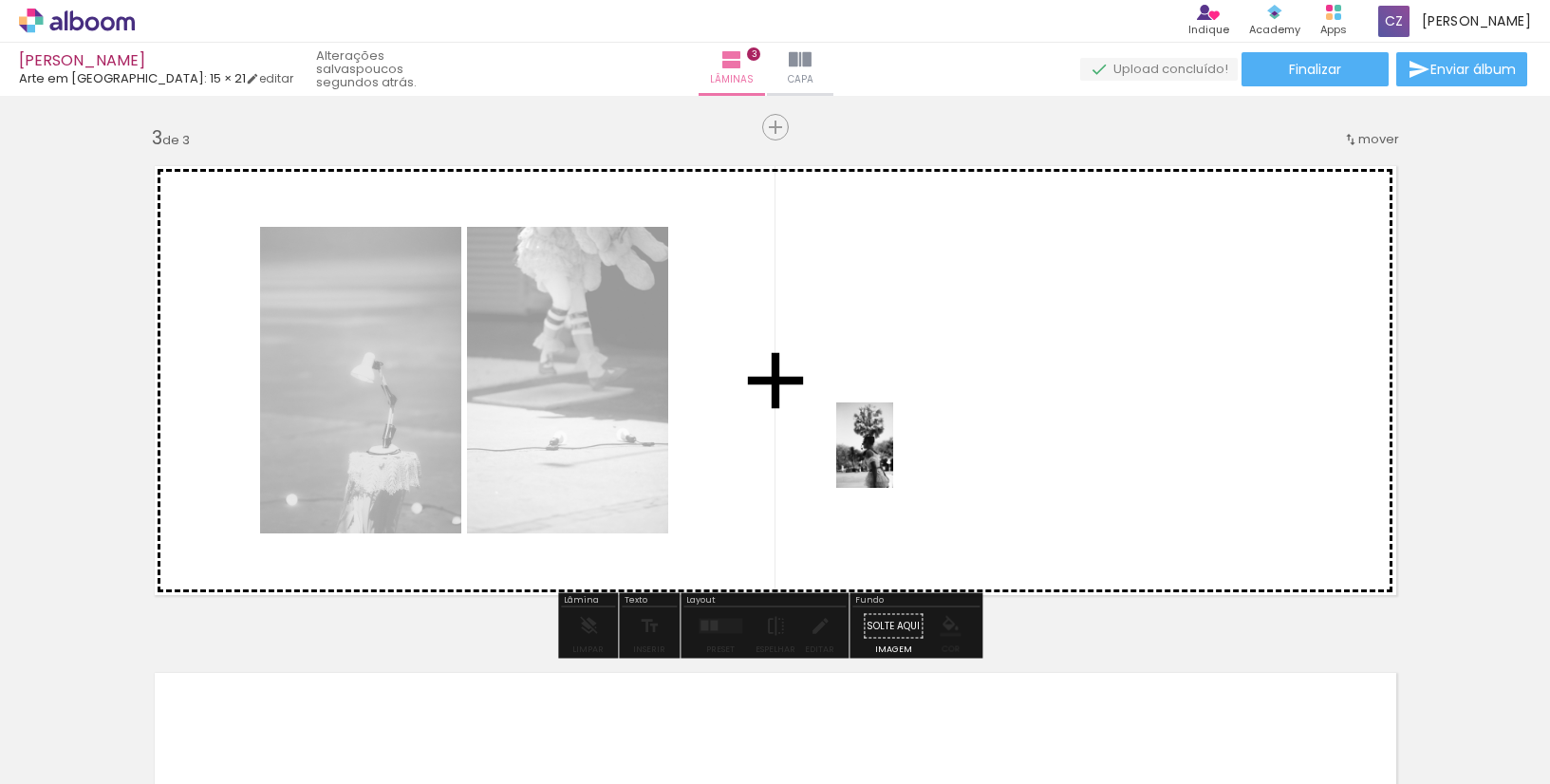
drag, startPoint x: 576, startPoint y: 752, endPoint x: 894, endPoint y: 460, distance: 431.7
click at [894, 460] on quentale-workspace at bounding box center [775, 392] width 1550 height 784
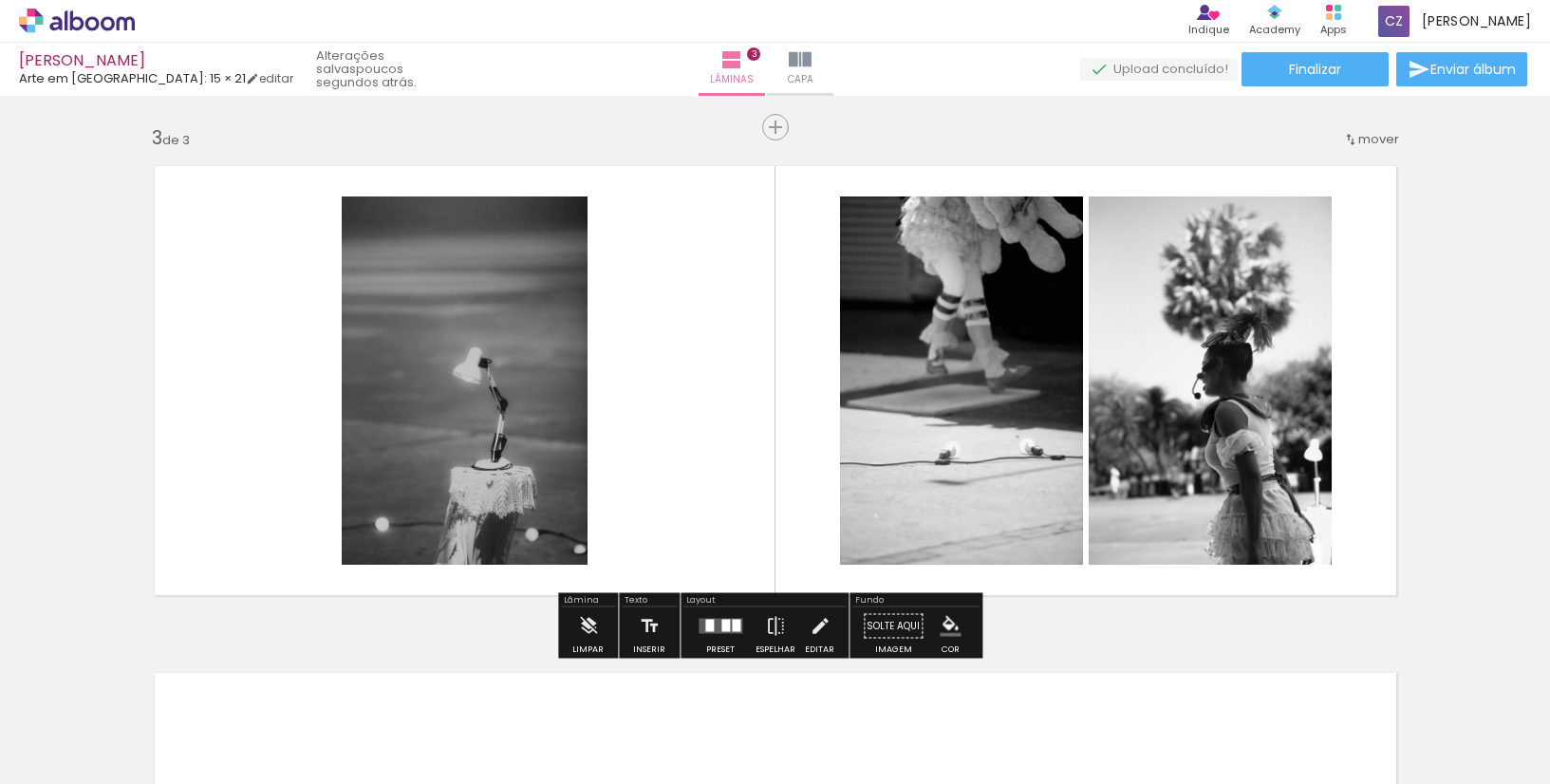
scroll to position [0, 4976]
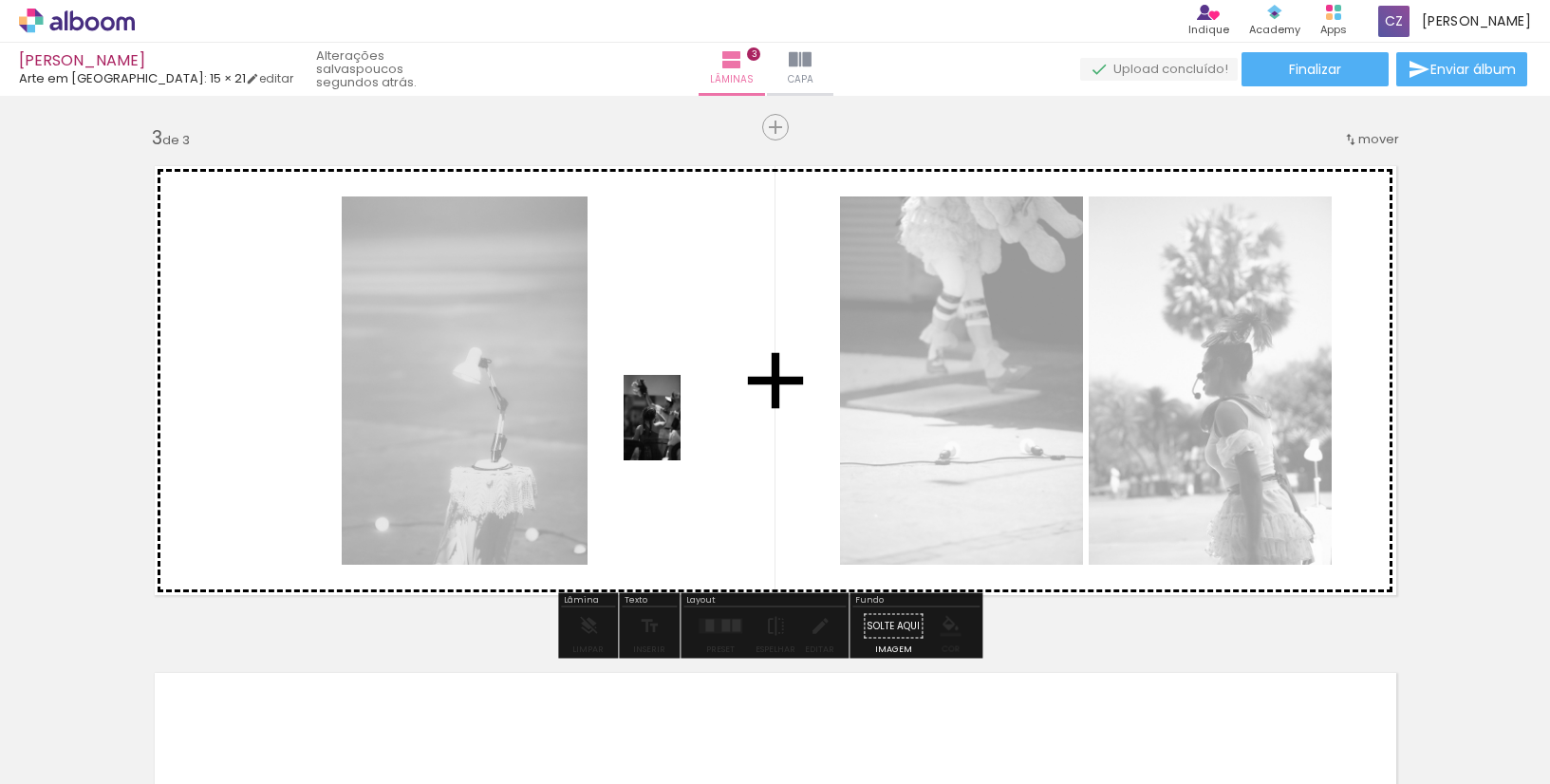
drag, startPoint x: 1079, startPoint y: 740, endPoint x: 680, endPoint y: 432, distance: 504.0
click at [680, 432] on quentale-workspace at bounding box center [775, 392] width 1550 height 784
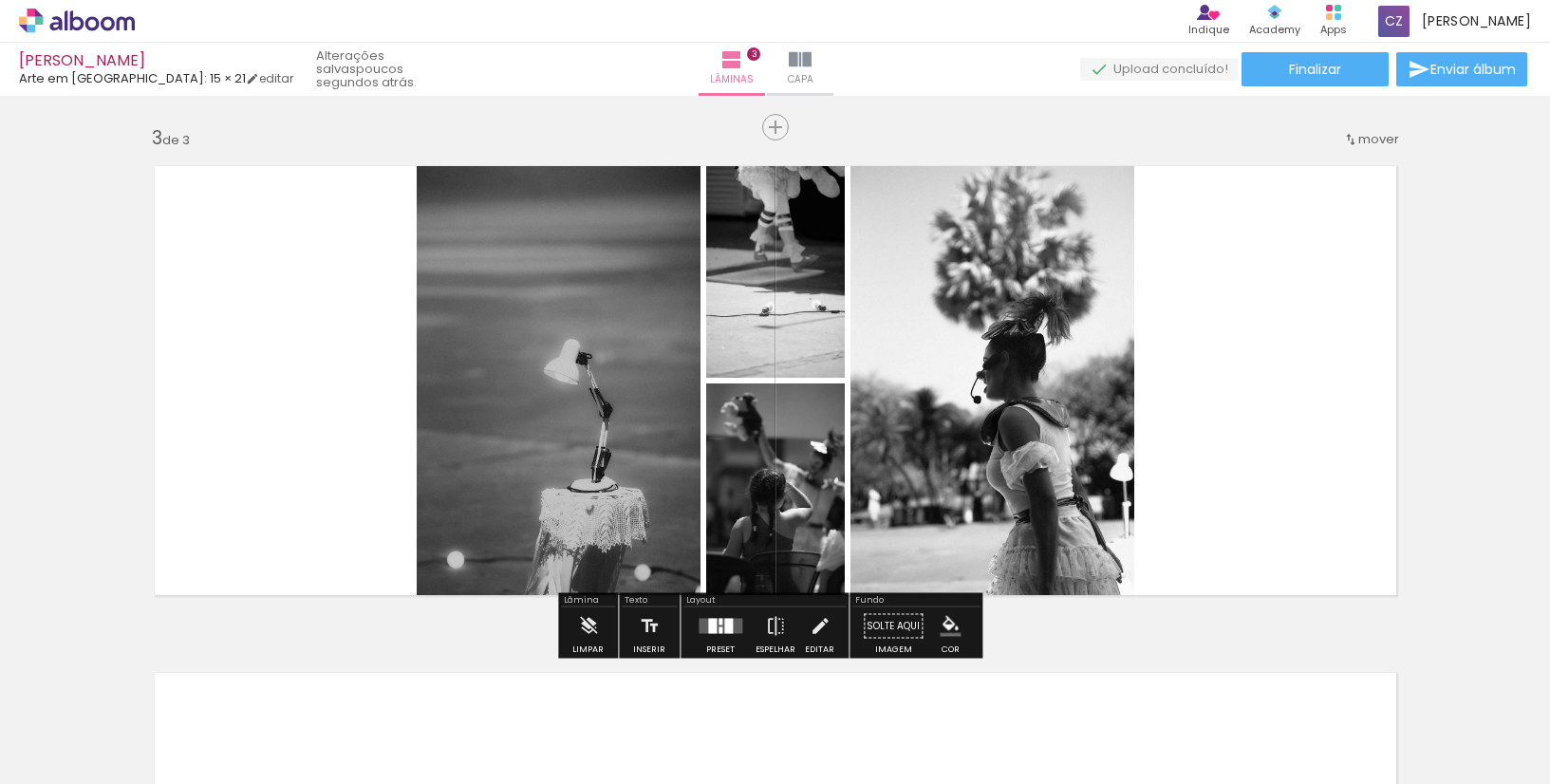
click at [762, 476] on quentale-photo at bounding box center [775, 497] width 138 height 226
click at [812, 621] on iron-icon at bounding box center [821, 627] width 21 height 38
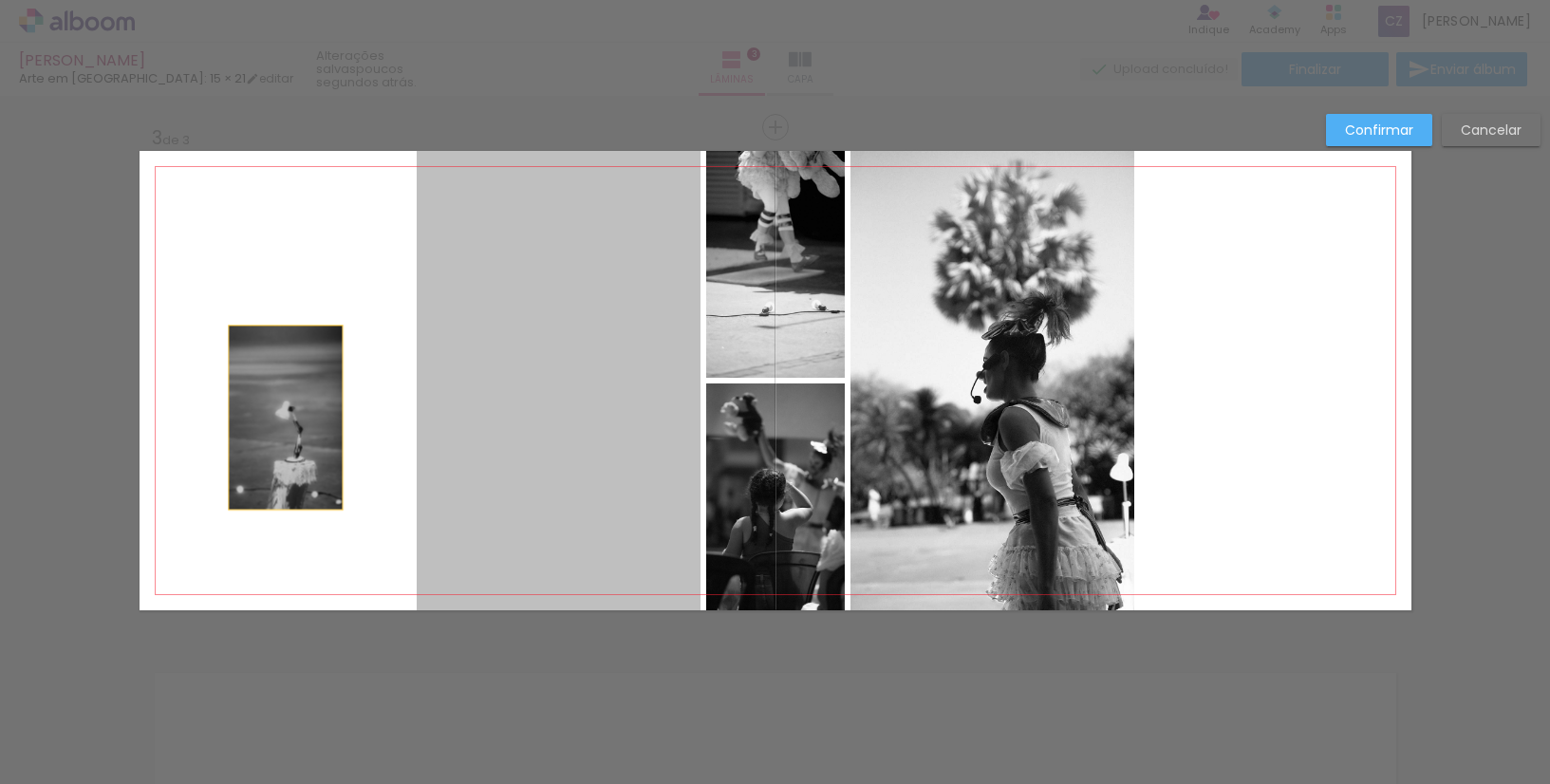
drag, startPoint x: 575, startPoint y: 439, endPoint x: 278, endPoint y: 417, distance: 297.8
click at [278, 417] on quentale-layouter at bounding box center [775, 380] width 1273 height 460
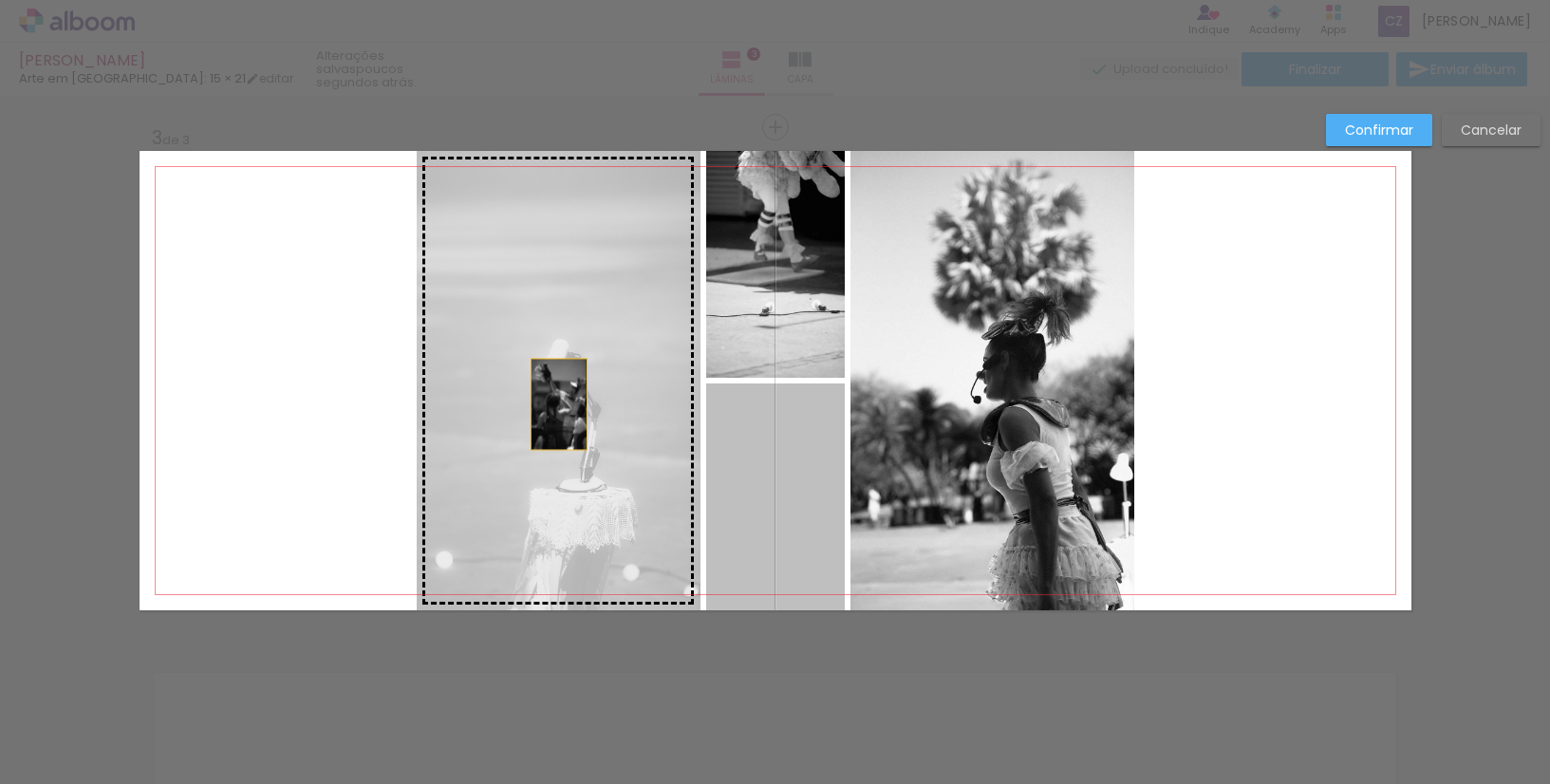
drag, startPoint x: 758, startPoint y: 430, endPoint x: 551, endPoint y: 403, distance: 208.8
click at [0, 0] on slot at bounding box center [0, 0] width 0 height 0
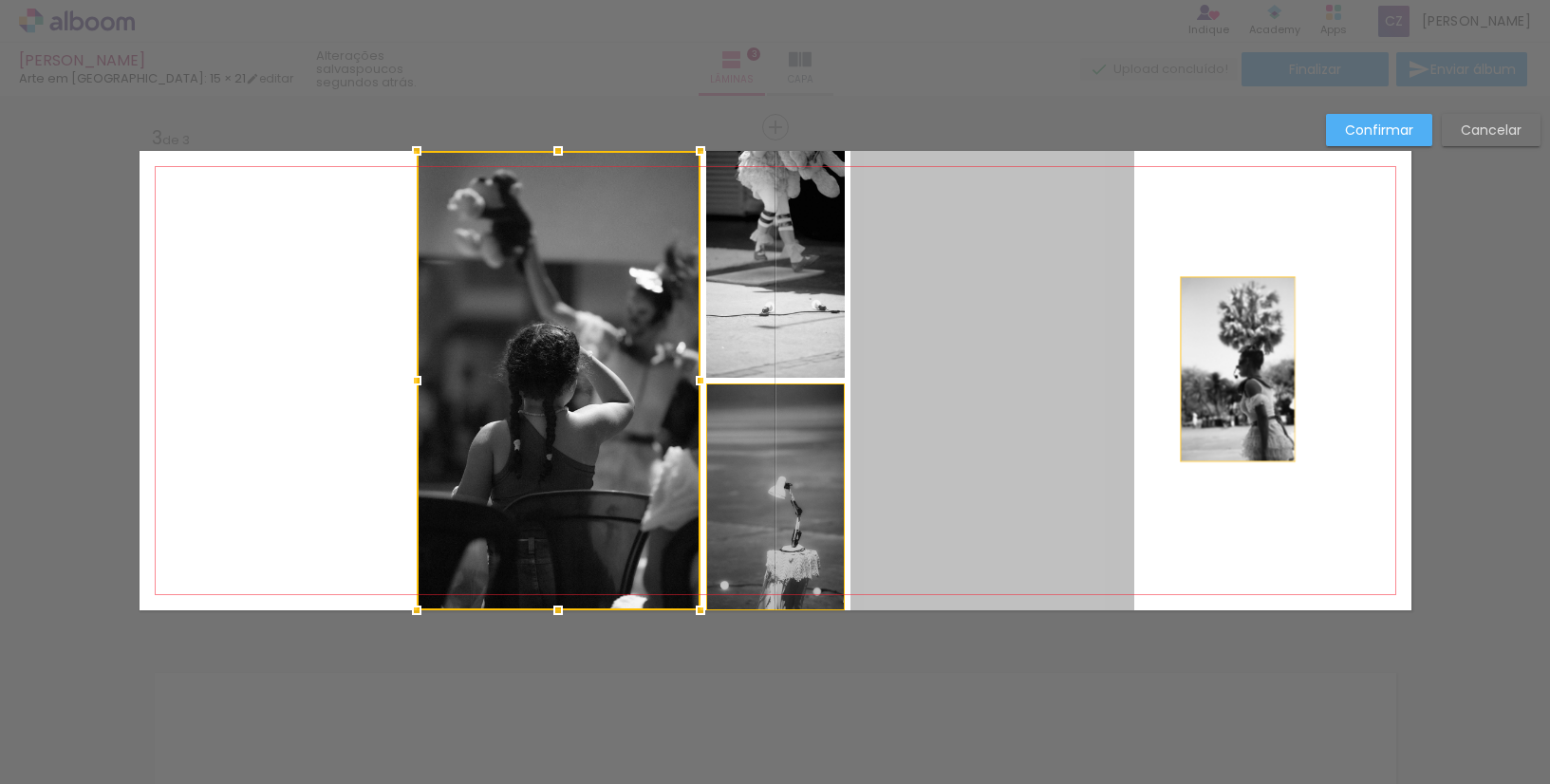
drag, startPoint x: 1006, startPoint y: 336, endPoint x: 1238, endPoint y: 371, distance: 234.6
click at [1231, 369] on quentale-layouter at bounding box center [775, 380] width 1273 height 460
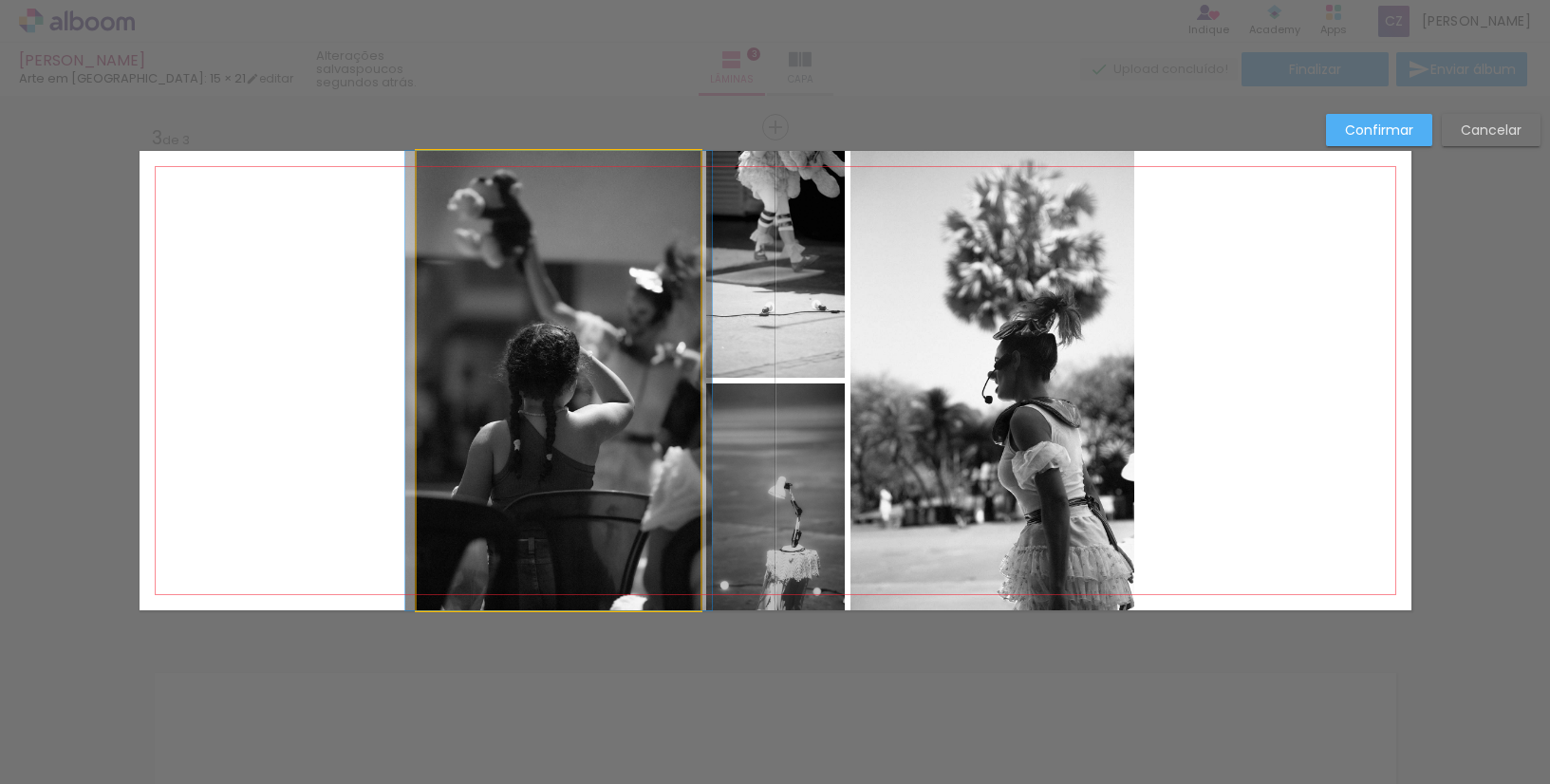
click at [502, 426] on quentale-photo at bounding box center [559, 380] width 284 height 460
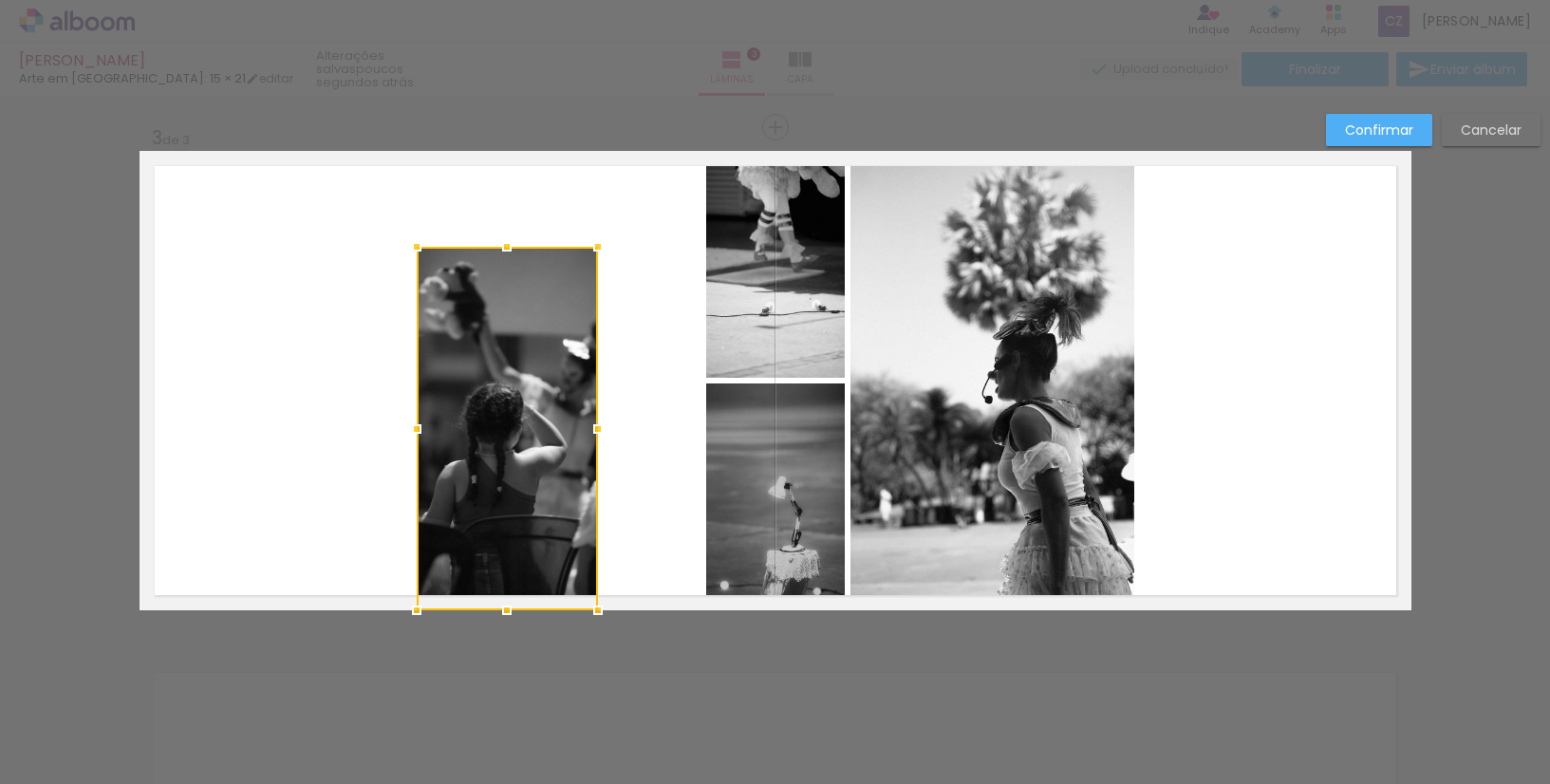
drag, startPoint x: 695, startPoint y: 150, endPoint x: 563, endPoint y: 341, distance: 232.2
click at [585, 245] on div at bounding box center [598, 247] width 38 height 38
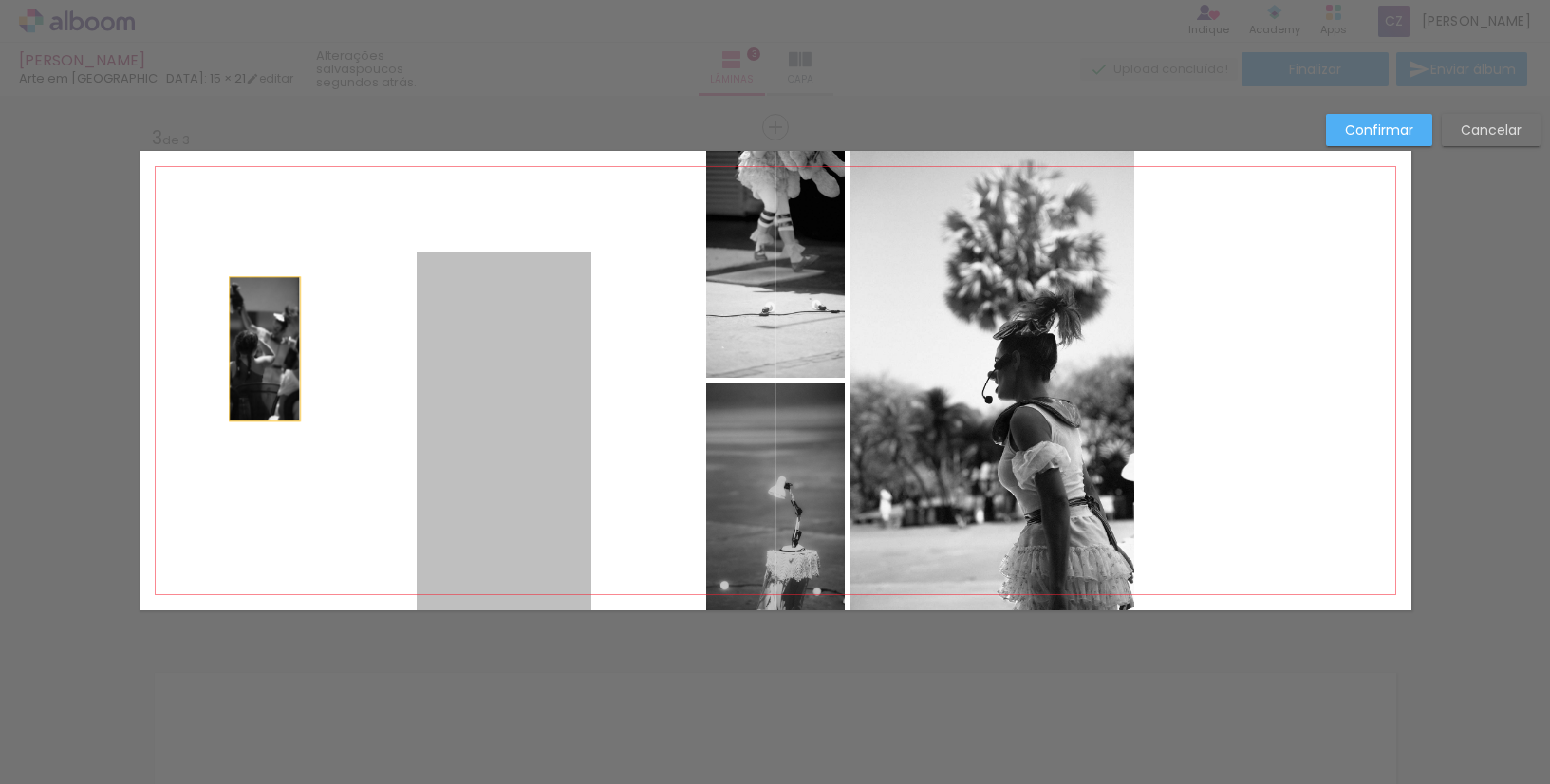
drag, startPoint x: 521, startPoint y: 404, endPoint x: 256, endPoint y: 349, distance: 270.6
click at [256, 349] on quentale-layouter at bounding box center [775, 380] width 1273 height 460
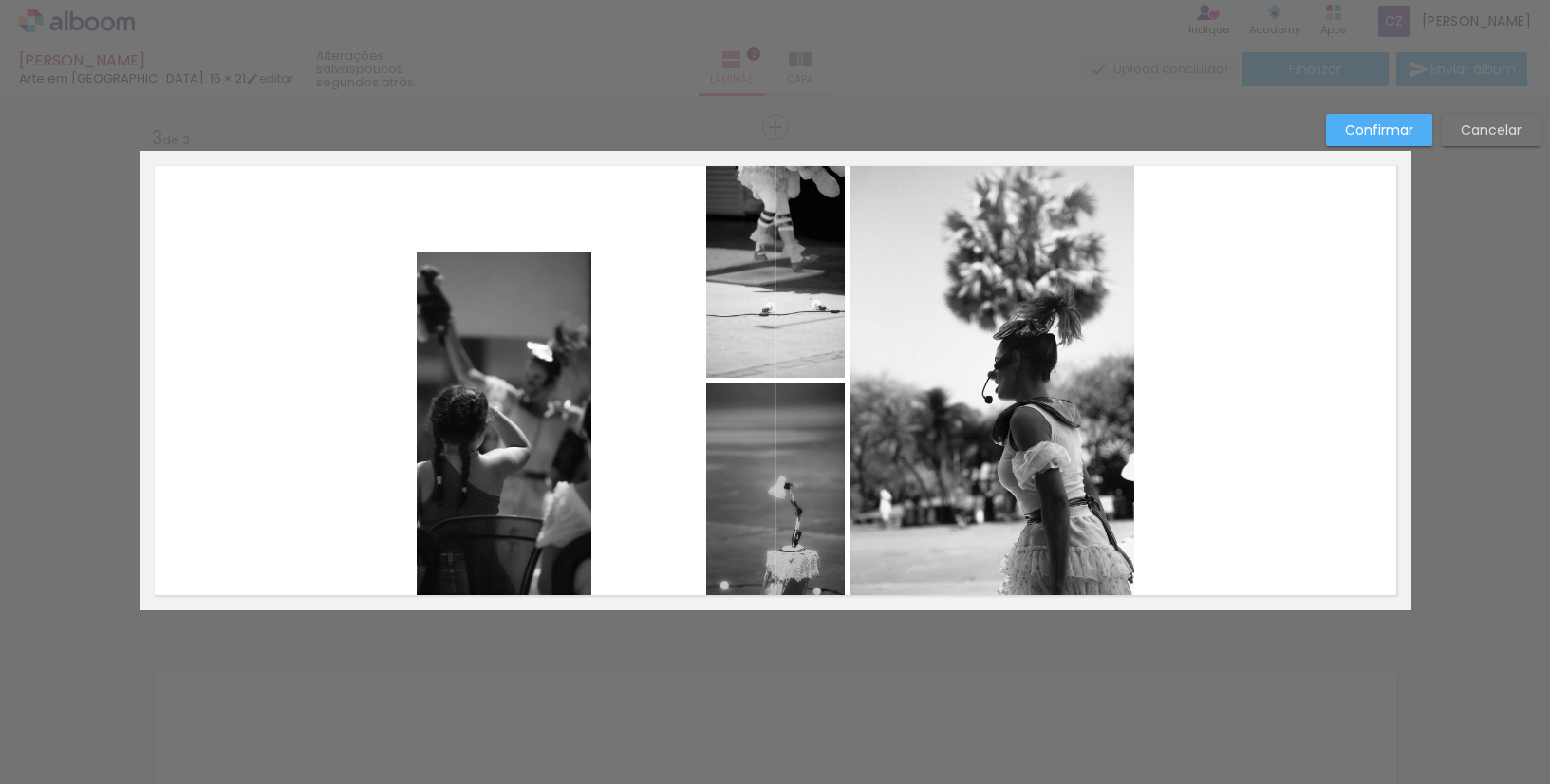
click at [557, 270] on quentale-photo at bounding box center [504, 431] width 176 height 359
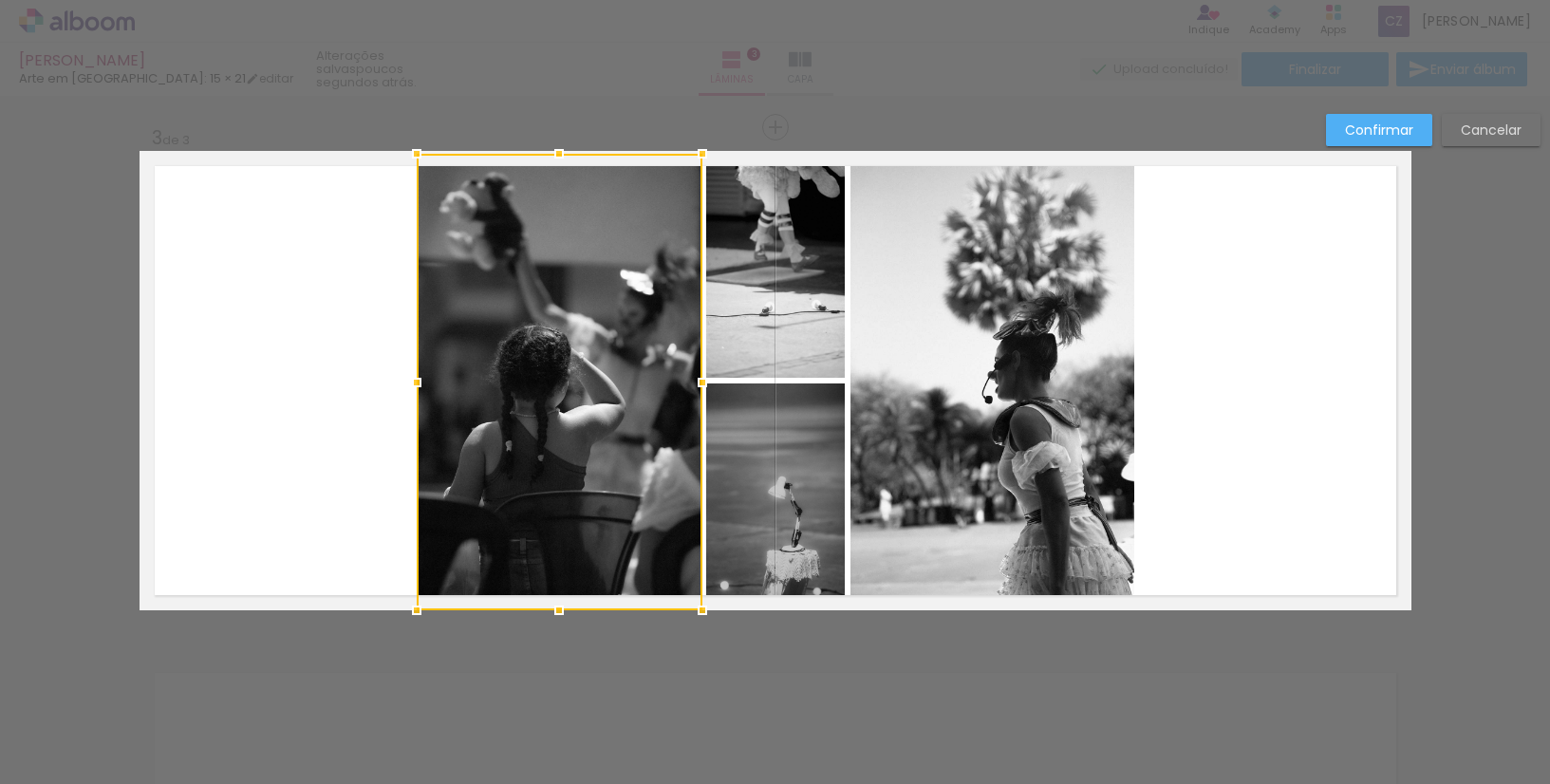
scroll to position [1013, 0]
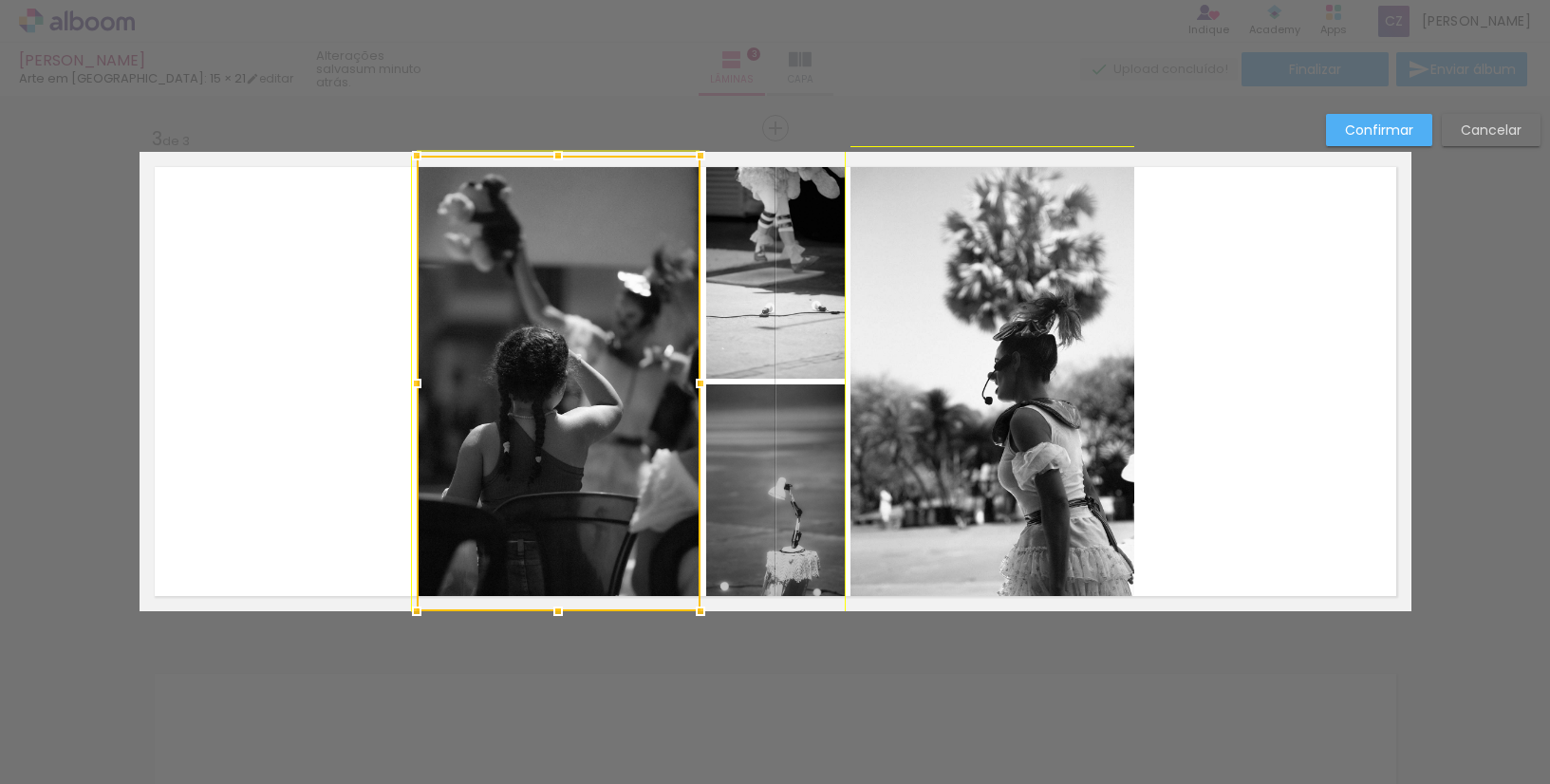
drag, startPoint x: 584, startPoint y: 248, endPoint x: 693, endPoint y: 148, distance: 147.9
click at [692, 148] on div at bounding box center [701, 155] width 38 height 38
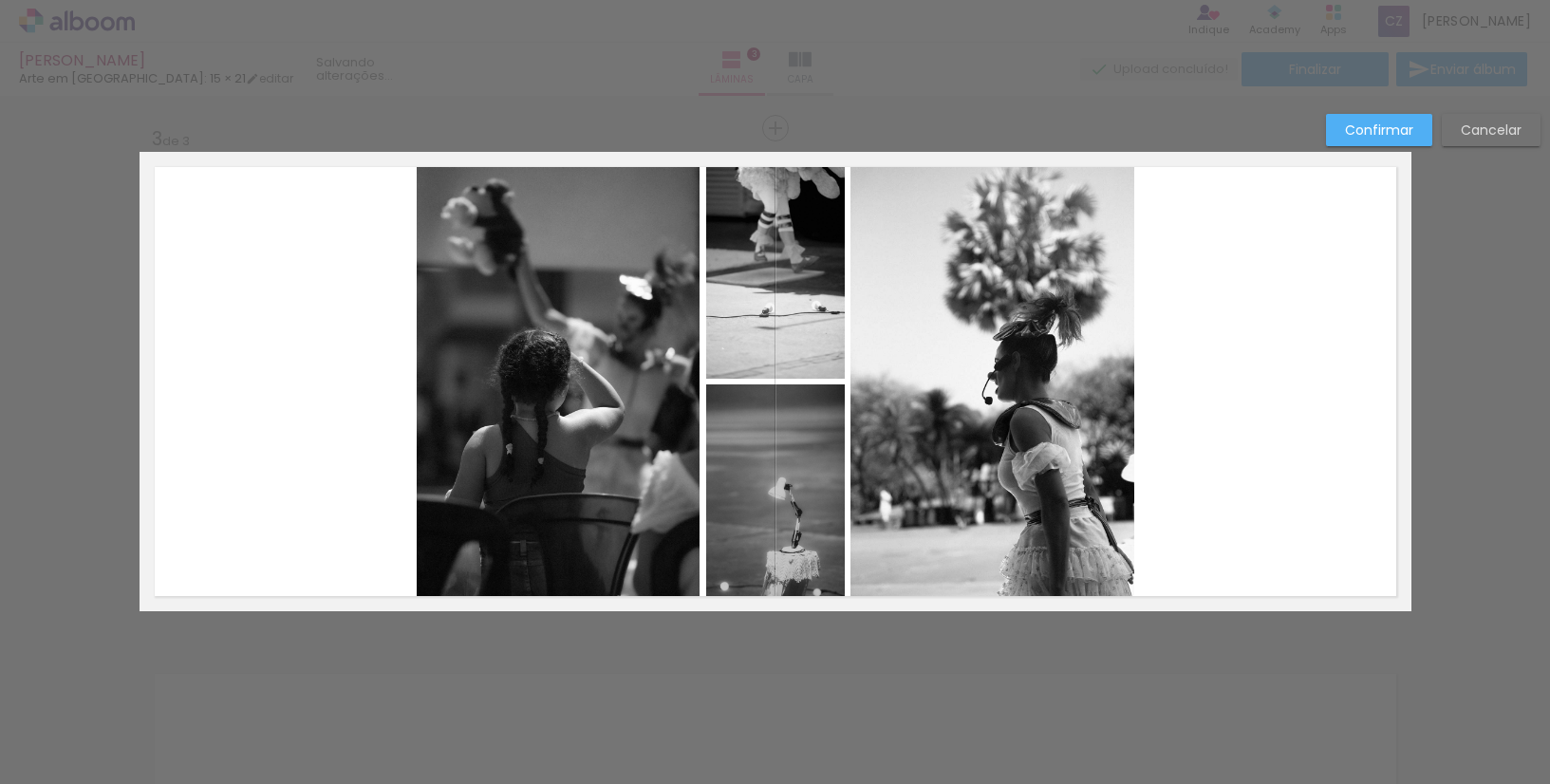
scroll to position [1009, 0]
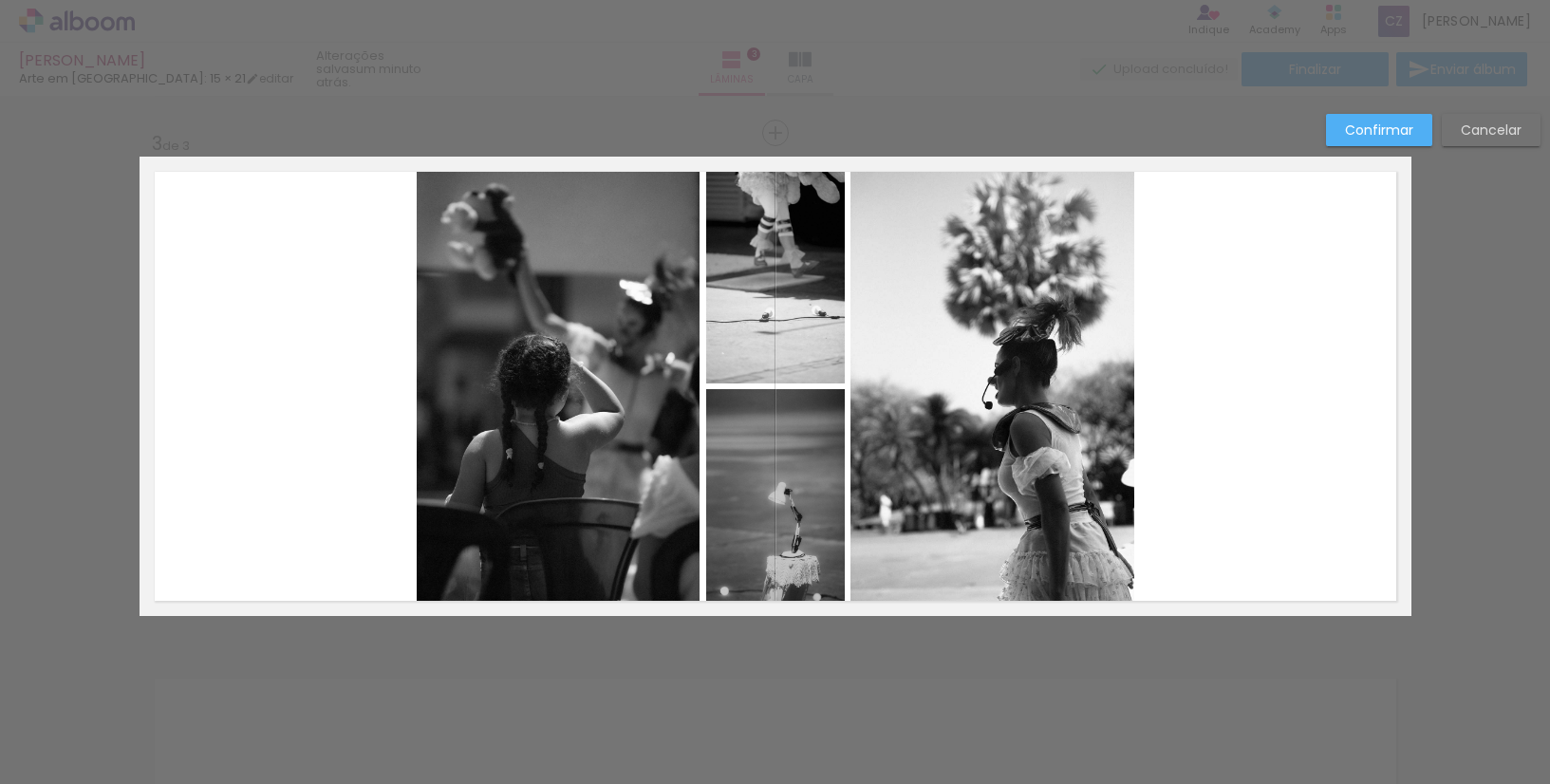
click at [0, 0] on slot "Confirmar" at bounding box center [0, 0] width 0 height 0
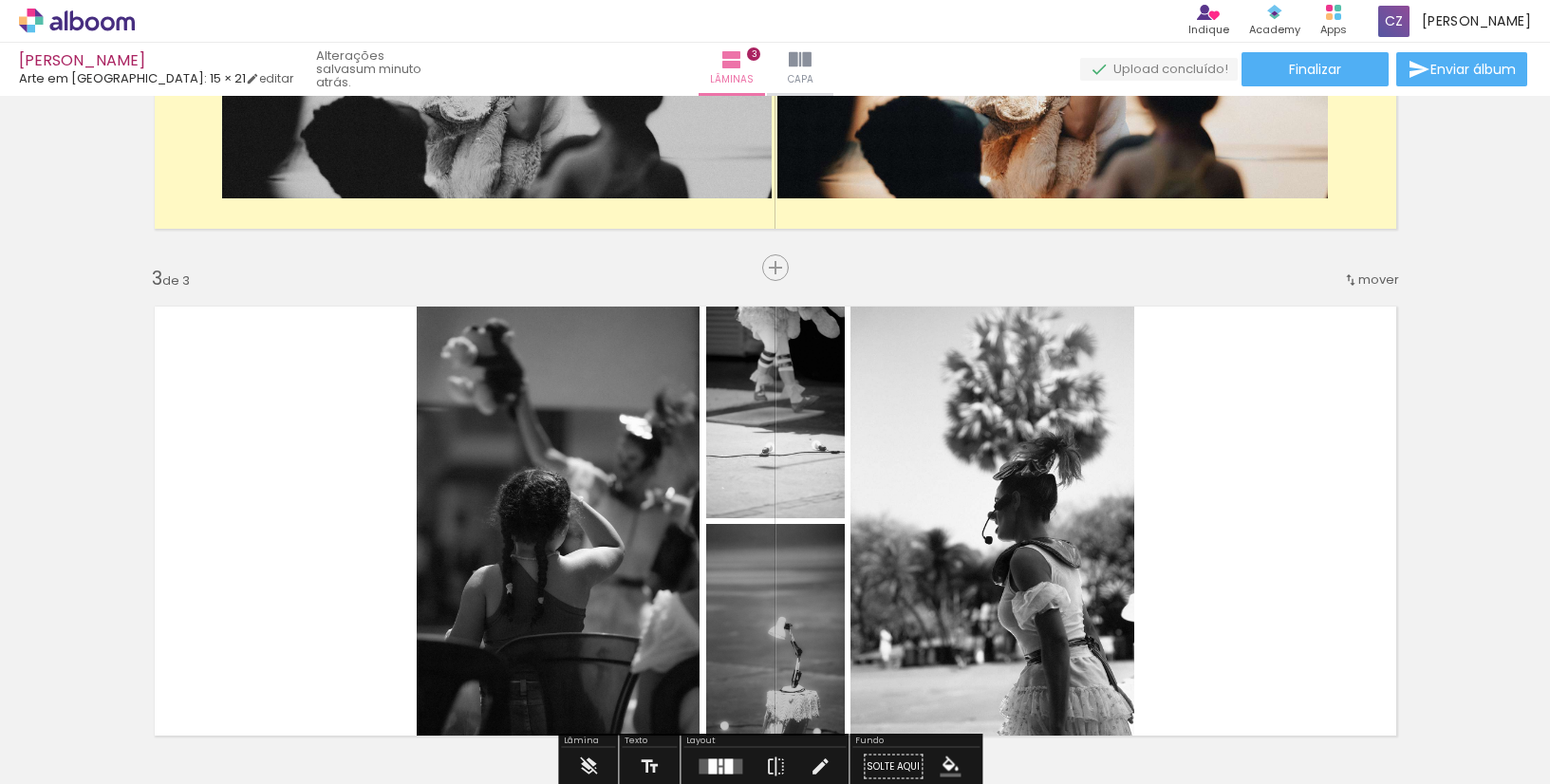
scroll to position [871, 0]
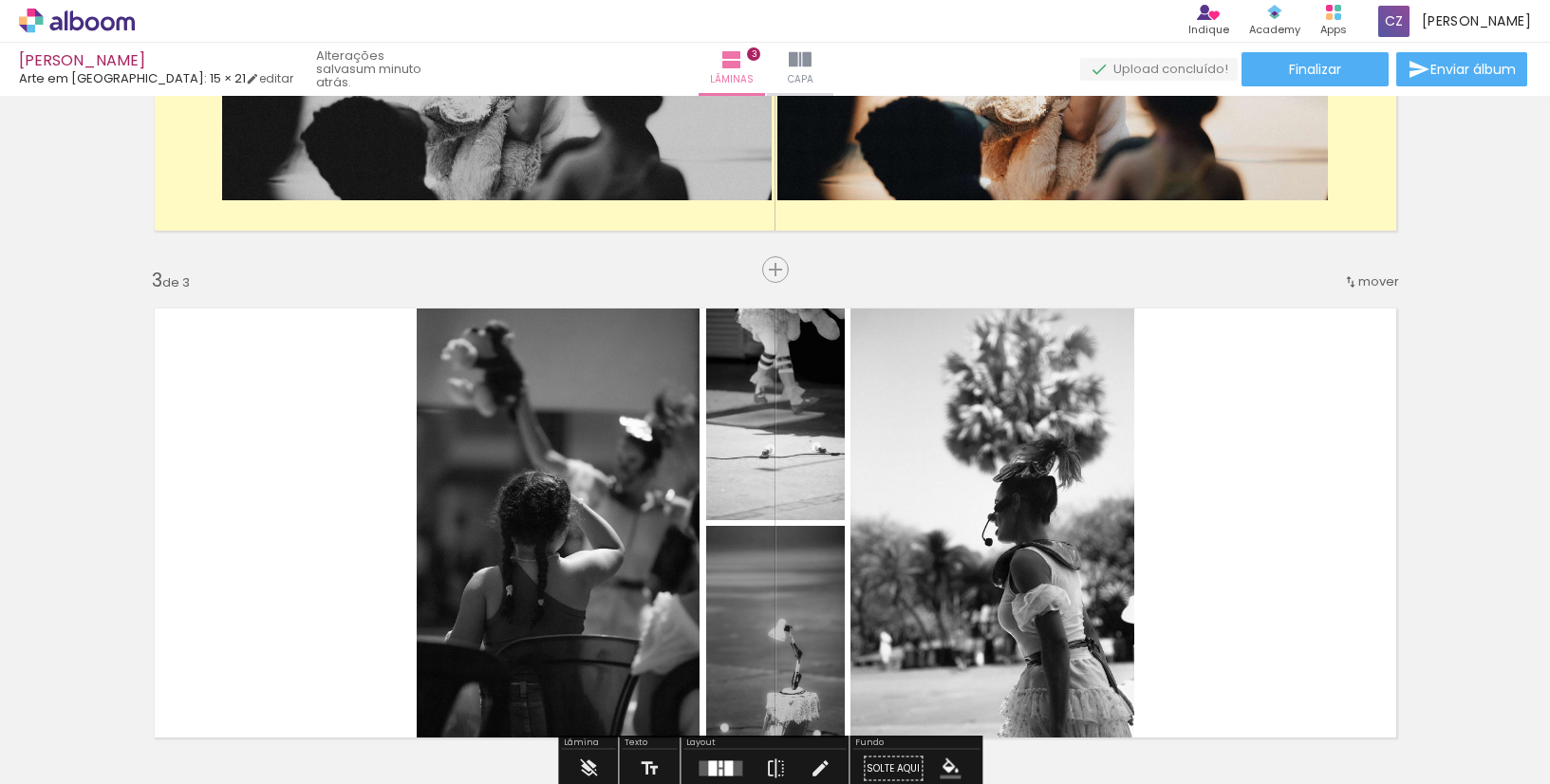
click at [1367, 277] on span "mover" at bounding box center [1379, 281] width 41 height 18
click at [1284, 305] on span "antes da" at bounding box center [1293, 310] width 55 height 32
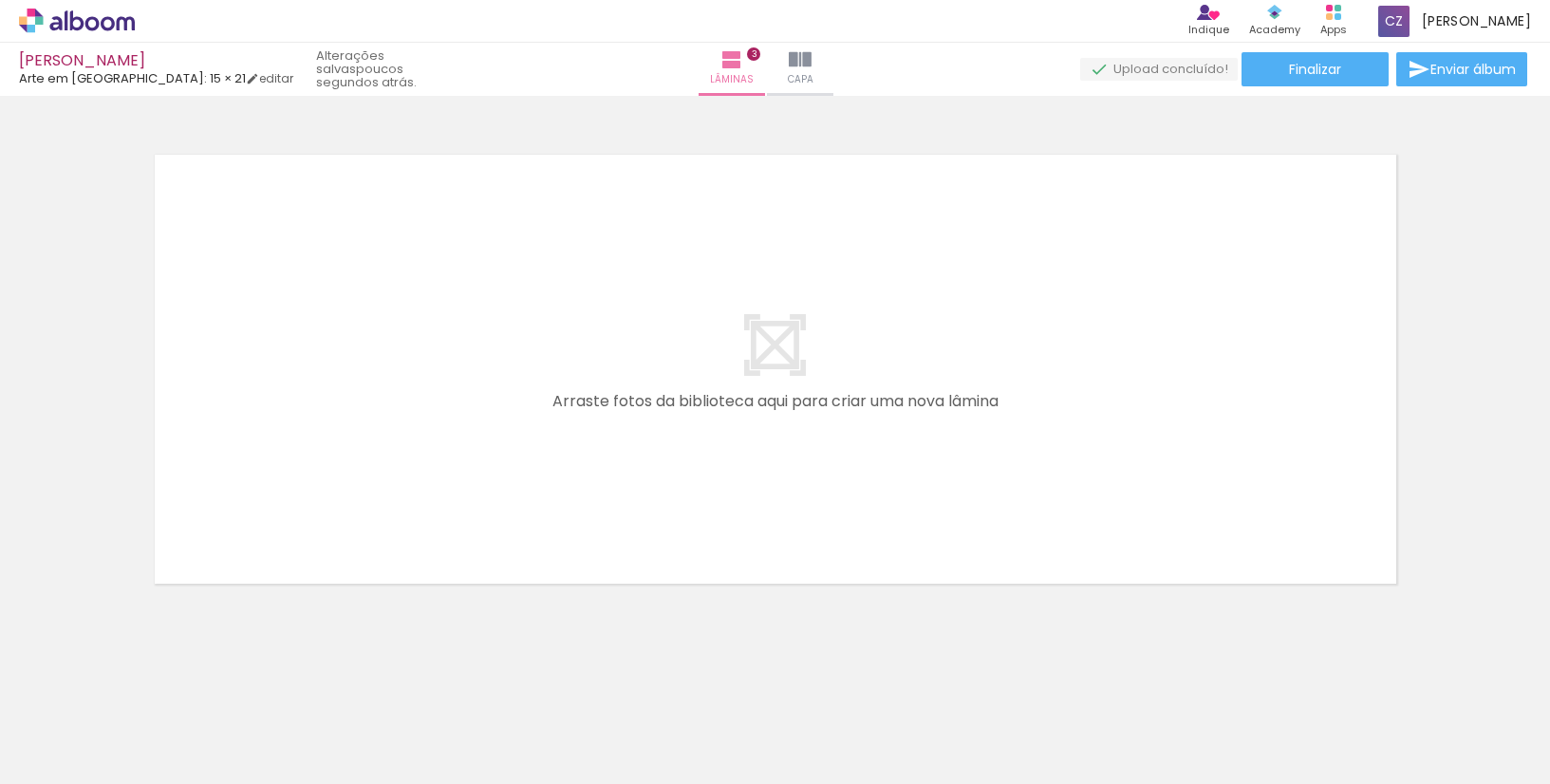
scroll to position [0, 6267]
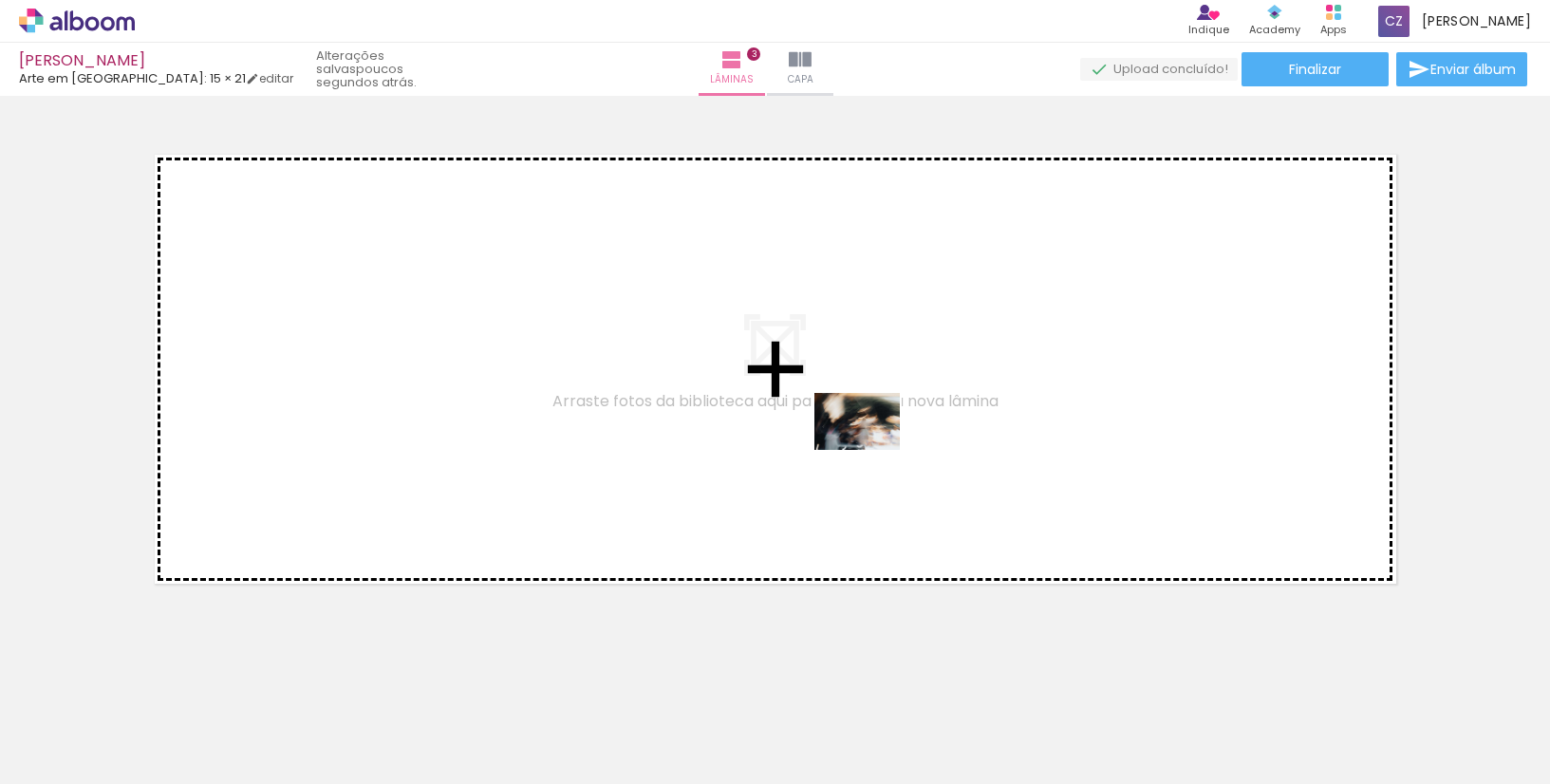
drag, startPoint x: 1468, startPoint y: 734, endPoint x: 863, endPoint y: 442, distance: 671.8
click at [863, 442] on quentale-workspace at bounding box center [775, 392] width 1550 height 784
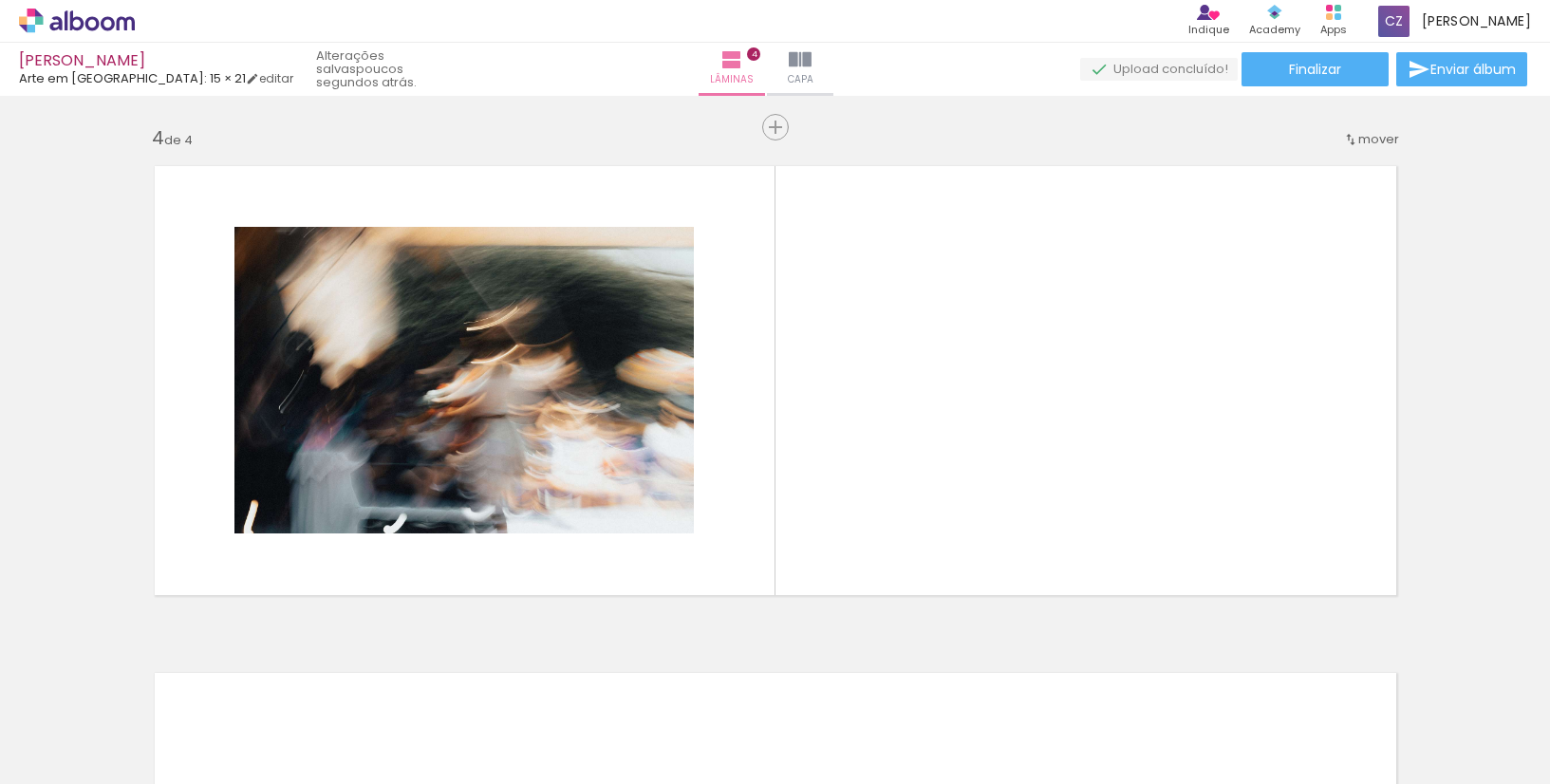
scroll to position [0, 6266]
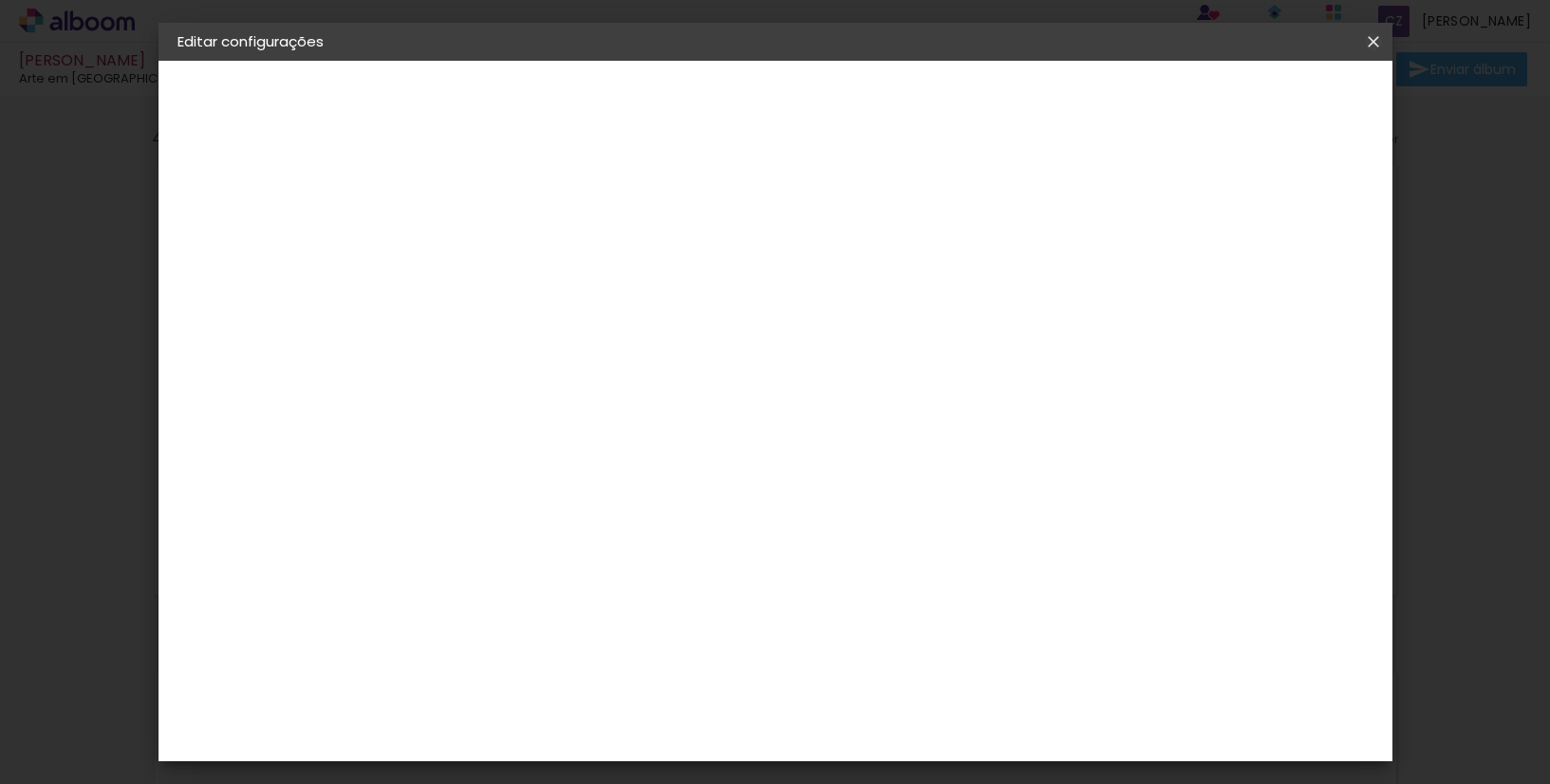
click at [1378, 39] on iron-icon at bounding box center [1374, 42] width 23 height 19
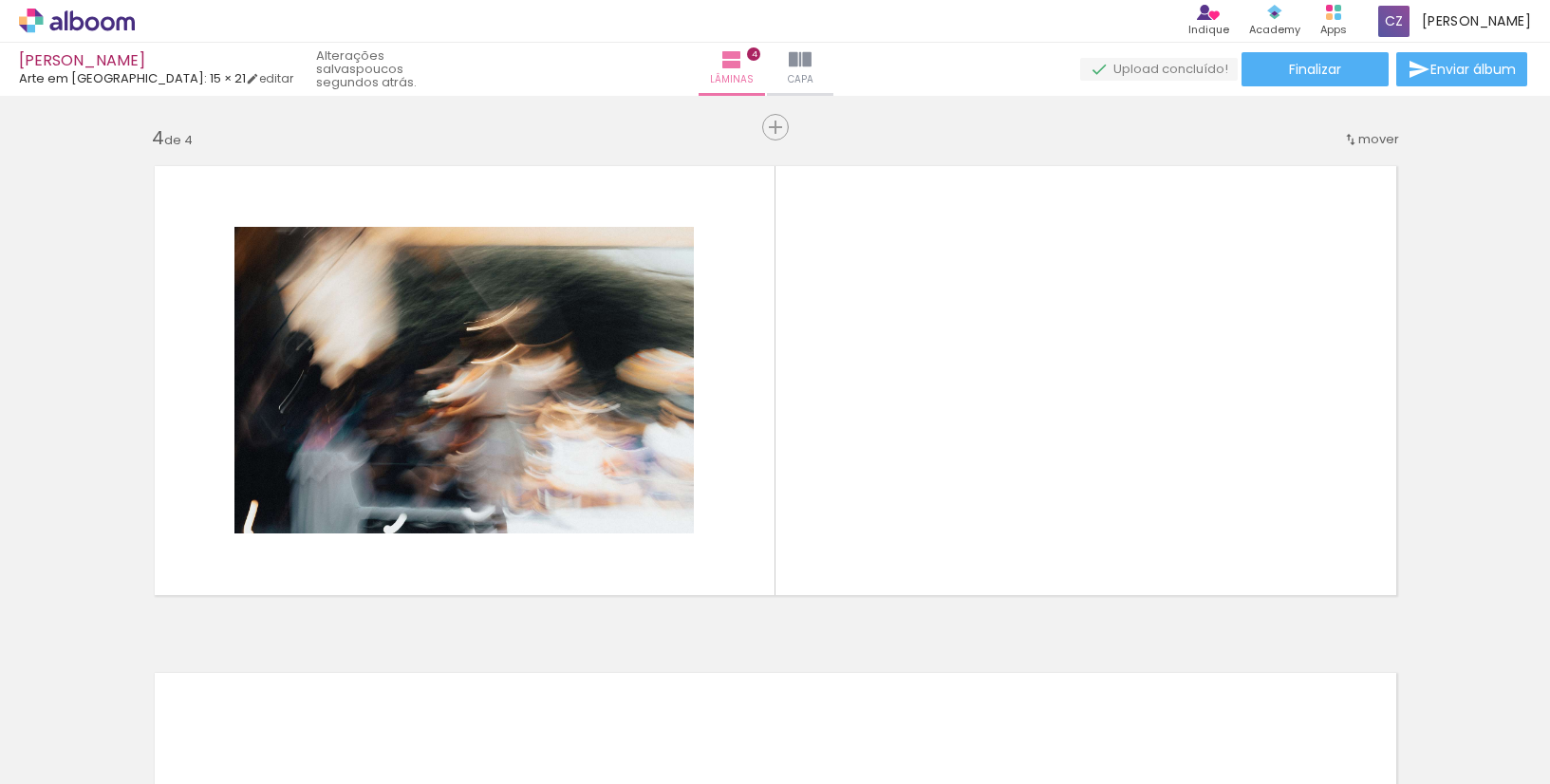
scroll to position [0, 4273]
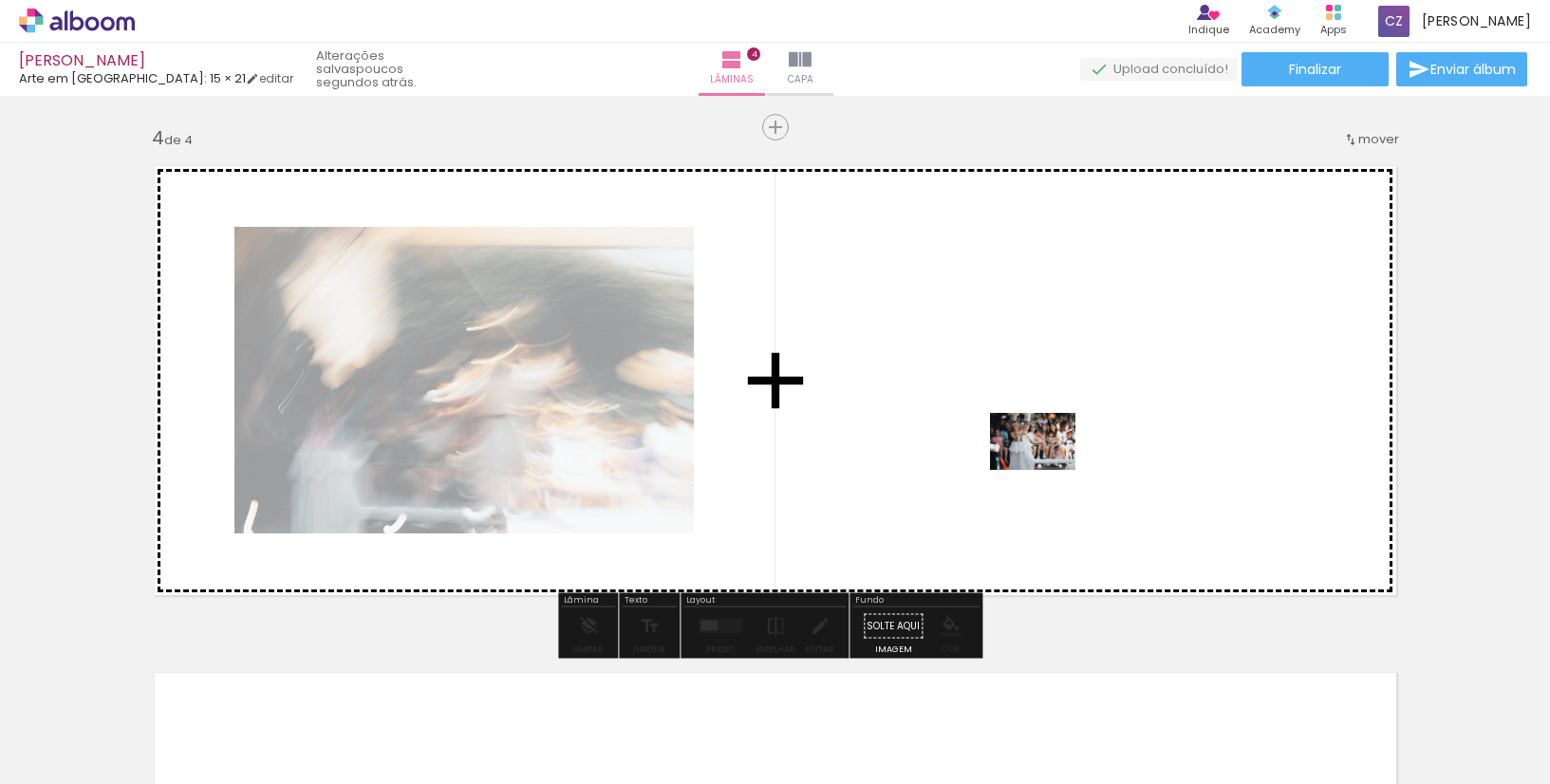
drag, startPoint x: 1018, startPoint y: 738, endPoint x: 1047, endPoint y: 470, distance: 269.6
click at [1047, 470] on quentale-workspace at bounding box center [775, 392] width 1550 height 784
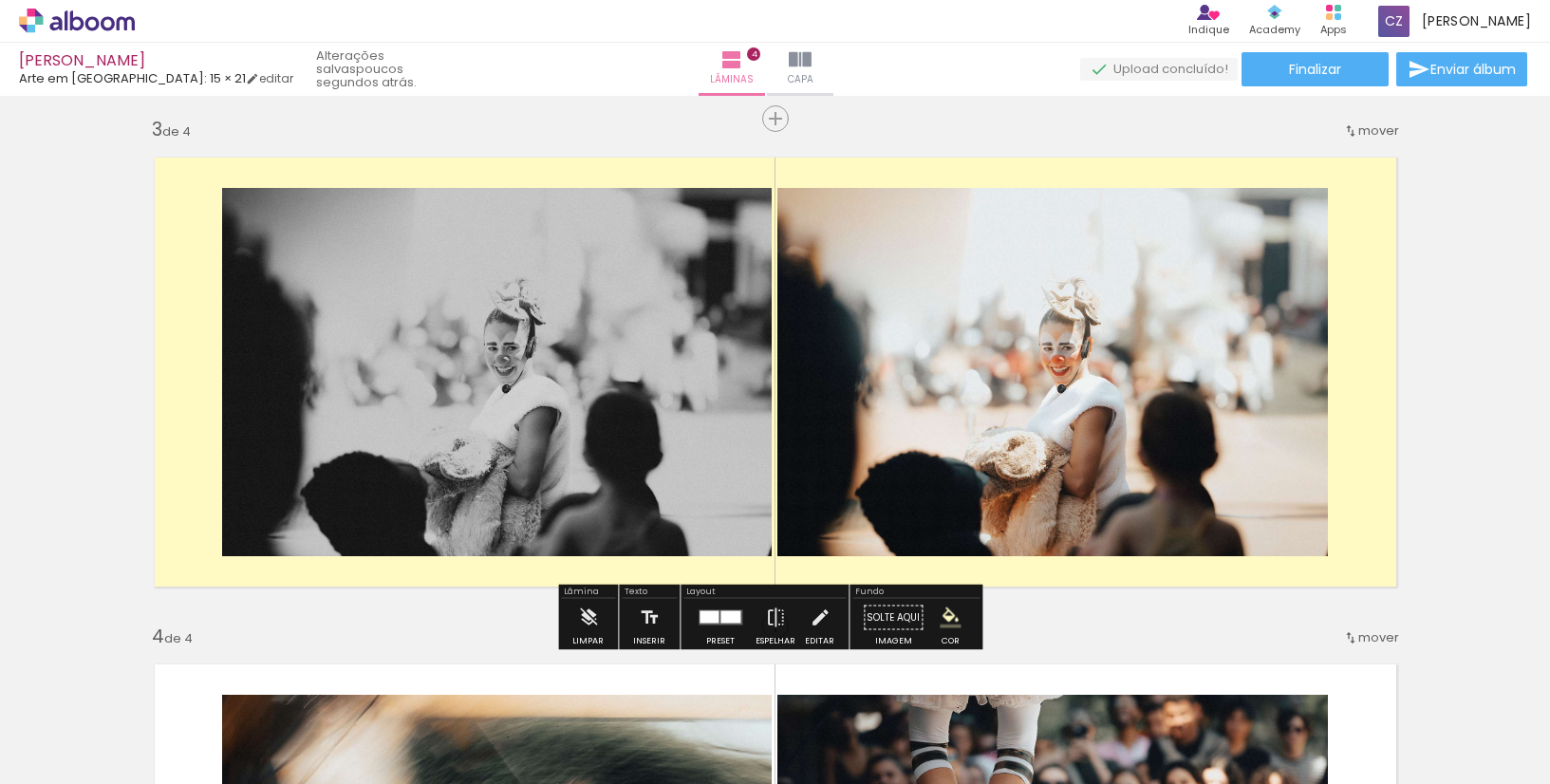
scroll to position [1029, 0]
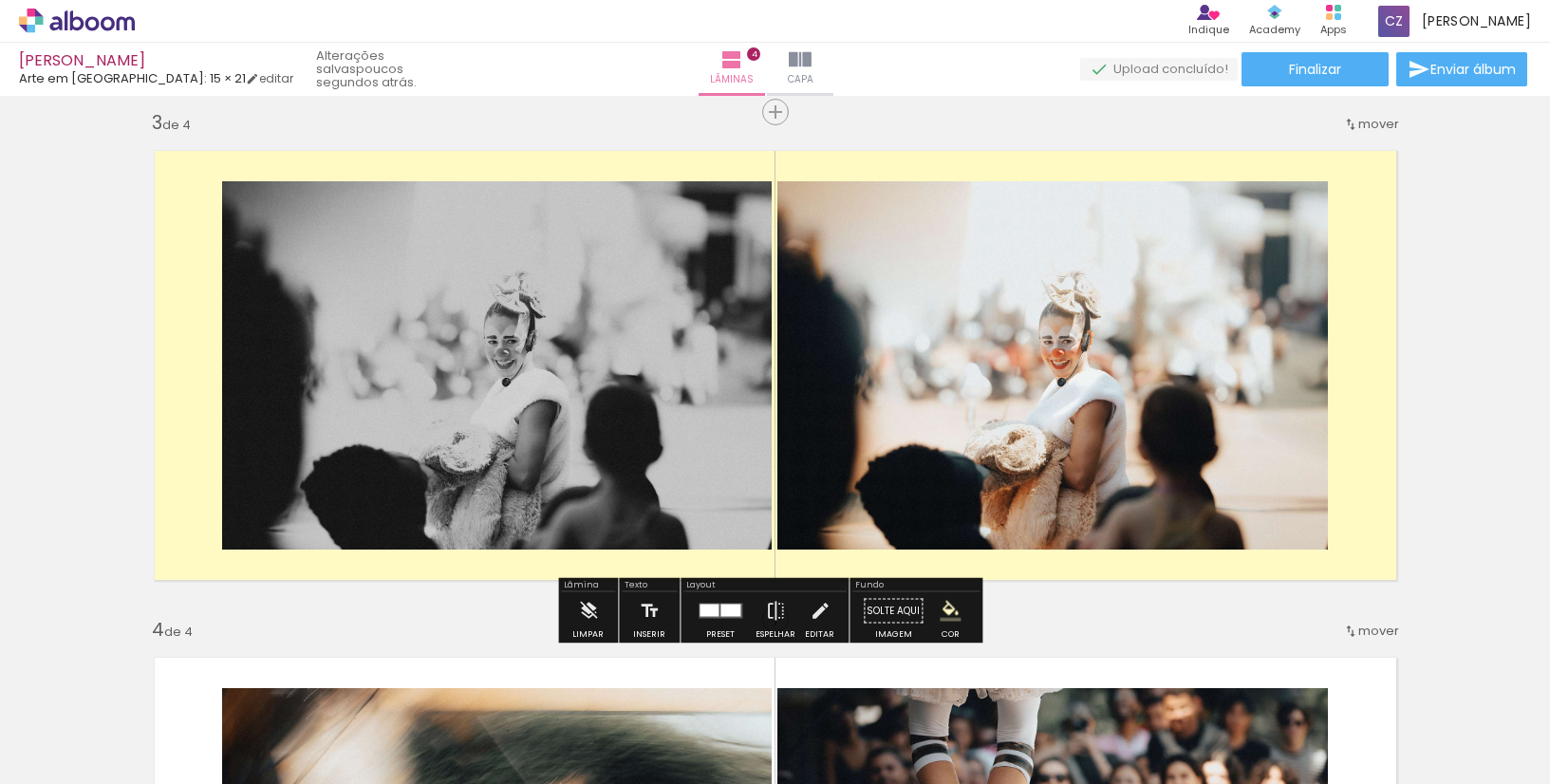
click at [947, 630] on paper-swatch-picker at bounding box center [950, 611] width 36 height 38
click at [942, 606] on iron-icon "color picker" at bounding box center [950, 611] width 21 height 21
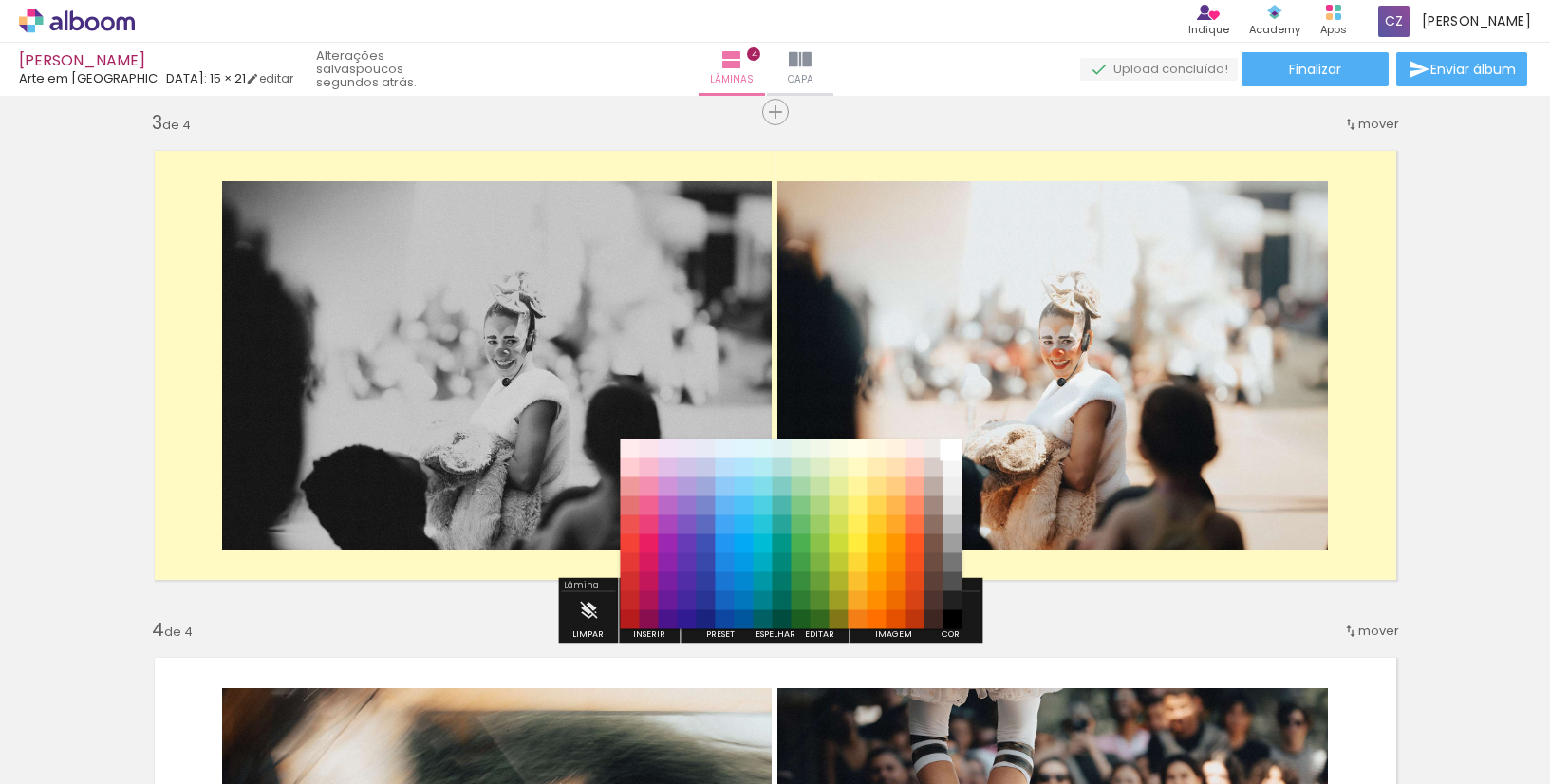
click at [960, 454] on paper-item "#ffffff" at bounding box center [953, 449] width 19 height 19
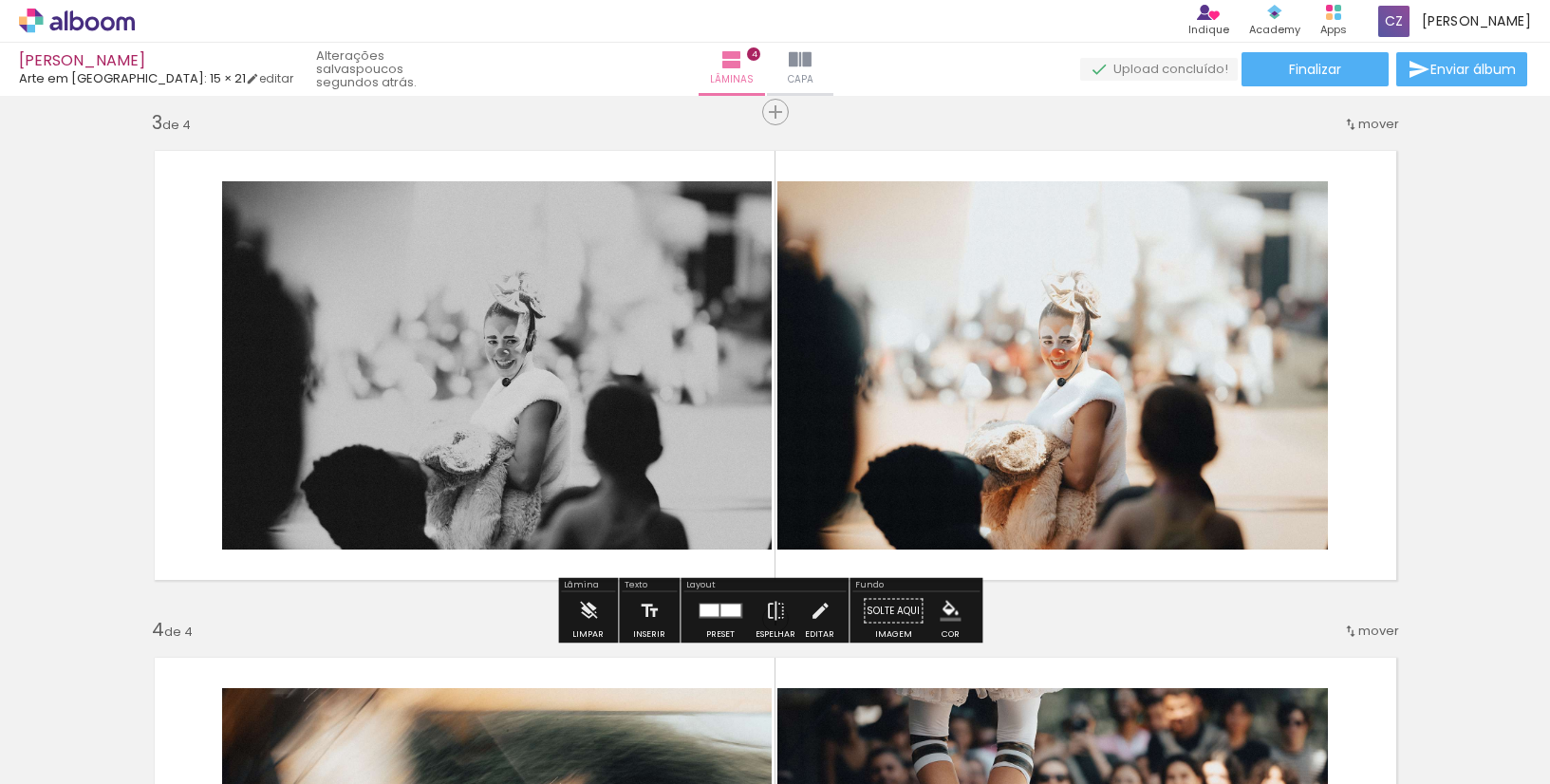
click at [1133, 634] on div "Inserir lâmina 1 de 4 Inserir lâmina 2 de 4 Inserir lâmina 3 de 4 Inserir lâmin…" at bounding box center [775, 341] width 1550 height 2535
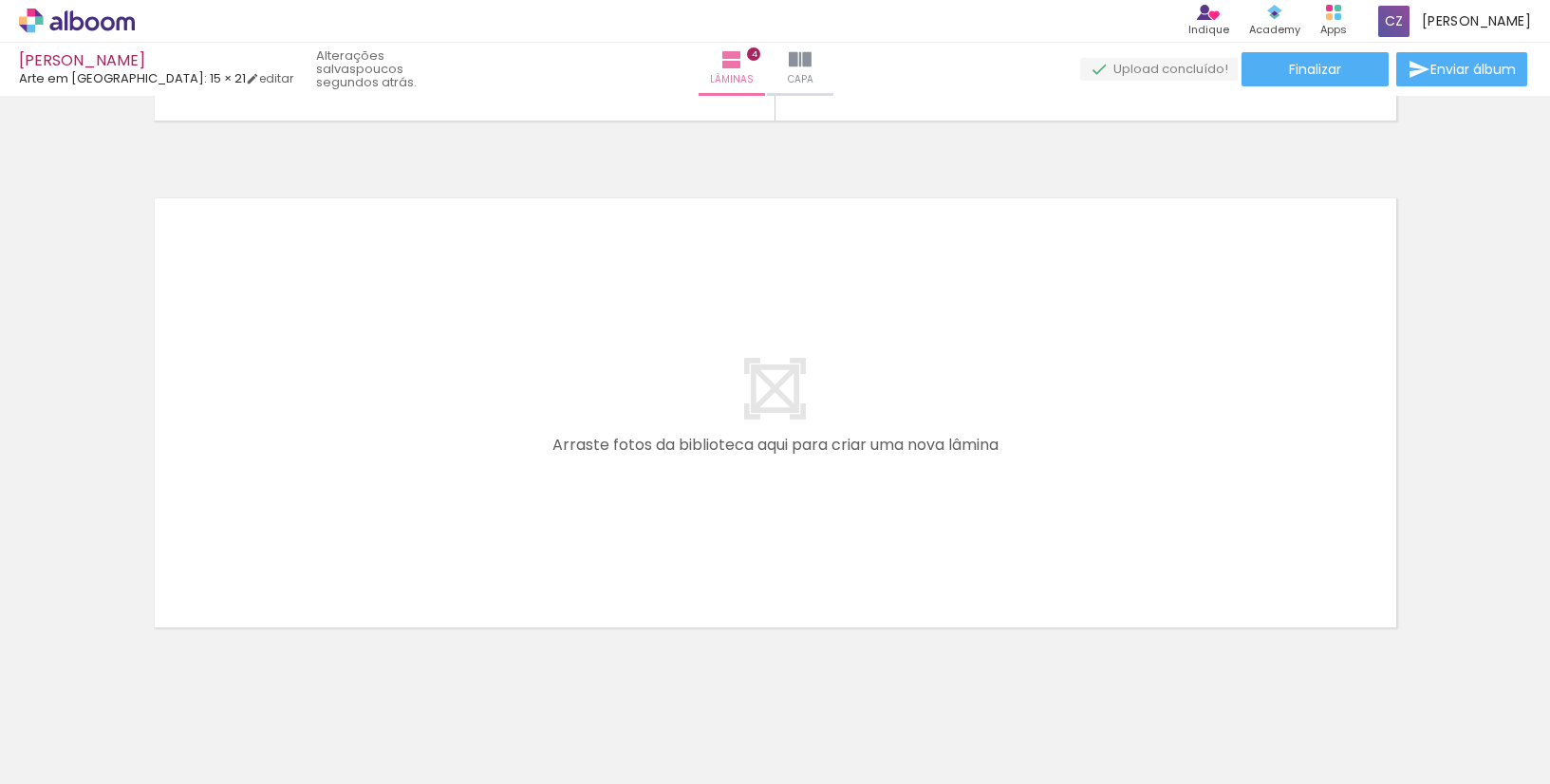
scroll to position [0, 4528]
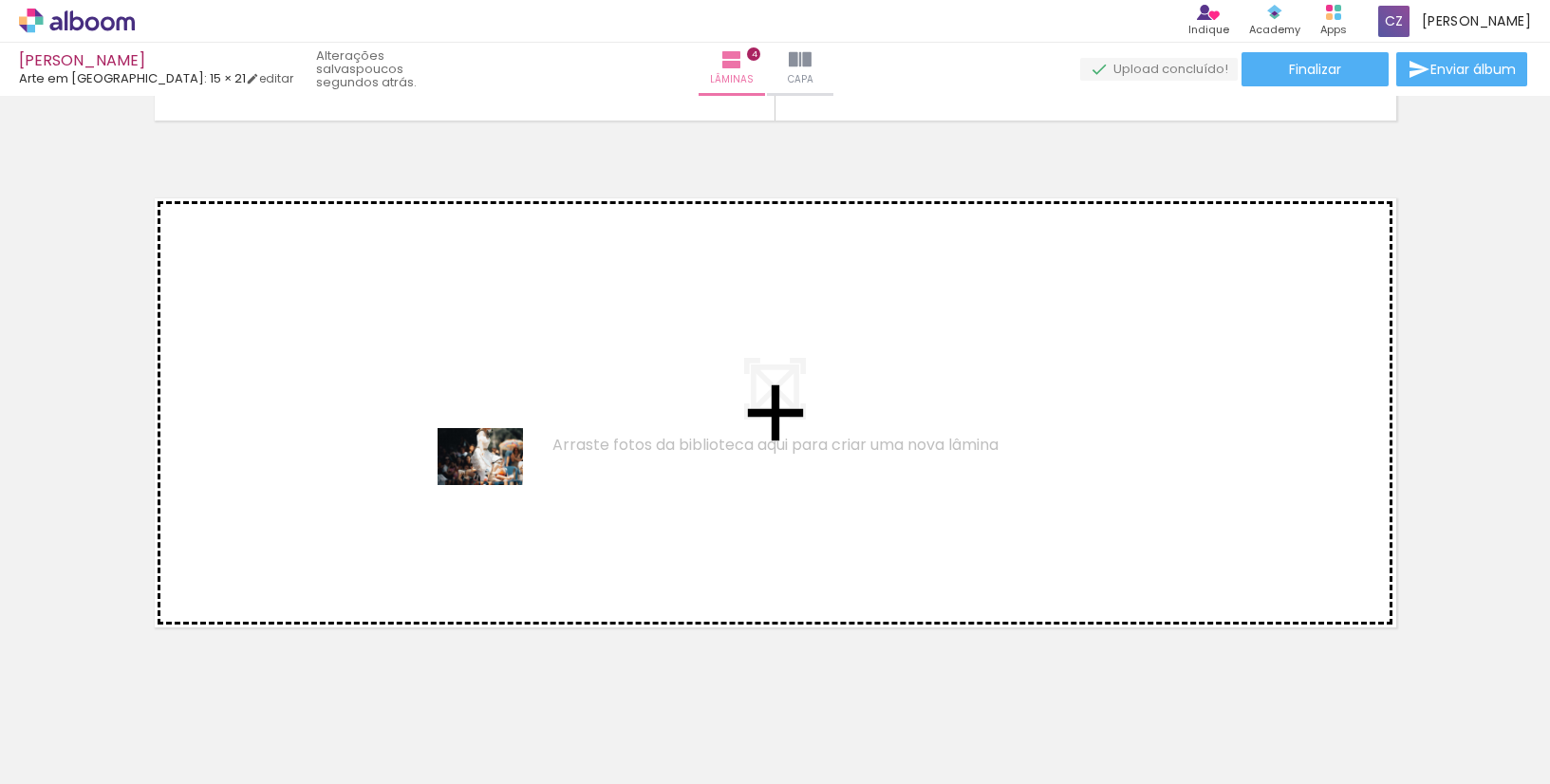
drag, startPoint x: 898, startPoint y: 741, endPoint x: 494, endPoint y: 486, distance: 477.7
click at [494, 486] on quentale-workspace at bounding box center [775, 392] width 1550 height 784
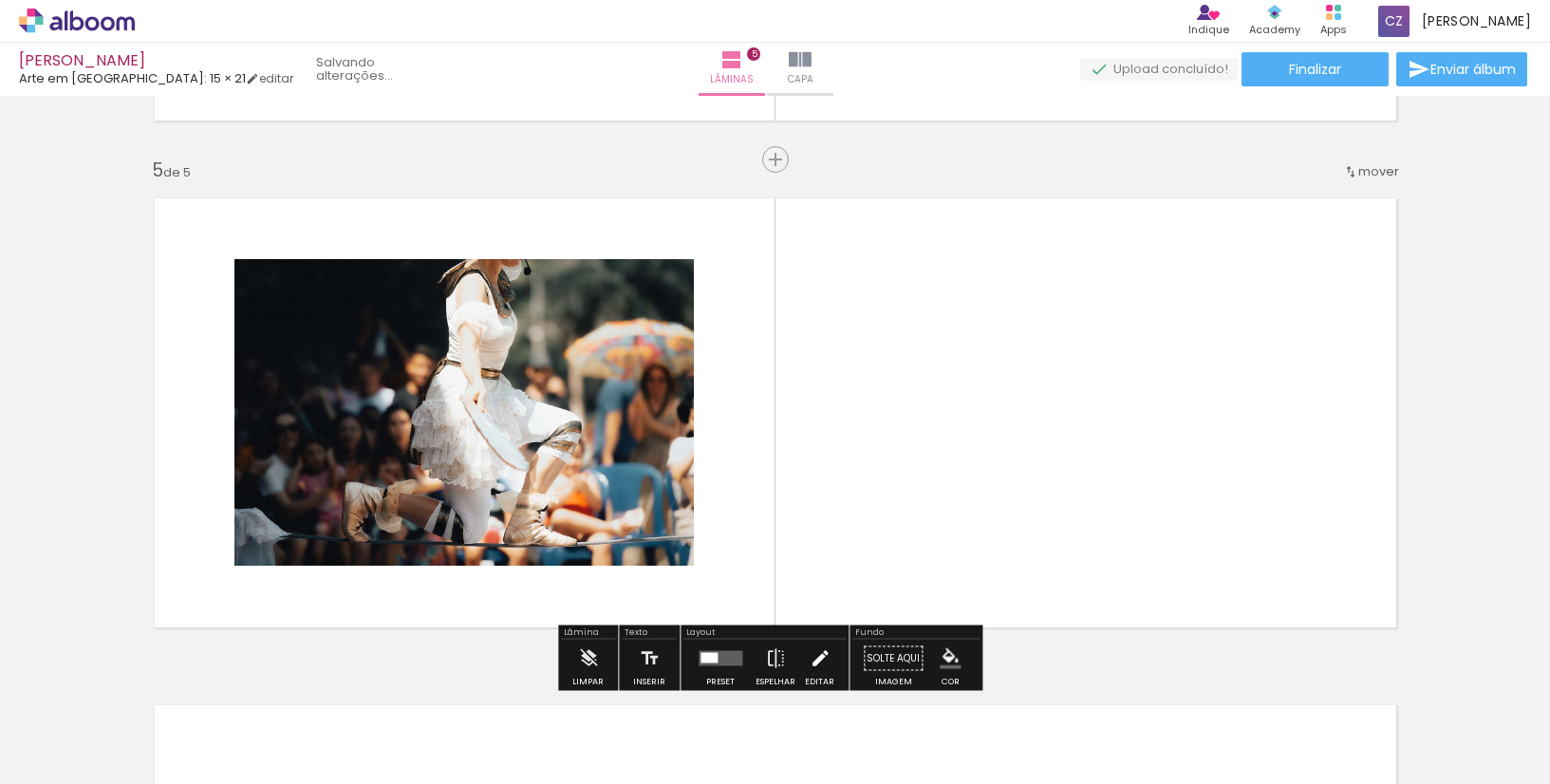
scroll to position [2028, 0]
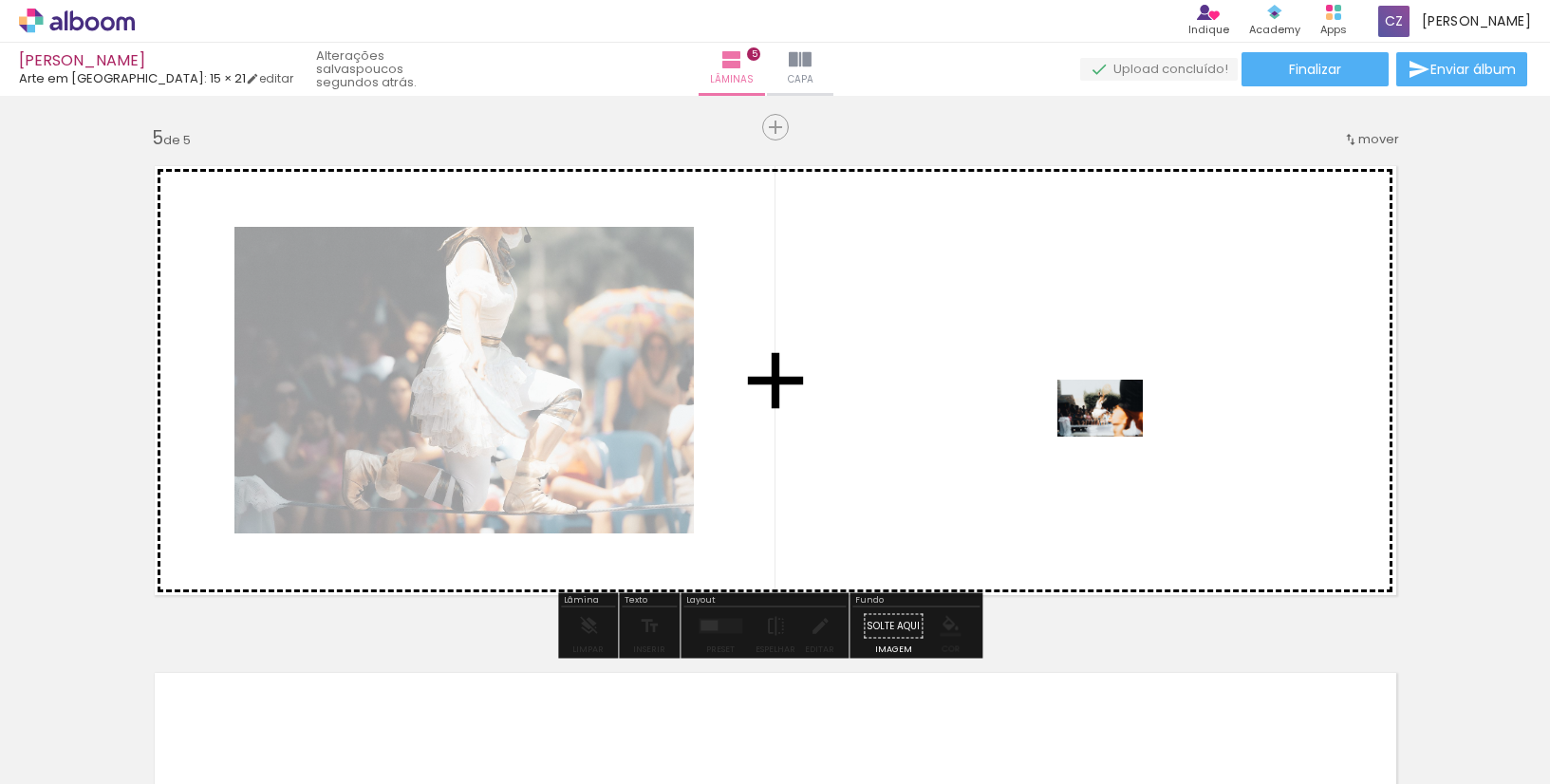
click at [1114, 437] on quentale-workspace at bounding box center [775, 392] width 1550 height 784
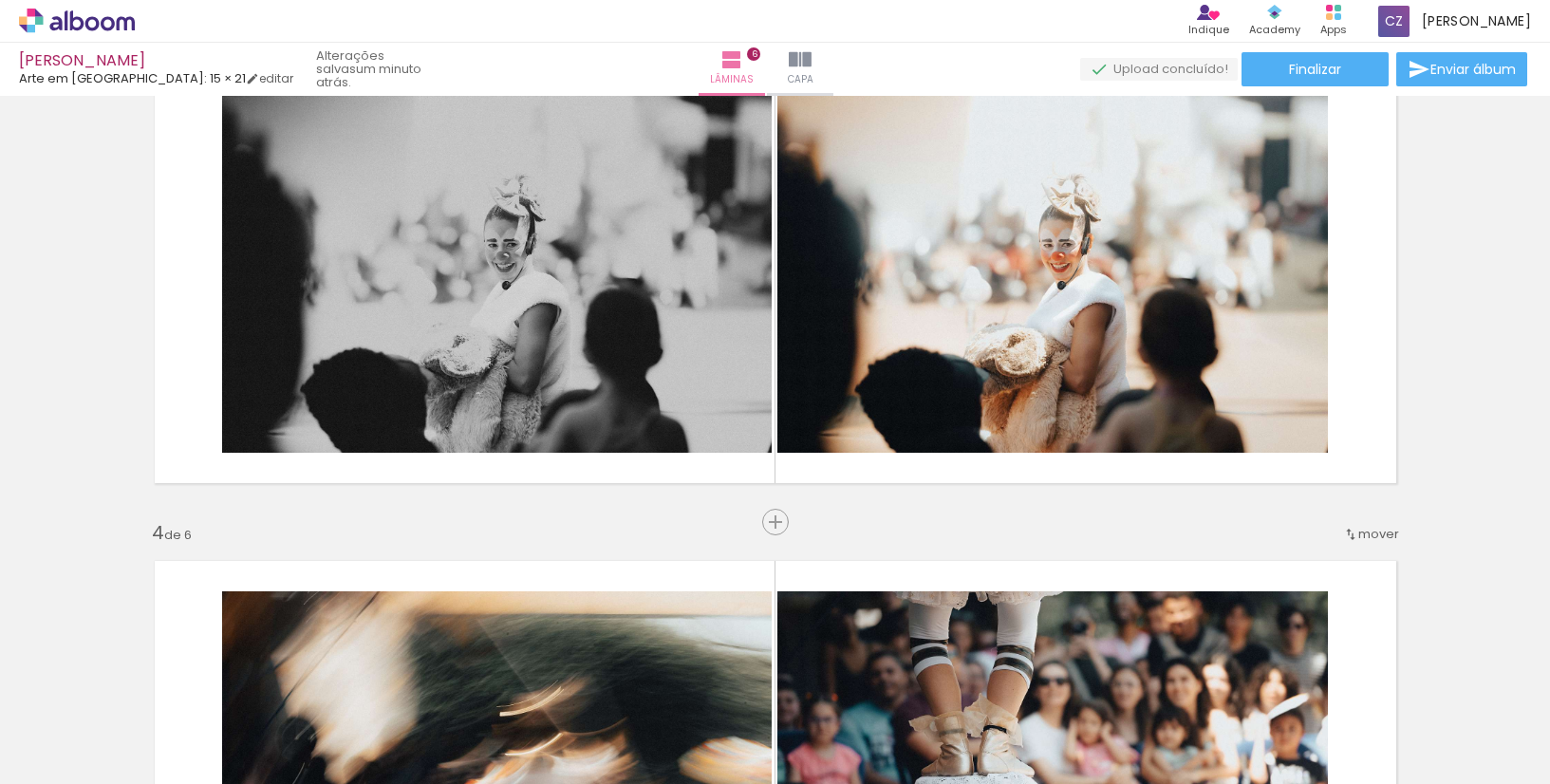
scroll to position [1031, 0]
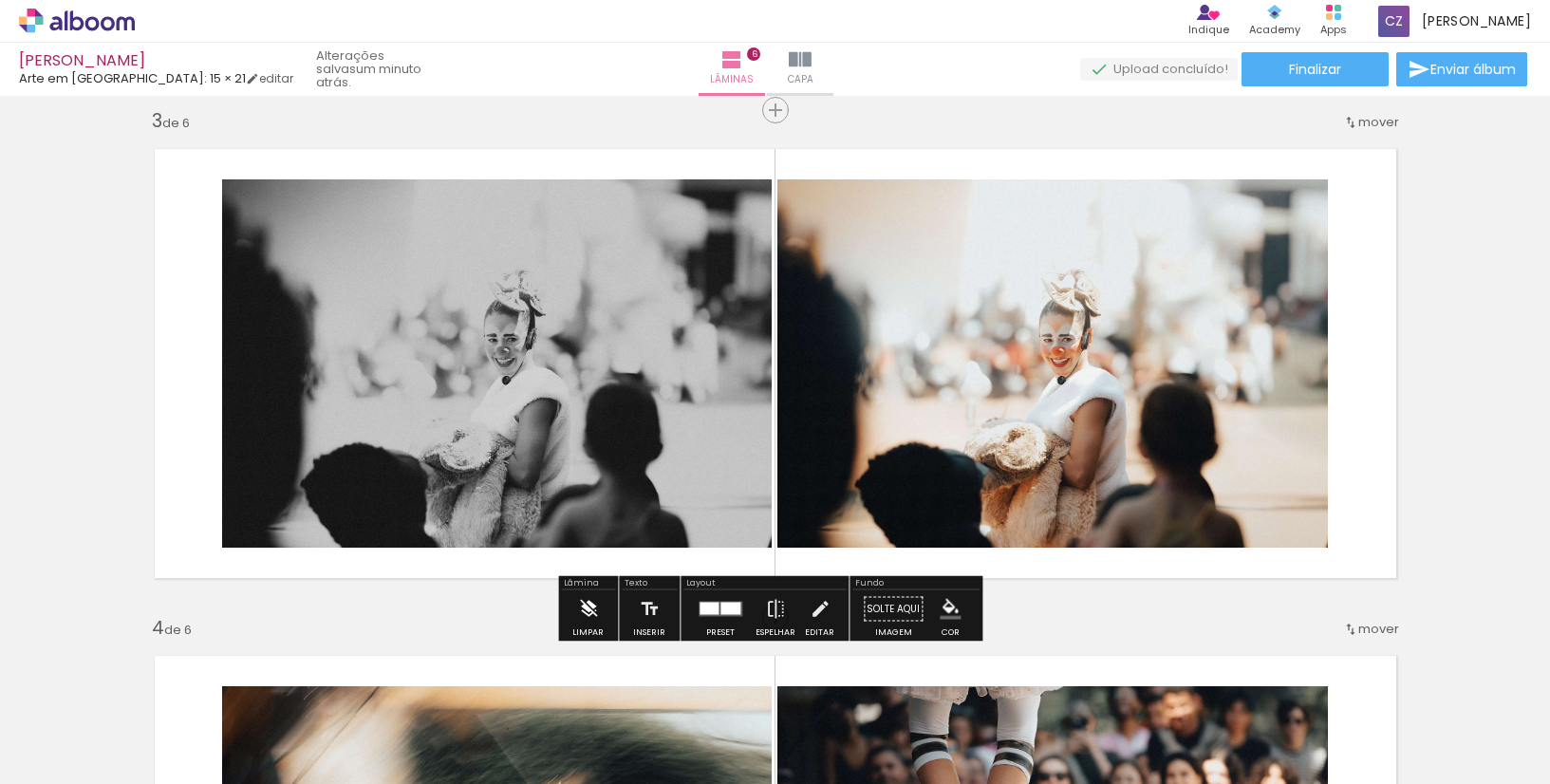
click at [584, 608] on iron-icon at bounding box center [588, 609] width 21 height 38
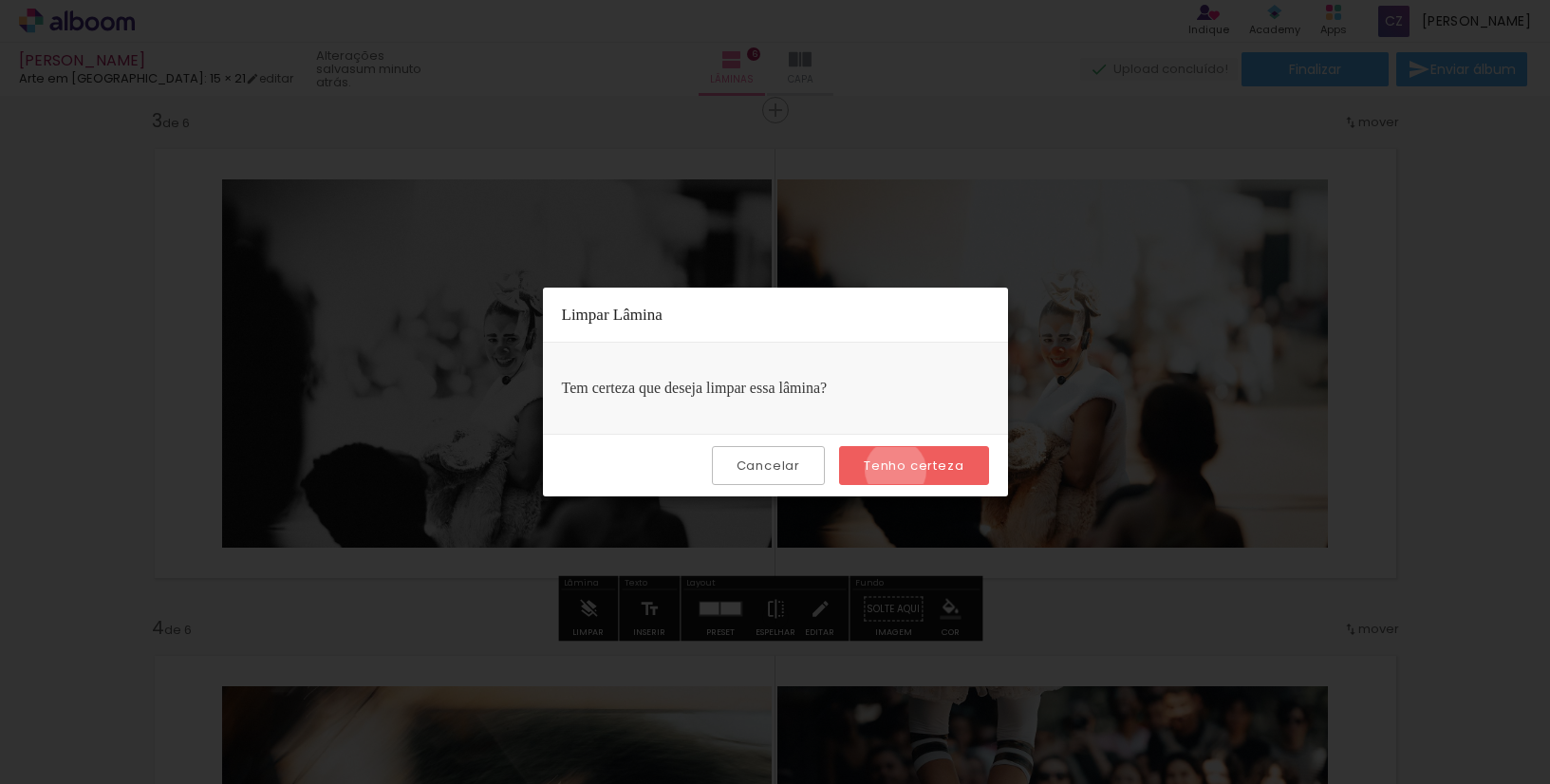
click at [0, 0] on slot "Tenho certeza" at bounding box center [0, 0] width 0 height 0
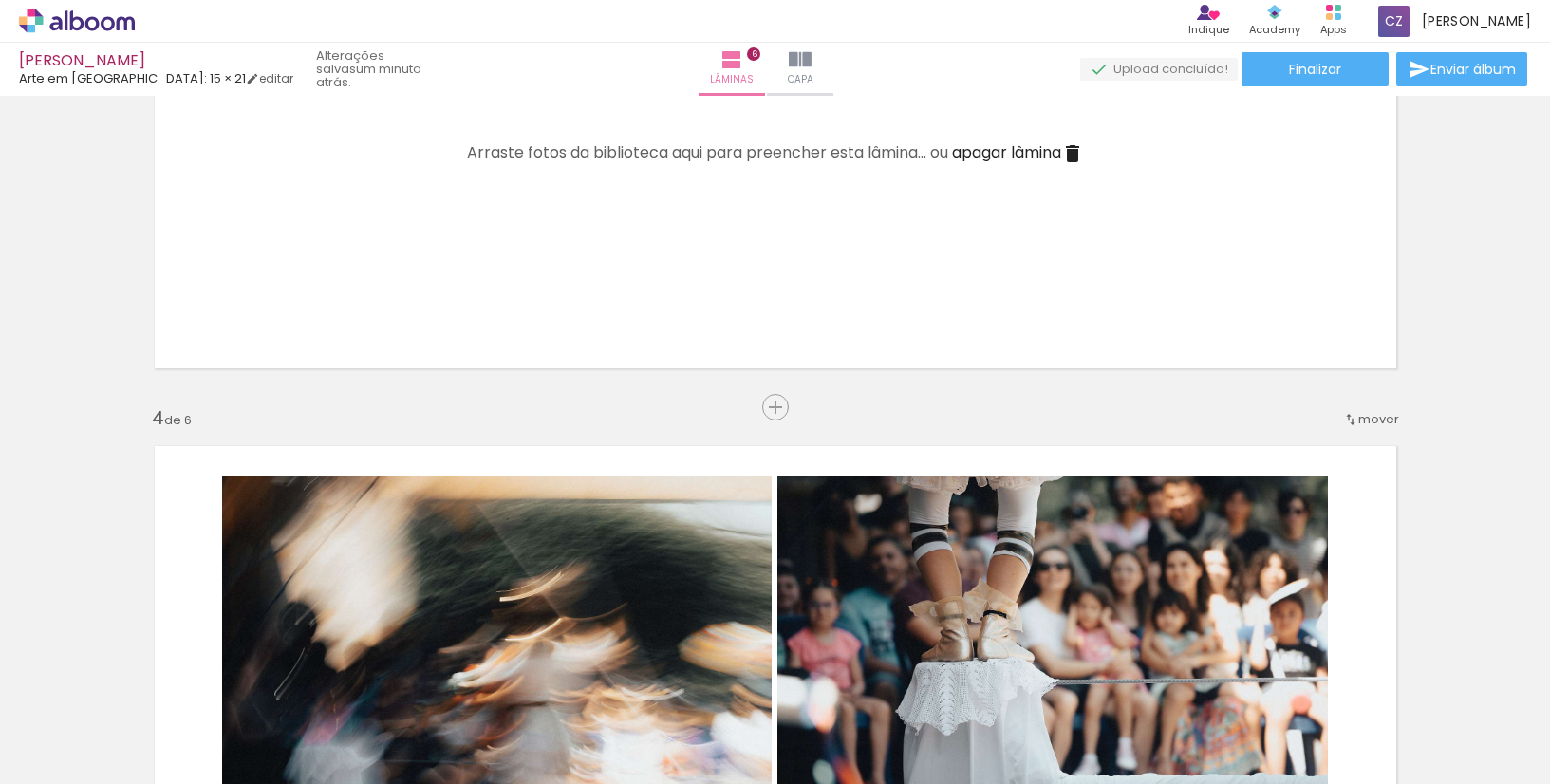
scroll to position [1530, 0]
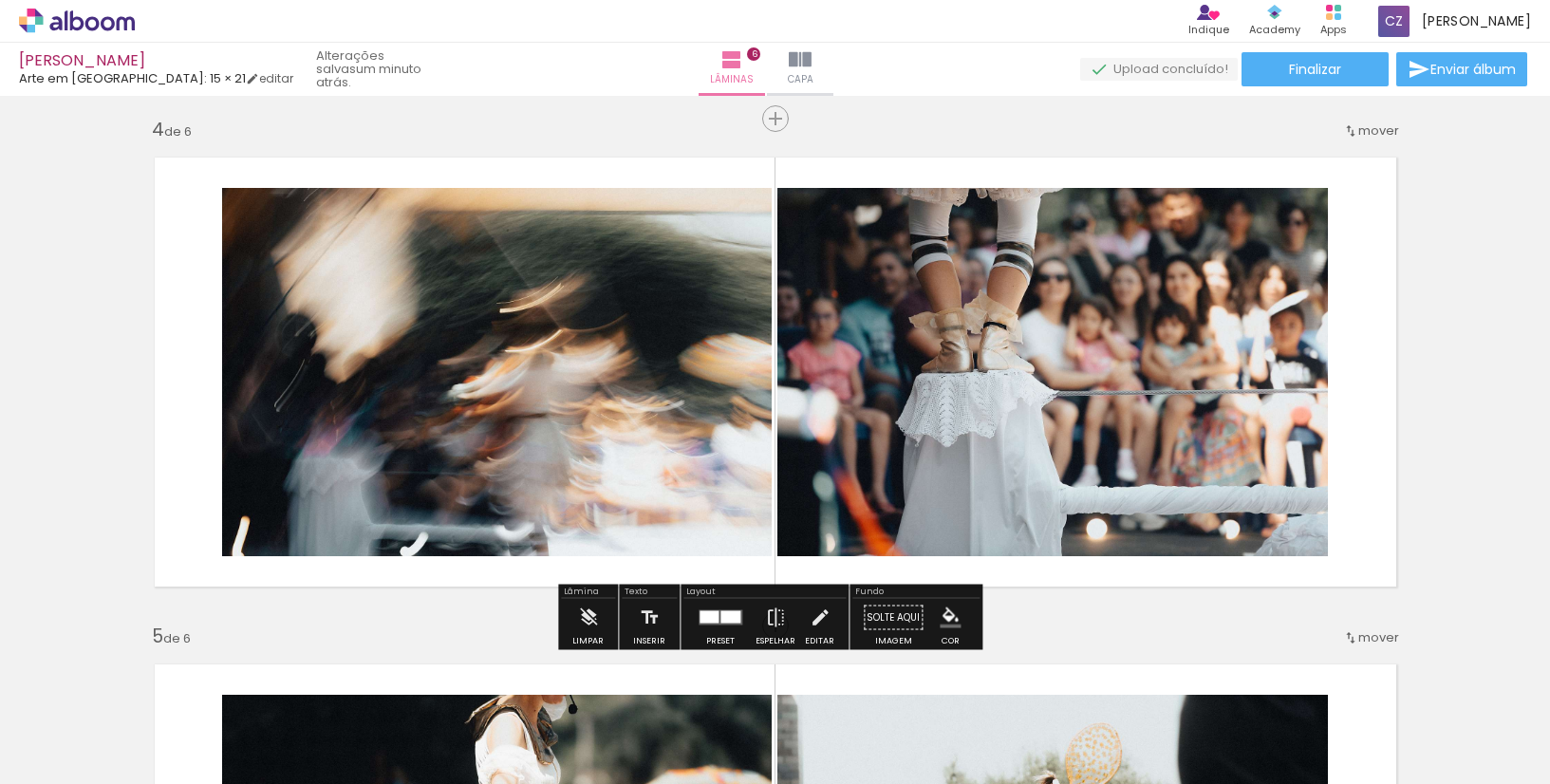
click at [1370, 134] on span "mover" at bounding box center [1379, 131] width 41 height 18
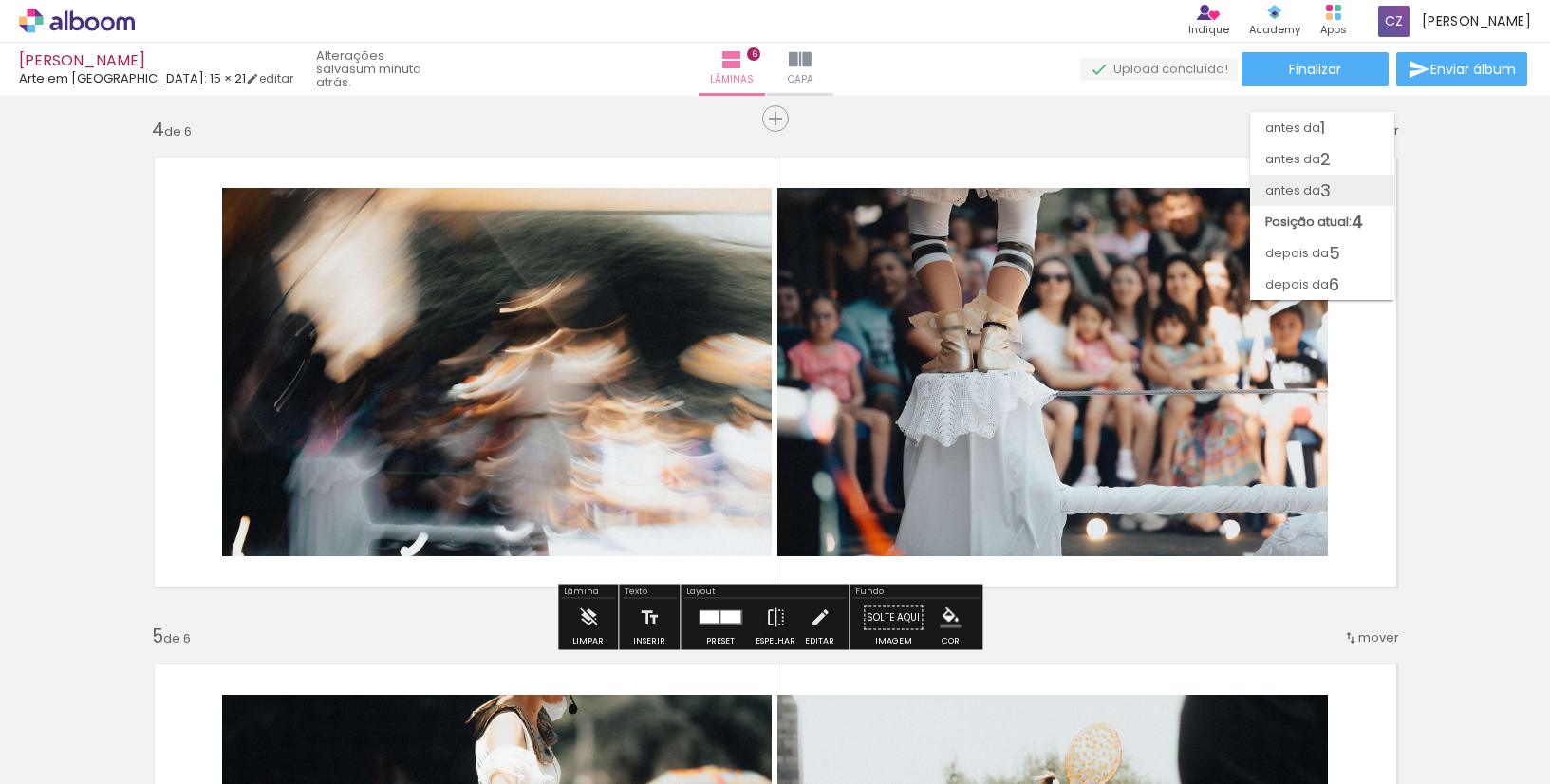
click at [1311, 199] on span "antes da" at bounding box center [1293, 190] width 55 height 32
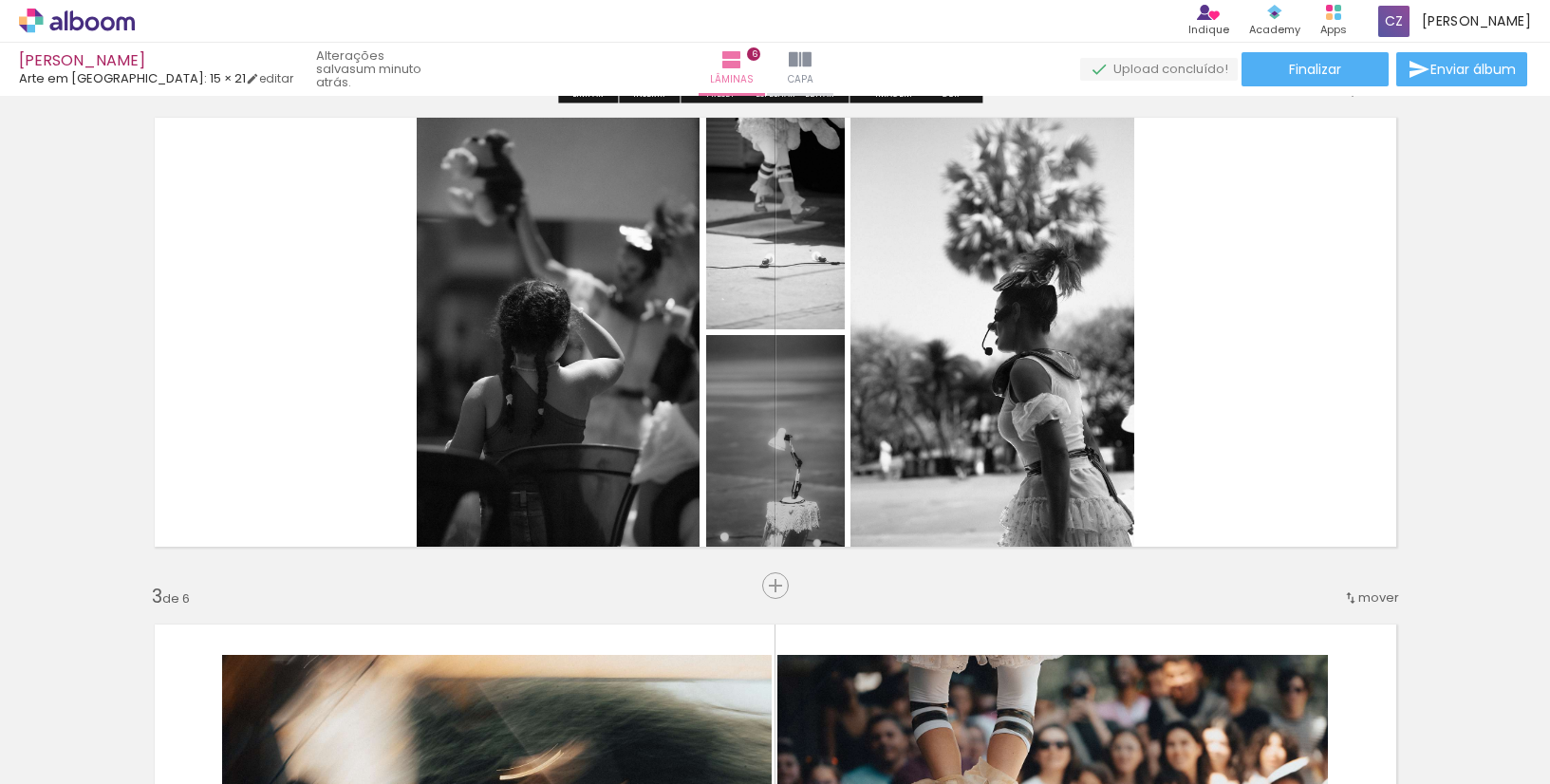
scroll to position [568, 0]
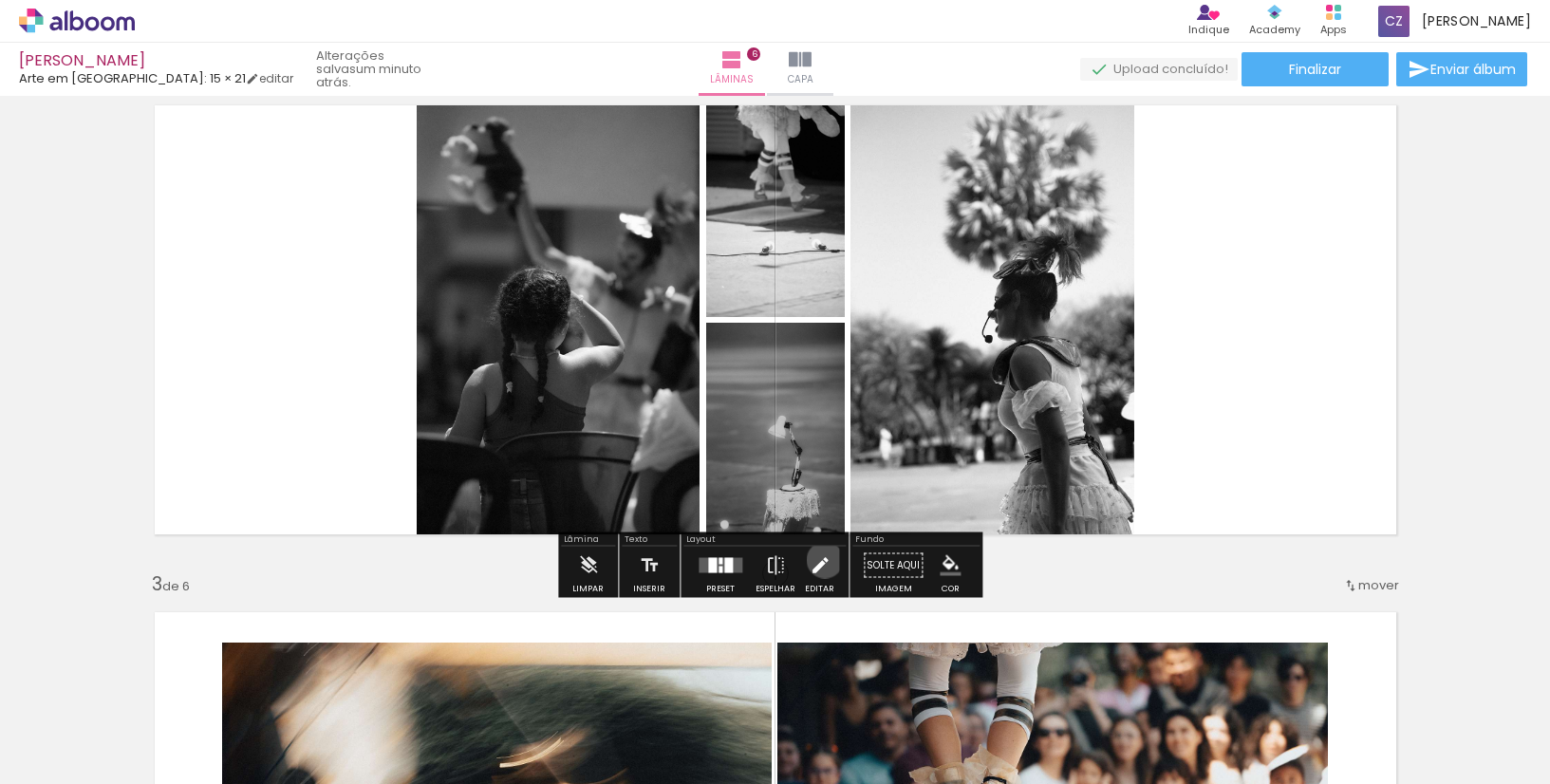
click at [821, 560] on iron-icon at bounding box center [821, 566] width 21 height 38
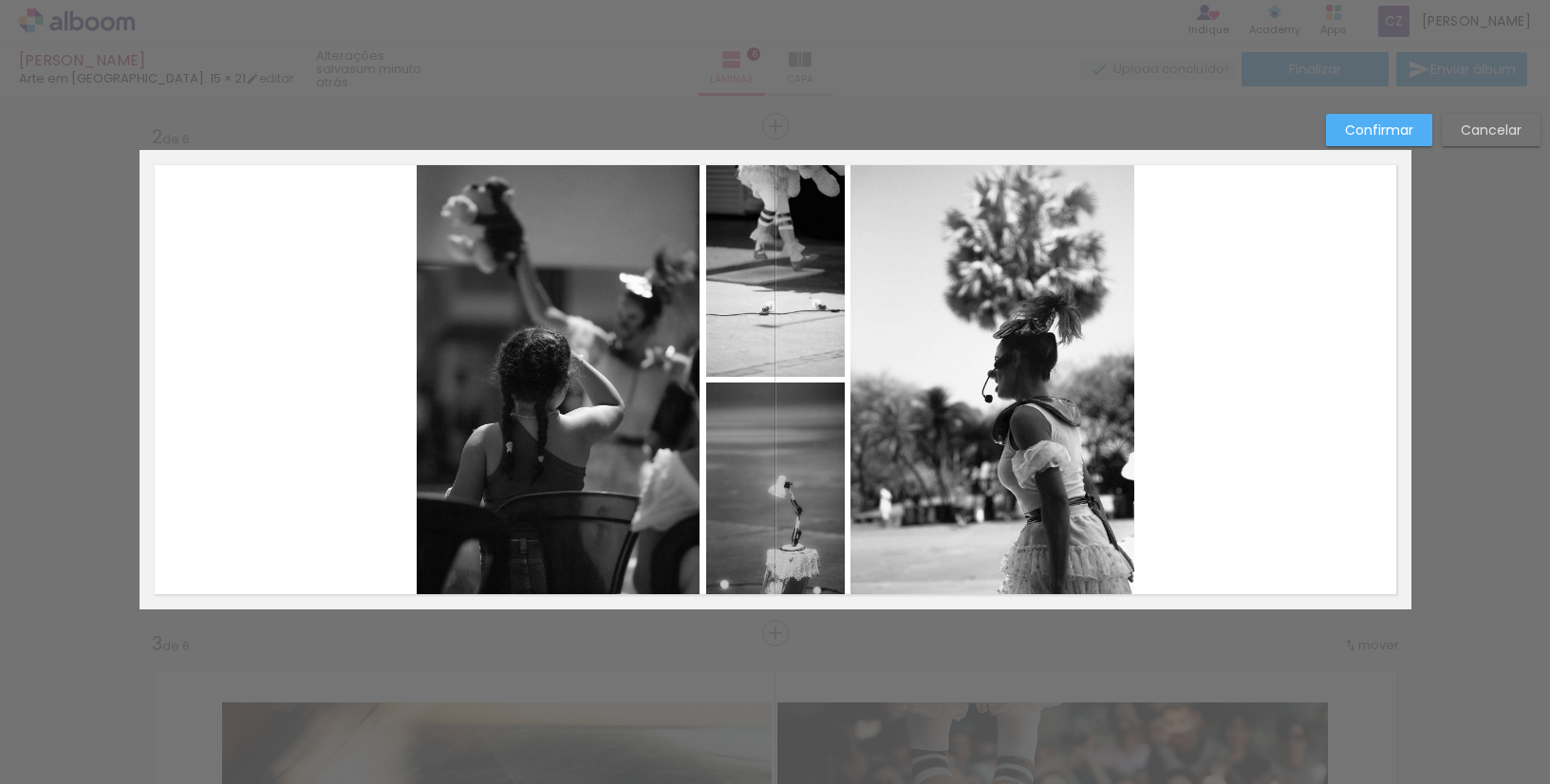
scroll to position [507, 0]
click at [0, 0] on slot "Confirmar" at bounding box center [0, 0] width 0 height 0
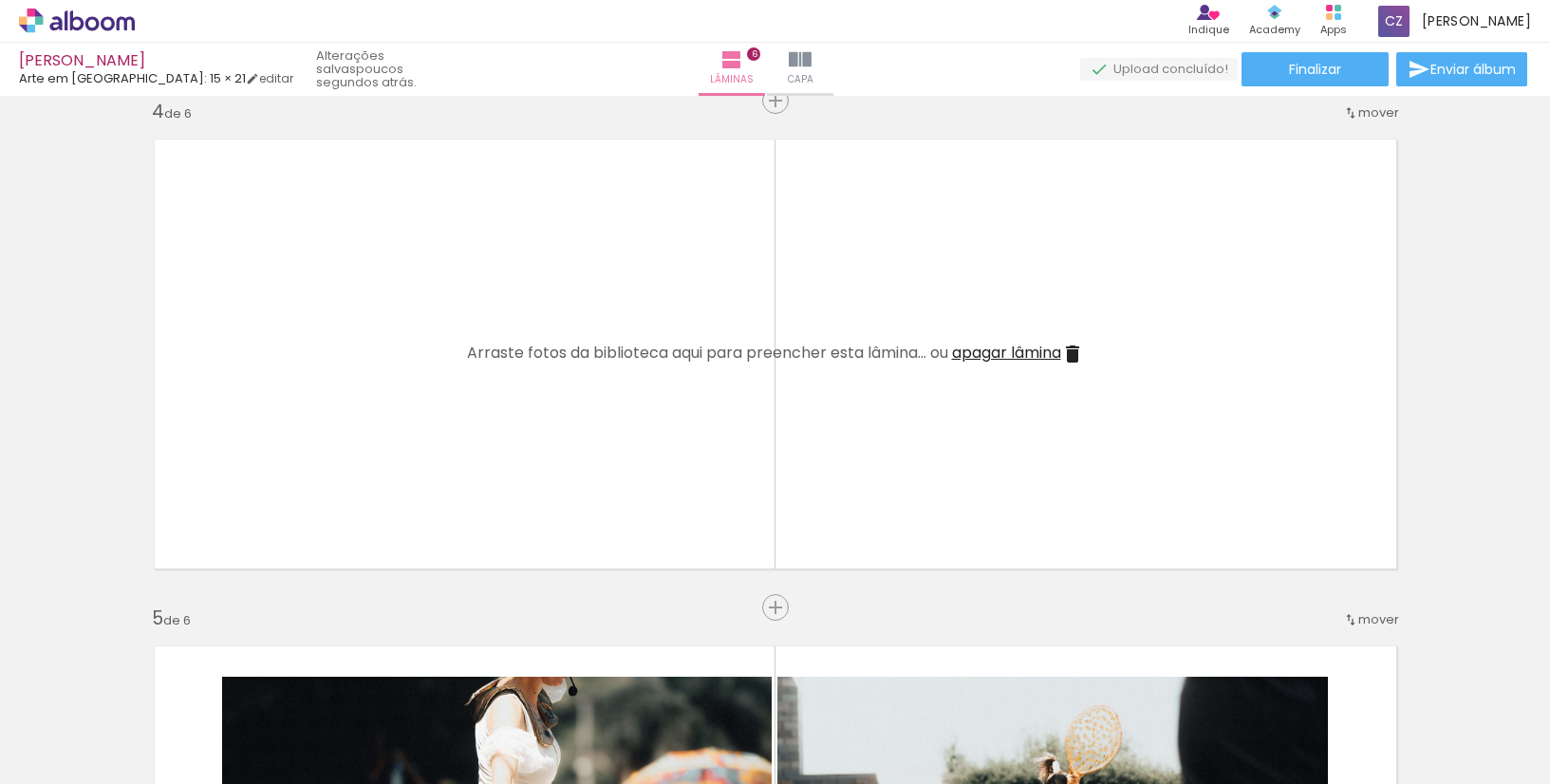
scroll to position [1467, 0]
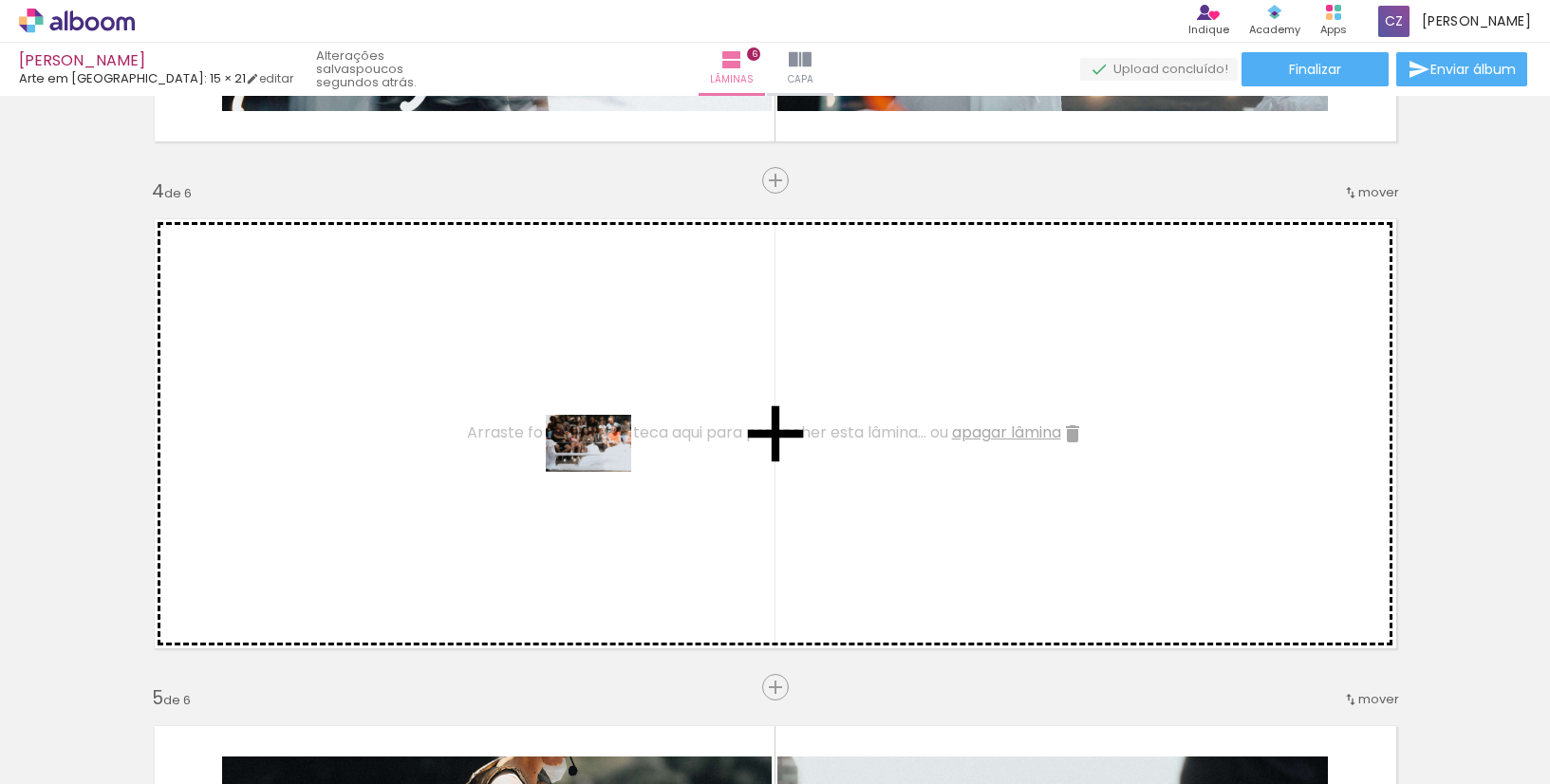
drag, startPoint x: 943, startPoint y: 722, endPoint x: 603, endPoint y: 472, distance: 422.0
click at [603, 472] on quentale-workspace at bounding box center [775, 392] width 1550 height 784
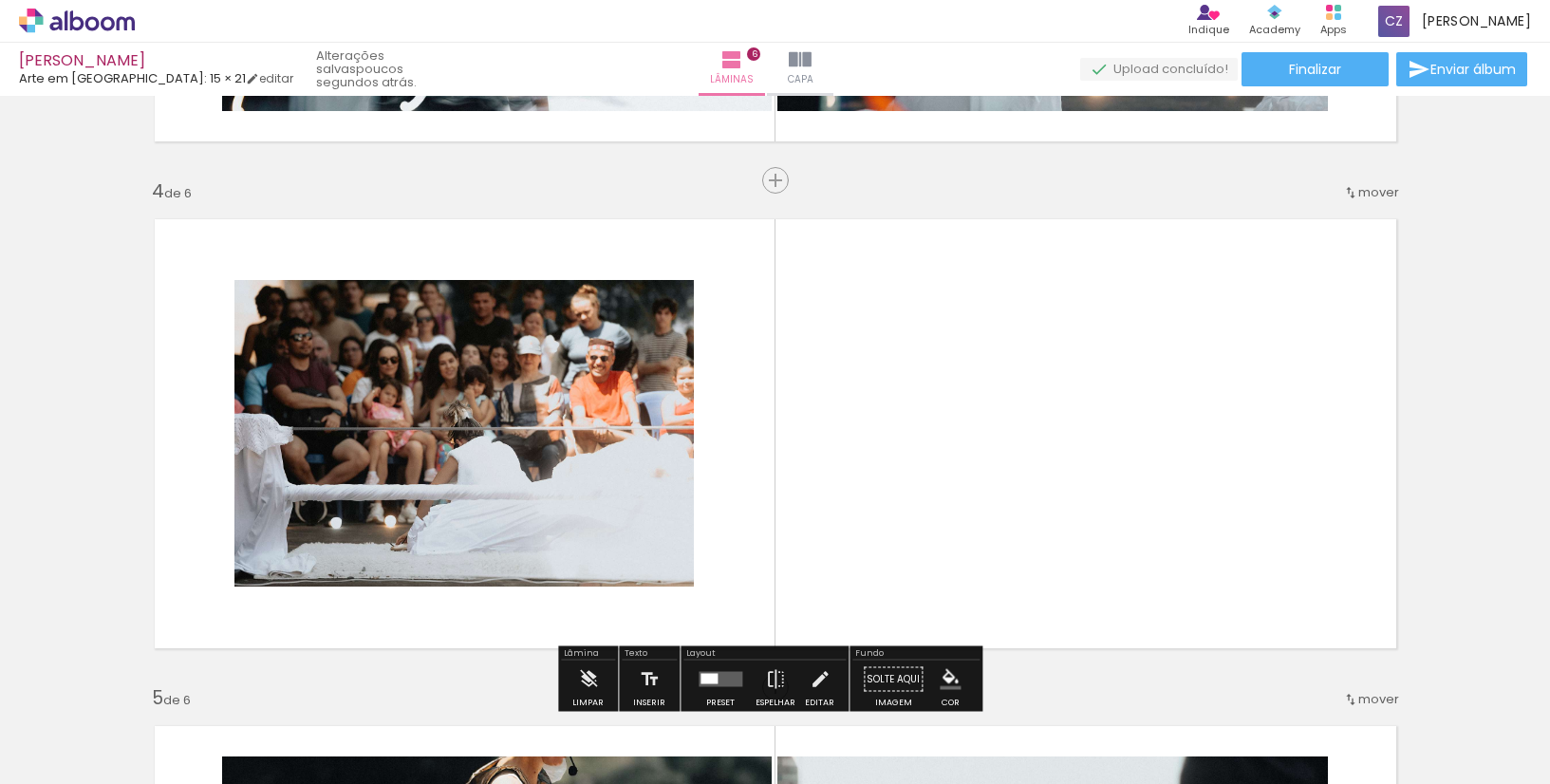
scroll to position [0, 993]
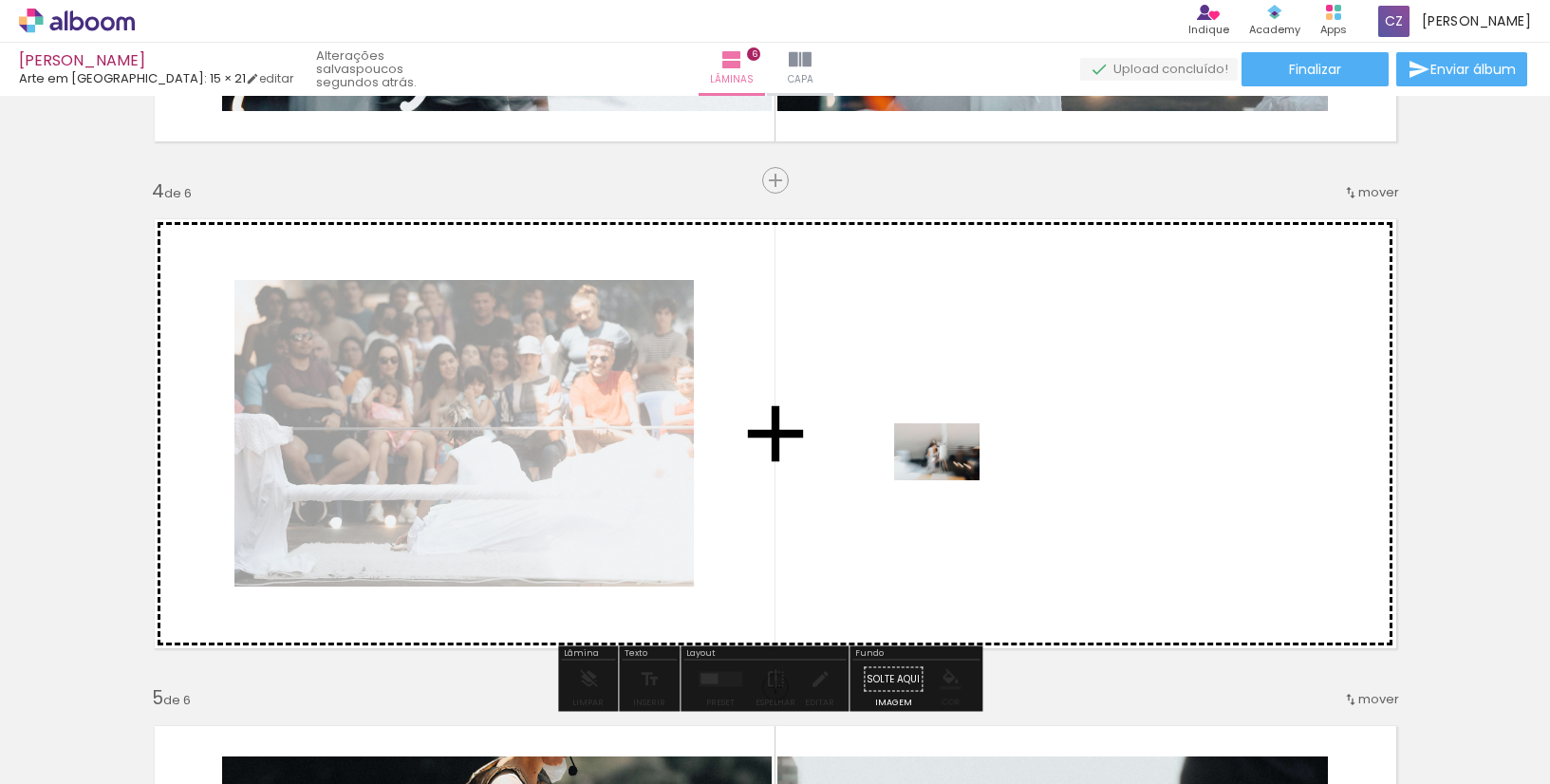
drag, startPoint x: 581, startPoint y: 730, endPoint x: 951, endPoint y: 481, distance: 446.0
click at [951, 481] on quentale-workspace at bounding box center [775, 392] width 1550 height 784
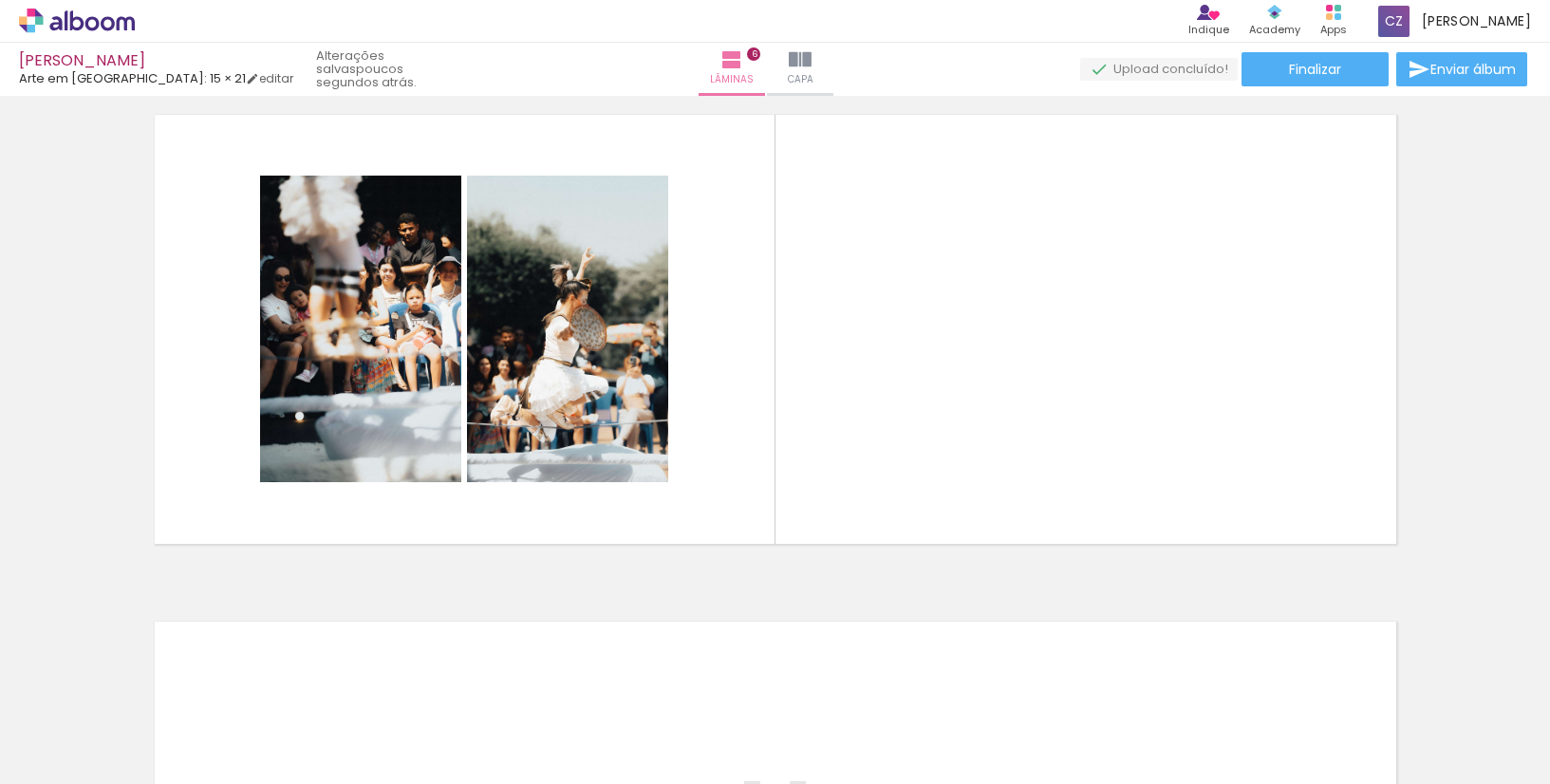
scroll to position [0, 2515]
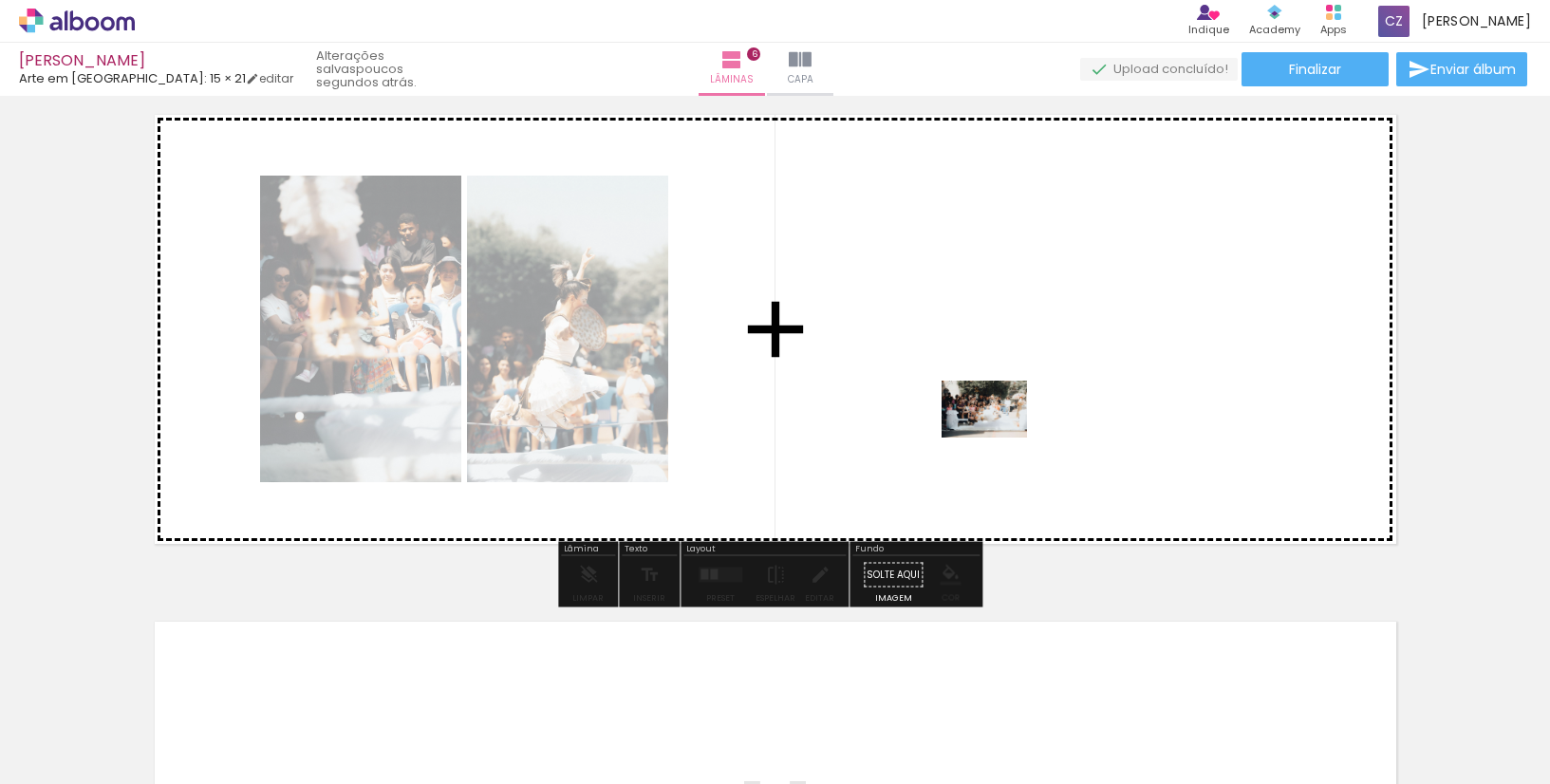
drag, startPoint x: 765, startPoint y: 737, endPoint x: 1030, endPoint y: 429, distance: 406.3
click at [1030, 429] on quentale-workspace at bounding box center [775, 392] width 1550 height 784
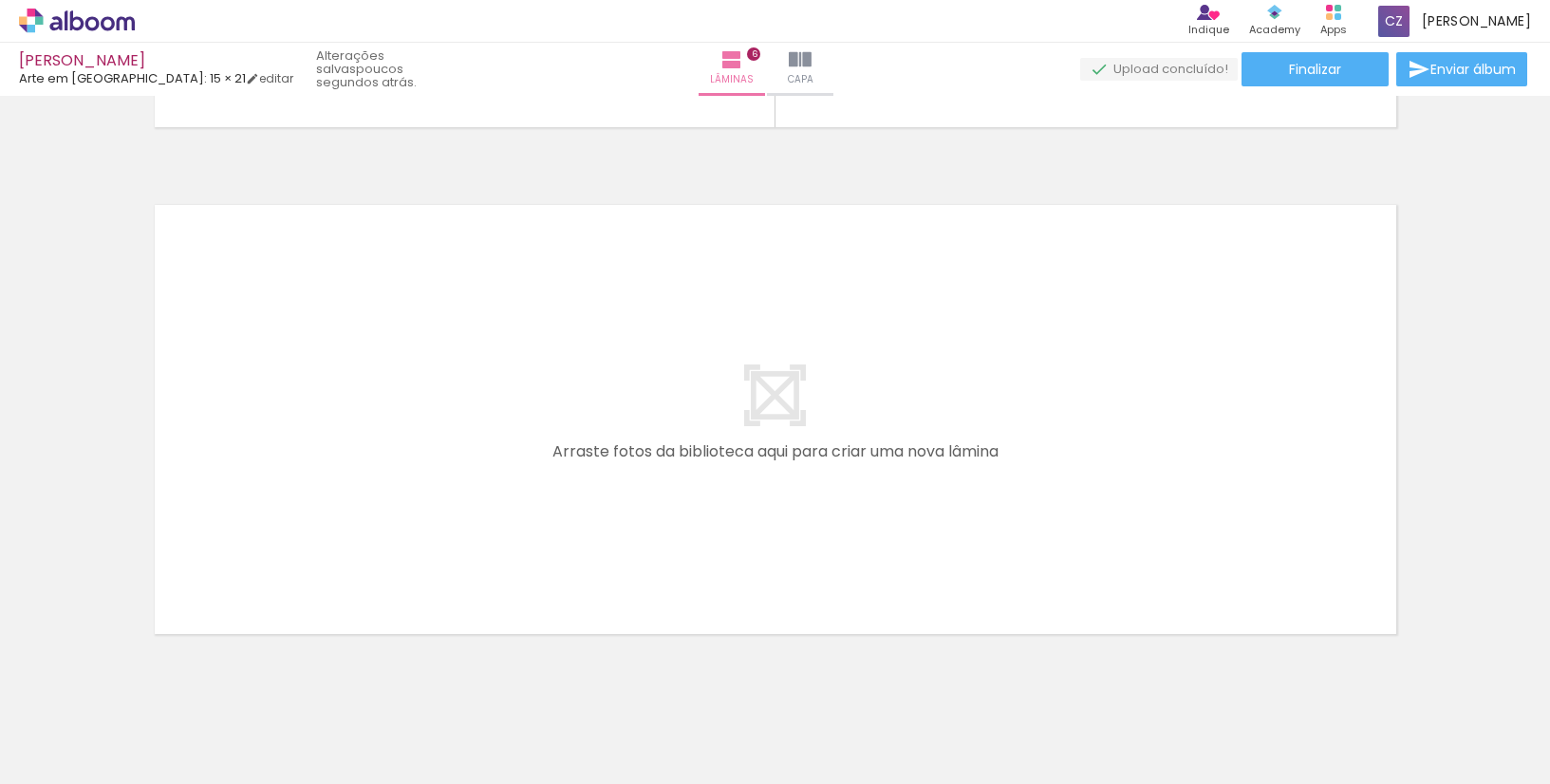
scroll to position [3053, 0]
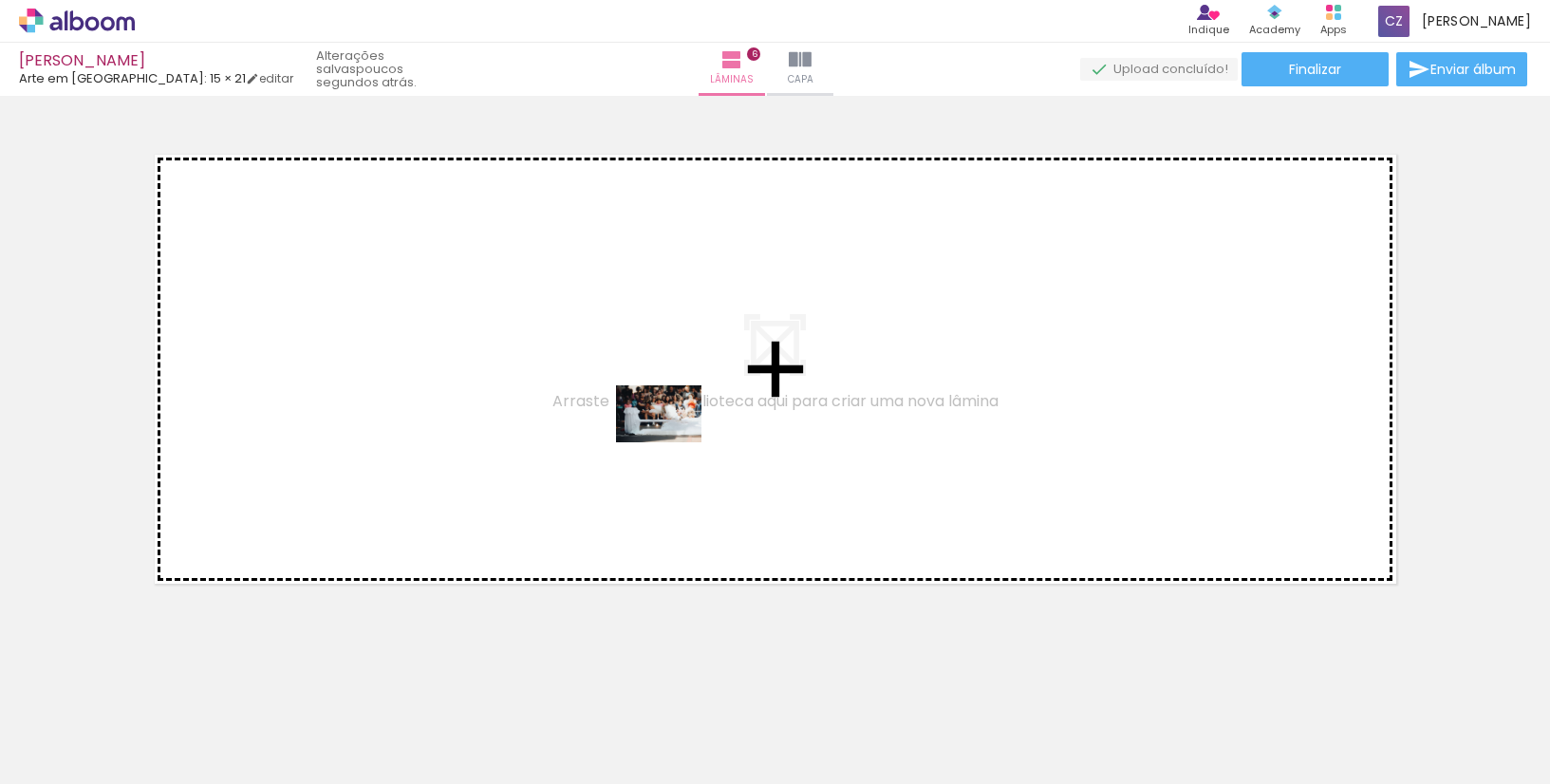
drag, startPoint x: 971, startPoint y: 727, endPoint x: 624, endPoint y: 432, distance: 455.4
click at [632, 434] on quentale-workspace at bounding box center [775, 392] width 1550 height 784
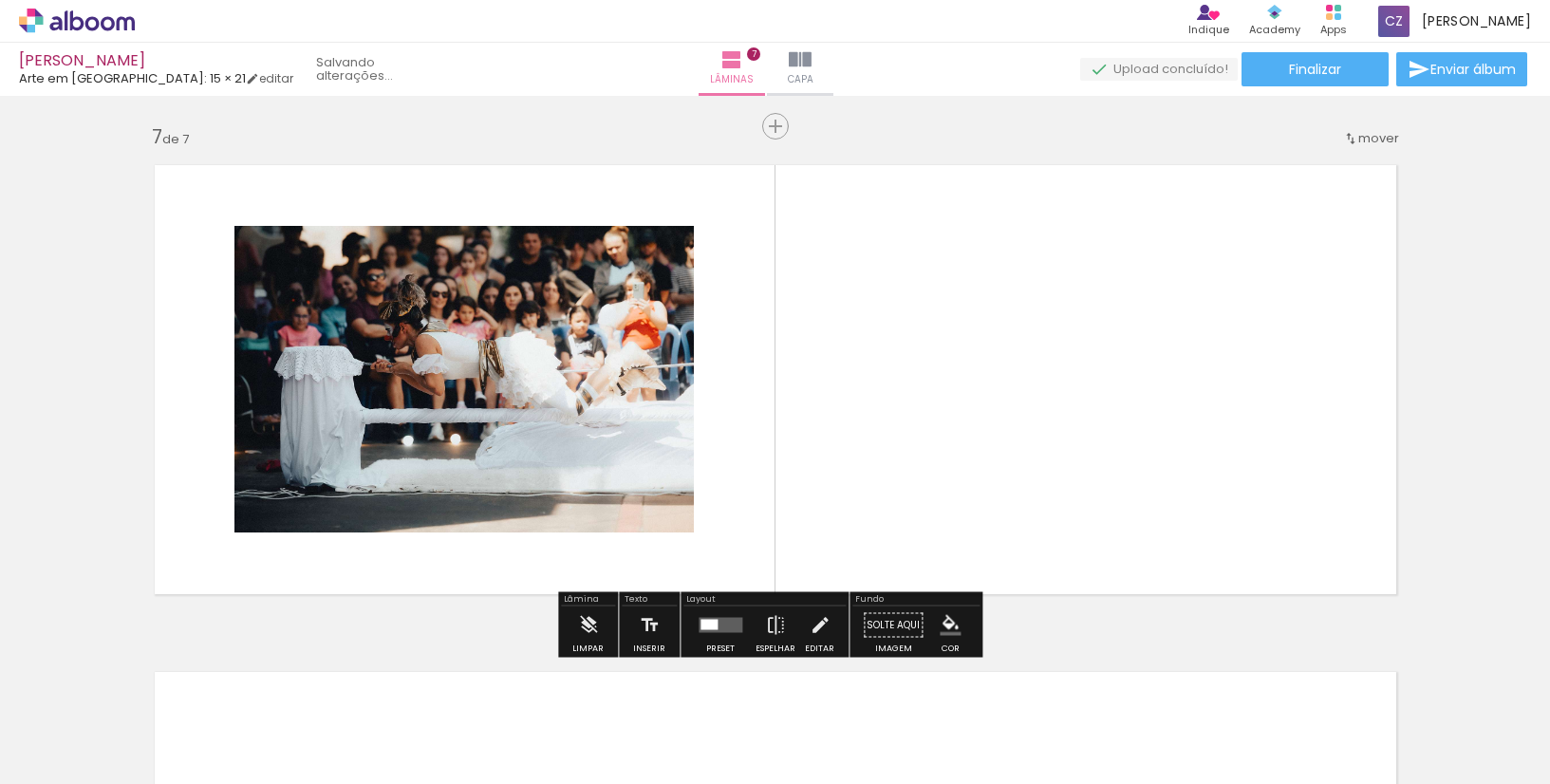
scroll to position [3042, 0]
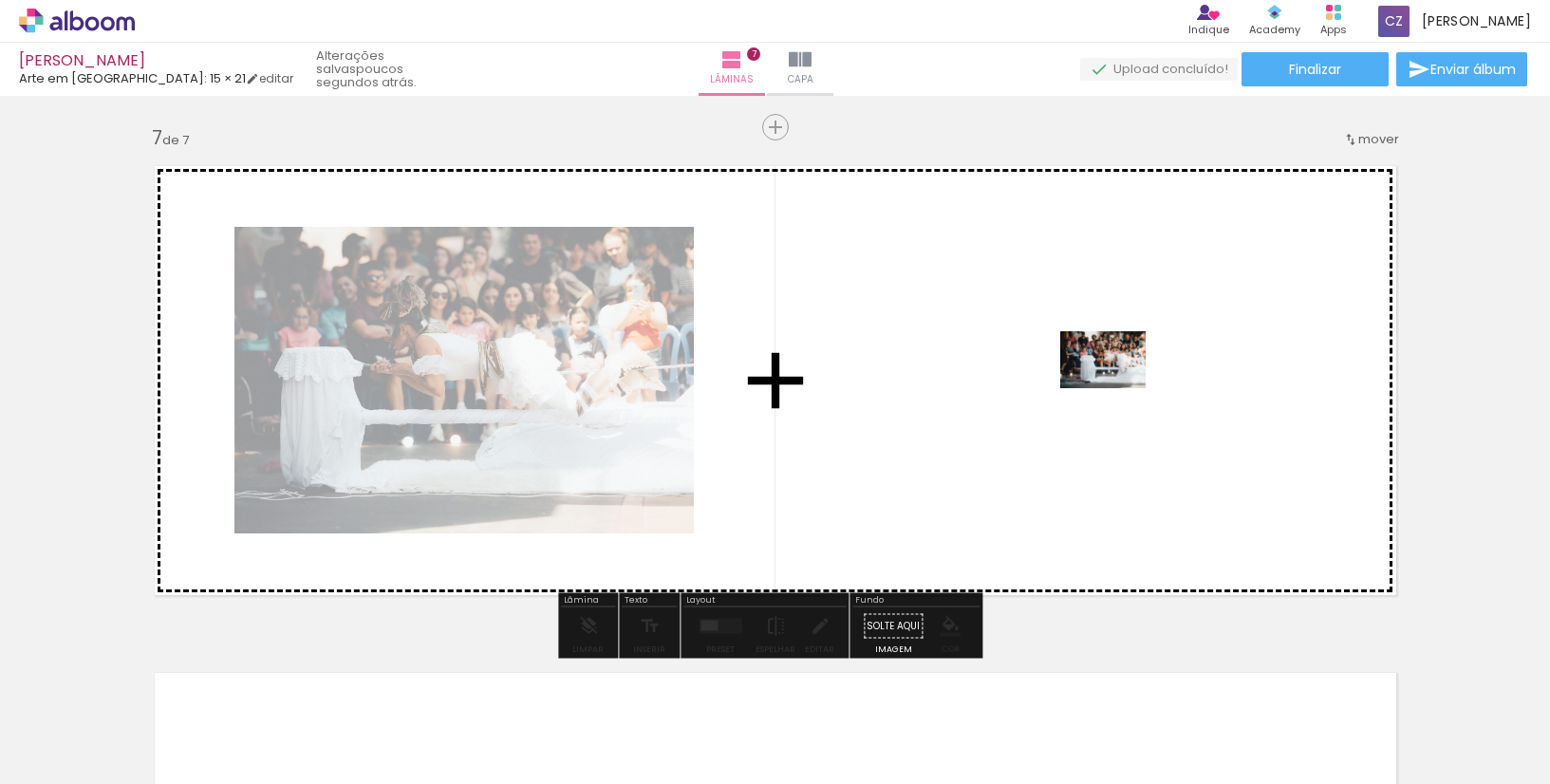
drag, startPoint x: 1095, startPoint y: 732, endPoint x: 1117, endPoint y: 389, distance: 343.7
click at [1117, 389] on quentale-workspace at bounding box center [775, 392] width 1550 height 784
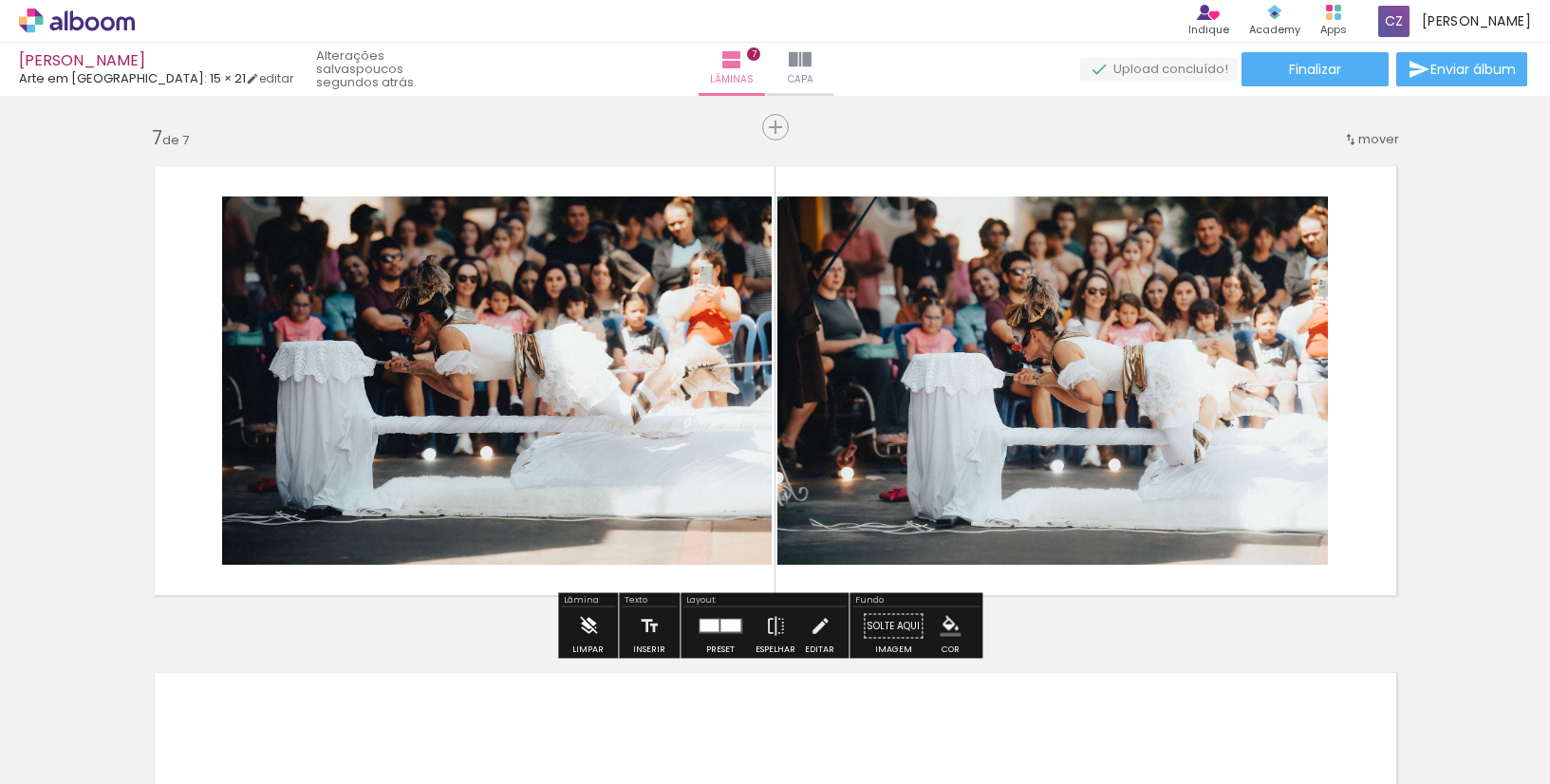
click at [587, 629] on iron-icon at bounding box center [588, 627] width 21 height 38
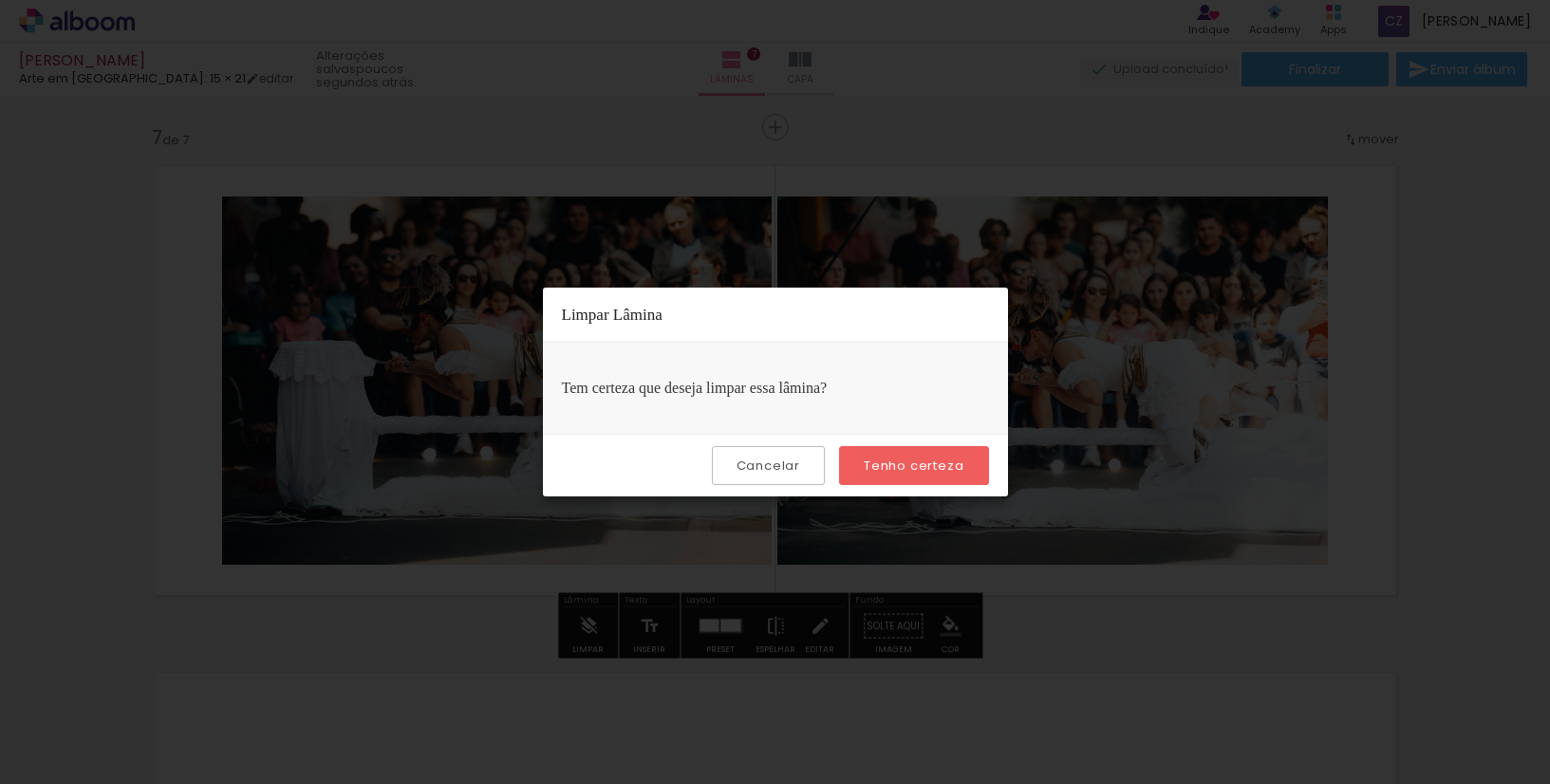
click at [910, 447] on paper-button "Tenho certeza" at bounding box center [914, 465] width 149 height 39
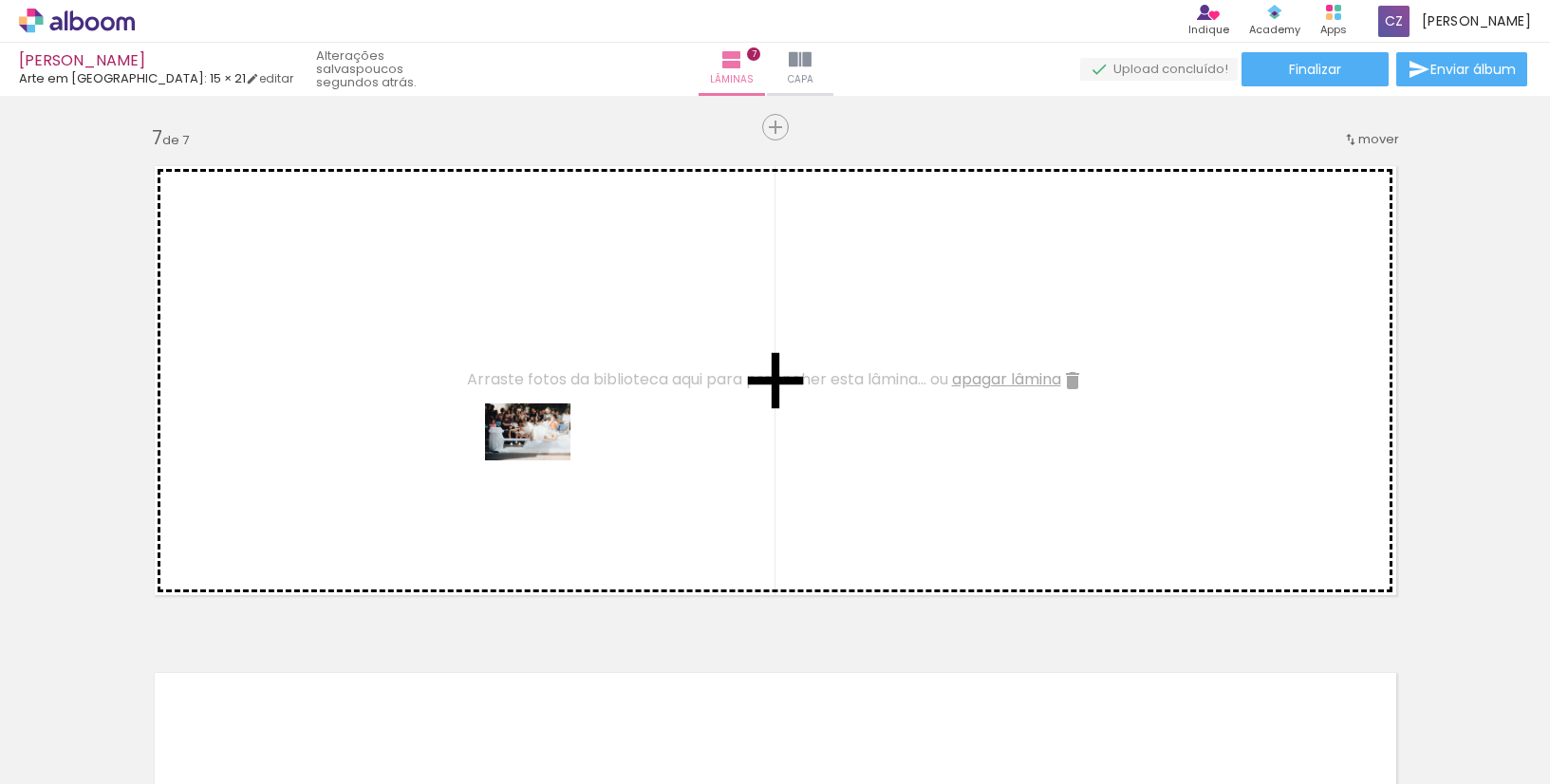
click at [542, 461] on quentale-workspace at bounding box center [775, 392] width 1550 height 784
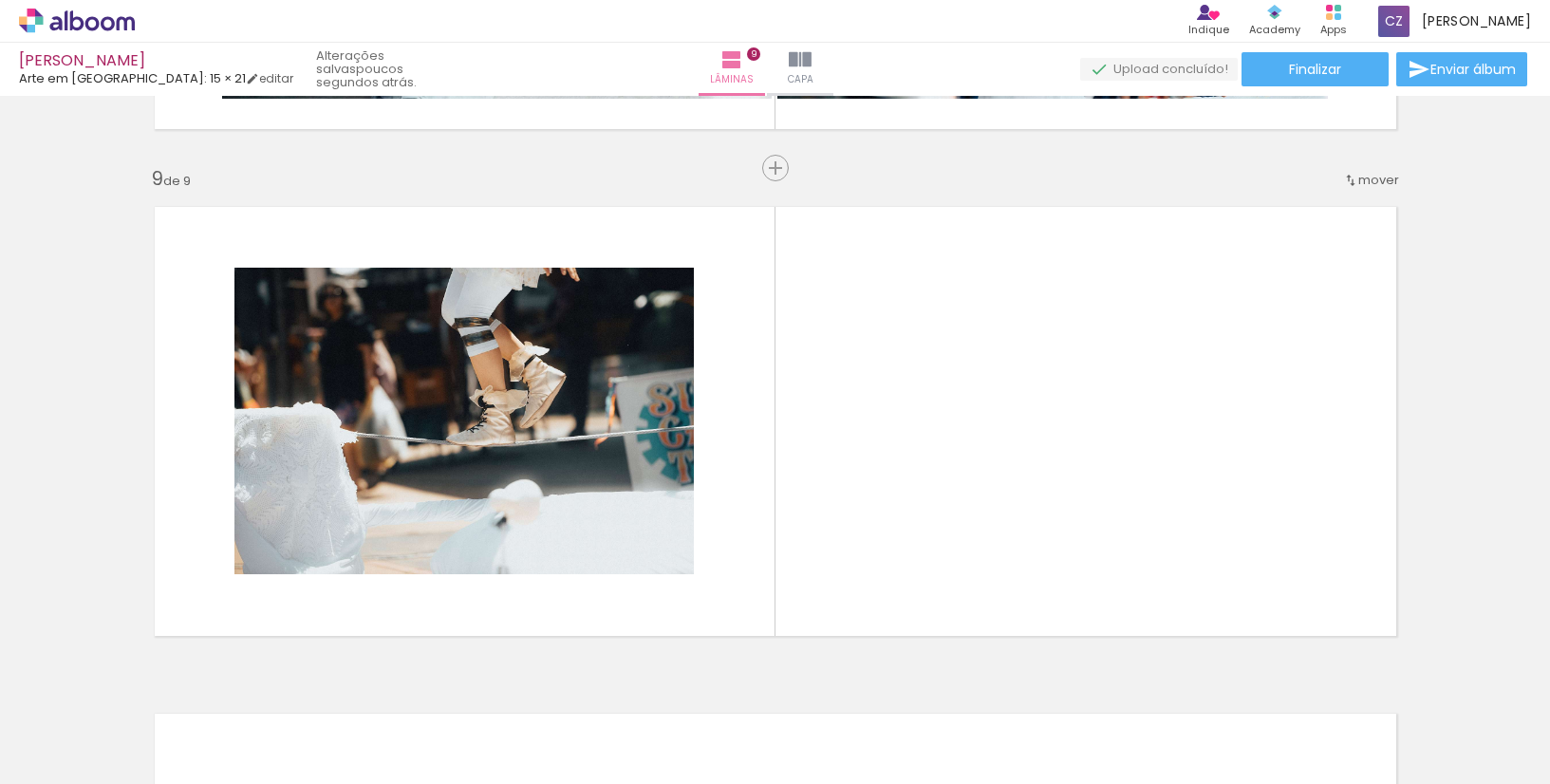
scroll to position [0, 3943]
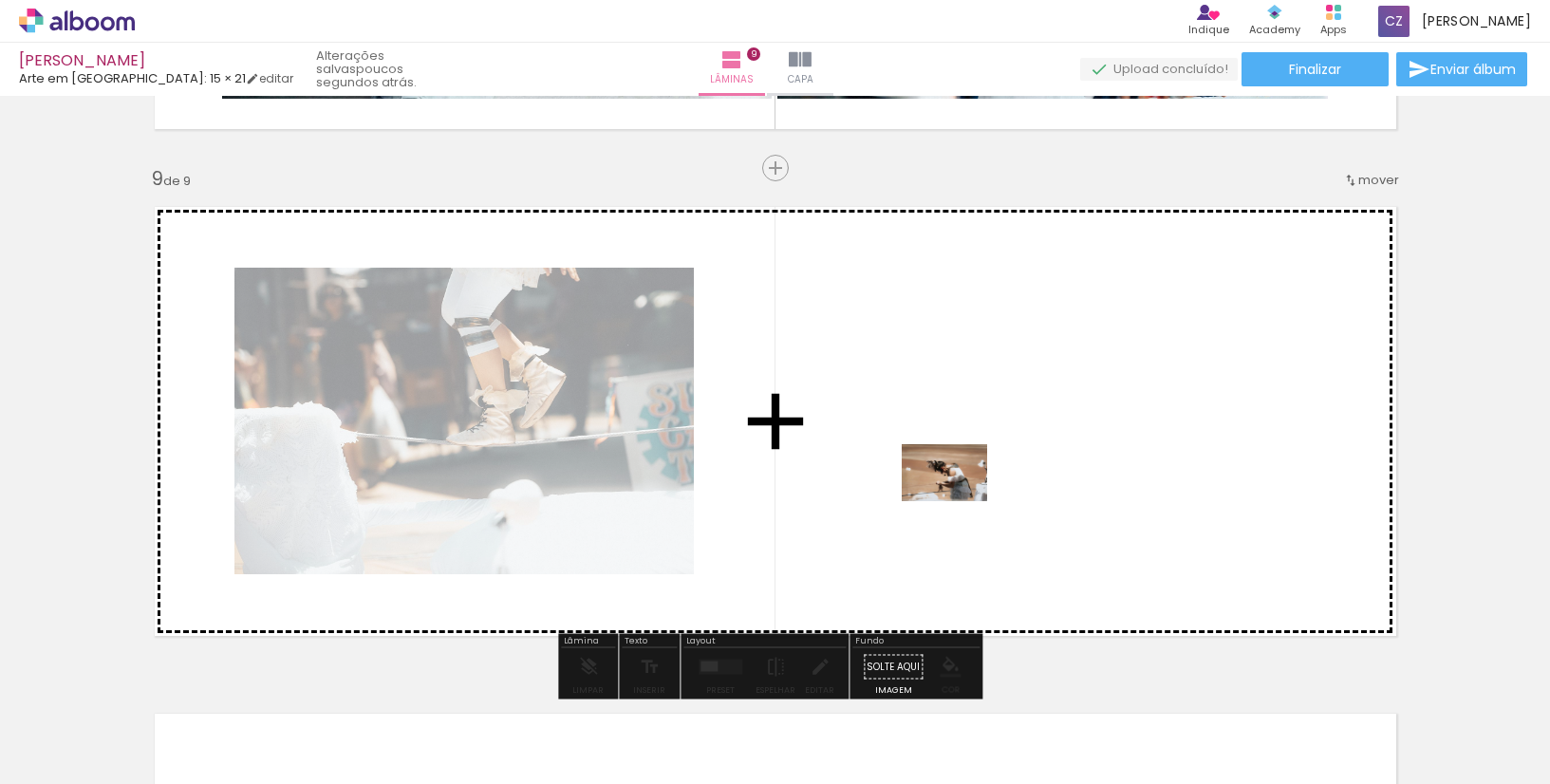
drag, startPoint x: 492, startPoint y: 735, endPoint x: 960, endPoint y: 500, distance: 523.7
click at [960, 500] on quentale-workspace at bounding box center [775, 392] width 1550 height 784
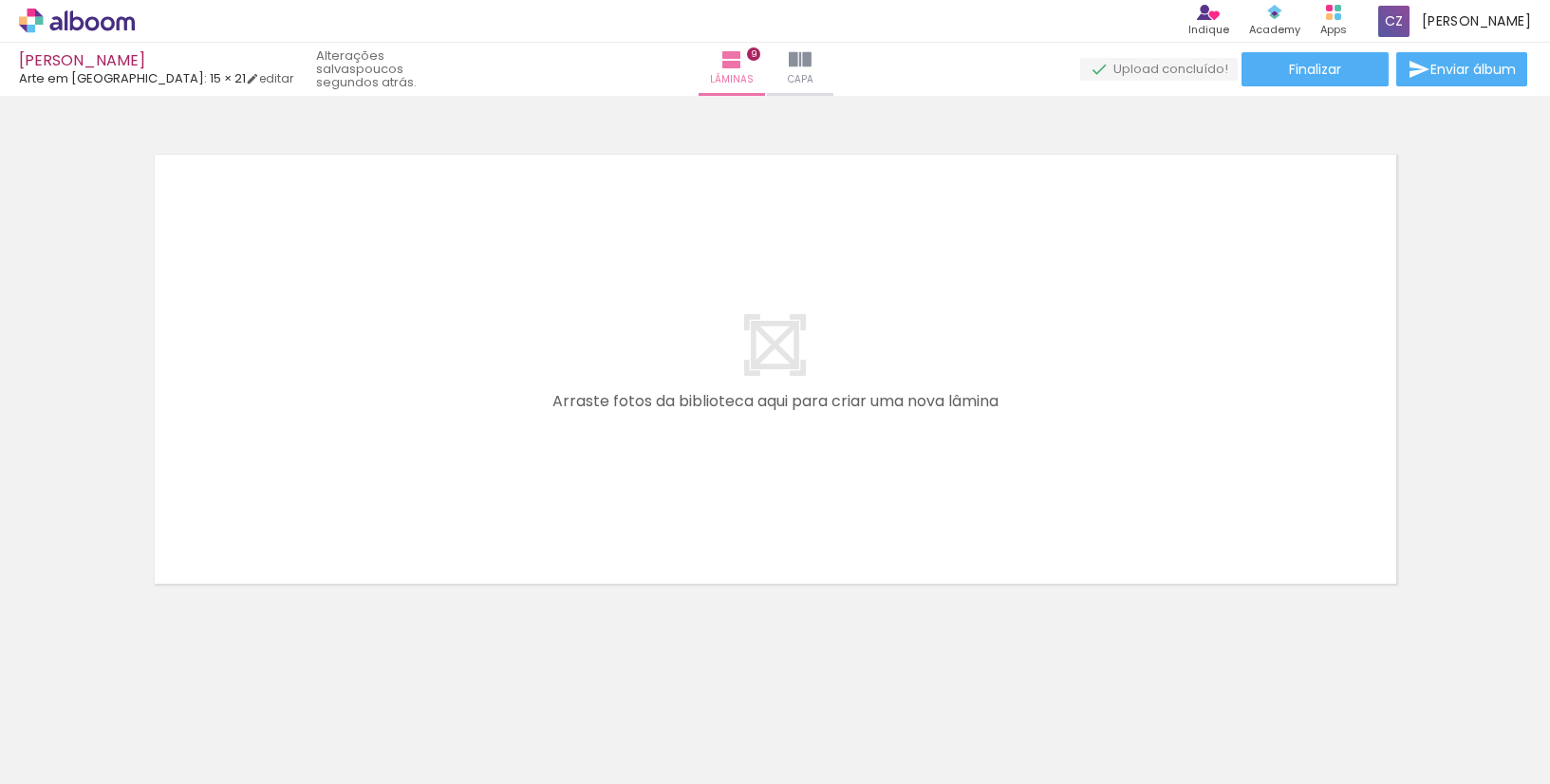
scroll to position [0, 6267]
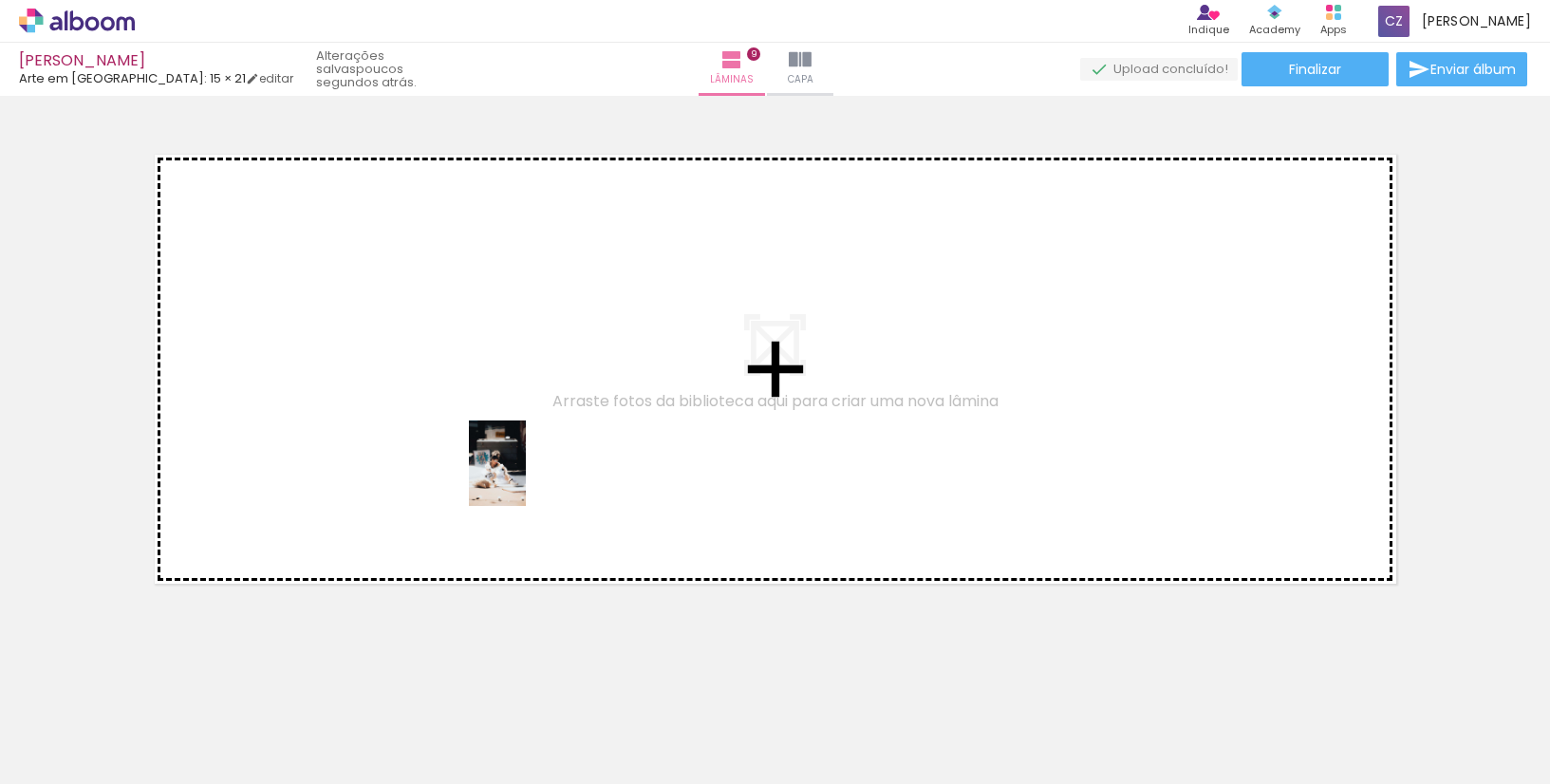
drag, startPoint x: 1381, startPoint y: 740, endPoint x: 522, endPoint y: 475, distance: 898.9
click at [520, 475] on quentale-workspace at bounding box center [775, 392] width 1550 height 784
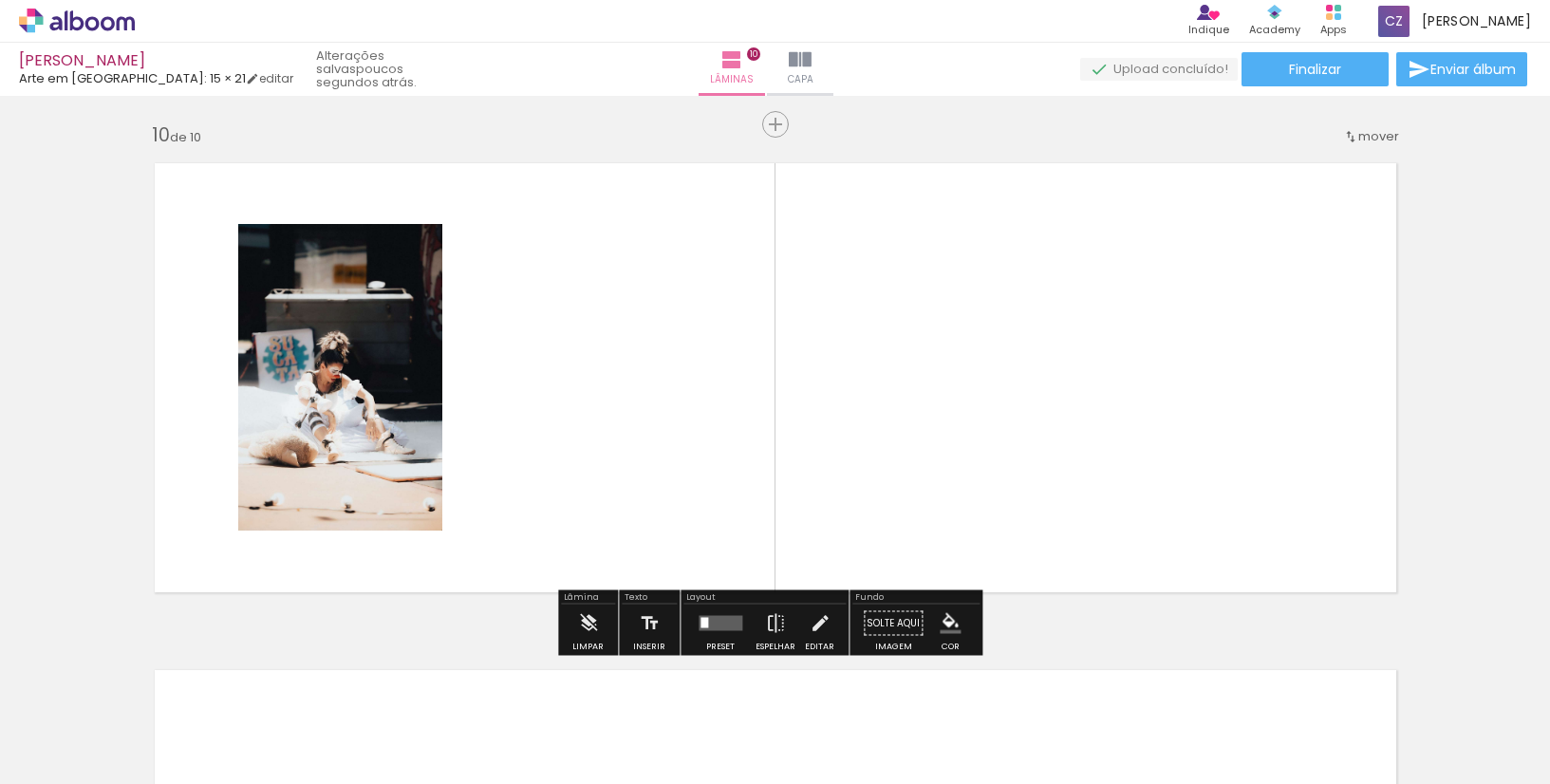
scroll to position [4562, 0]
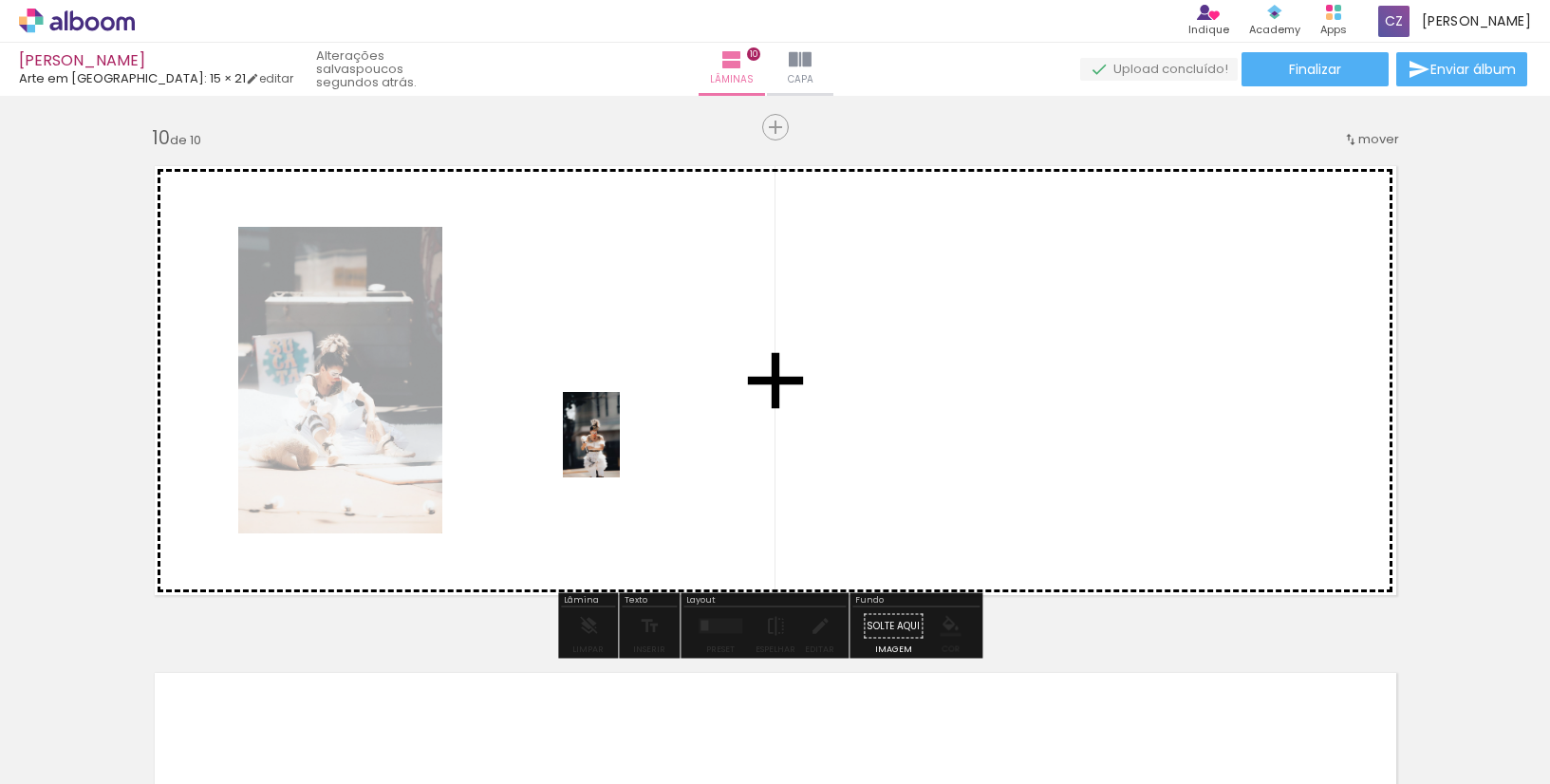
drag, startPoint x: 1258, startPoint y: 741, endPoint x: 620, endPoint y: 449, distance: 701.6
click at [620, 449] on quentale-workspace at bounding box center [775, 392] width 1550 height 784
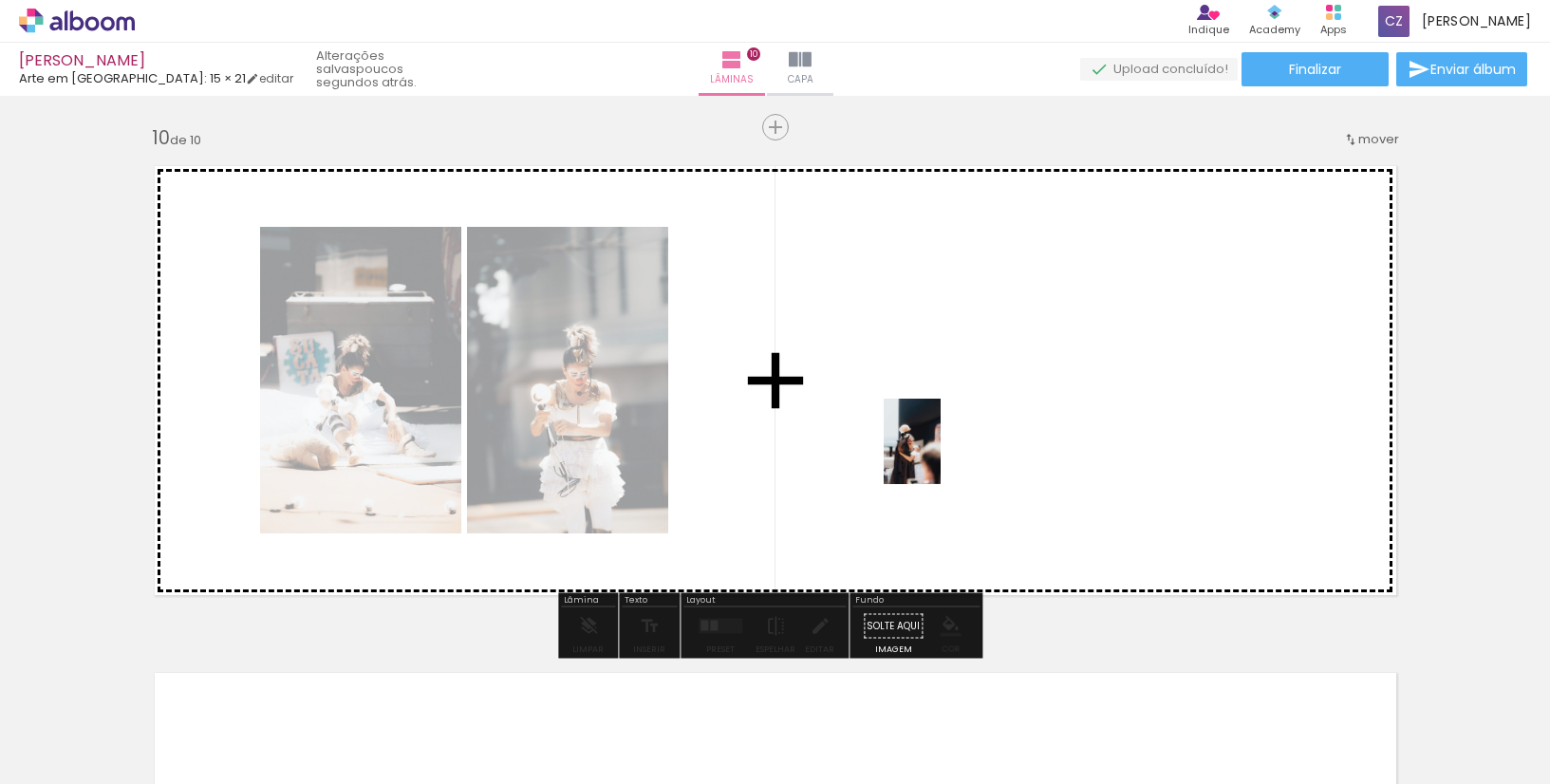
drag, startPoint x: 1101, startPoint y: 662, endPoint x: 941, endPoint y: 456, distance: 260.8
click at [941, 456] on quentale-workspace at bounding box center [775, 392] width 1550 height 784
